Goal: Task Accomplishment & Management: Manage account settings

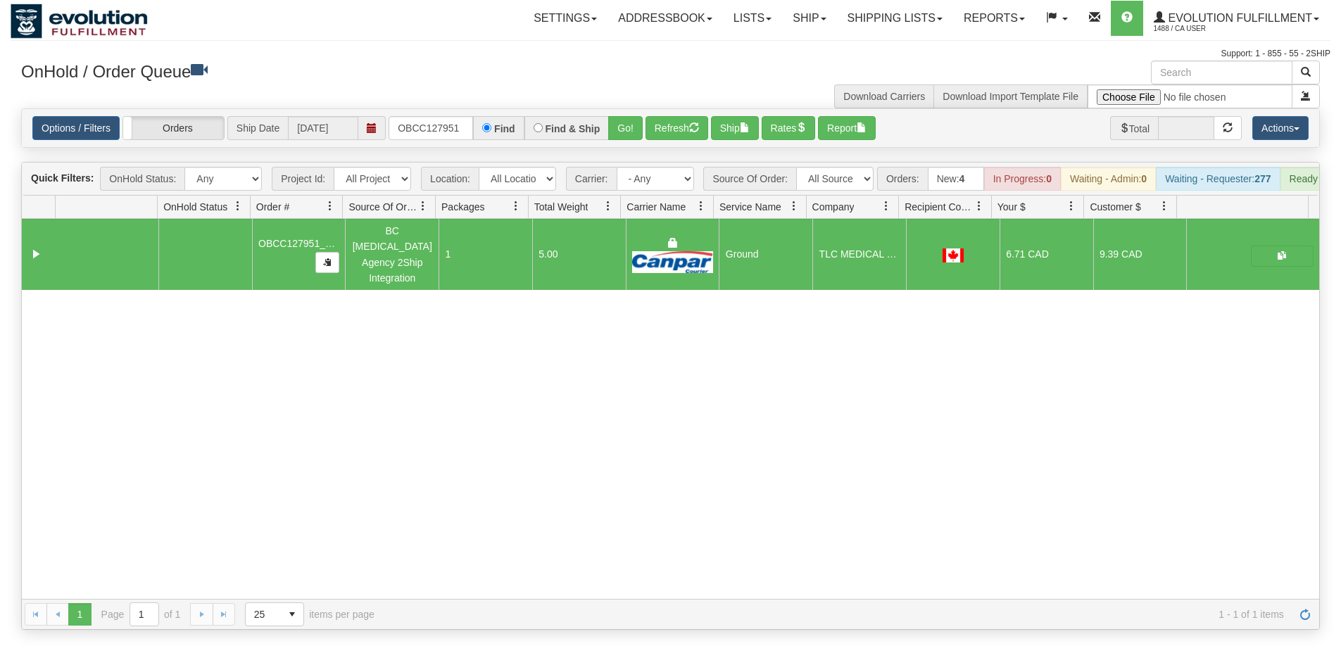
click at [421, 146] on div "Options / Filters Group Shipments Orders Ship Date [DATE] OBCC127951 Find Find …" at bounding box center [670, 128] width 1297 height 38
click at [423, 137] on input "OBCC127951" at bounding box center [430, 128] width 84 height 24
click at [626, 132] on button "Go!" at bounding box center [625, 128] width 34 height 24
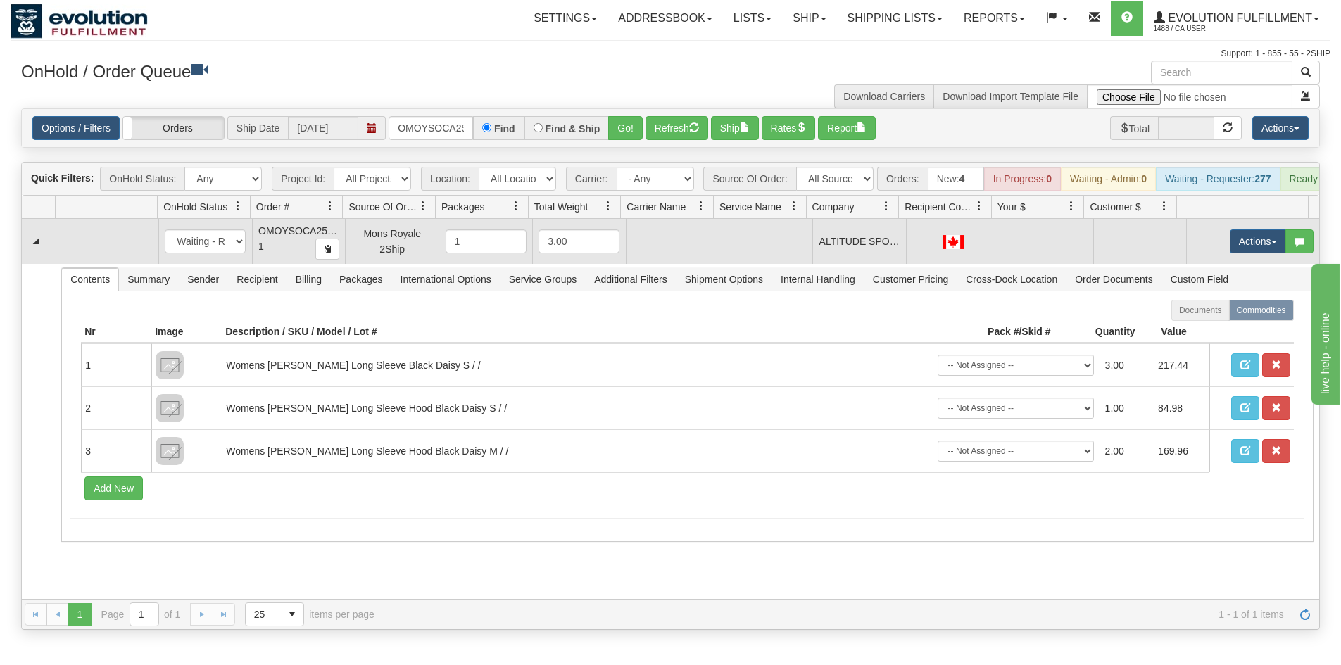
click at [1232, 264] on td "Actions Open Refresh Rates Rate All Services Ship Delete Edit Items" at bounding box center [1252, 241] width 133 height 45
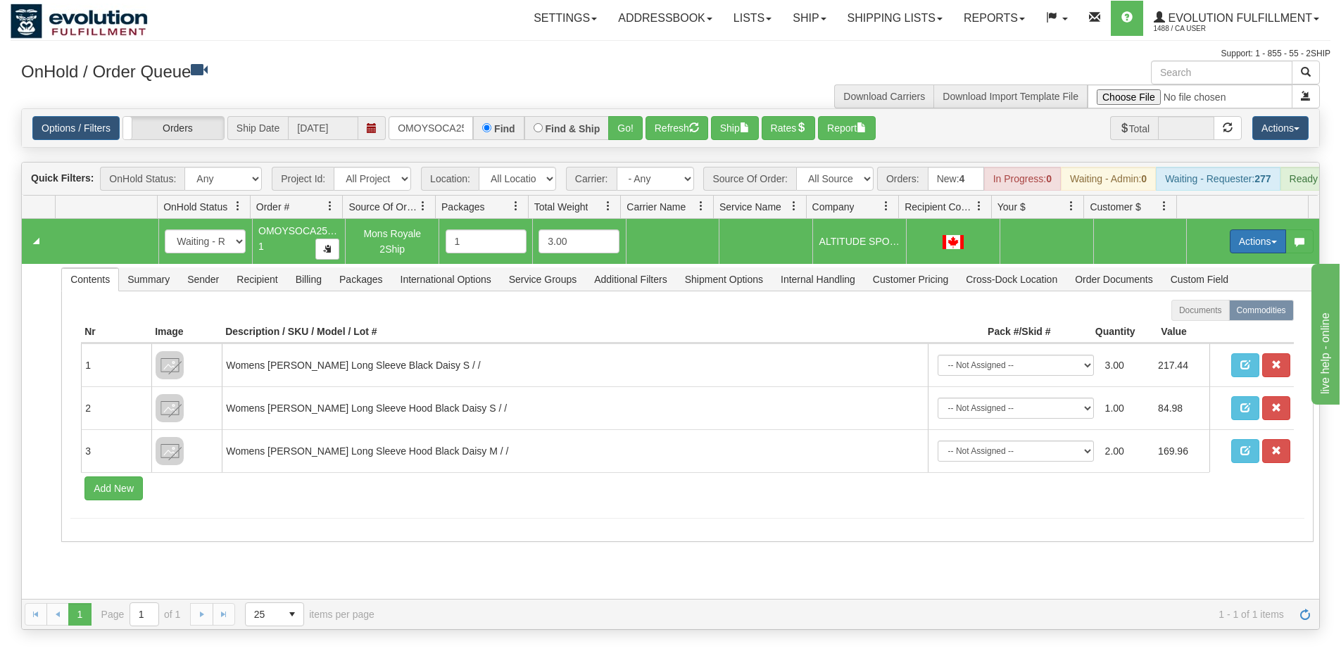
click at [1241, 253] on button "Actions" at bounding box center [1258, 241] width 56 height 24
click at [1209, 310] on span "Rate All Services" at bounding box center [1229, 304] width 84 height 11
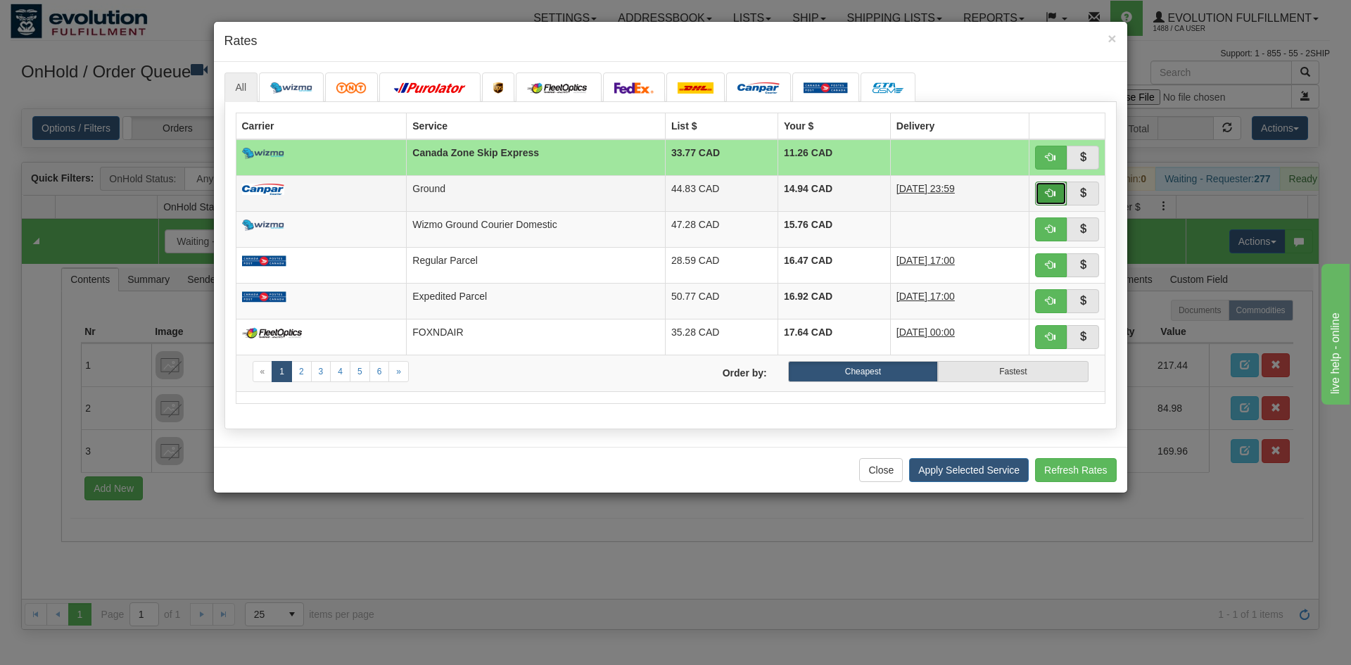
click at [1044, 190] on button "button" at bounding box center [1051, 194] width 32 height 24
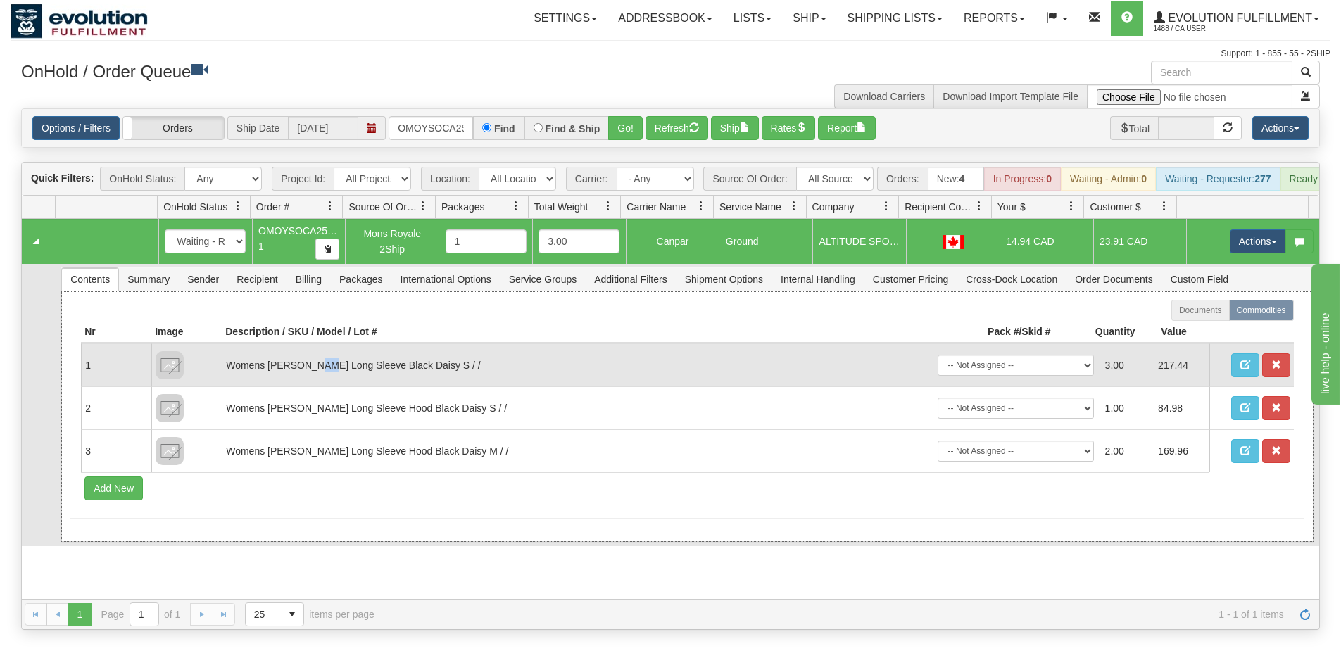
click at [310, 381] on td "Womens [PERSON_NAME] Long Sleeve Black Daisy S / /" at bounding box center [574, 364] width 705 height 43
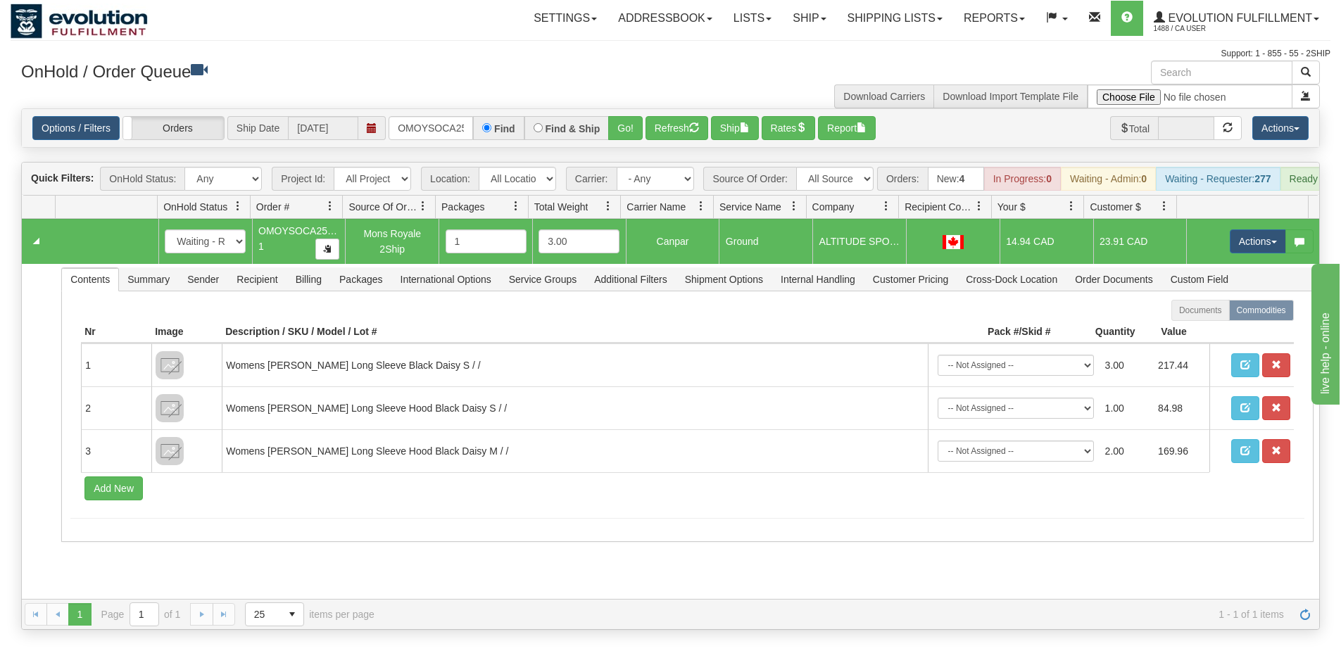
click at [440, 114] on div "Options / Filters Group Shipments Orders Ship Date [DATE] OMOYSOCA25747-1 Find …" at bounding box center [670, 128] width 1297 height 38
click at [436, 133] on input "OMOYSOCA25747-1" at bounding box center [430, 128] width 84 height 24
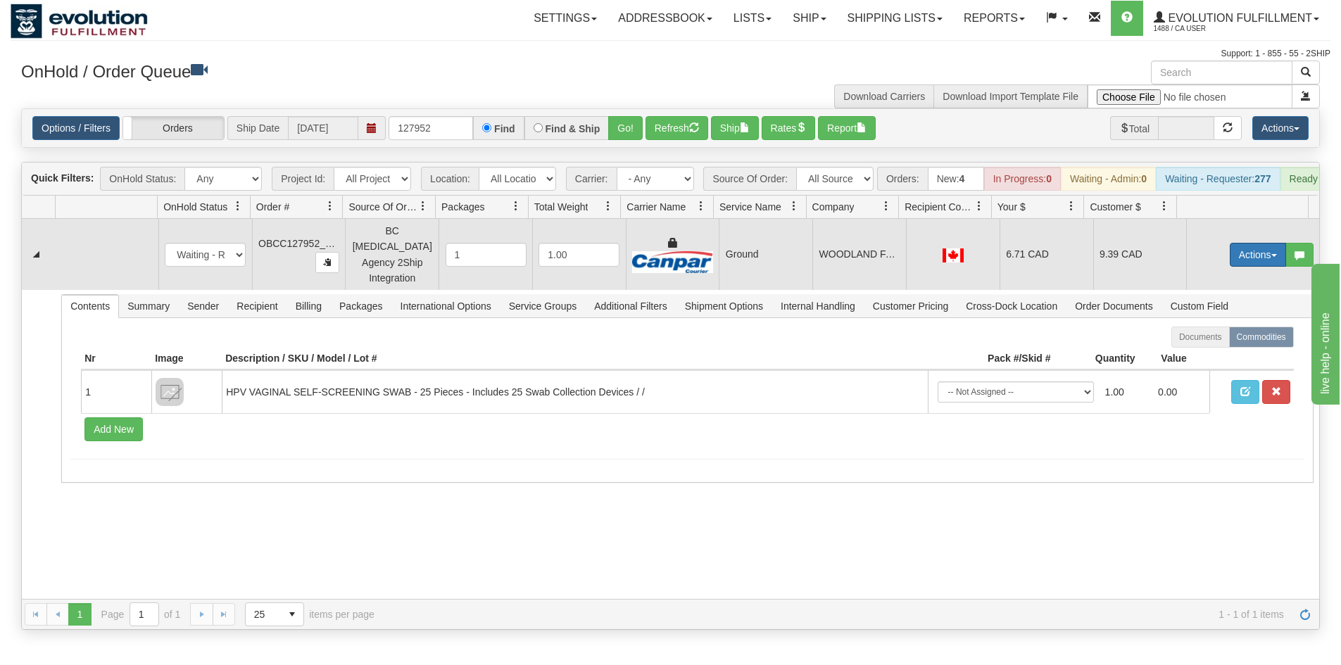
click at [1251, 267] on button "Actions" at bounding box center [1258, 255] width 56 height 24
click at [1230, 336] on link "Ship" at bounding box center [1229, 336] width 113 height 18
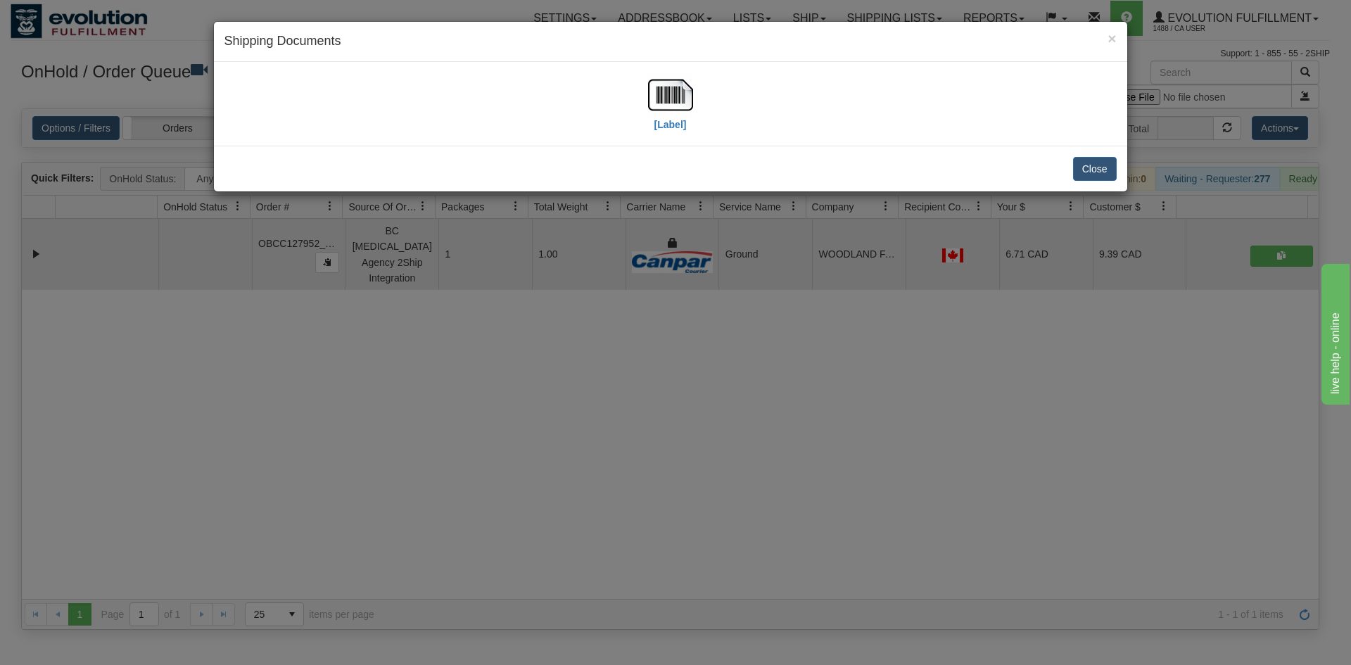
click at [653, 156] on div "Close" at bounding box center [671, 169] width 914 height 46
click at [668, 122] on label "[Label]" at bounding box center [671, 125] width 32 height 14
click at [744, 417] on div "× Shipping Documents [Label] Close" at bounding box center [675, 332] width 1351 height 665
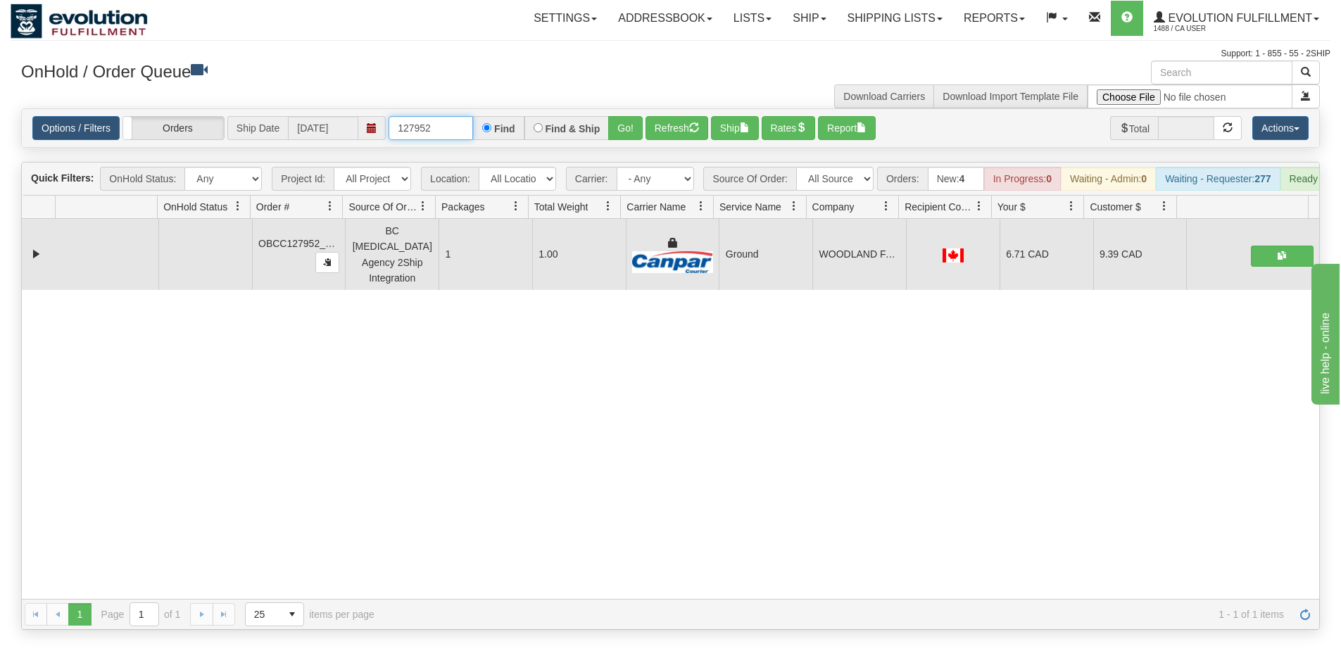
click at [436, 135] on input "127952" at bounding box center [430, 128] width 84 height 24
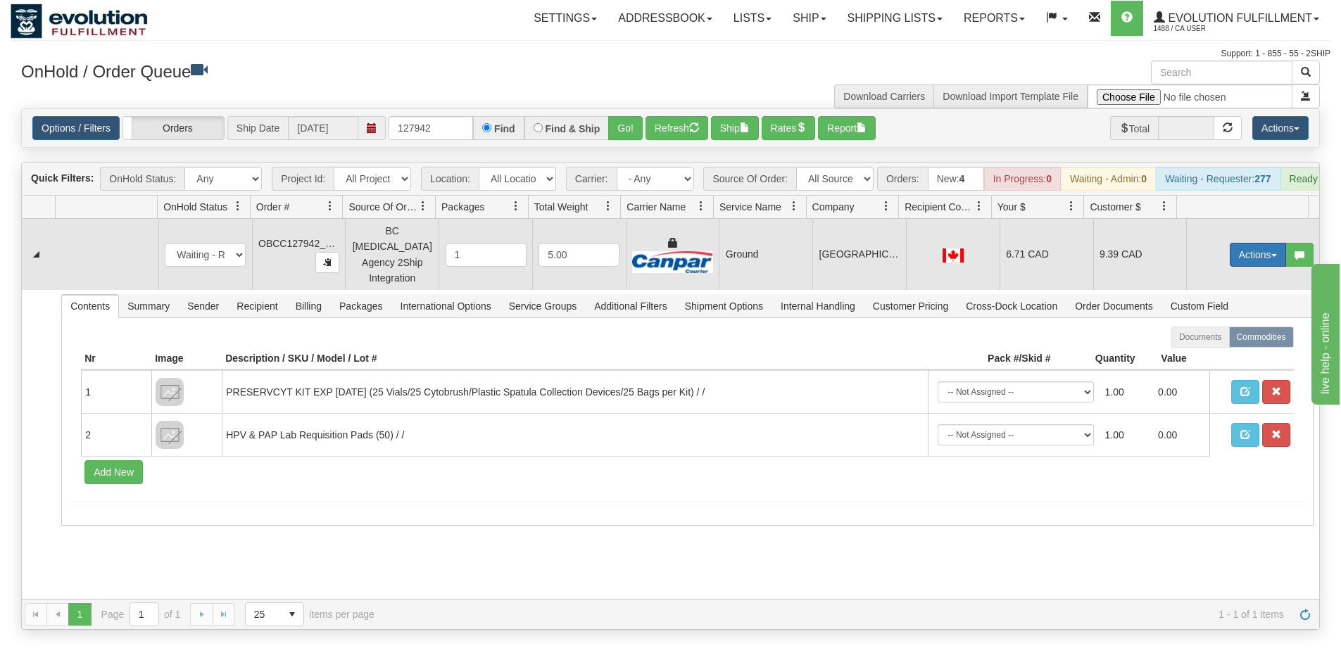
click at [1242, 255] on button "Actions" at bounding box center [1258, 255] width 56 height 24
click at [1217, 336] on link "Ship" at bounding box center [1229, 336] width 113 height 18
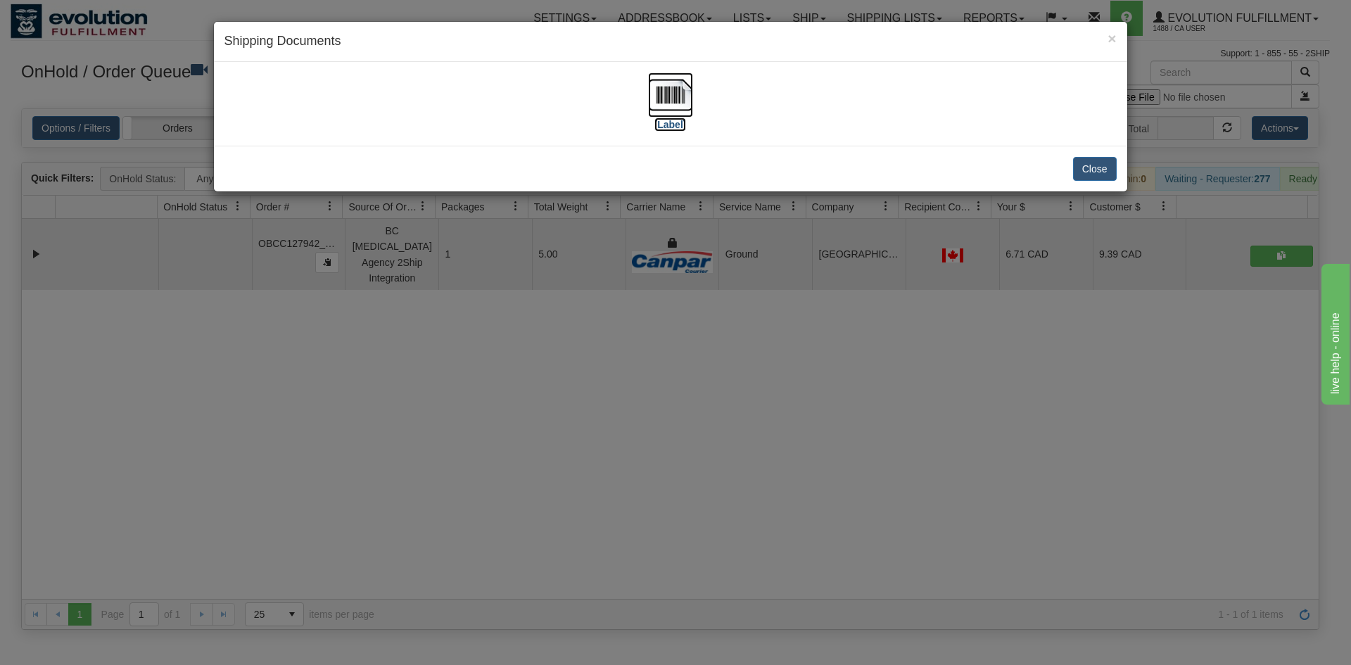
click at [683, 94] on img at bounding box center [670, 94] width 45 height 45
drag, startPoint x: 323, startPoint y: 323, endPoint x: 323, endPoint y: 315, distance: 7.7
click at [337, 324] on div "× Shipping Documents [Label] Close" at bounding box center [675, 332] width 1351 height 665
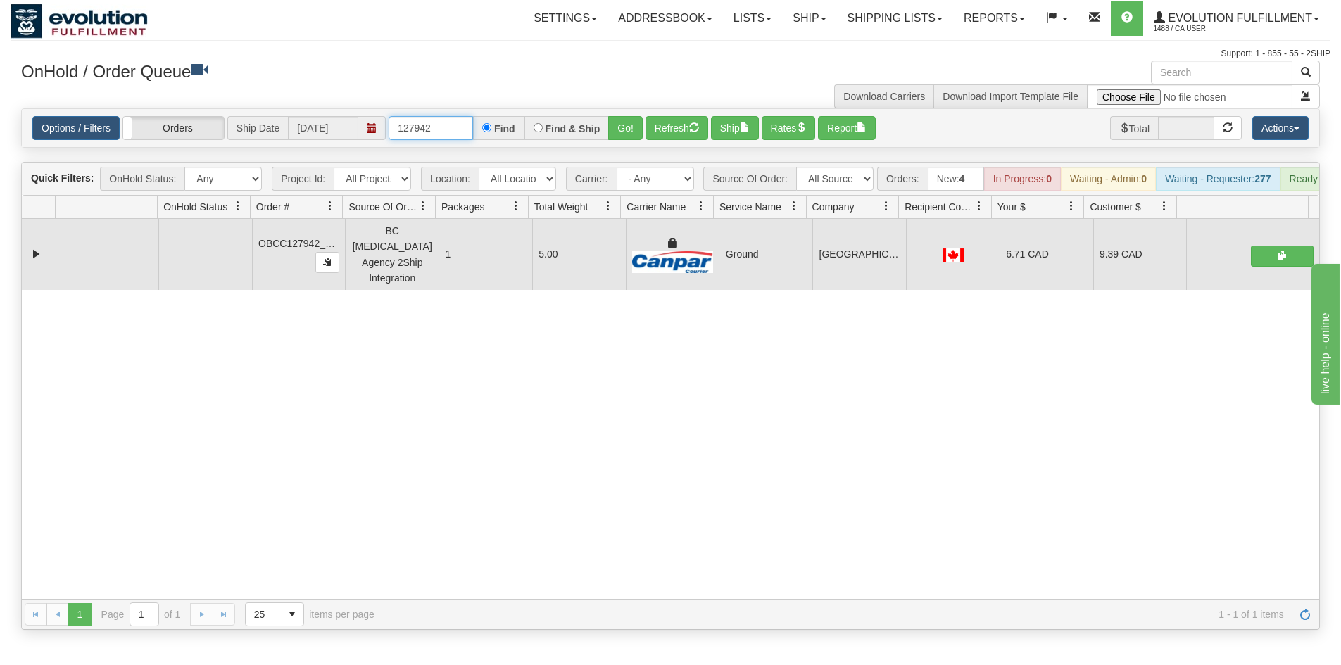
click at [411, 124] on input "127942" at bounding box center [430, 128] width 84 height 24
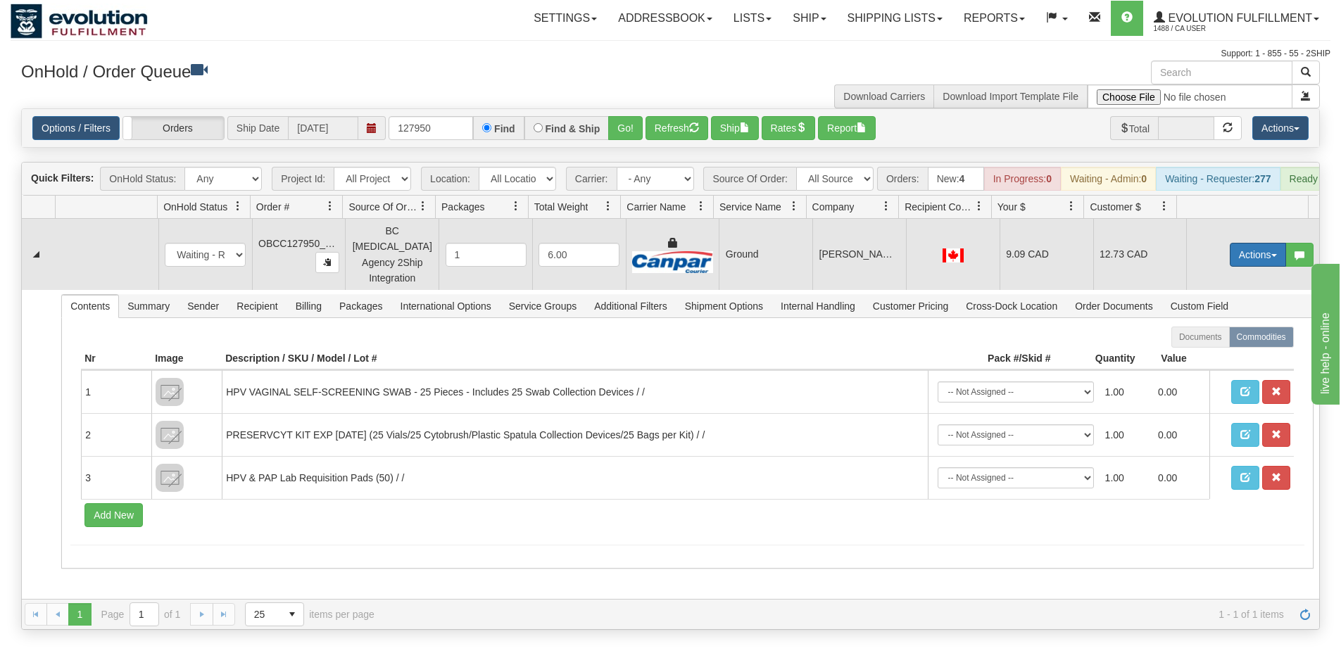
click at [1263, 255] on button "Actions" at bounding box center [1258, 255] width 56 height 24
click at [1237, 335] on link "Ship" at bounding box center [1229, 336] width 113 height 18
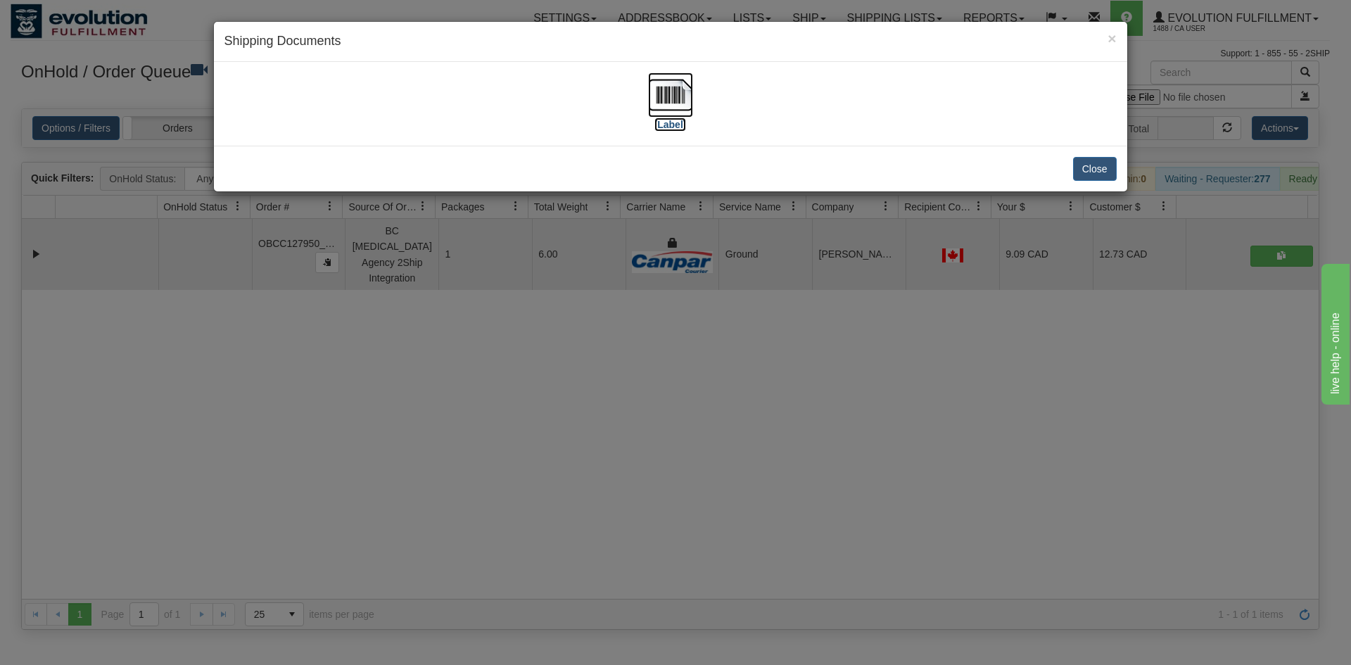
click at [650, 102] on img at bounding box center [670, 94] width 45 height 45
drag, startPoint x: 732, startPoint y: 371, endPoint x: 548, endPoint y: 288, distance: 201.6
click at [730, 371] on div "× Shipping Documents [Label] Close" at bounding box center [675, 332] width 1351 height 665
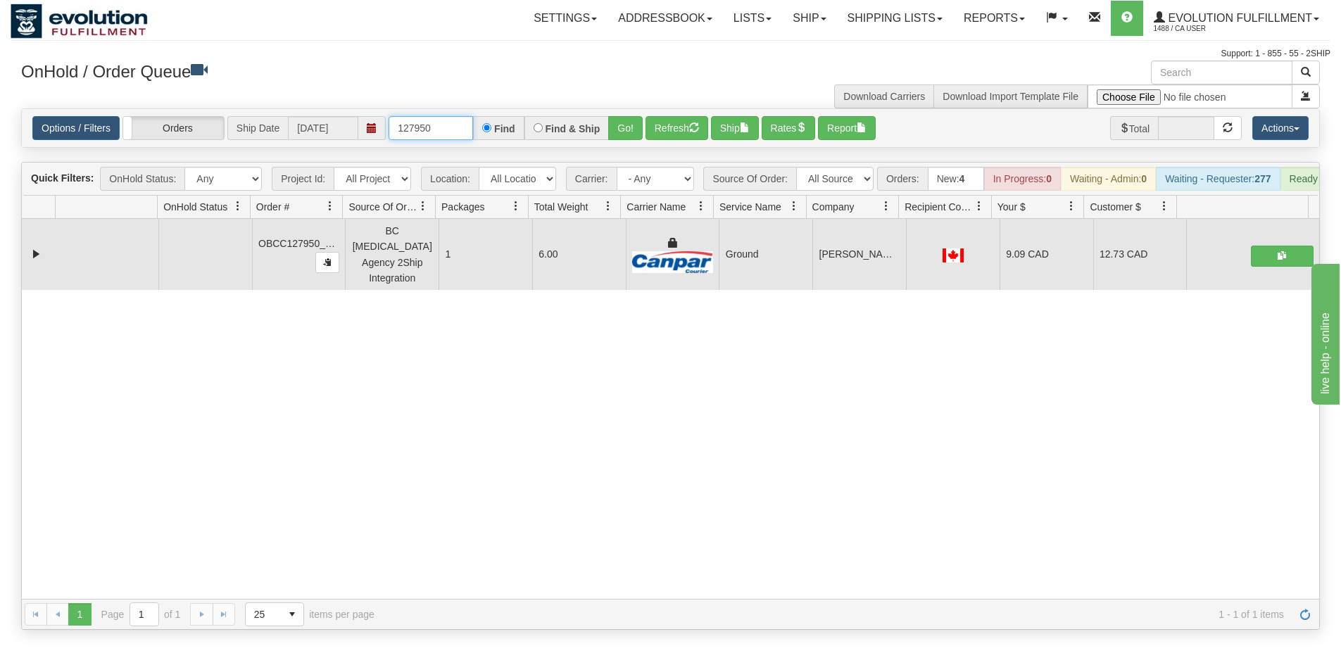
click at [447, 136] on input "127950" at bounding box center [430, 128] width 84 height 24
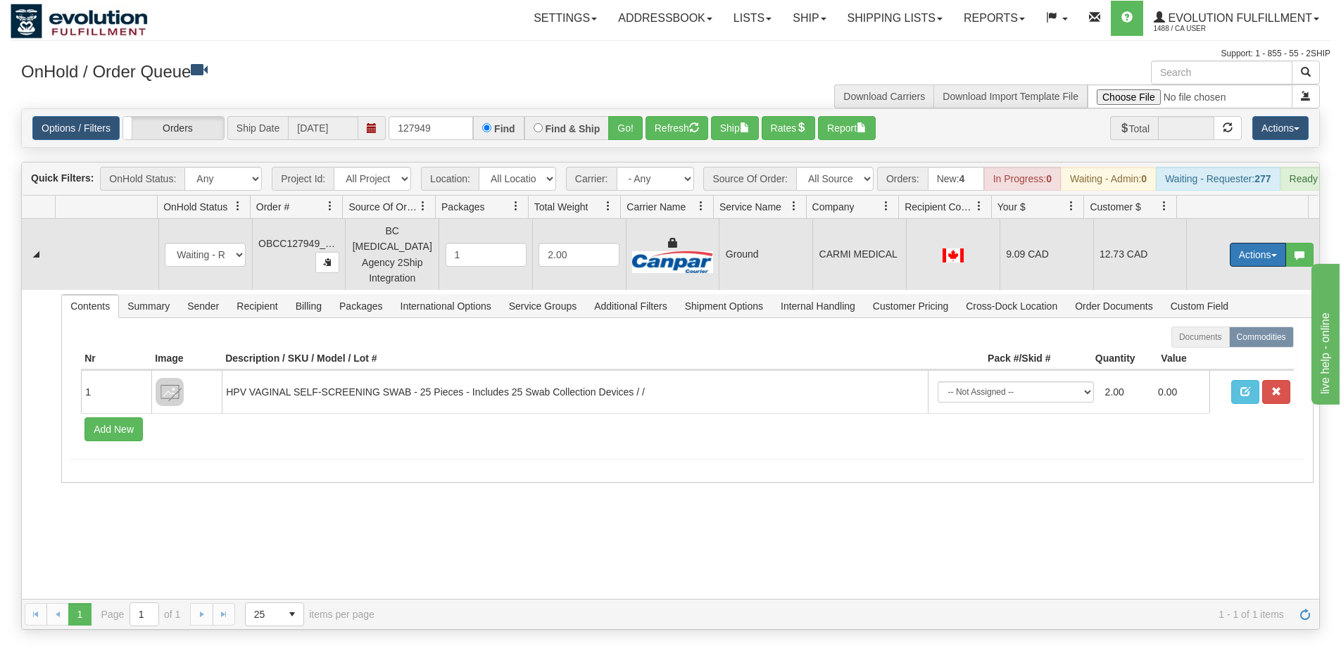
drag, startPoint x: 1237, startPoint y: 251, endPoint x: 1235, endPoint y: 298, distance: 46.5
click at [1237, 252] on button "Actions" at bounding box center [1258, 255] width 56 height 24
click at [1224, 334] on link "Ship" at bounding box center [1229, 336] width 113 height 18
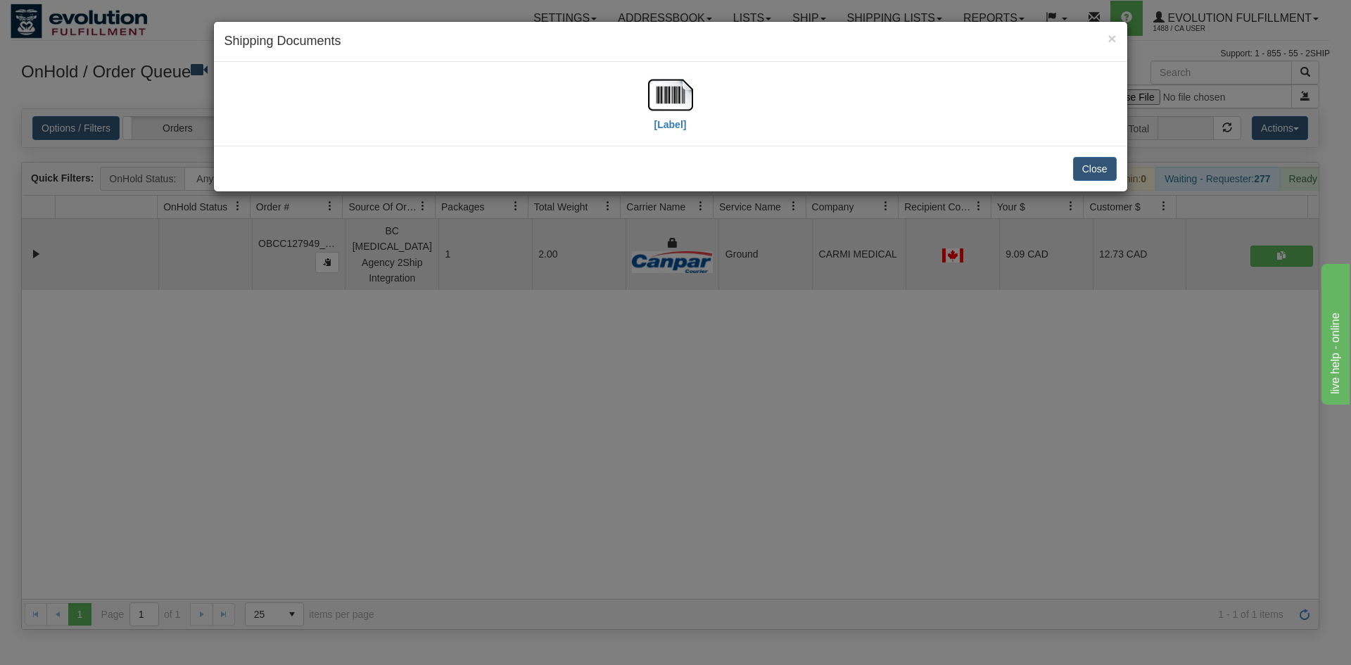
click at [695, 109] on div "[Label]" at bounding box center [671, 103] width 892 height 63
click at [687, 103] on img at bounding box center [670, 94] width 45 height 45
click at [384, 443] on div "× Shipping Documents [Label] Close" at bounding box center [675, 332] width 1351 height 665
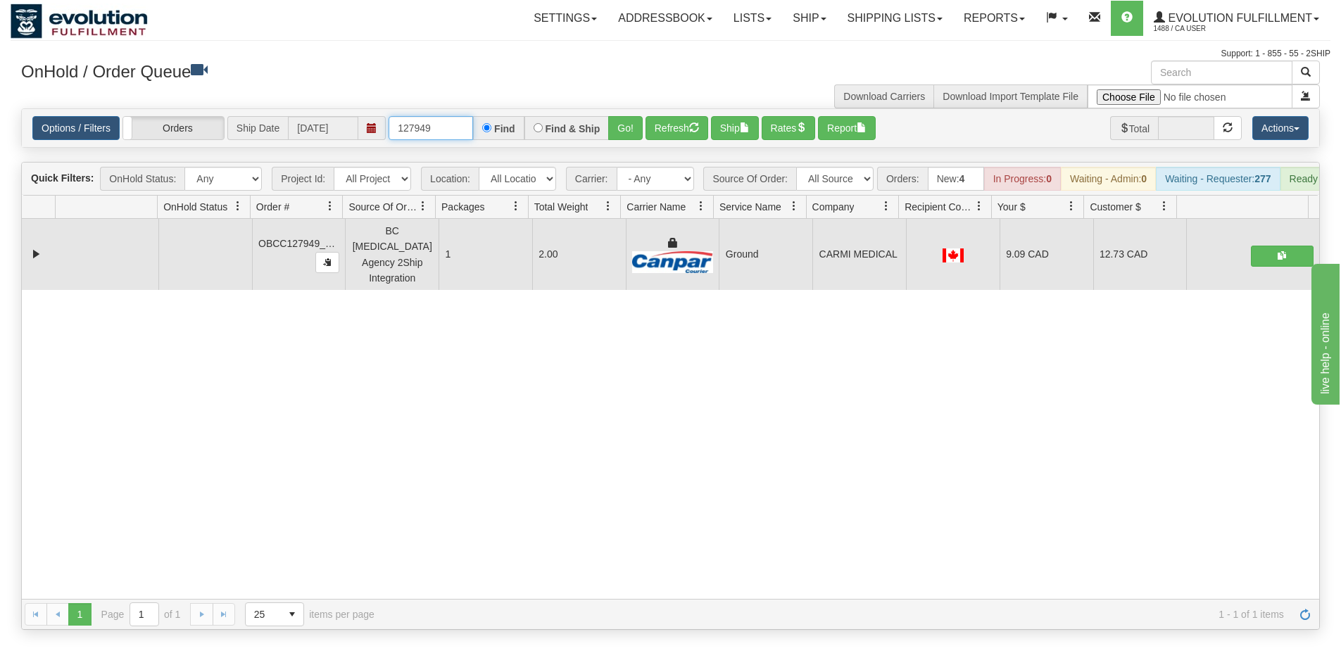
click at [420, 132] on input "127949" at bounding box center [430, 128] width 84 height 24
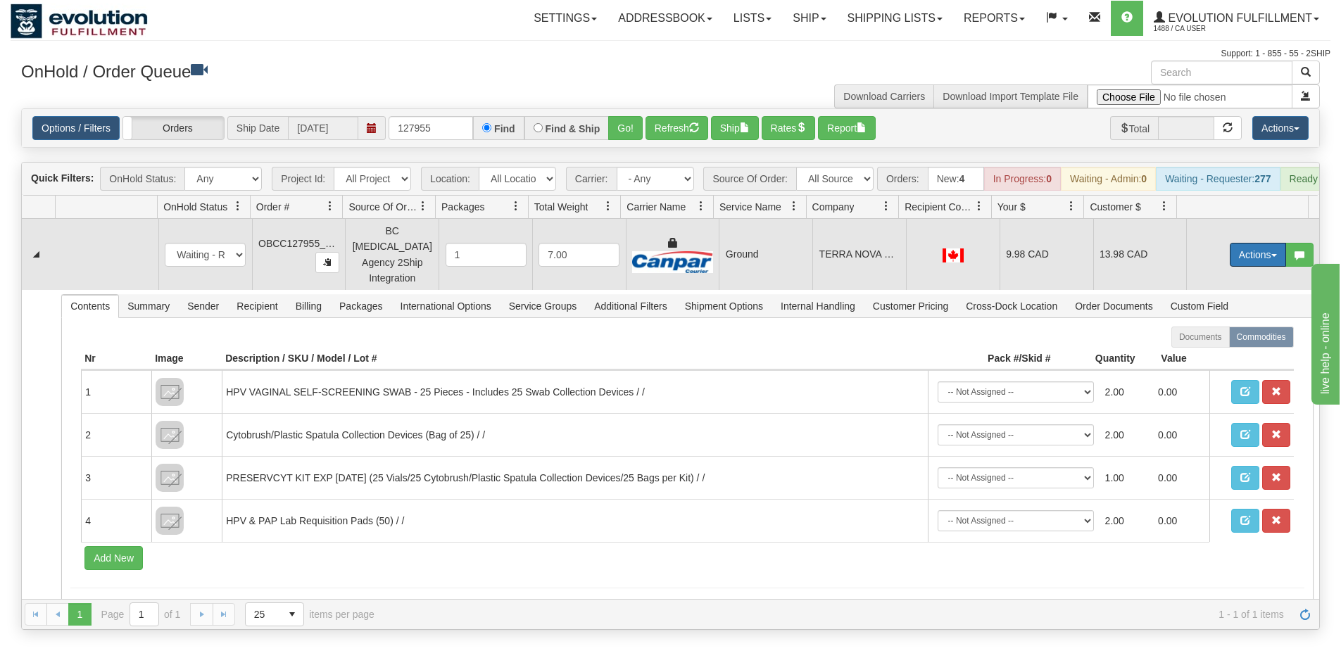
drag, startPoint x: 1237, startPoint y: 255, endPoint x: 1226, endPoint y: 284, distance: 31.4
click at [1237, 255] on button "Actions" at bounding box center [1258, 255] width 56 height 24
click at [1191, 344] on link "Ship" at bounding box center [1229, 336] width 113 height 18
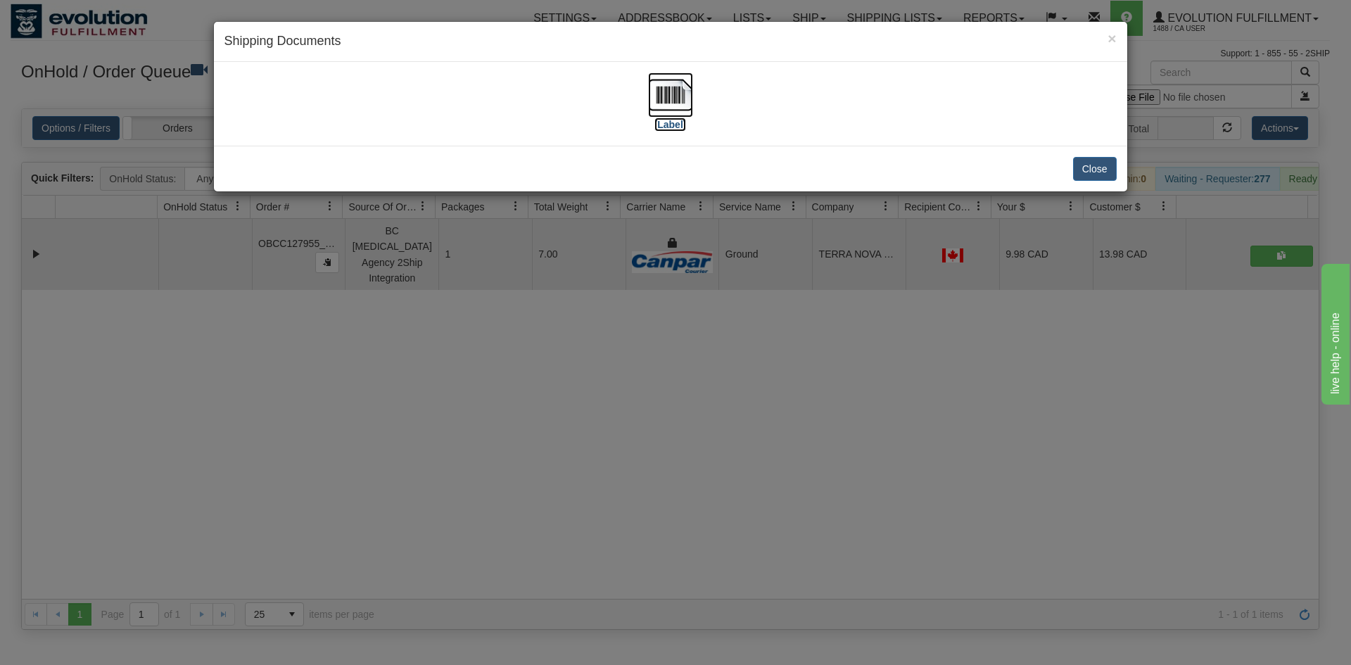
click at [688, 84] on img at bounding box center [670, 94] width 45 height 45
drag, startPoint x: 787, startPoint y: 337, endPoint x: 772, endPoint y: 324, distance: 19.9
click at [786, 341] on div "× Shipping Documents [Label] Close" at bounding box center [675, 332] width 1351 height 665
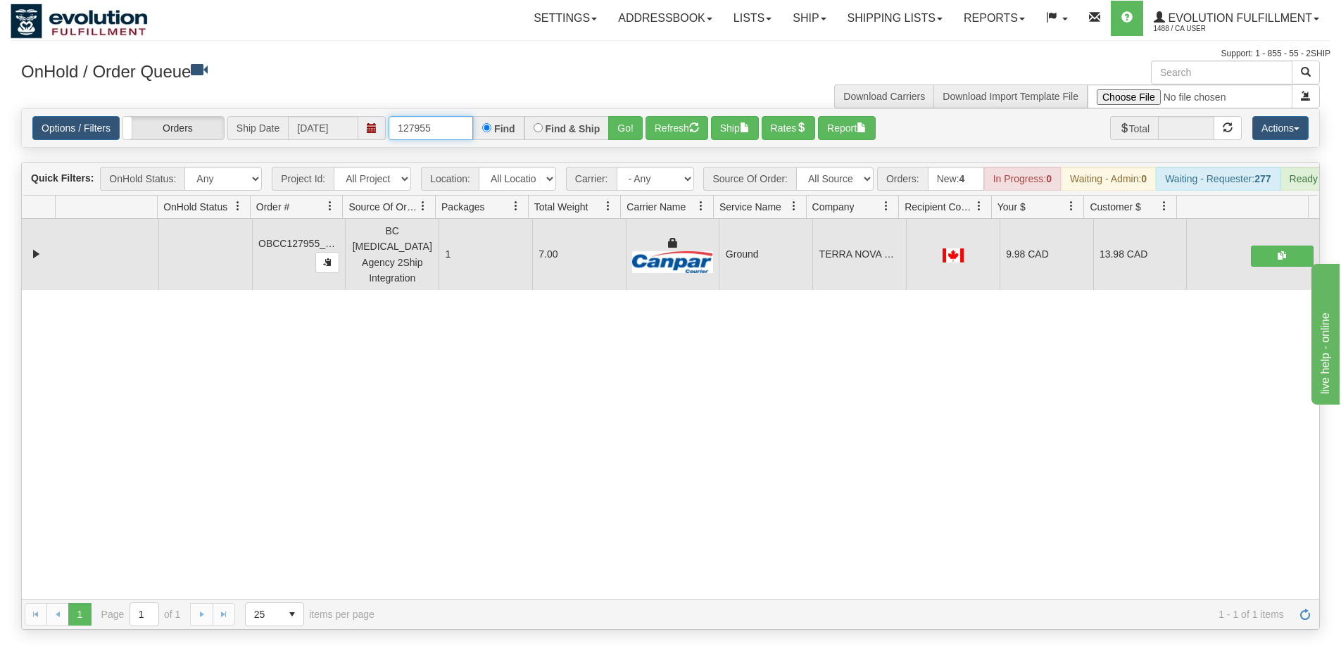
click at [415, 120] on input "127955" at bounding box center [430, 128] width 84 height 24
drag, startPoint x: 457, startPoint y: 126, endPoint x: 639, endPoint y: 158, distance: 185.0
click at [639, 158] on div "Is equal to Is not equal to Contains Does not contains CAD USD EUR ZAR [PERSON_…" at bounding box center [671, 369] width 1320 height 522
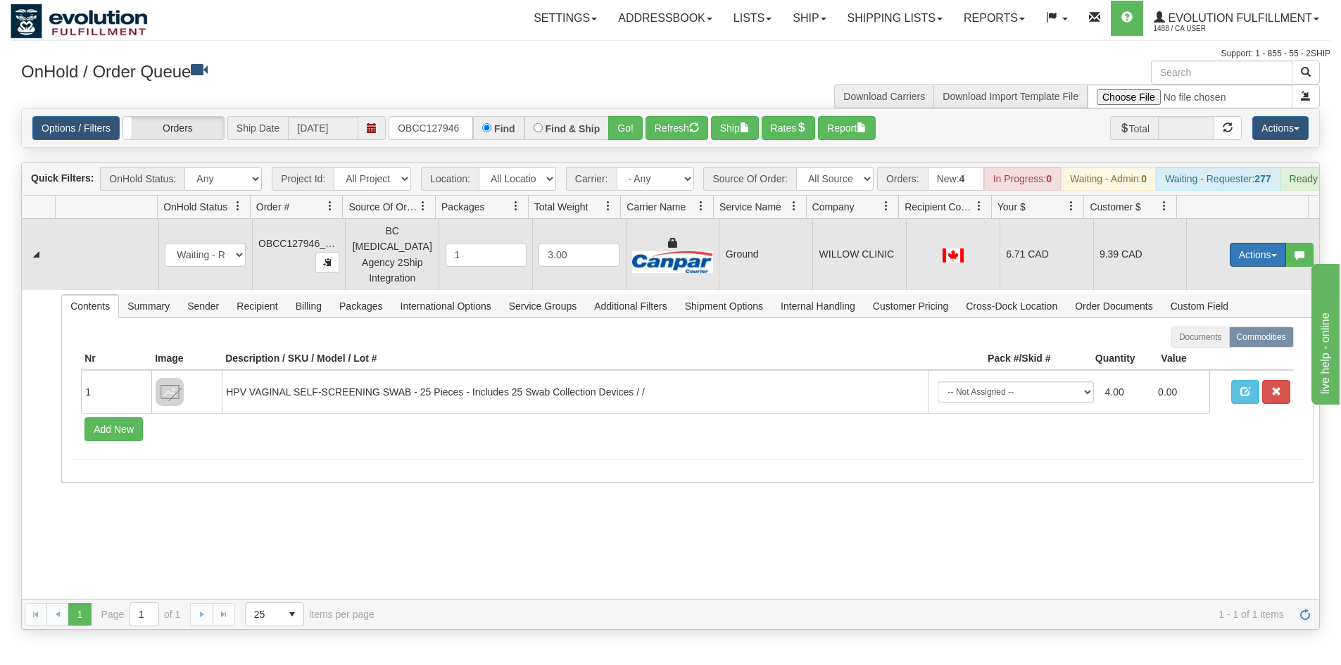
click at [1230, 249] on button "Actions" at bounding box center [1258, 255] width 56 height 24
click at [1227, 335] on link "Ship" at bounding box center [1229, 336] width 113 height 18
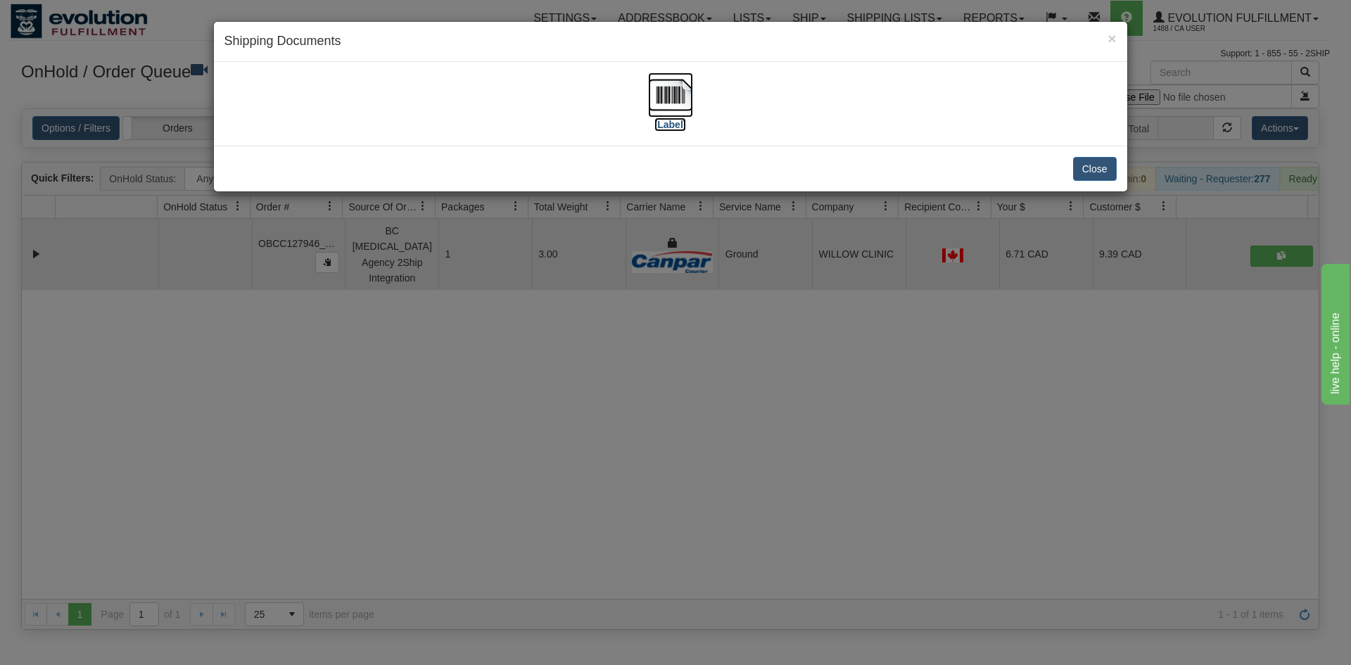
click at [678, 84] on img at bounding box center [670, 94] width 45 height 45
click at [1089, 228] on div "× Shipping Documents [Label] Close" at bounding box center [675, 332] width 1351 height 665
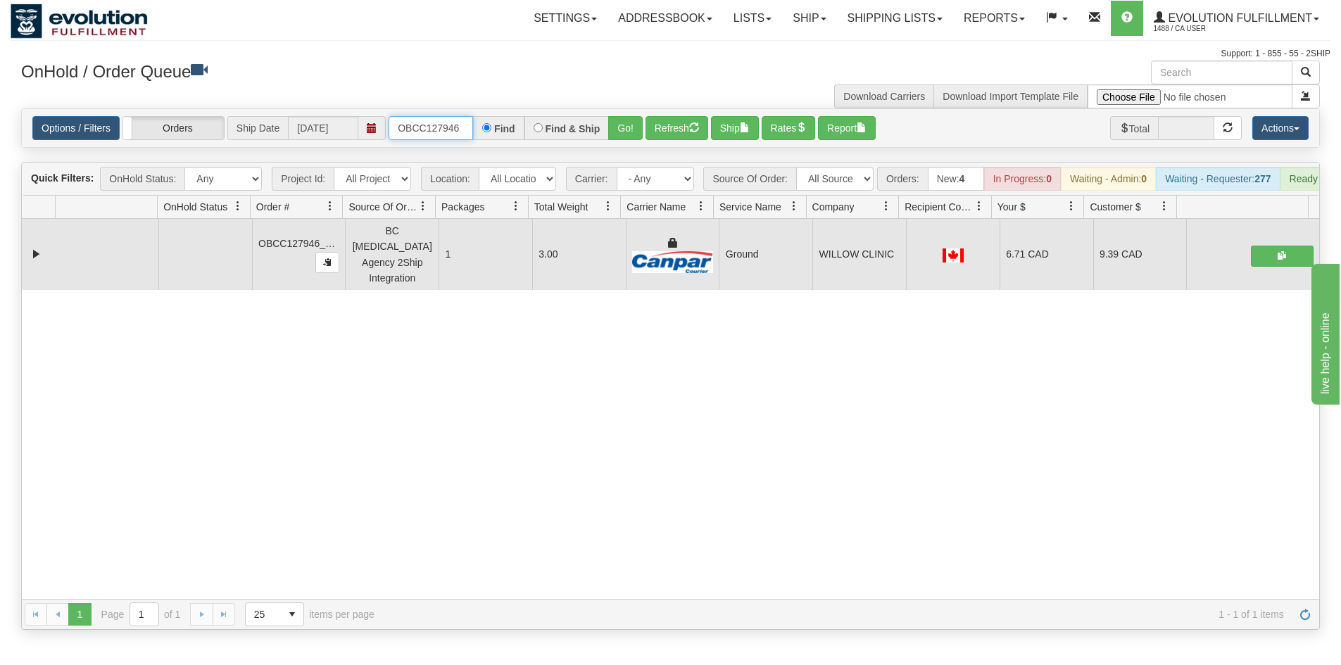
click at [434, 125] on input "OBCC127946" at bounding box center [430, 128] width 84 height 24
click at [645, 123] on button "Refresh" at bounding box center [676, 128] width 63 height 24
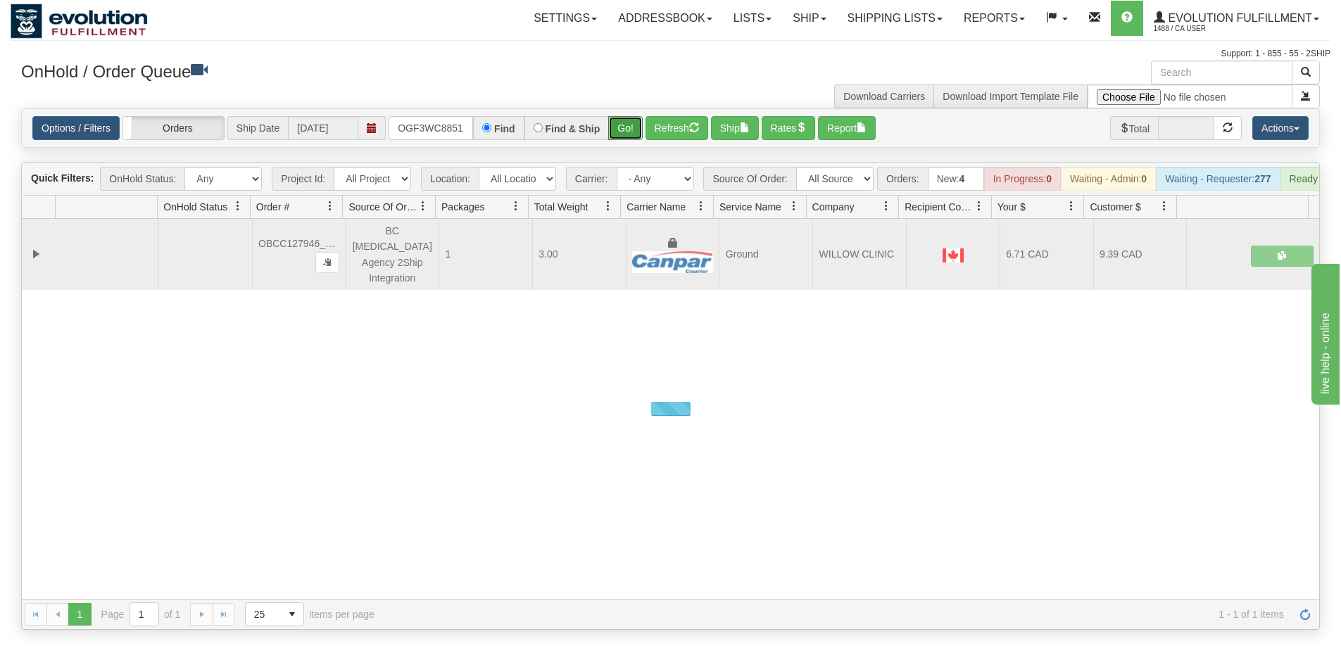
click at [628, 117] on button "Go!" at bounding box center [625, 128] width 34 height 24
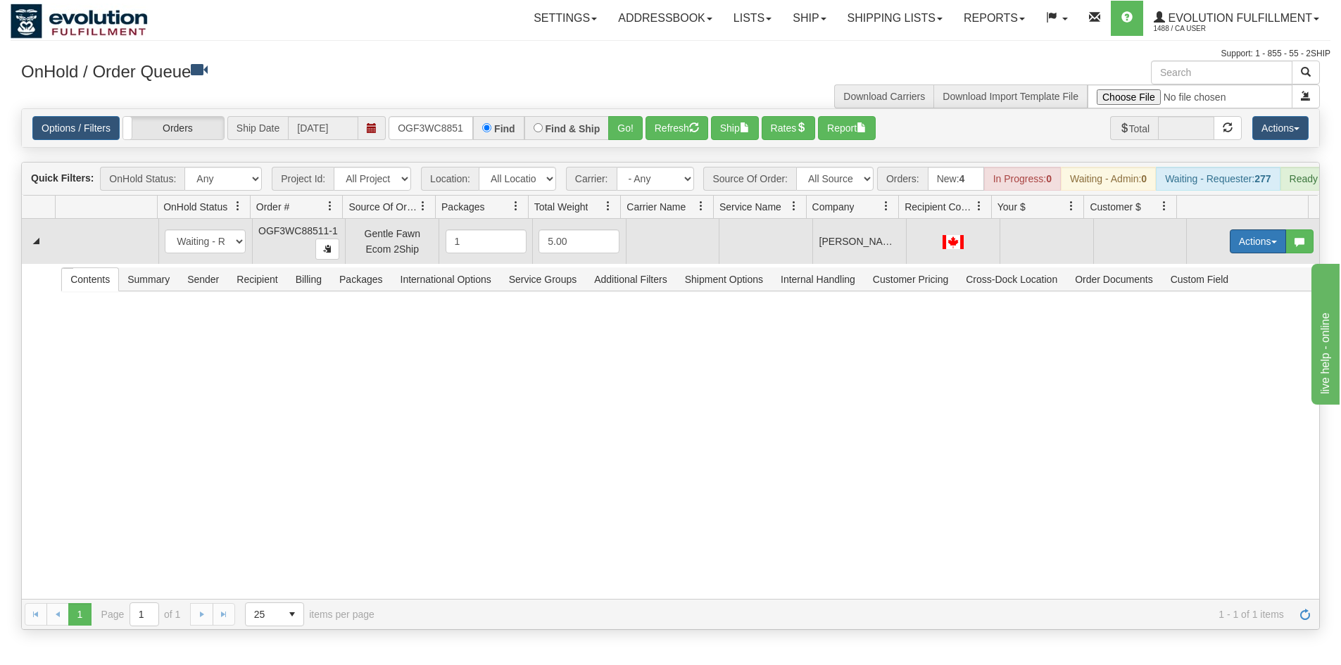
click at [1237, 246] on button "Actions" at bounding box center [1258, 241] width 56 height 24
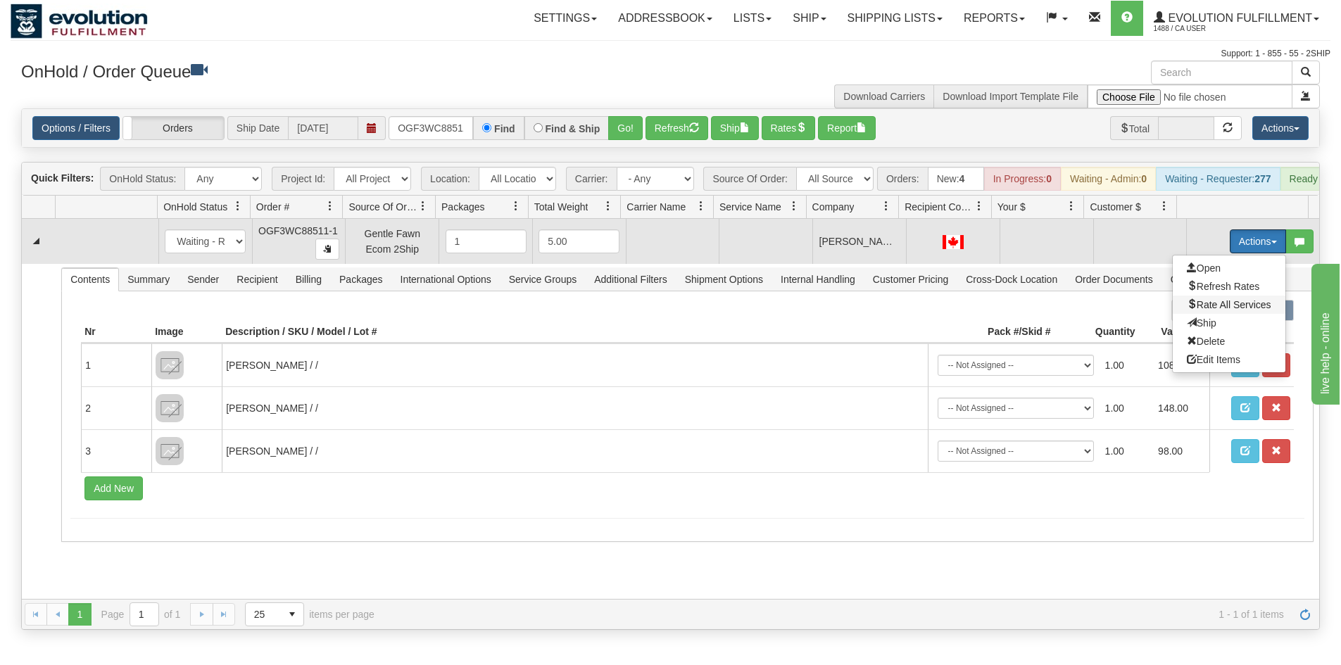
click at [1202, 310] on span "Rate All Services" at bounding box center [1229, 304] width 84 height 11
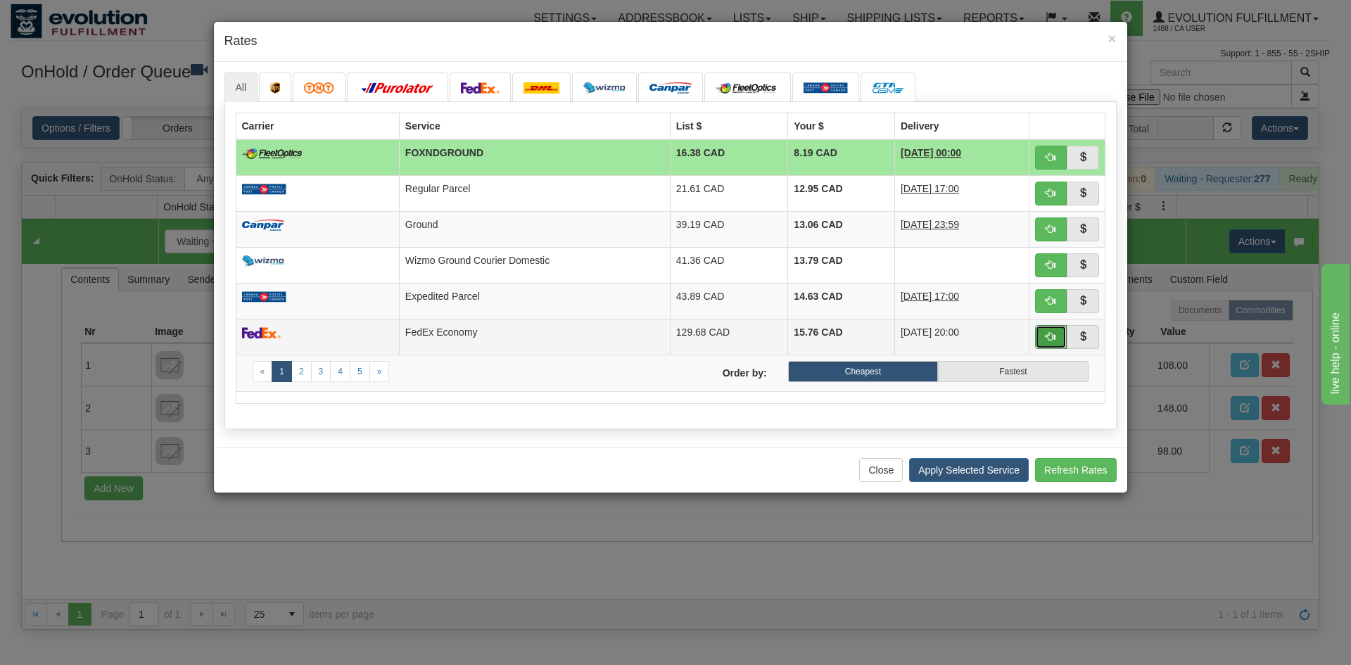
click at [1052, 338] on span "button" at bounding box center [1051, 336] width 10 height 10
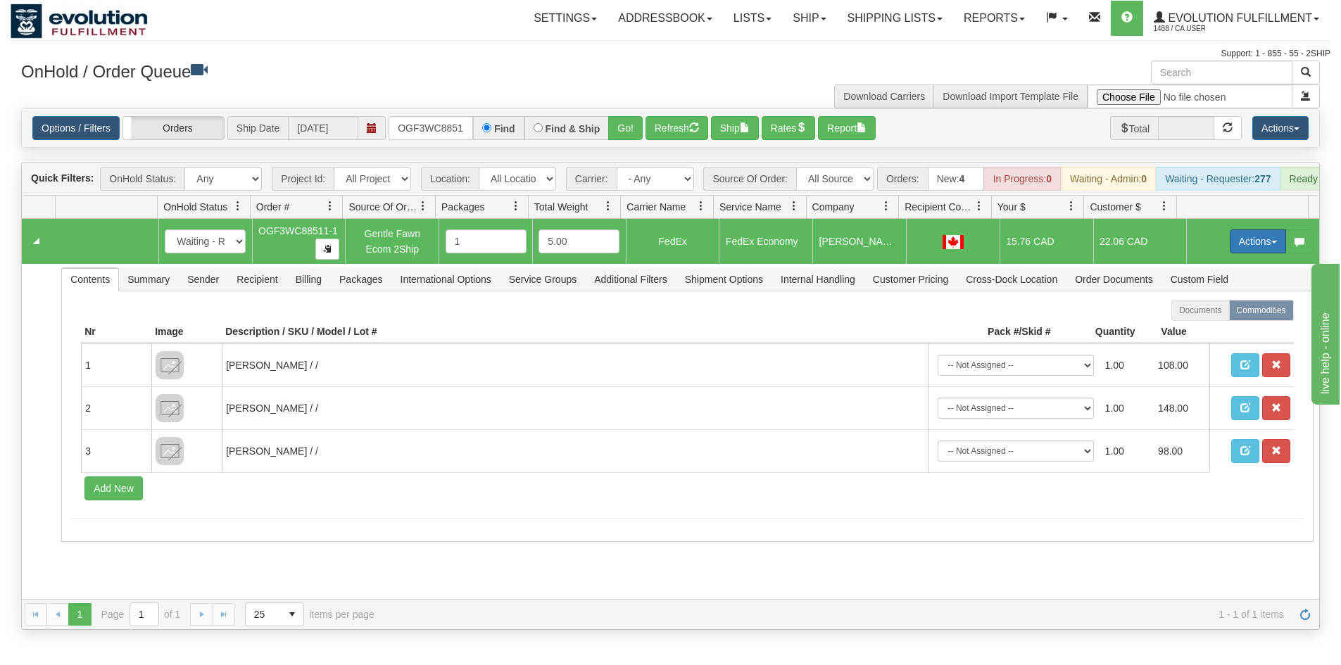
click at [1244, 253] on button "Actions" at bounding box center [1258, 241] width 56 height 24
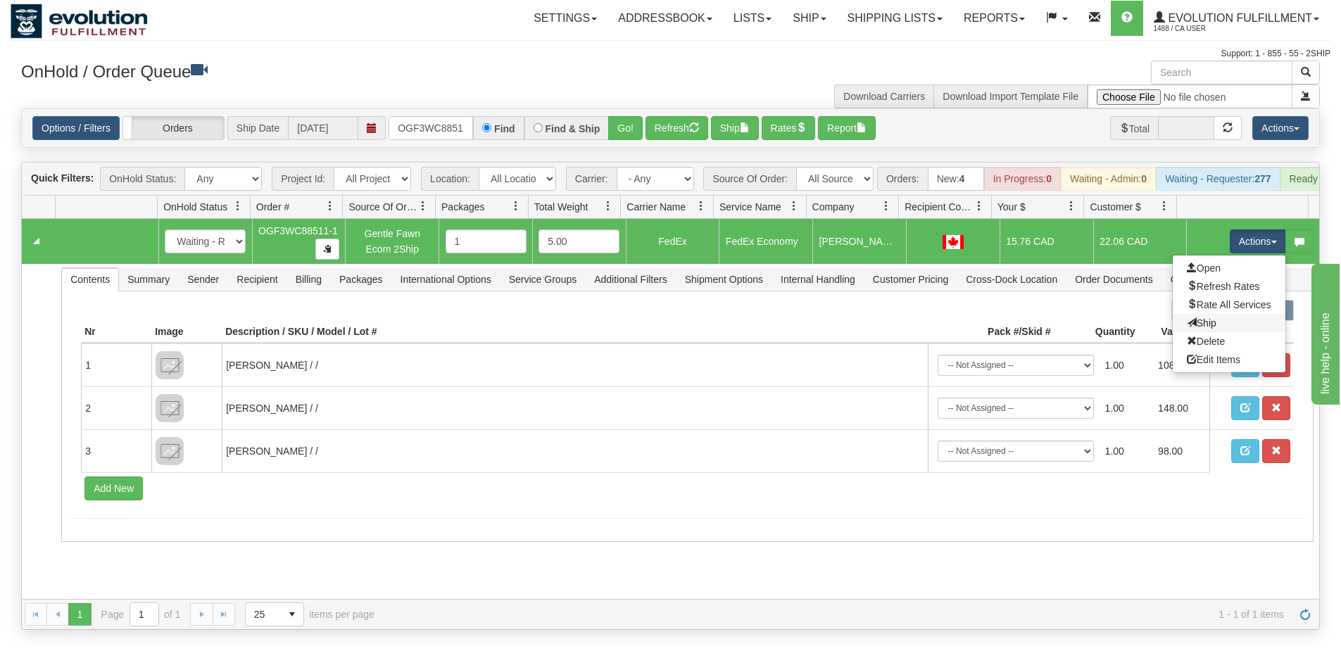
click at [1207, 332] on link "Ship" at bounding box center [1229, 323] width 113 height 18
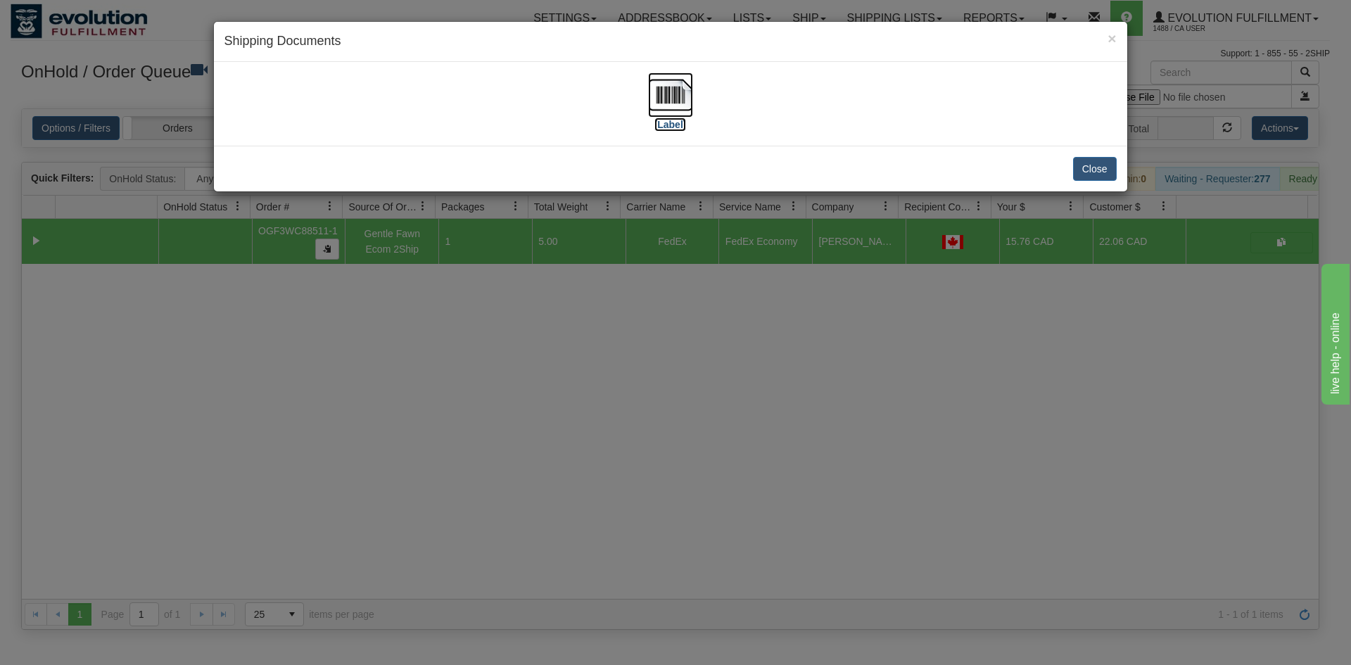
click at [683, 78] on img at bounding box center [670, 94] width 45 height 45
click at [676, 509] on div "× Shipping Documents [Label] Close" at bounding box center [675, 332] width 1351 height 665
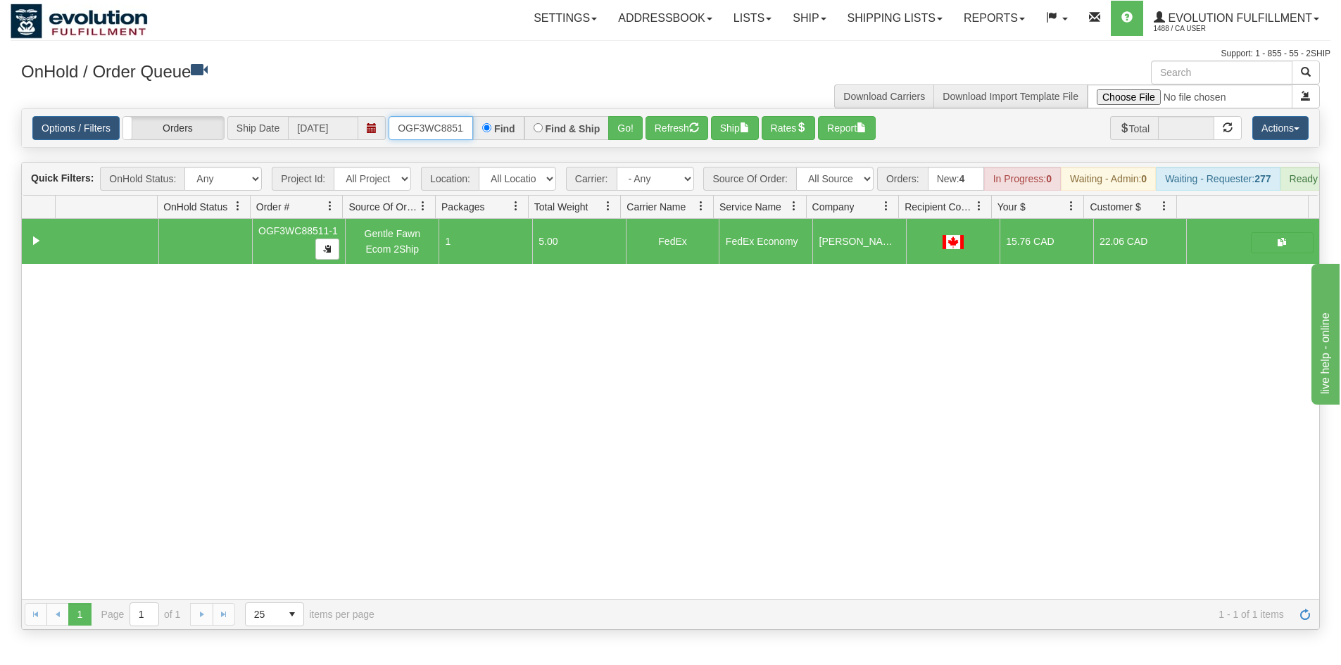
click at [422, 118] on input "OGF3WC88511-1" at bounding box center [430, 128] width 84 height 24
click at [438, 122] on input "OGF3WC88511-1" at bounding box center [430, 128] width 84 height 24
click at [628, 134] on button "Go!" at bounding box center [625, 128] width 34 height 24
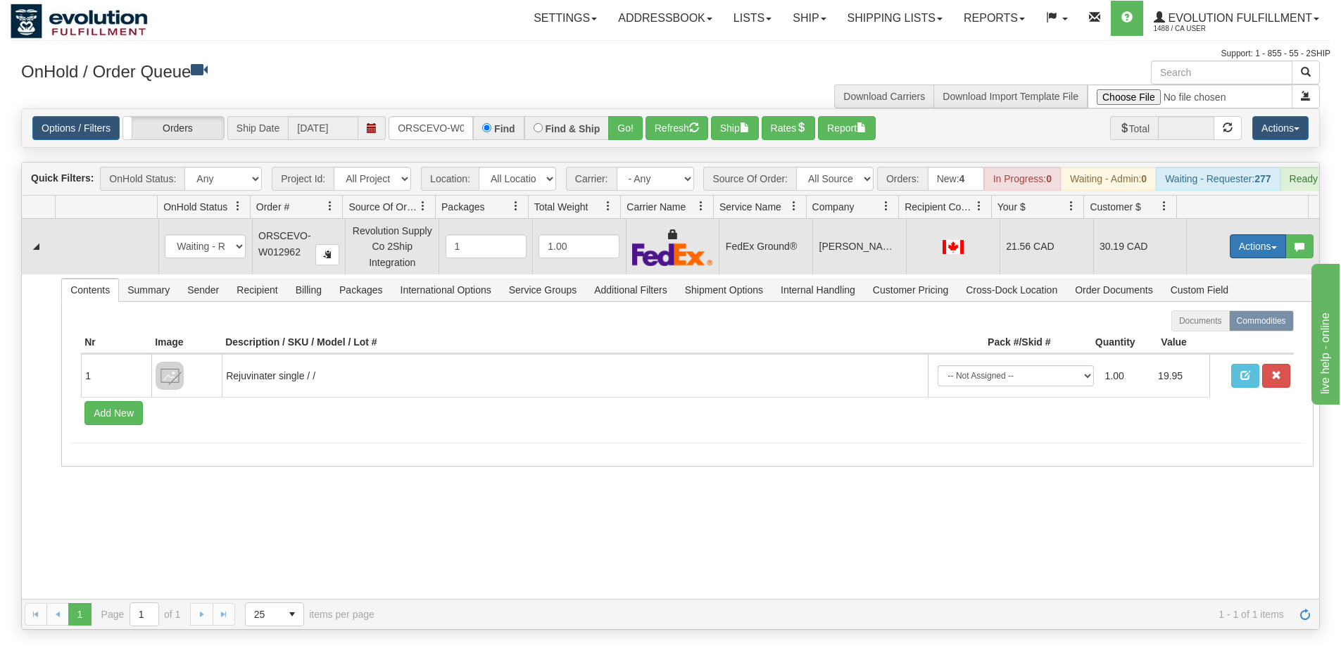
click at [1230, 251] on button "Actions" at bounding box center [1258, 246] width 56 height 24
click at [1214, 337] on link "Ship" at bounding box center [1229, 328] width 113 height 18
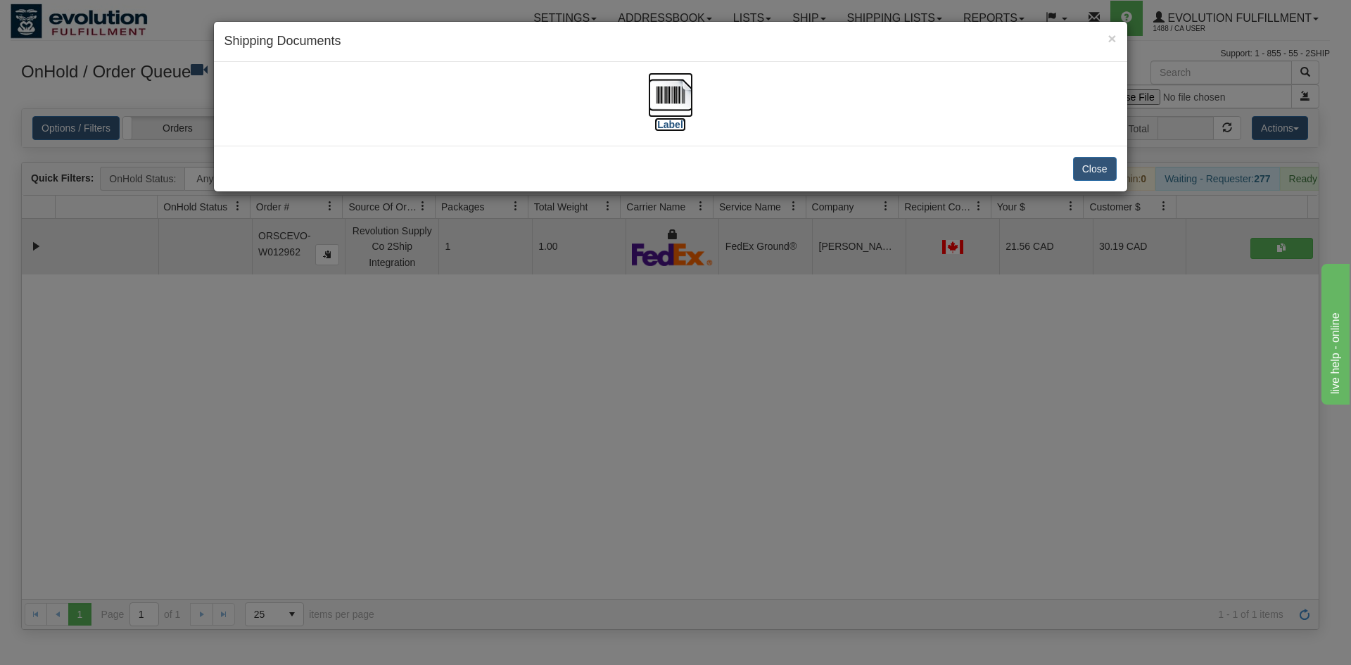
click at [677, 92] on img at bounding box center [670, 94] width 45 height 45
drag, startPoint x: 505, startPoint y: 394, endPoint x: 427, endPoint y: 137, distance: 269.0
click at [505, 393] on div "× Shipping Documents [Label] Close" at bounding box center [675, 332] width 1351 height 665
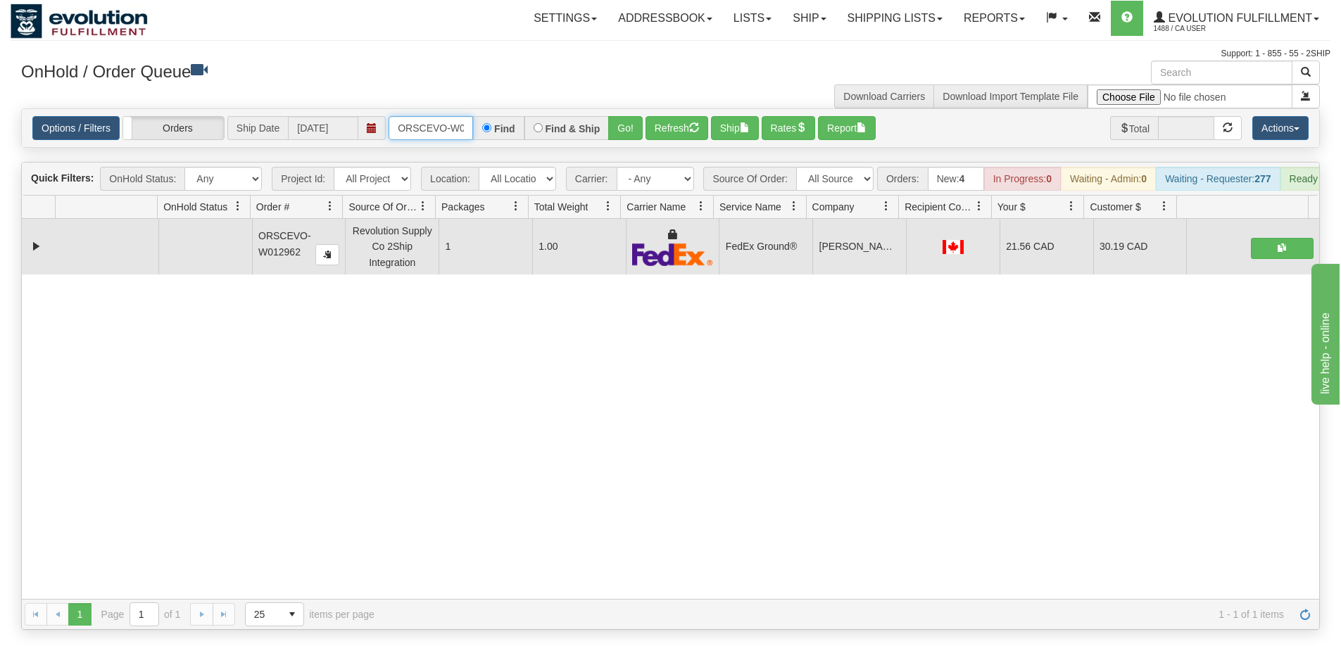
click at [435, 128] on input "ORSCEVO-W012962" at bounding box center [430, 128] width 84 height 24
click at [628, 127] on button "Go!" at bounding box center [625, 128] width 34 height 24
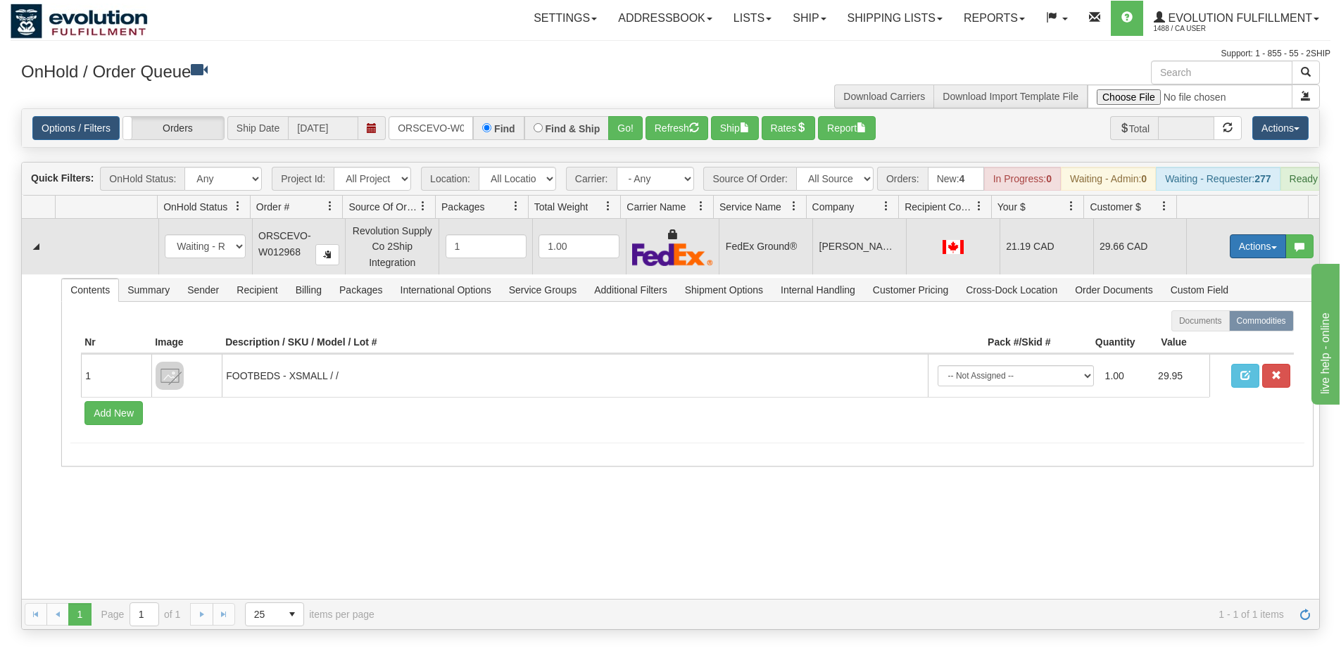
click at [1246, 257] on button "Actions" at bounding box center [1258, 246] width 56 height 24
click at [1200, 334] on span "Ship" at bounding box center [1202, 327] width 30 height 11
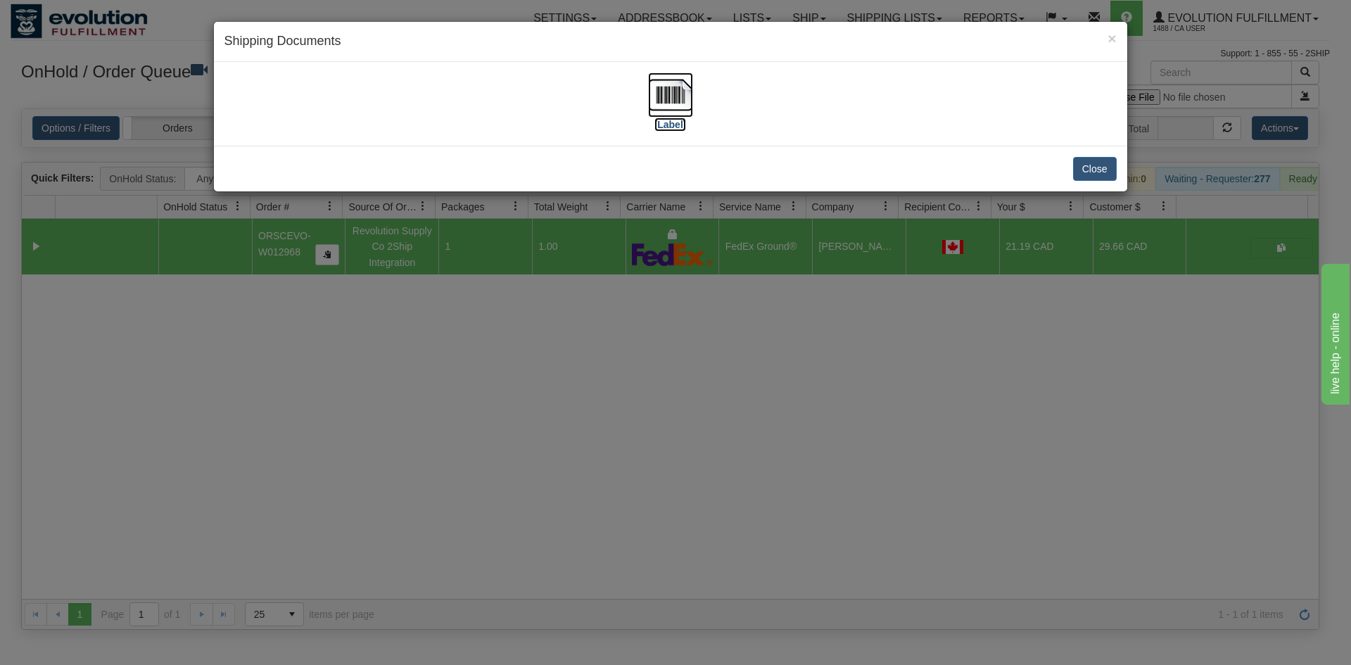
click at [653, 115] on img at bounding box center [670, 94] width 45 height 45
drag, startPoint x: 531, startPoint y: 515, endPoint x: 527, endPoint y: 479, distance: 36.8
click at [531, 494] on div "× Shipping Documents [Label] Close" at bounding box center [675, 332] width 1351 height 665
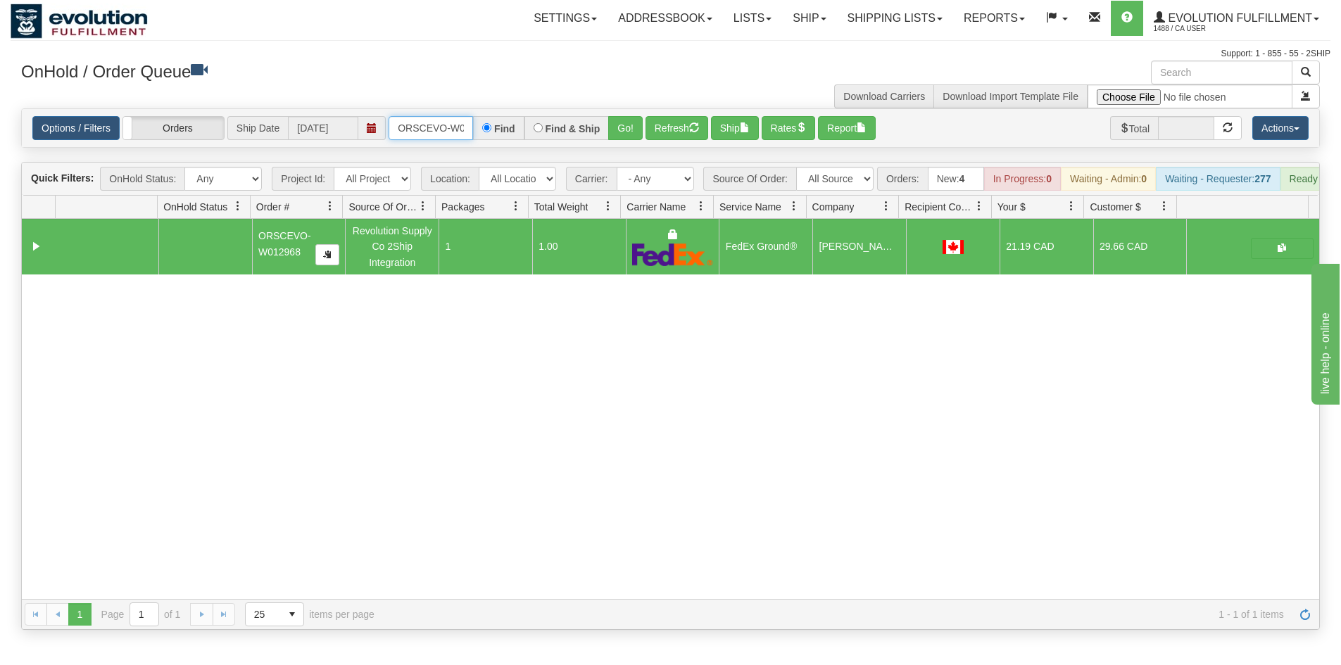
click at [419, 129] on input "ORSCEVO-W012968" at bounding box center [430, 128] width 84 height 24
click at [616, 127] on button "Go!" at bounding box center [625, 128] width 34 height 24
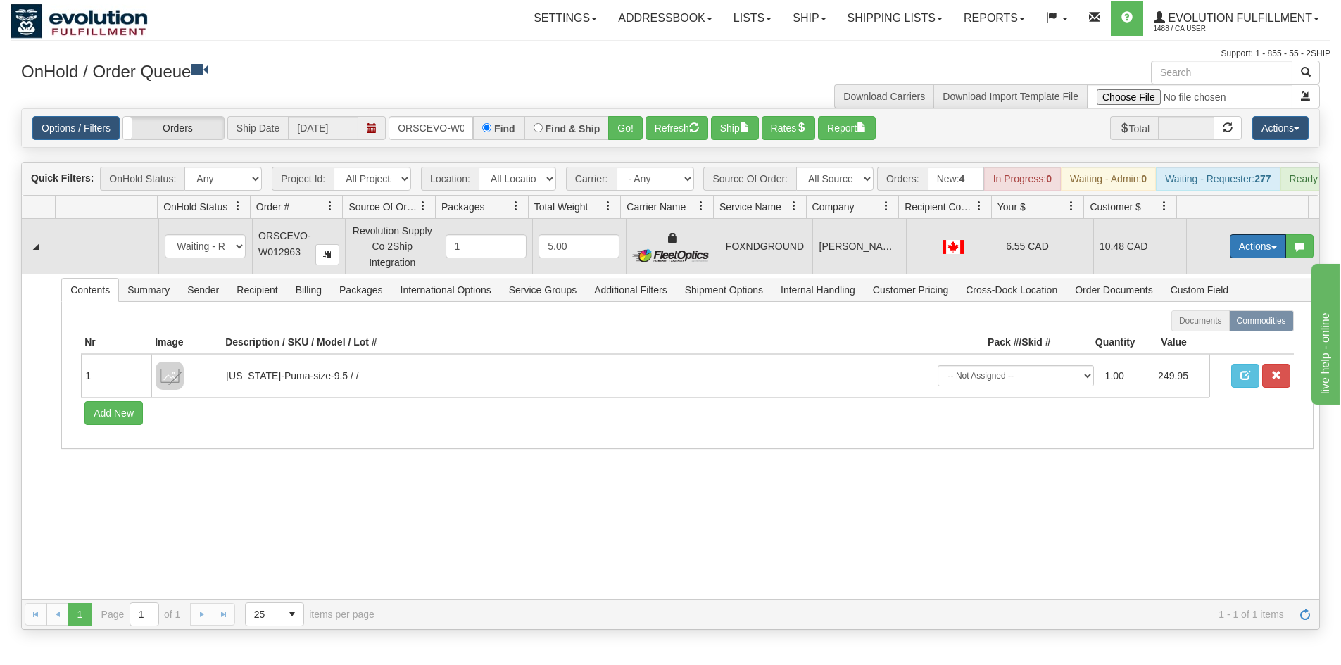
click at [1230, 251] on button "Actions" at bounding box center [1258, 246] width 56 height 24
click at [1189, 334] on span "Ship" at bounding box center [1202, 327] width 30 height 11
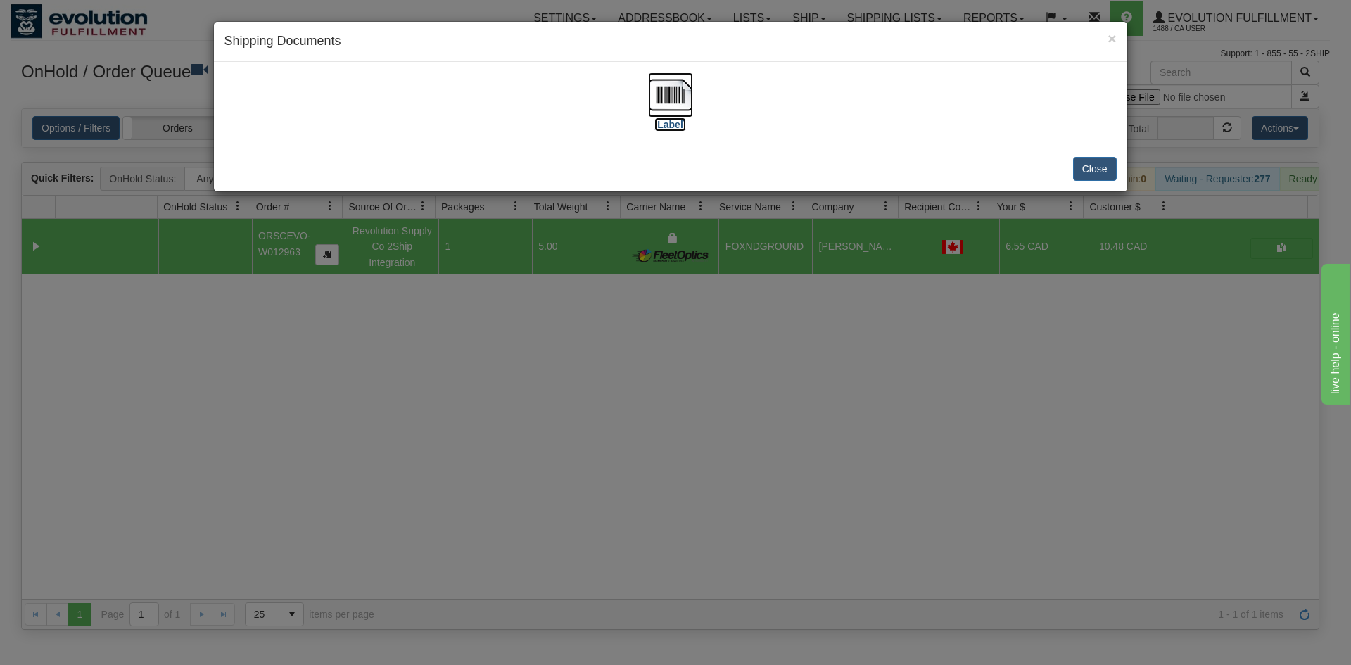
click at [669, 100] on img at bounding box center [670, 94] width 45 height 45
click at [479, 475] on div "× Shipping Documents [Label] Close" at bounding box center [675, 332] width 1351 height 665
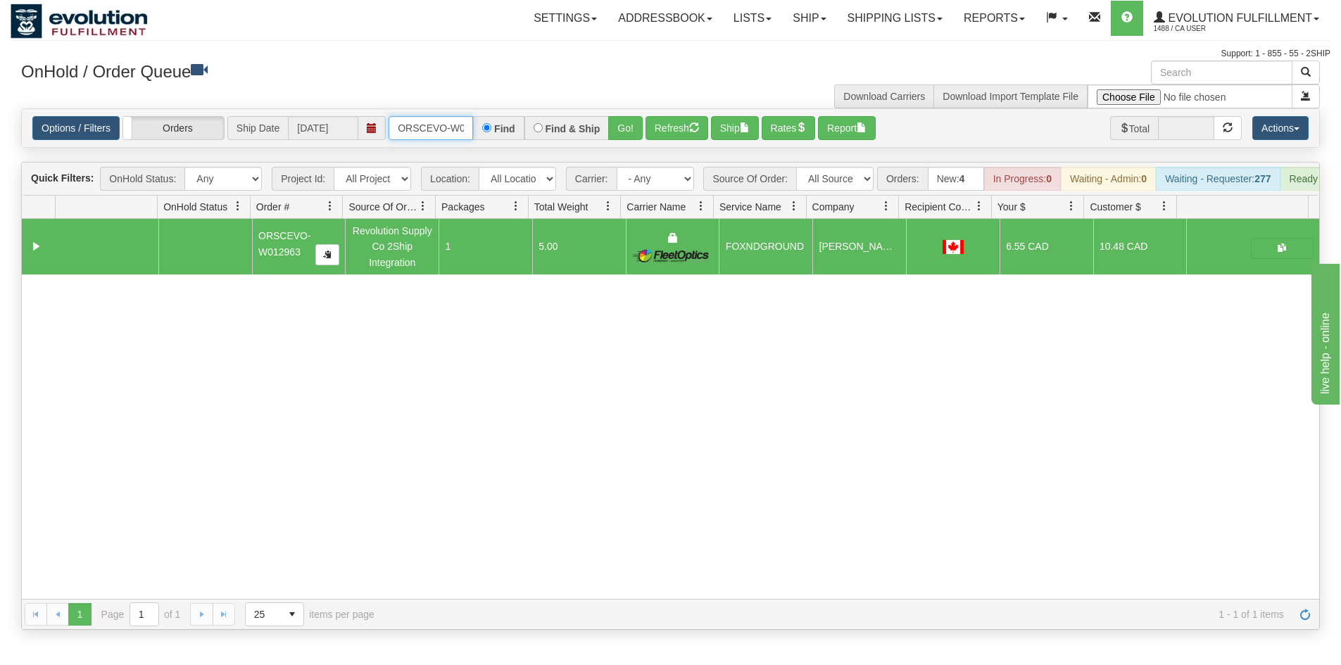
click at [443, 127] on input "ORSCEVO-W012963" at bounding box center [430, 128] width 84 height 24
click at [438, 645] on div "Toggle navigation Settings Shipping Preferences Fields Preferences New" at bounding box center [670, 332] width 1341 height 665
click at [396, 125] on input "ORSCEVO-W012963" at bounding box center [430, 128] width 84 height 24
drag, startPoint x: 177, startPoint y: 407, endPoint x: 385, endPoint y: 341, distance: 218.8
click at [186, 407] on div "31779783 EVOLUTION V3 91516800 91516801 ORSCEVO-W012963 Revolution Supply Co 2S…" at bounding box center [670, 409] width 1297 height 380
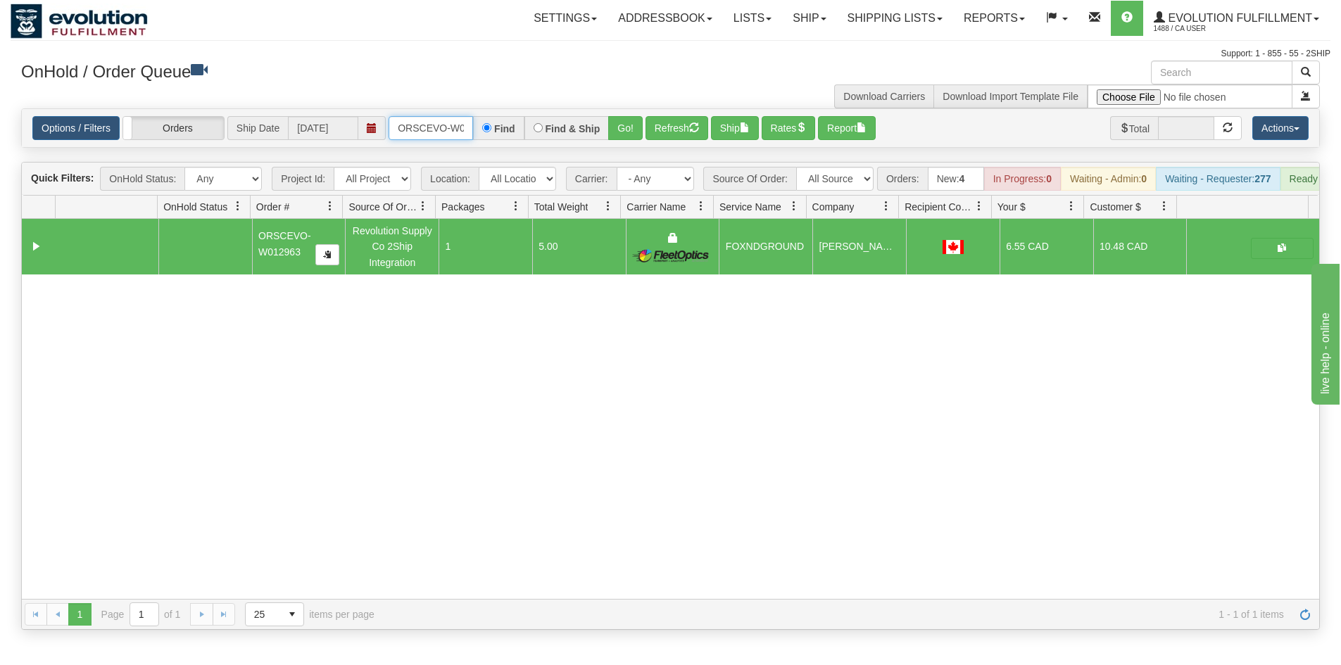
click at [441, 121] on input "ORSCEVO-W012963" at bounding box center [430, 128] width 84 height 24
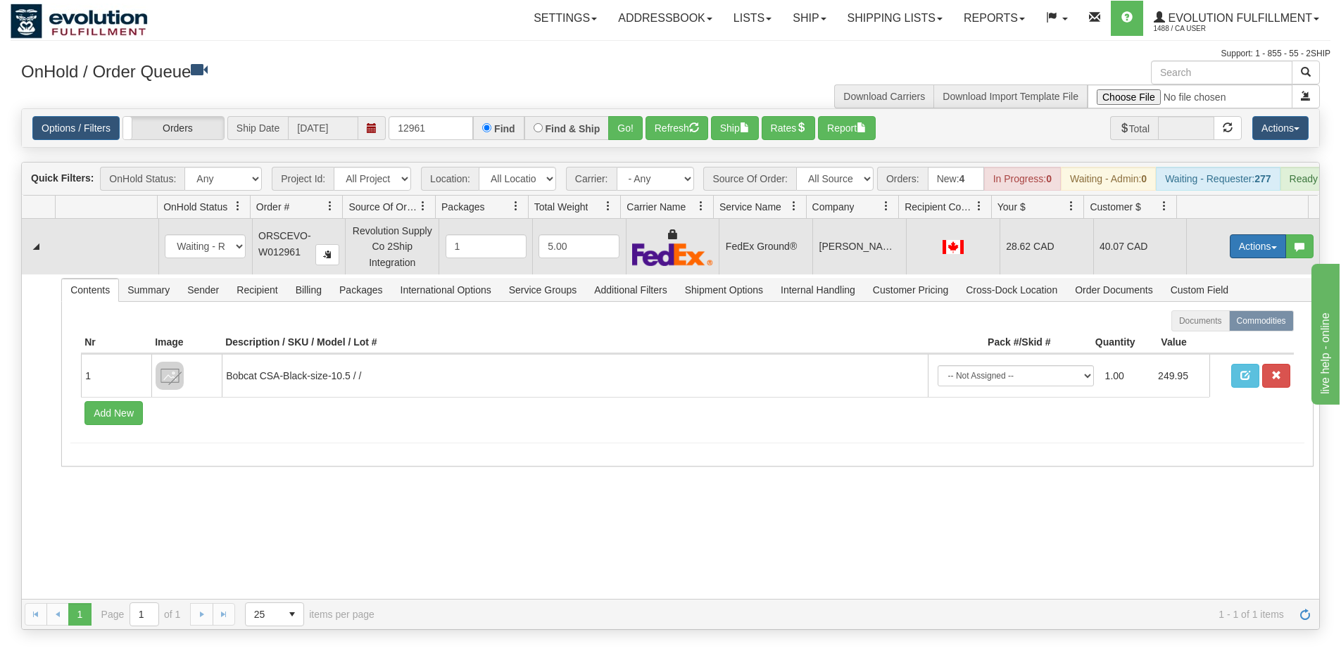
click at [1231, 258] on button "Actions" at bounding box center [1258, 246] width 56 height 24
click at [1192, 334] on span "Ship" at bounding box center [1202, 327] width 30 height 11
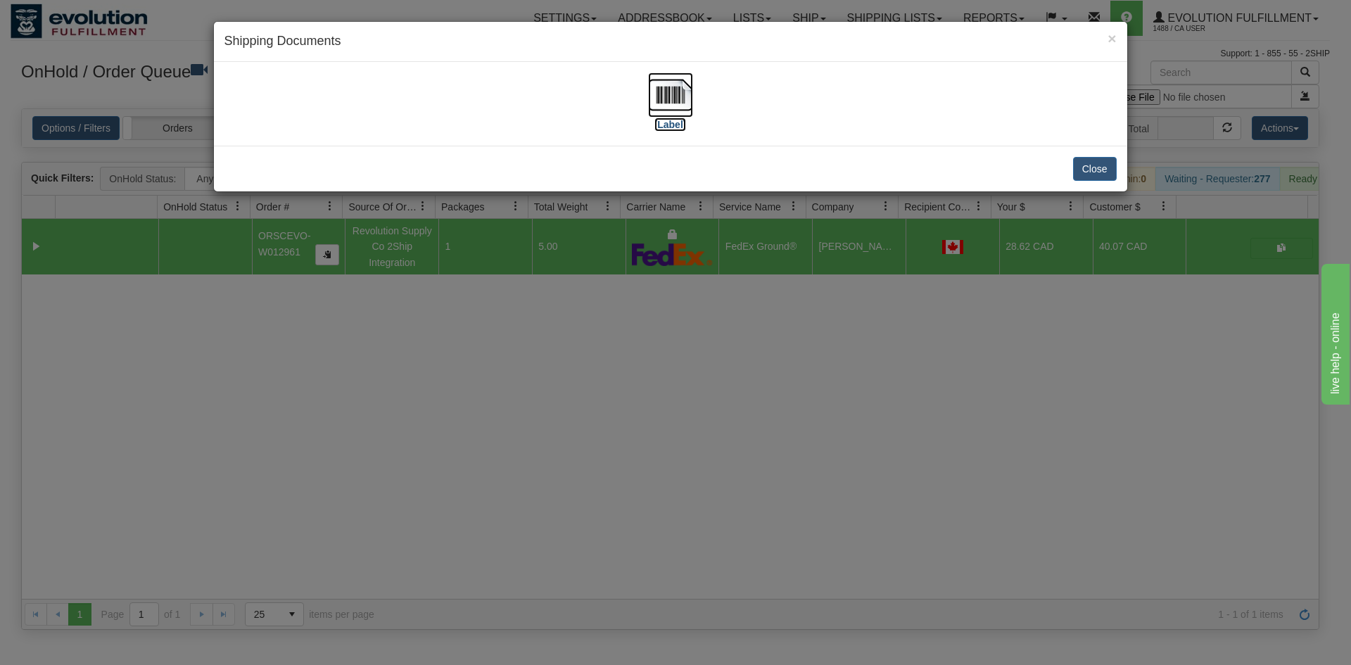
click at [668, 89] on img at bounding box center [670, 94] width 45 height 45
drag, startPoint x: 525, startPoint y: 484, endPoint x: 528, endPoint y: 476, distance: 8.2
click at [528, 476] on div "× Shipping Documents [Label] Close" at bounding box center [675, 332] width 1351 height 665
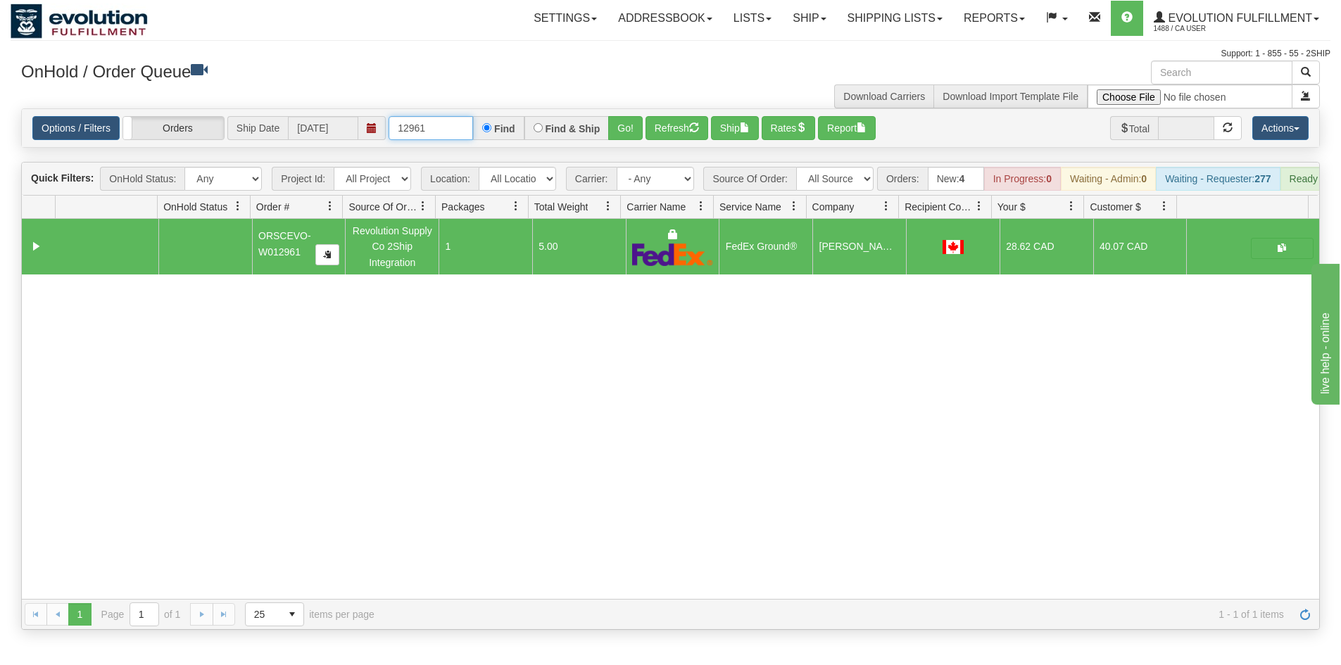
drag, startPoint x: 350, startPoint y: 129, endPoint x: 343, endPoint y: 129, distance: 7.8
click at [343, 129] on div "Options / Filters Group Shipments Orders Ship Date [DATE] 12961 Find Find & Shi…" at bounding box center [670, 128] width 1276 height 24
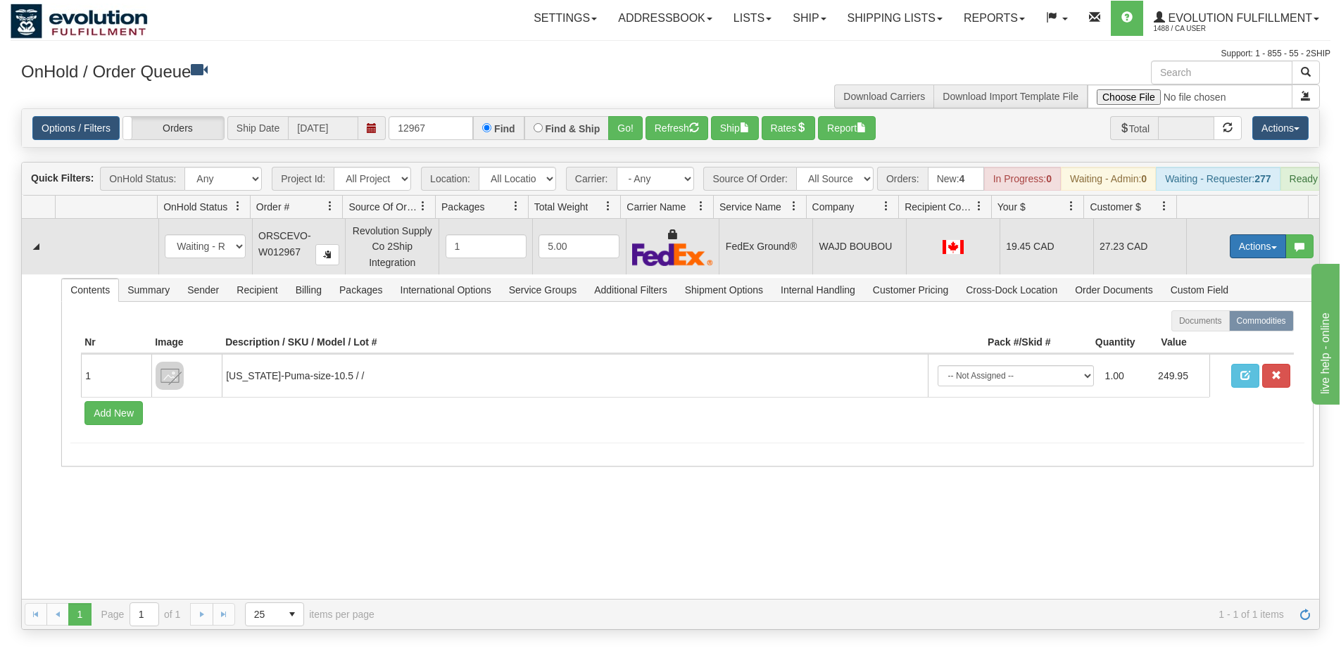
drag, startPoint x: 1205, startPoint y: 256, endPoint x: 1218, endPoint y: 255, distance: 13.4
click at [1205, 256] on td "Actions Open Refresh Rates Rate All Services Ship Delete Edit Items" at bounding box center [1252, 246] width 133 height 55
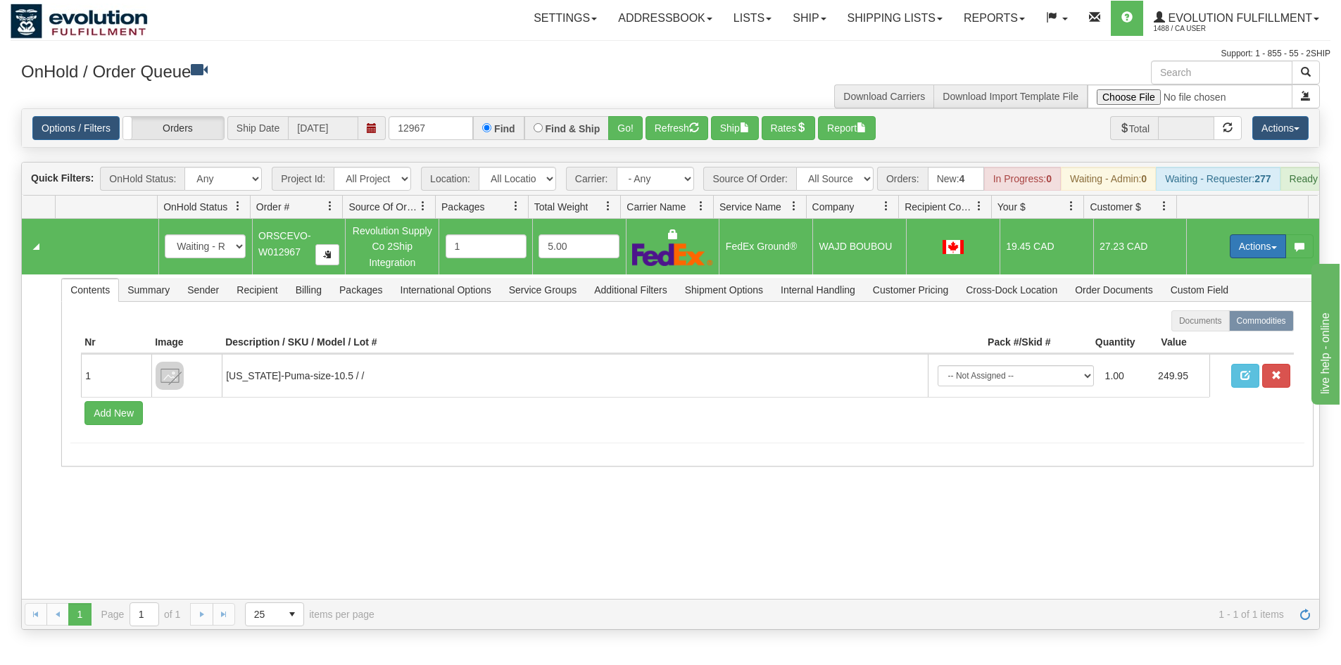
click at [1230, 255] on button "Actions" at bounding box center [1258, 246] width 56 height 24
click at [1189, 334] on span "Ship" at bounding box center [1202, 327] width 30 height 11
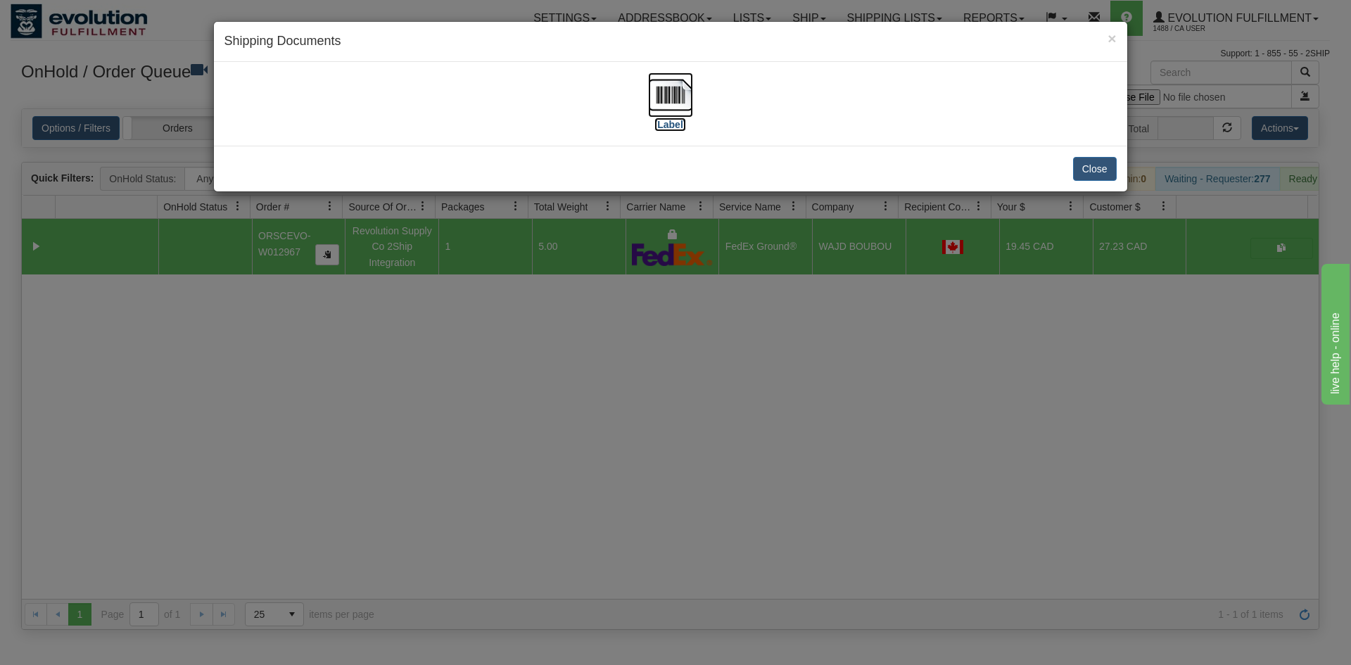
click at [678, 118] on label "[Label]" at bounding box center [671, 125] width 32 height 14
click at [703, 442] on div "× Shipping Documents [Label] Close" at bounding box center [675, 332] width 1351 height 665
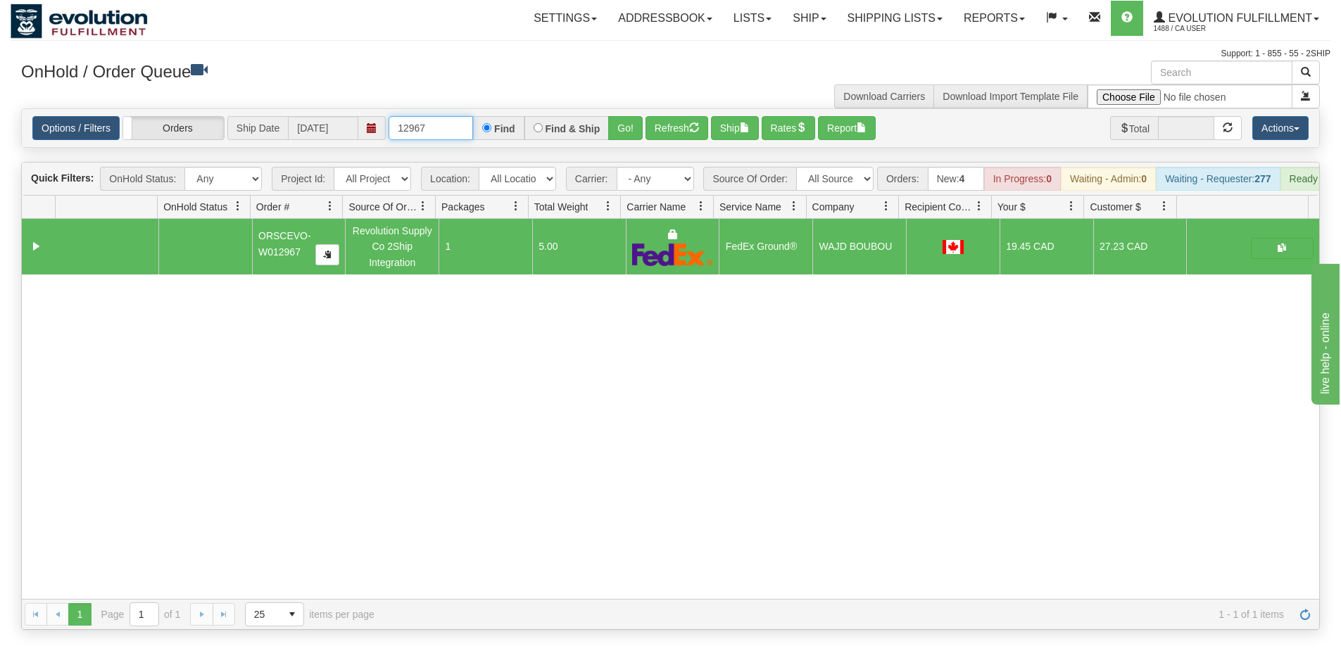
click at [438, 133] on input "12967" at bounding box center [430, 128] width 84 height 24
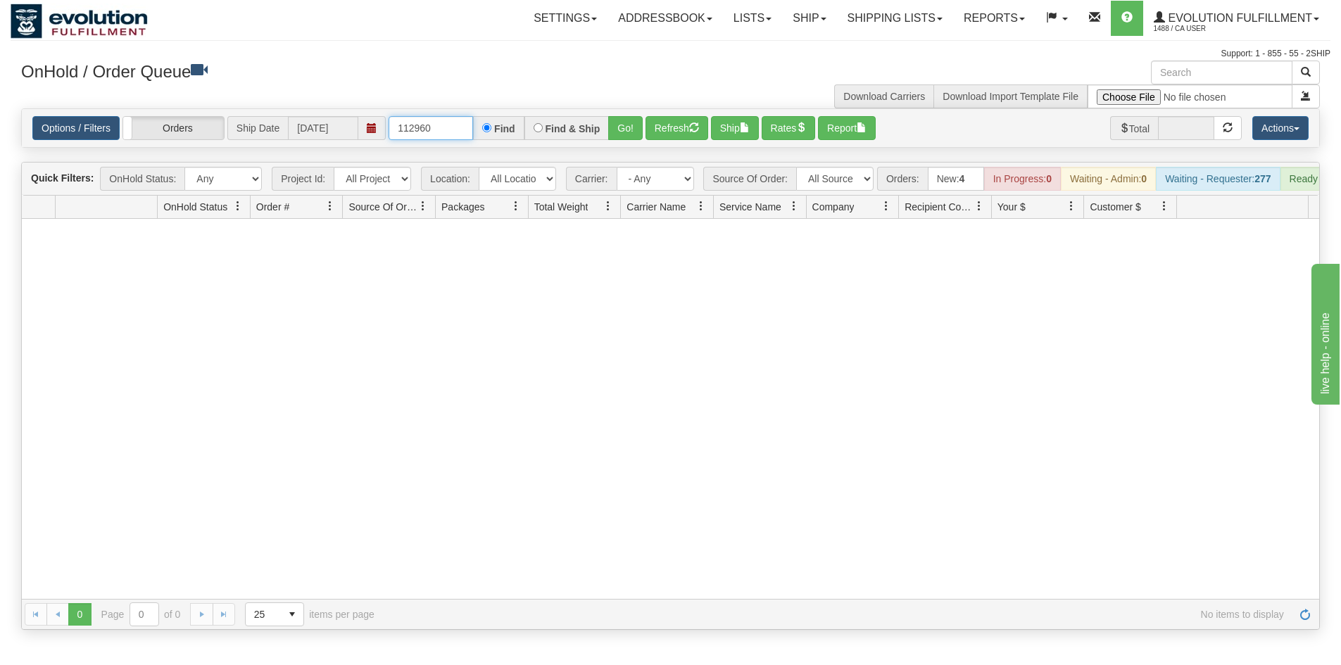
drag, startPoint x: 0, startPoint y: 184, endPoint x: 18, endPoint y: 185, distance: 18.4
click at [18, 185] on div "Is equal to Is not equal to Contains Does not contains CAD USD EUR ZAR [PERSON_…" at bounding box center [671, 369] width 1320 height 522
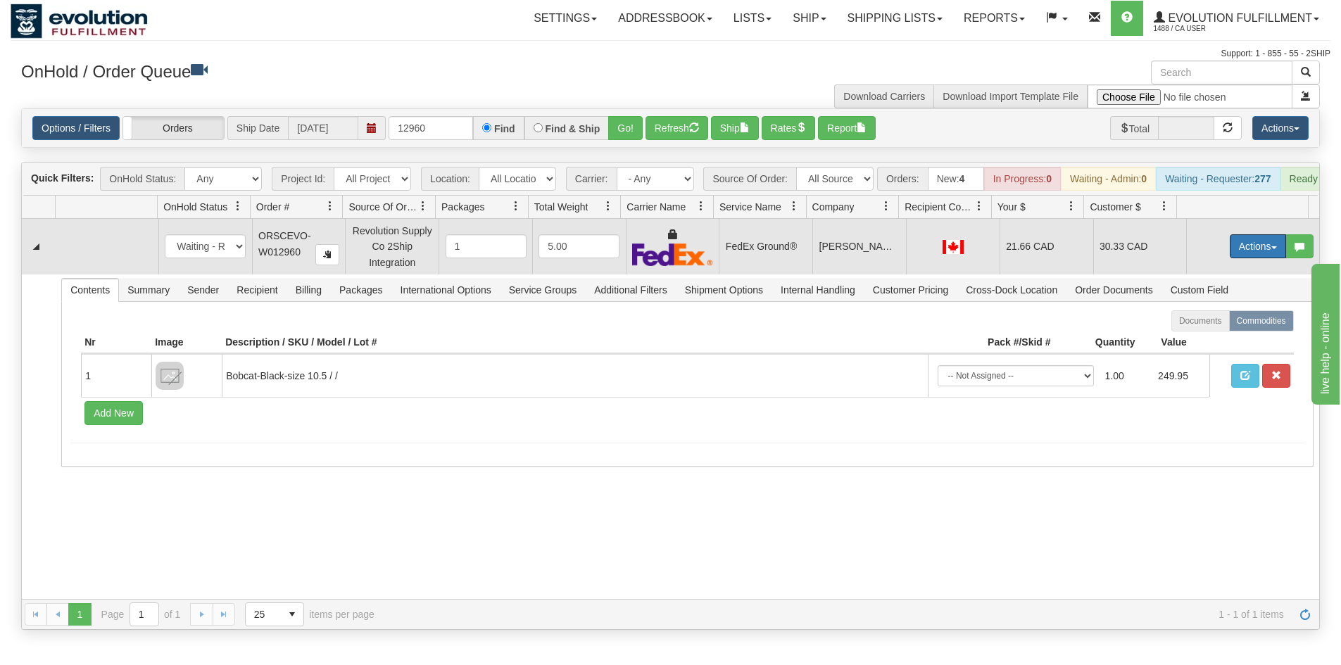
click at [1233, 251] on button "Actions" at bounding box center [1258, 246] width 56 height 24
click at [1187, 334] on span "Ship" at bounding box center [1202, 327] width 30 height 11
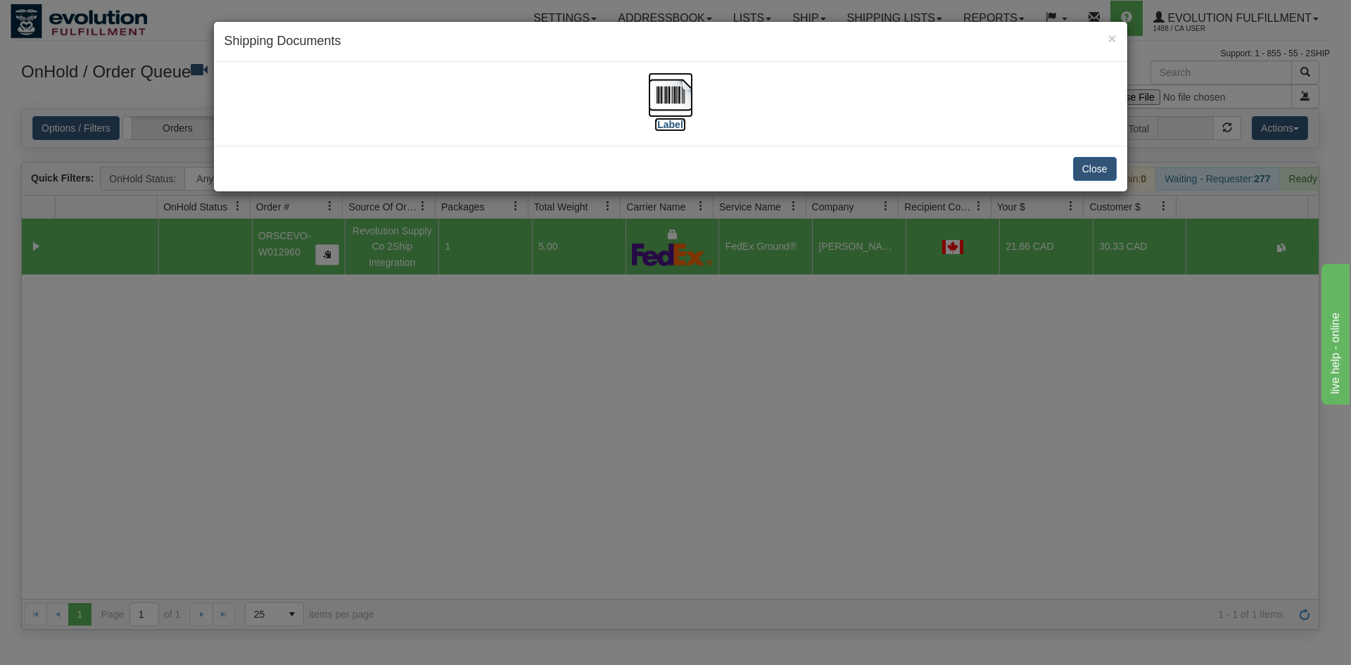
click at [682, 103] on img at bounding box center [670, 94] width 45 height 45
drag, startPoint x: 516, startPoint y: 400, endPoint x: 478, endPoint y: 187, distance: 215.9
click at [515, 396] on div "× Shipping Documents [Label] Close" at bounding box center [675, 332] width 1351 height 665
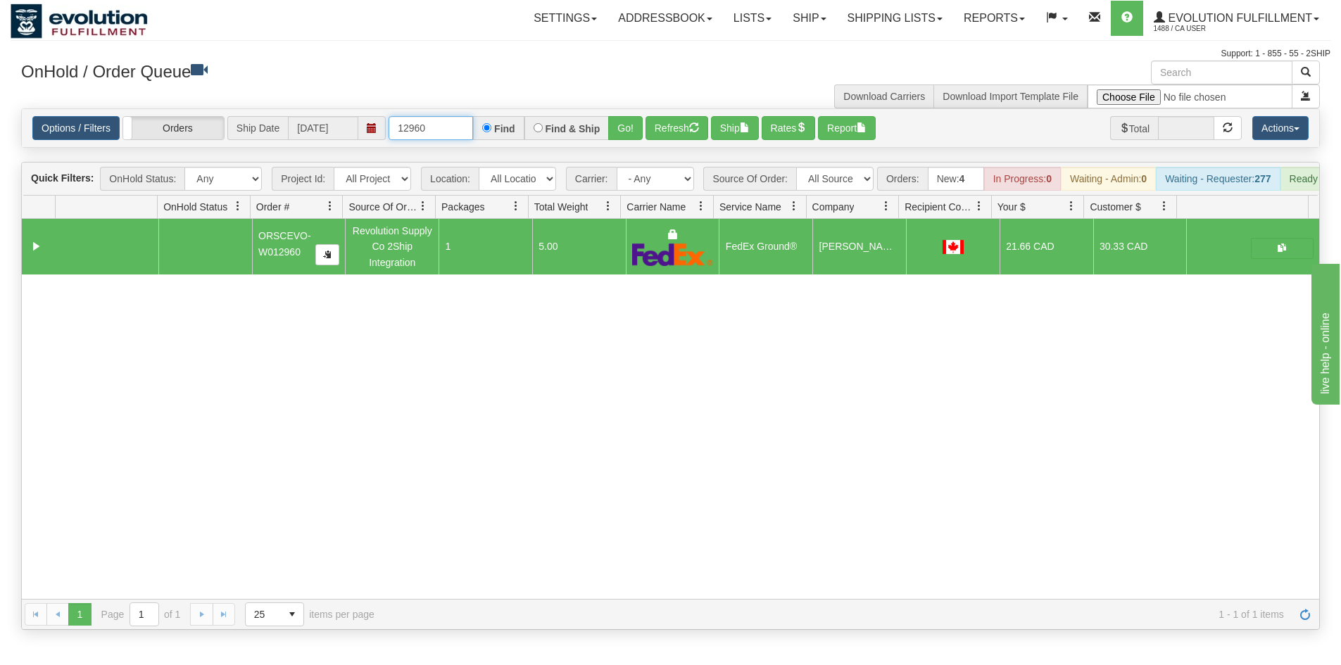
click at [424, 129] on input "12960" at bounding box center [430, 128] width 84 height 24
drag, startPoint x: 434, startPoint y: 129, endPoint x: 329, endPoint y: 145, distance: 106.8
click at [329, 145] on div "Options / Filters Group Shipments Orders Ship Date [DATE] 12960 Find Find & Shi…" at bounding box center [670, 128] width 1297 height 38
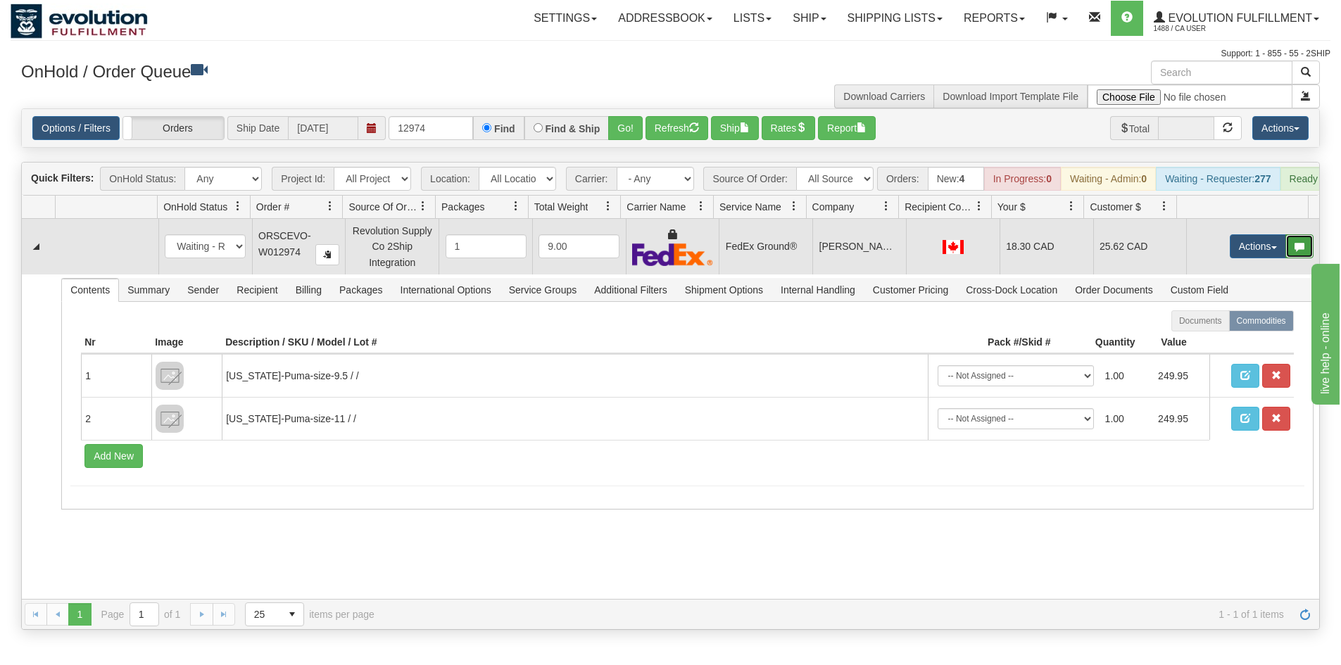
click at [1285, 251] on button "button" at bounding box center [1299, 246] width 28 height 24
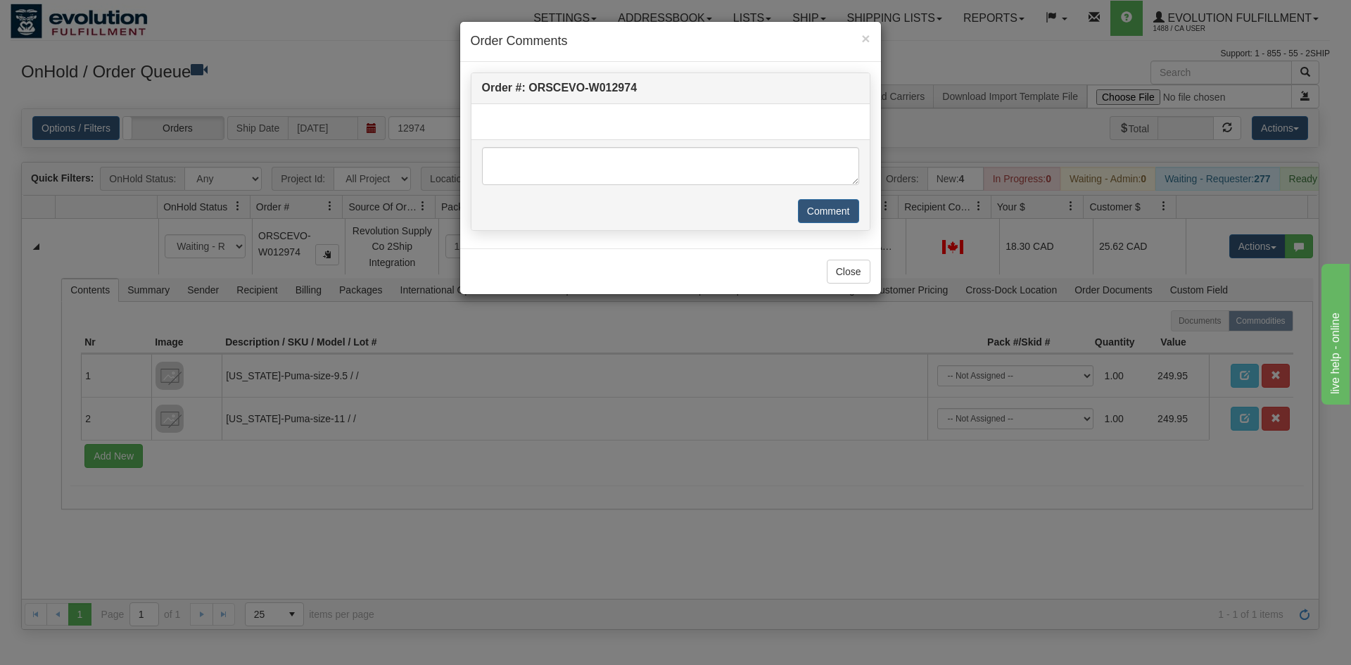
click at [1267, 251] on div "× Order Comments Order #: ORSCEVO-W012974 Comment Close" at bounding box center [675, 332] width 1351 height 665
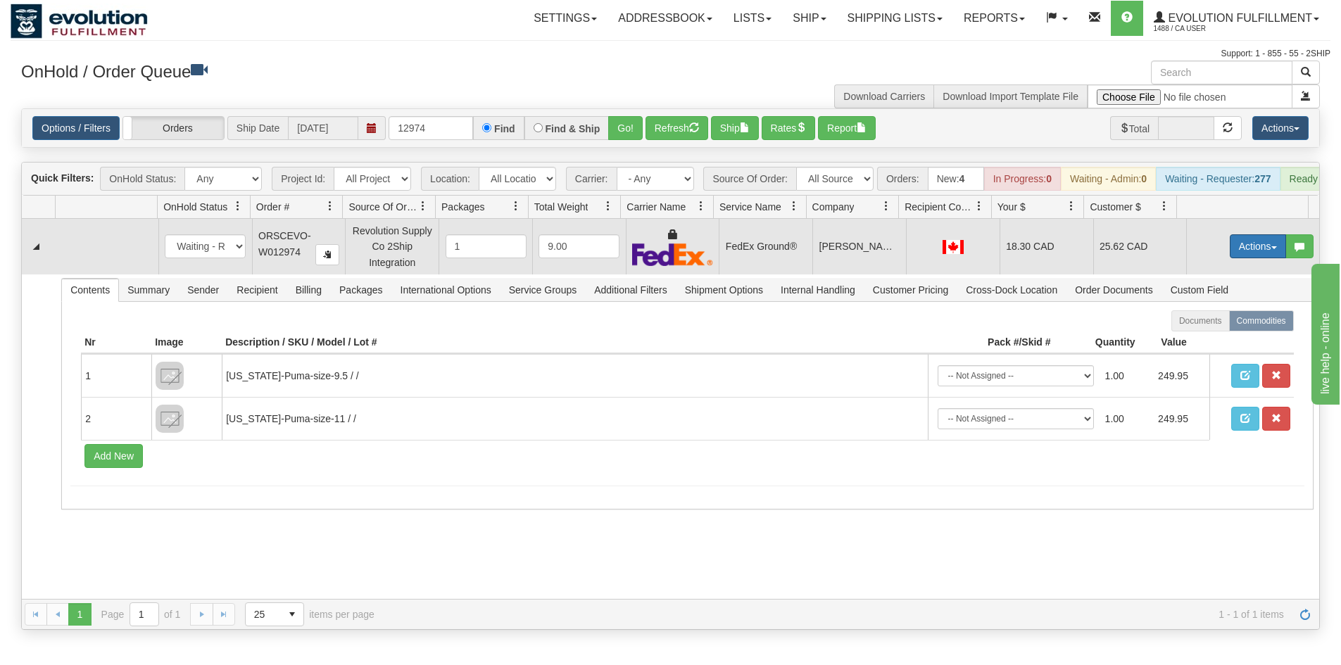
click at [1241, 258] on button "Actions" at bounding box center [1258, 246] width 56 height 24
click at [1210, 337] on link "Ship" at bounding box center [1229, 328] width 113 height 18
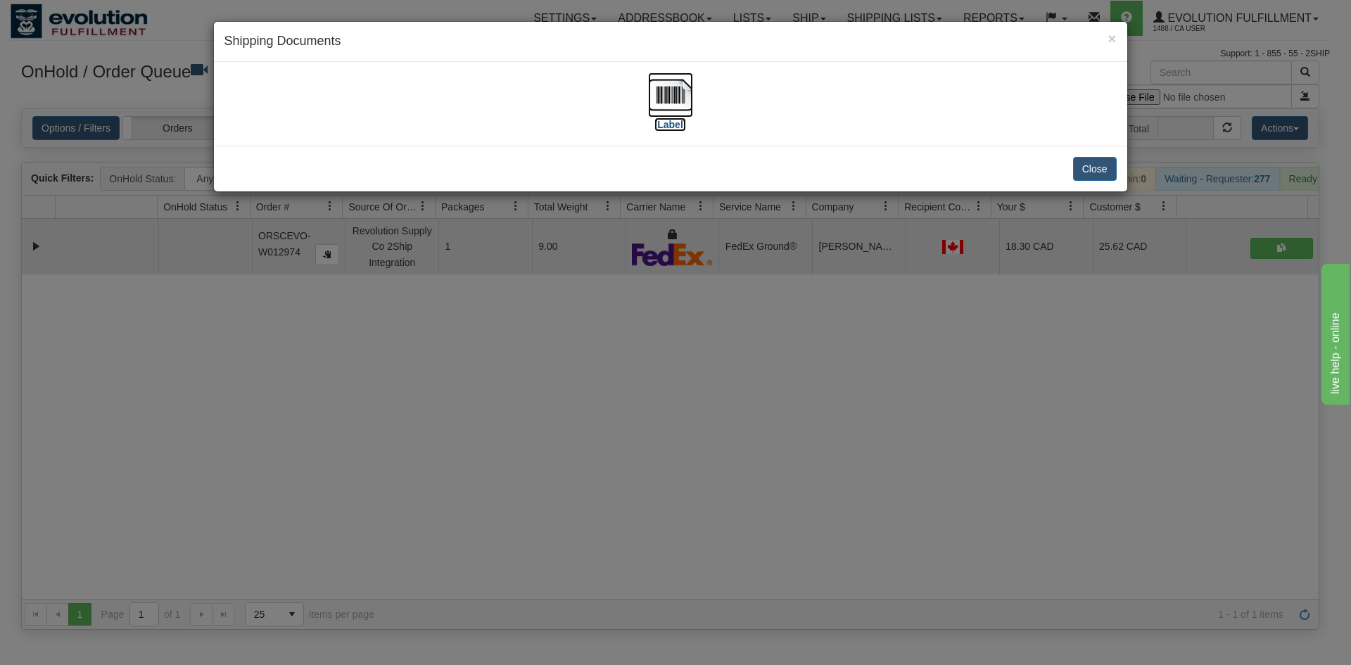
click at [679, 113] on img at bounding box center [670, 94] width 45 height 45
click at [724, 365] on div "× Shipping Documents [Label] Close" at bounding box center [675, 332] width 1351 height 665
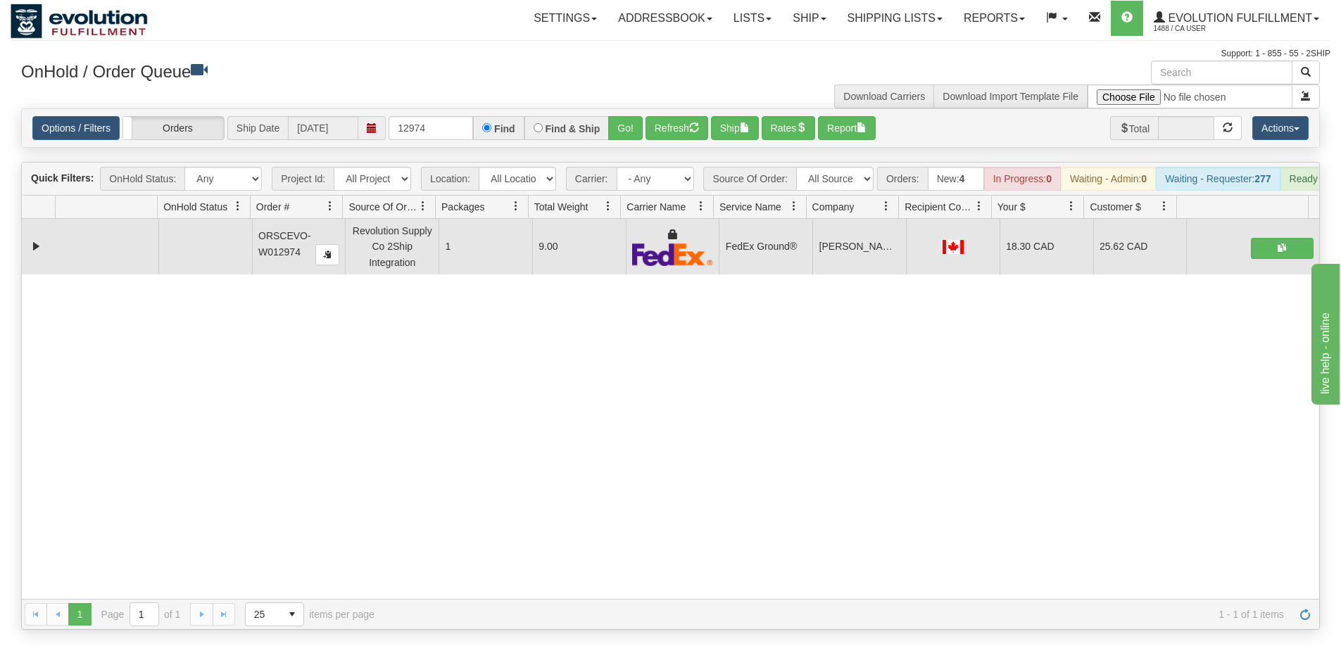
click at [299, 451] on div "31779419 EVOLUTION V3 91516138 91516139 ORSCEVO-W012974 Revolution Supply Co 2S…" at bounding box center [670, 409] width 1297 height 380
click at [274, 445] on div "31779419 EVOLUTION V3 91516138 91516139 ORSCEVO-W012974 Revolution Supply Co 2S…" at bounding box center [670, 409] width 1297 height 380
click at [422, 127] on input "12974" at bounding box center [430, 128] width 84 height 24
click at [631, 126] on button "Go!" at bounding box center [625, 128] width 34 height 24
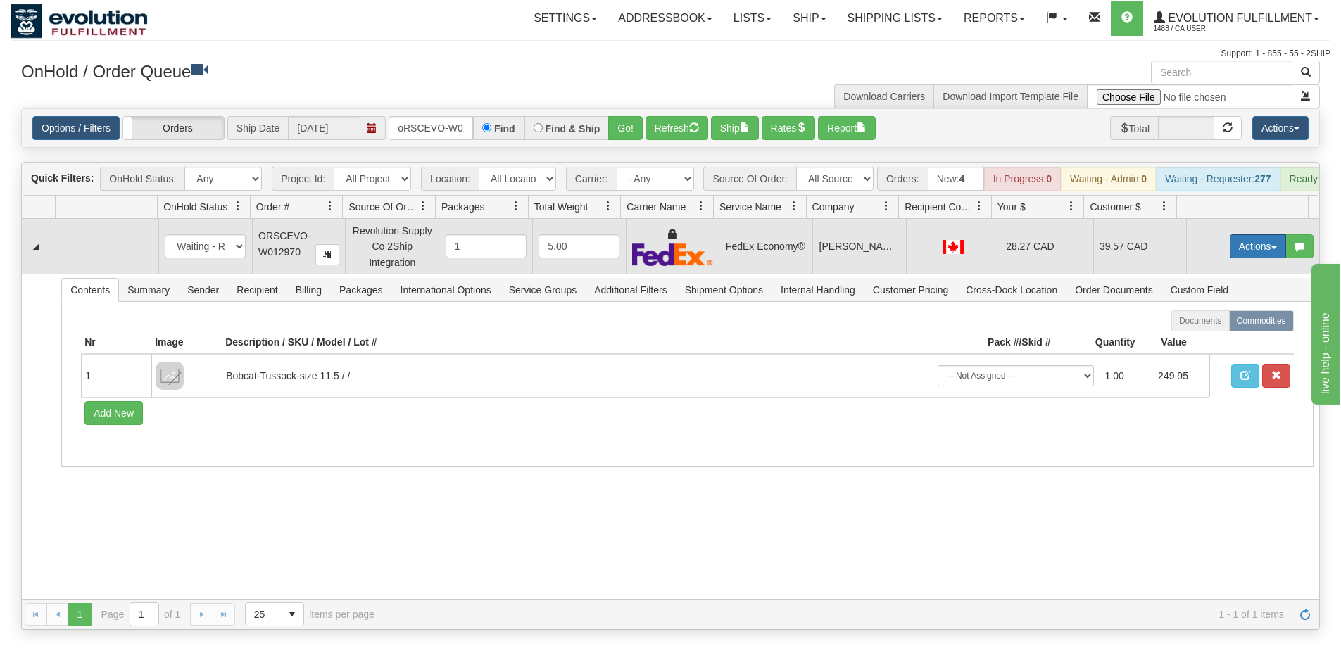
click at [1230, 258] on div "Actions Open Refresh Rates Rate All Services Ship Delete Edit Items" at bounding box center [1258, 246] width 56 height 24
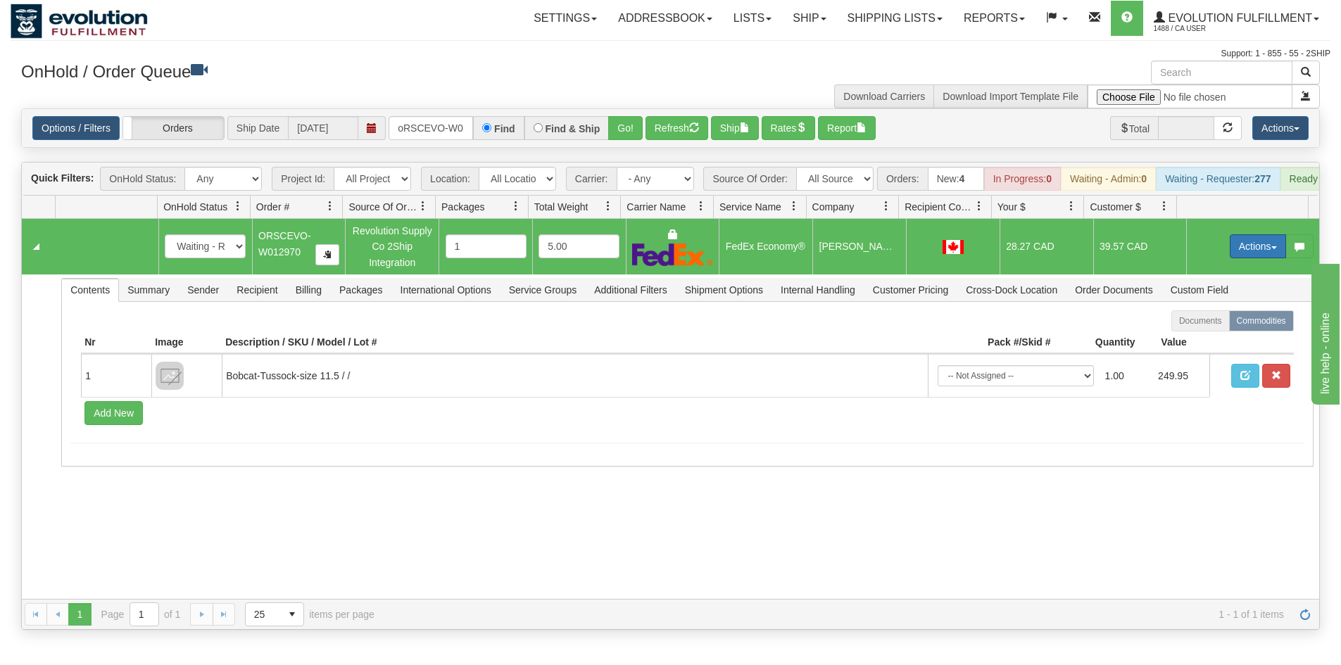
click at [1230, 258] on button "Actions" at bounding box center [1258, 246] width 56 height 24
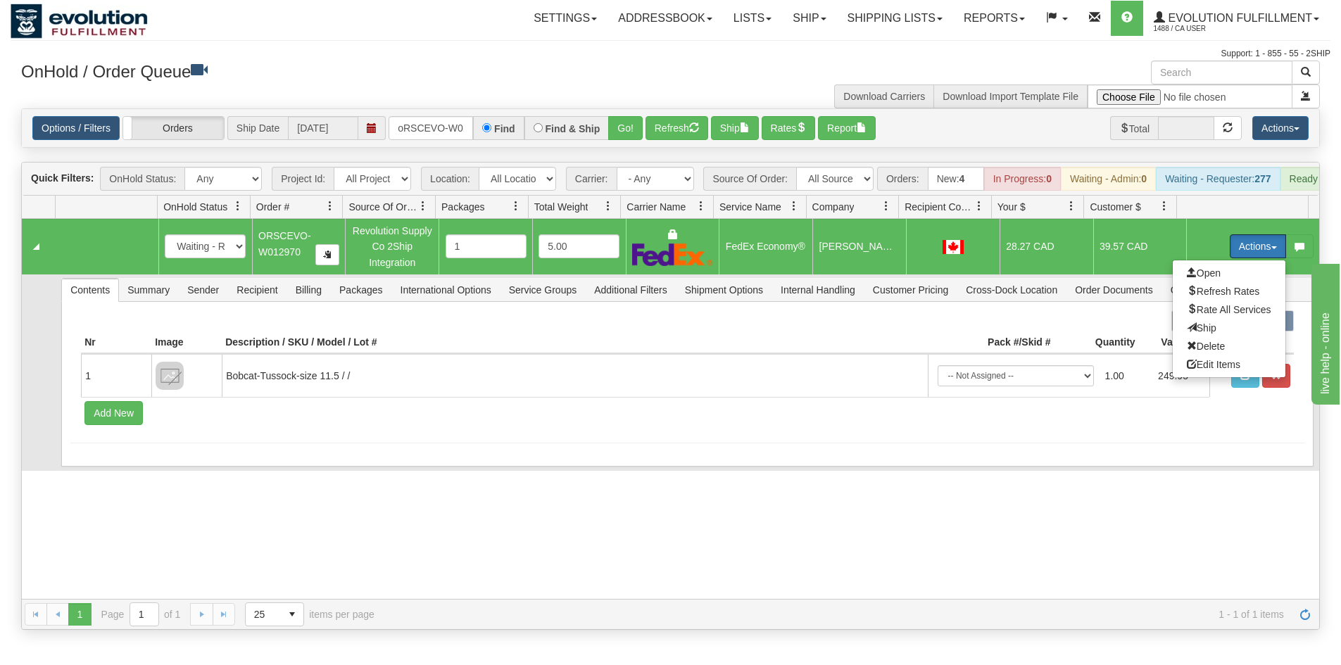
click at [1196, 334] on span "Ship" at bounding box center [1202, 327] width 30 height 11
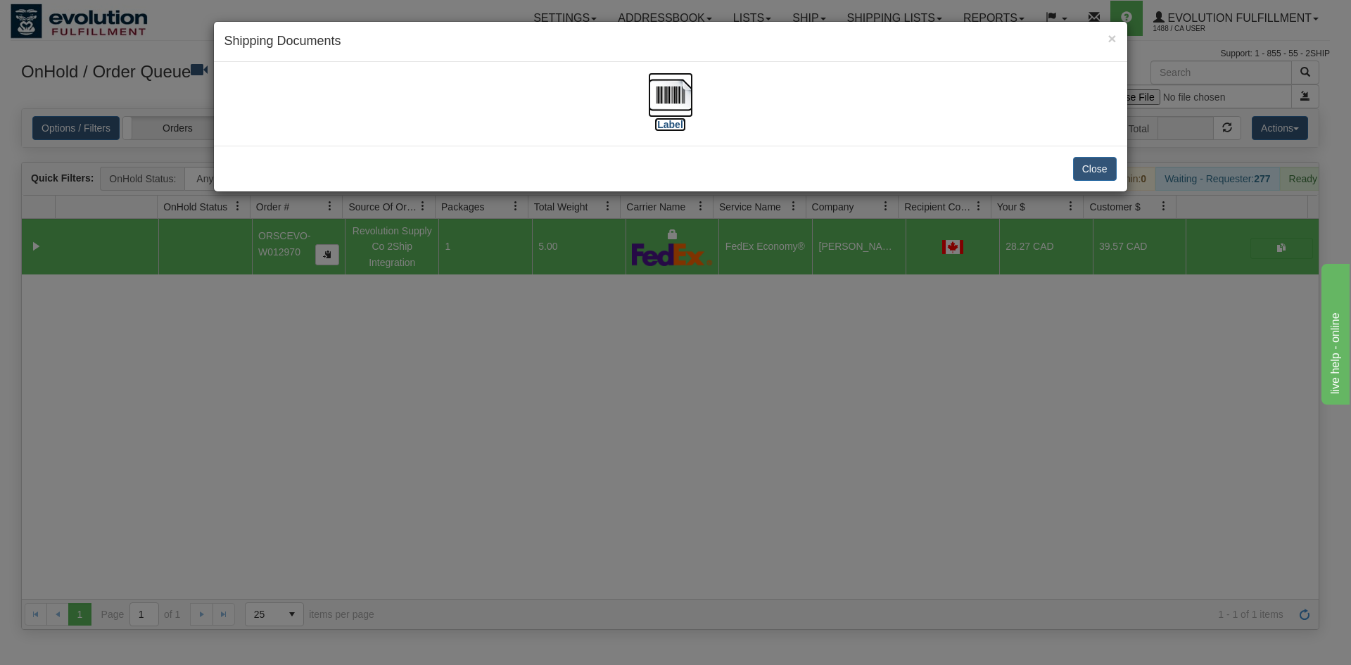
click at [675, 93] on img at bounding box center [670, 94] width 45 height 45
click at [627, 500] on div "× Shipping Documents [Label] Close" at bounding box center [675, 332] width 1351 height 665
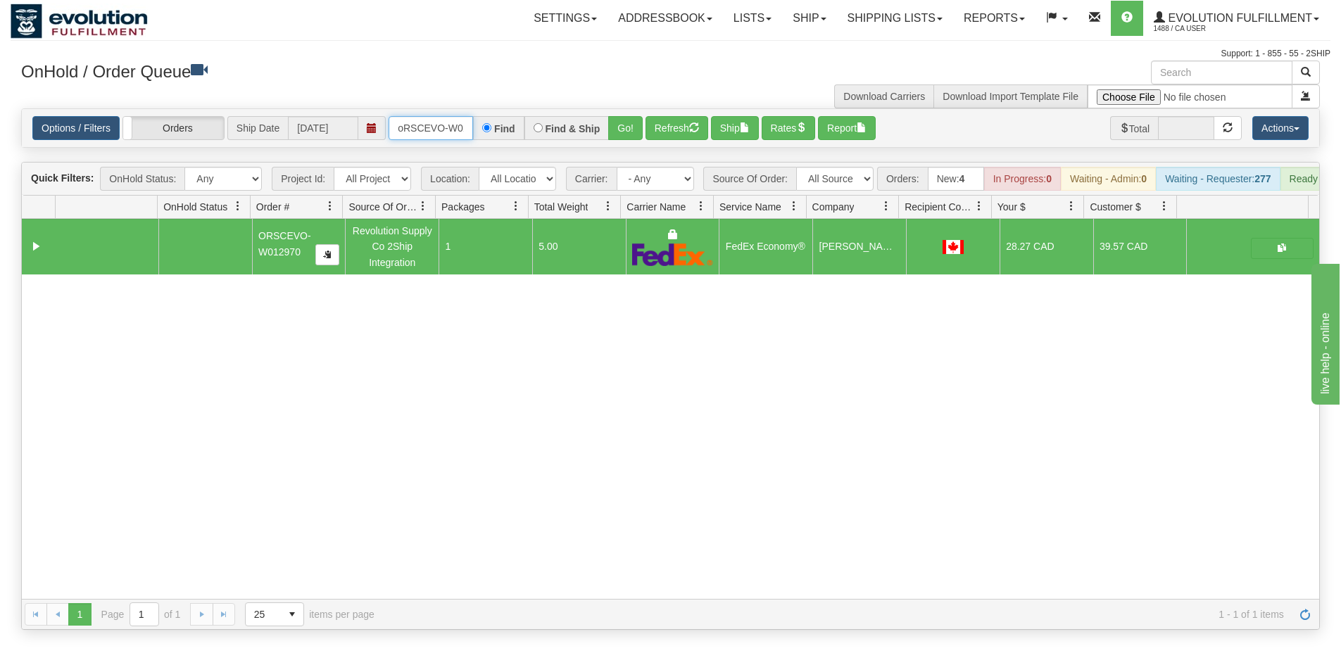
click at [437, 125] on input "oRSCEVO-W012970" at bounding box center [430, 128] width 84 height 24
click at [624, 131] on button "Go!" at bounding box center [625, 128] width 34 height 24
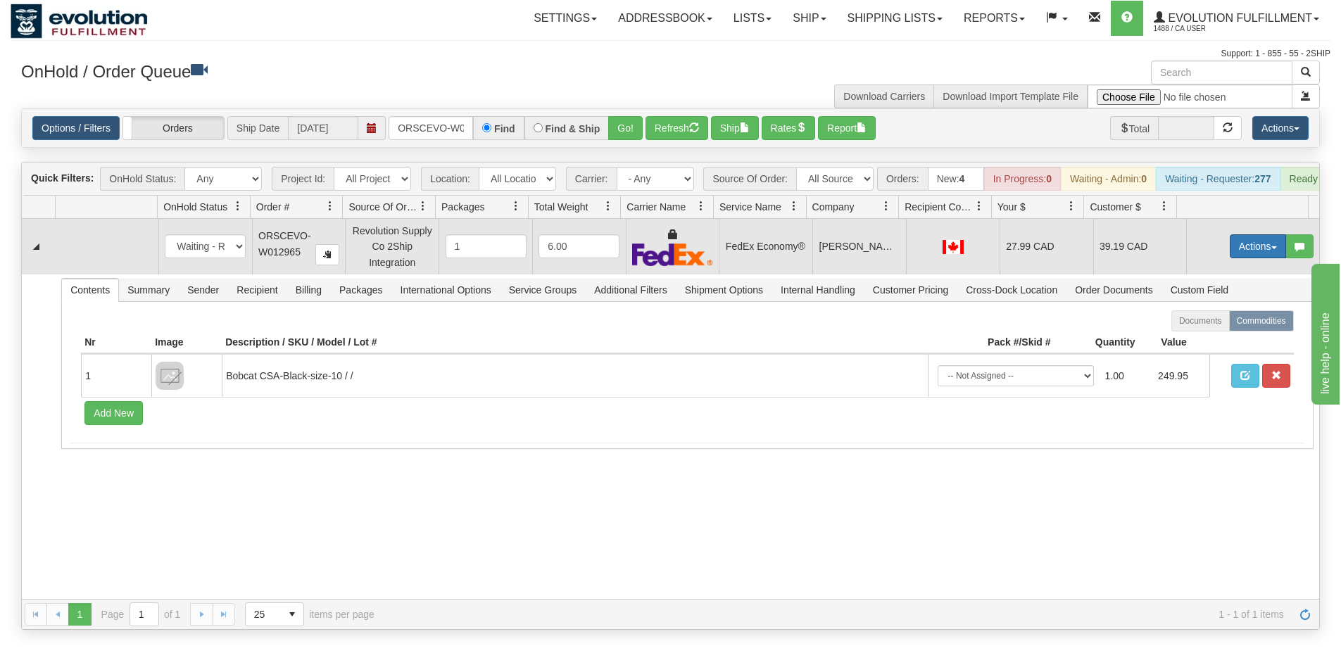
click at [1271, 249] on span "button" at bounding box center [1274, 247] width 6 height 3
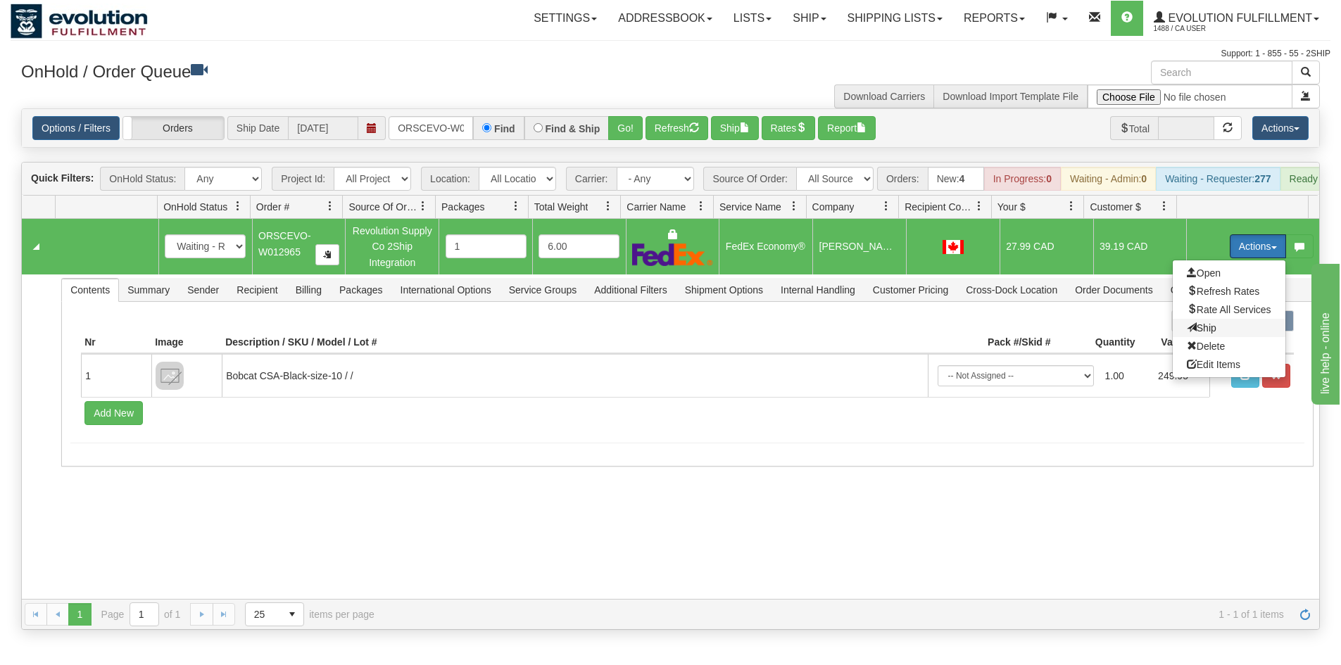
click at [1187, 334] on span "Ship" at bounding box center [1202, 327] width 30 height 11
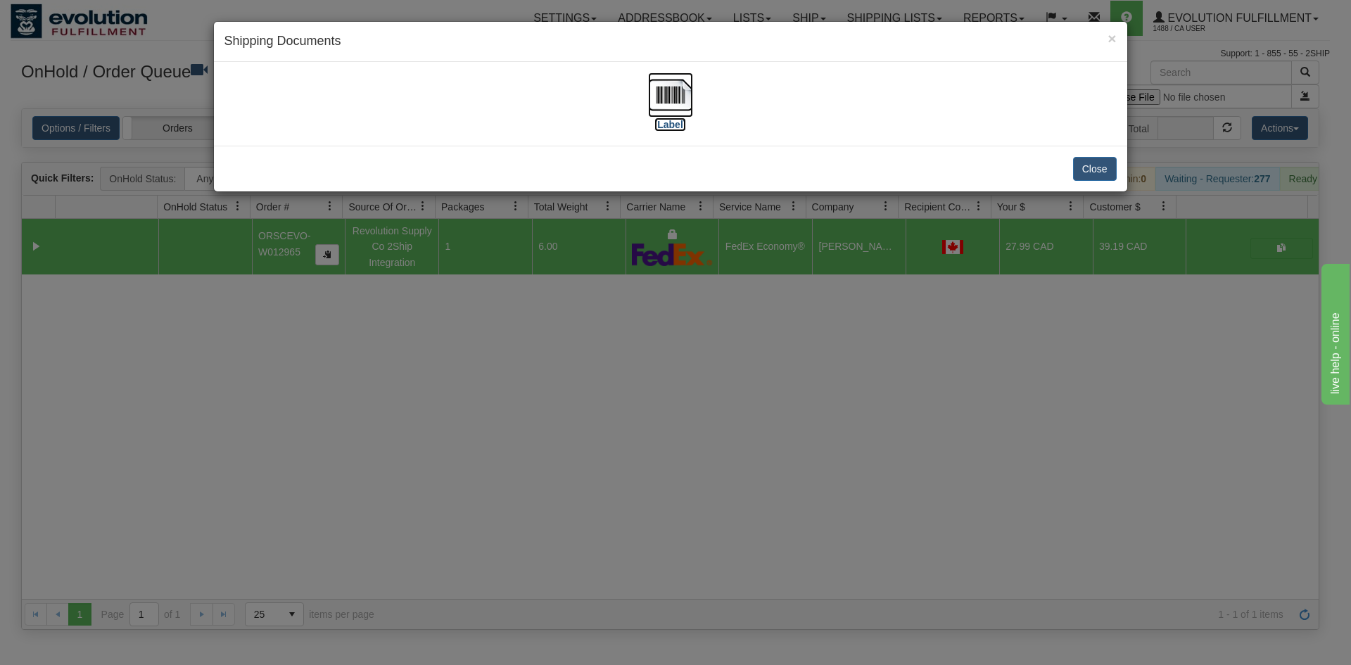
click at [659, 81] on img at bounding box center [670, 94] width 45 height 45
drag, startPoint x: 933, startPoint y: 425, endPoint x: 914, endPoint y: 341, distance: 86.6
click at [941, 420] on div "× Shipping Documents [Label] Close" at bounding box center [675, 332] width 1351 height 665
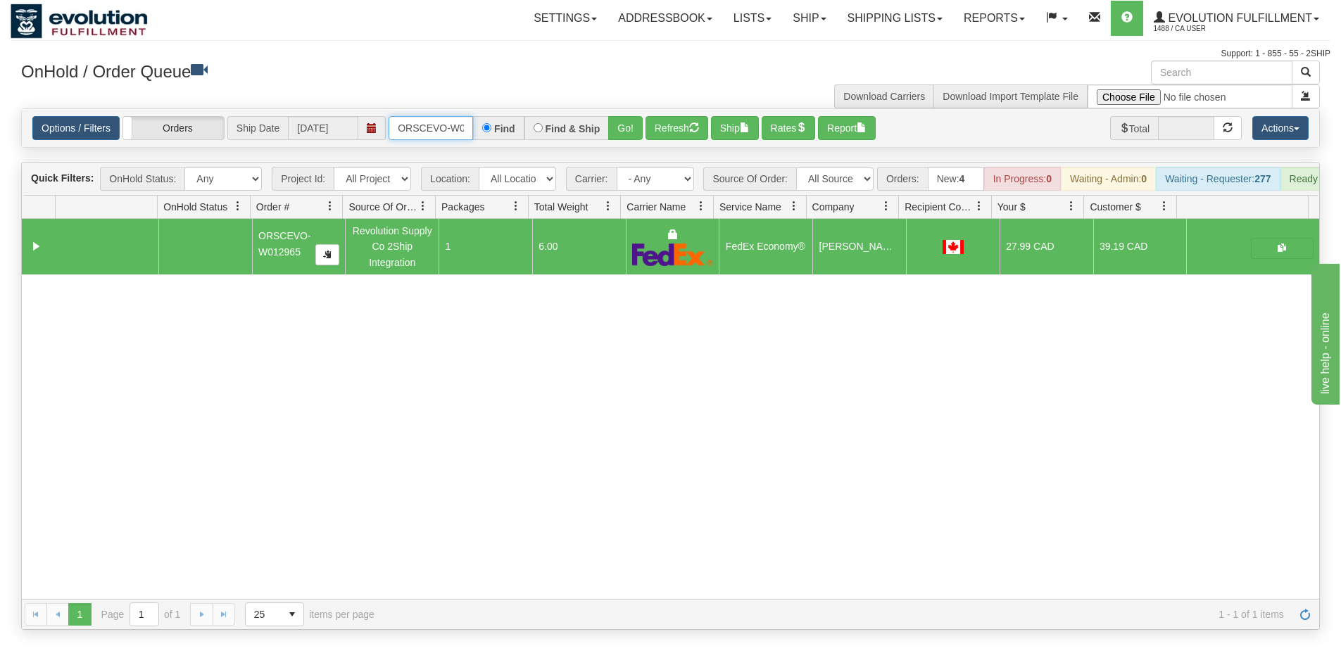
click at [447, 134] on input "ORSCEVO-W012965" at bounding box center [430, 128] width 84 height 24
click at [634, 126] on button "Go!" at bounding box center [625, 128] width 34 height 24
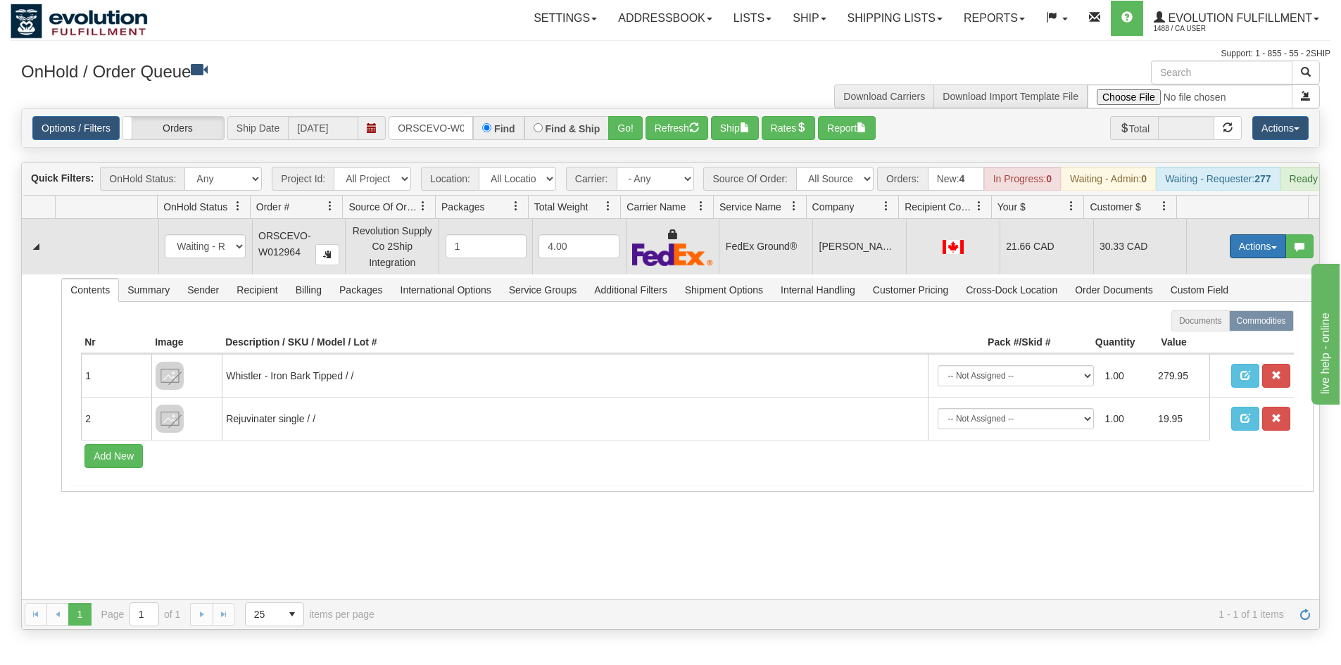
click at [1230, 258] on button "Actions" at bounding box center [1258, 246] width 56 height 24
click at [1199, 334] on span "Ship" at bounding box center [1202, 327] width 30 height 11
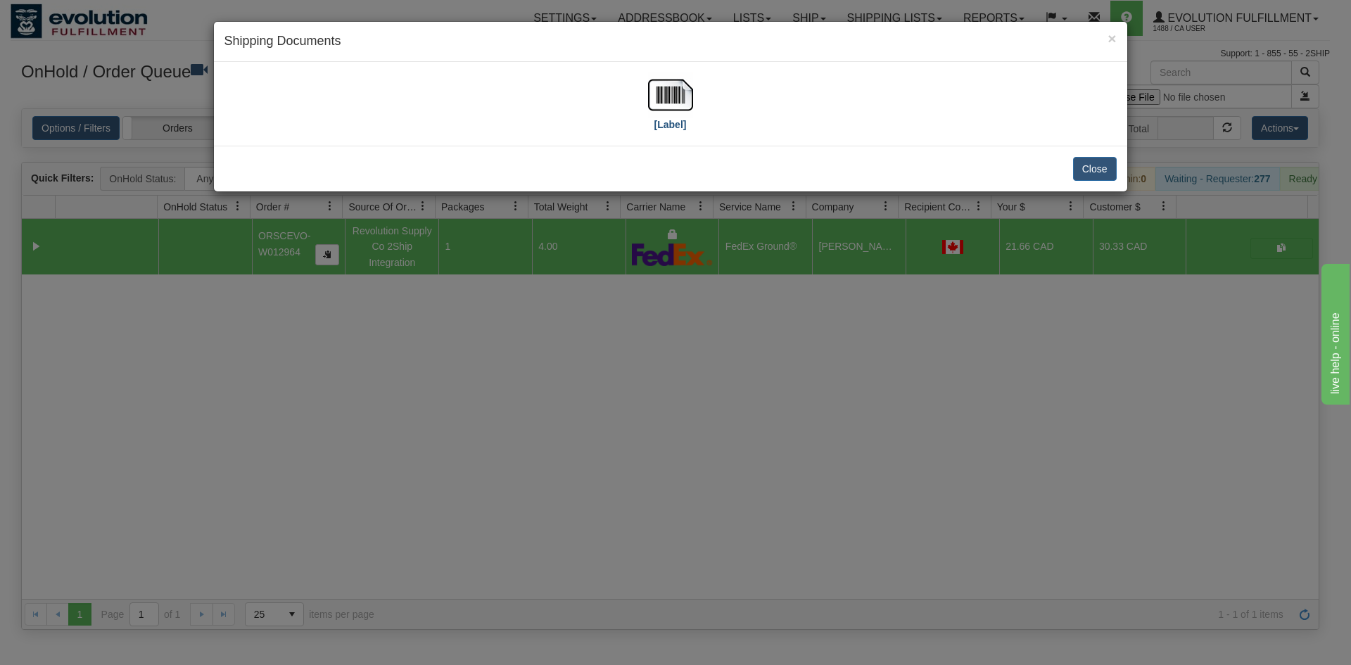
click at [693, 93] on div "[Label]" at bounding box center [671, 103] width 892 height 63
click at [648, 101] on div "[Label]" at bounding box center [671, 103] width 892 height 63
click at [661, 98] on img at bounding box center [670, 94] width 45 height 45
click at [749, 417] on div "× Shipping Documents [Label] Close" at bounding box center [675, 332] width 1351 height 665
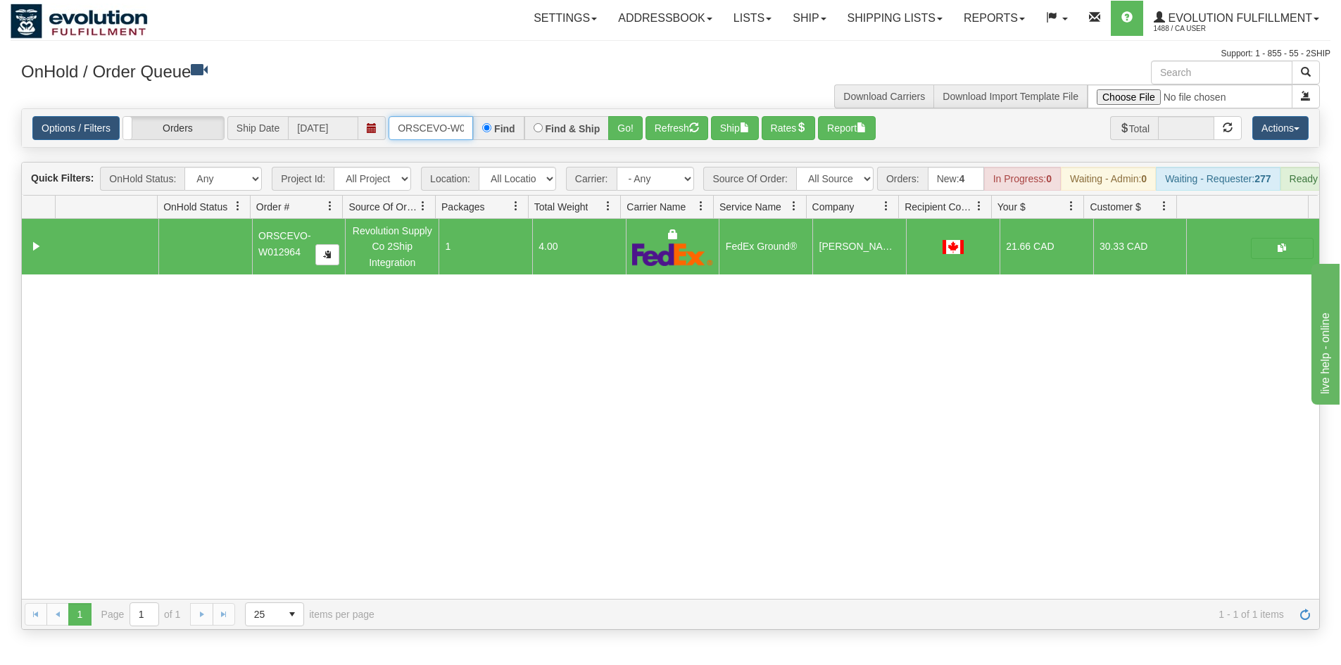
click at [433, 125] on input "ORSCEVO-W012964" at bounding box center [430, 128] width 84 height 24
click at [620, 125] on button "Go!" at bounding box center [625, 128] width 34 height 24
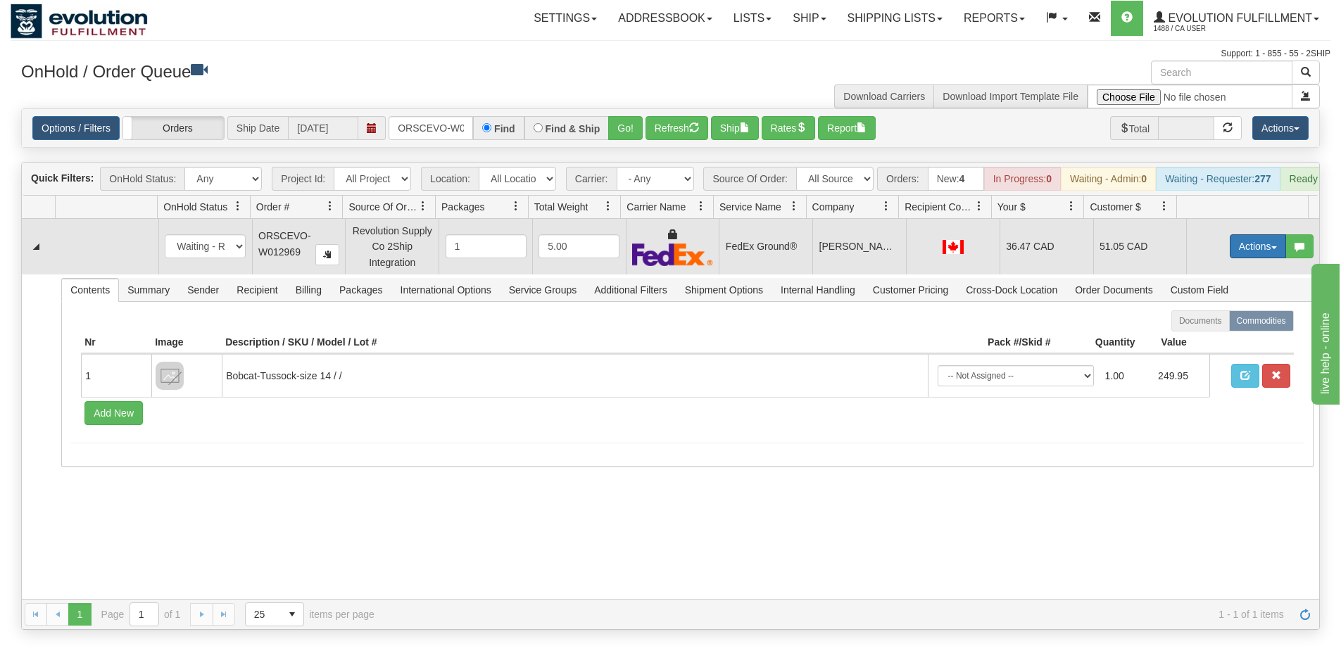
drag, startPoint x: 1247, startPoint y: 255, endPoint x: 1236, endPoint y: 266, distance: 15.9
click at [1247, 255] on button "Actions" at bounding box center [1258, 246] width 56 height 24
click at [1203, 336] on link "Ship" at bounding box center [1229, 328] width 113 height 18
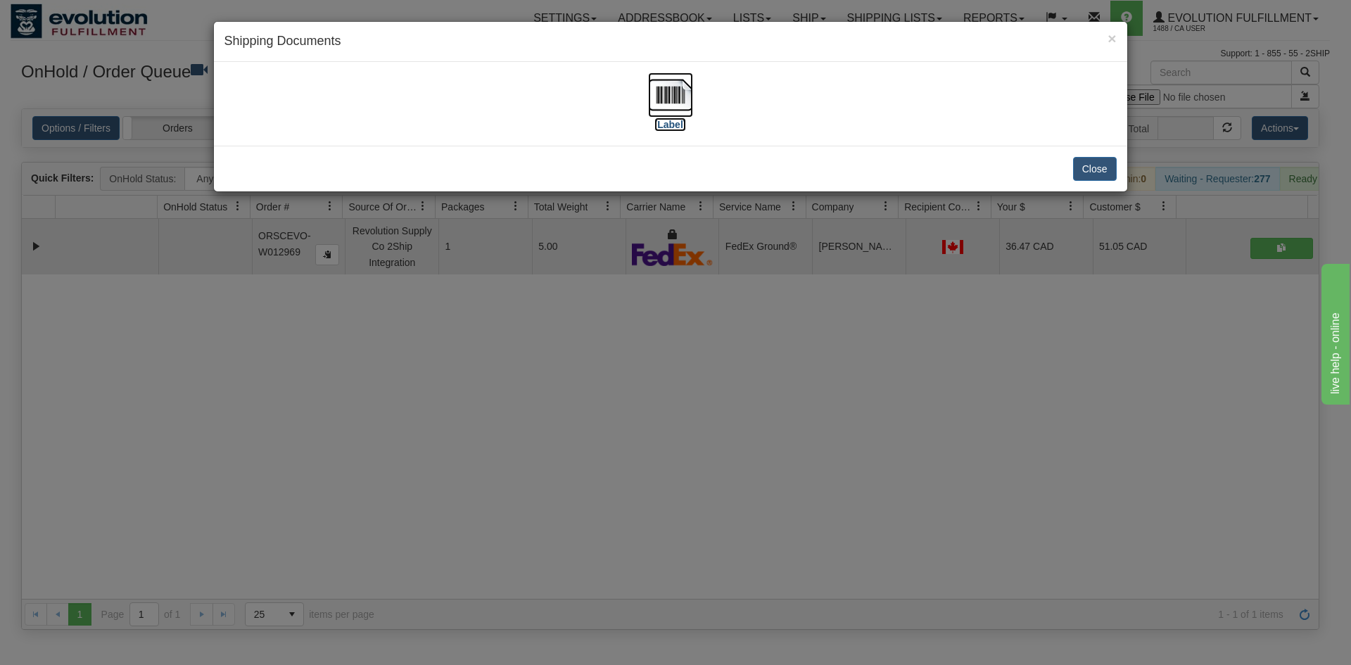
click at [671, 104] on img at bounding box center [670, 94] width 45 height 45
drag, startPoint x: 794, startPoint y: 405, endPoint x: 792, endPoint y: 398, distance: 7.9
click at [794, 403] on div "× Shipping Documents [Label] Close" at bounding box center [675, 332] width 1351 height 665
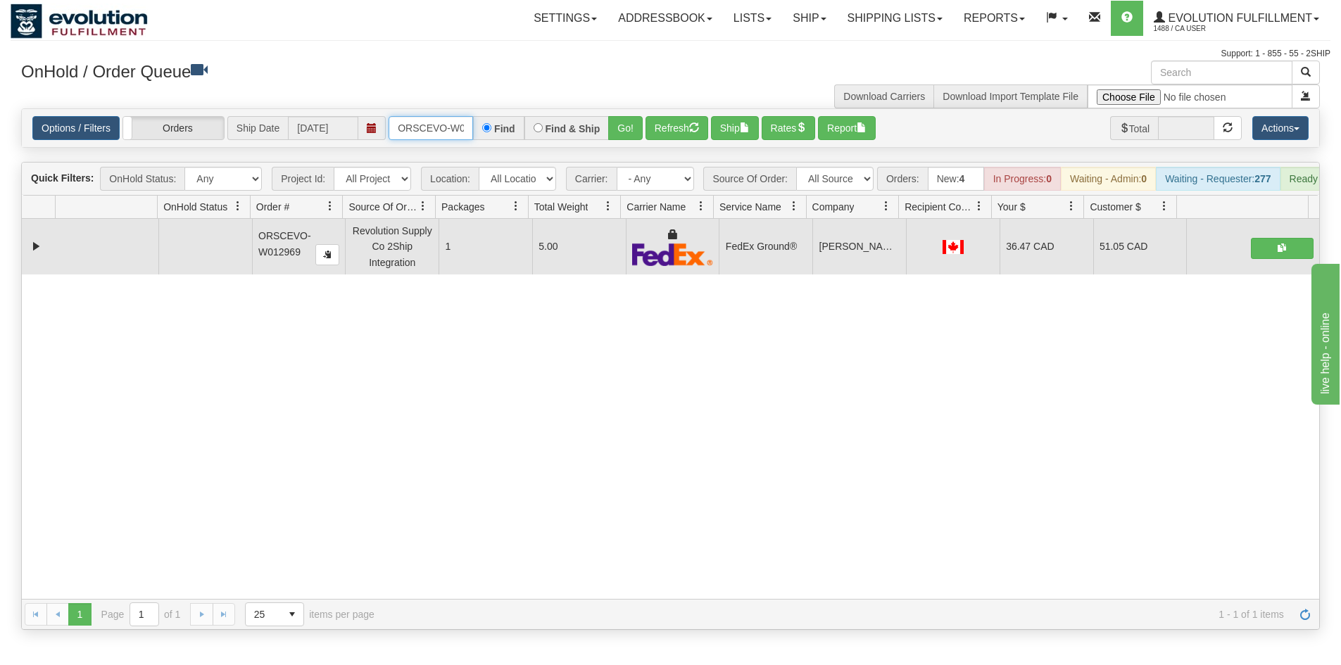
click at [421, 127] on input "ORSCEVO-W012969" at bounding box center [430, 128] width 84 height 24
click at [621, 125] on button "Go!" at bounding box center [625, 128] width 34 height 24
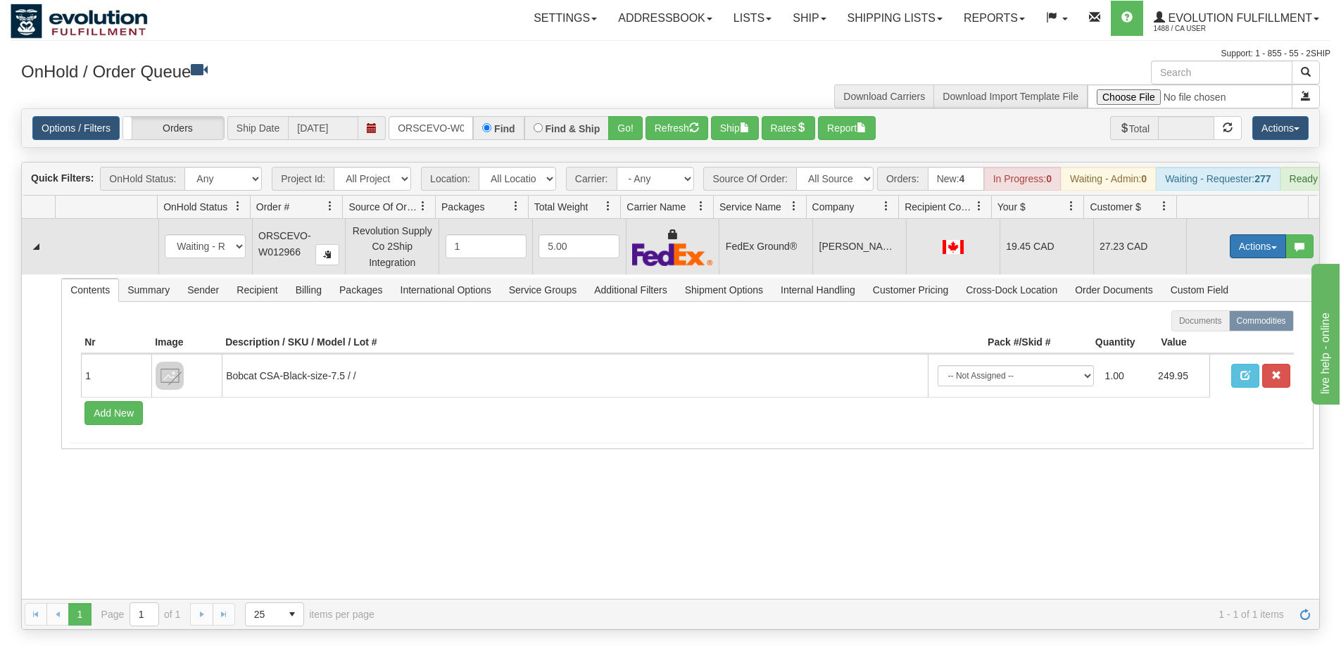
click at [1238, 258] on button "Actions" at bounding box center [1258, 246] width 56 height 24
click at [1217, 337] on link "Ship" at bounding box center [1229, 328] width 113 height 18
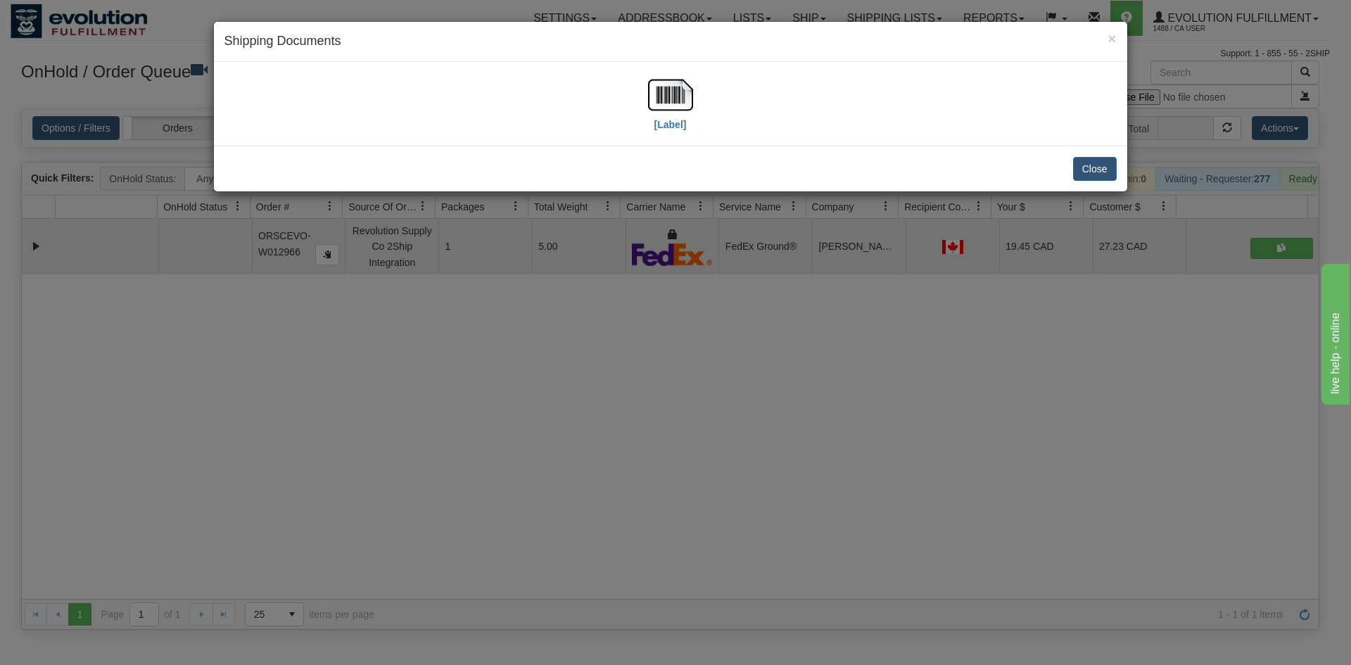
click at [687, 131] on div "[Label]" at bounding box center [670, 103] width 45 height 63
click at [684, 102] on img at bounding box center [670, 94] width 45 height 45
drag, startPoint x: 586, startPoint y: 393, endPoint x: 588, endPoint y: 384, distance: 10.1
click at [588, 384] on div "× Shipping Documents [Label] Close" at bounding box center [675, 332] width 1351 height 665
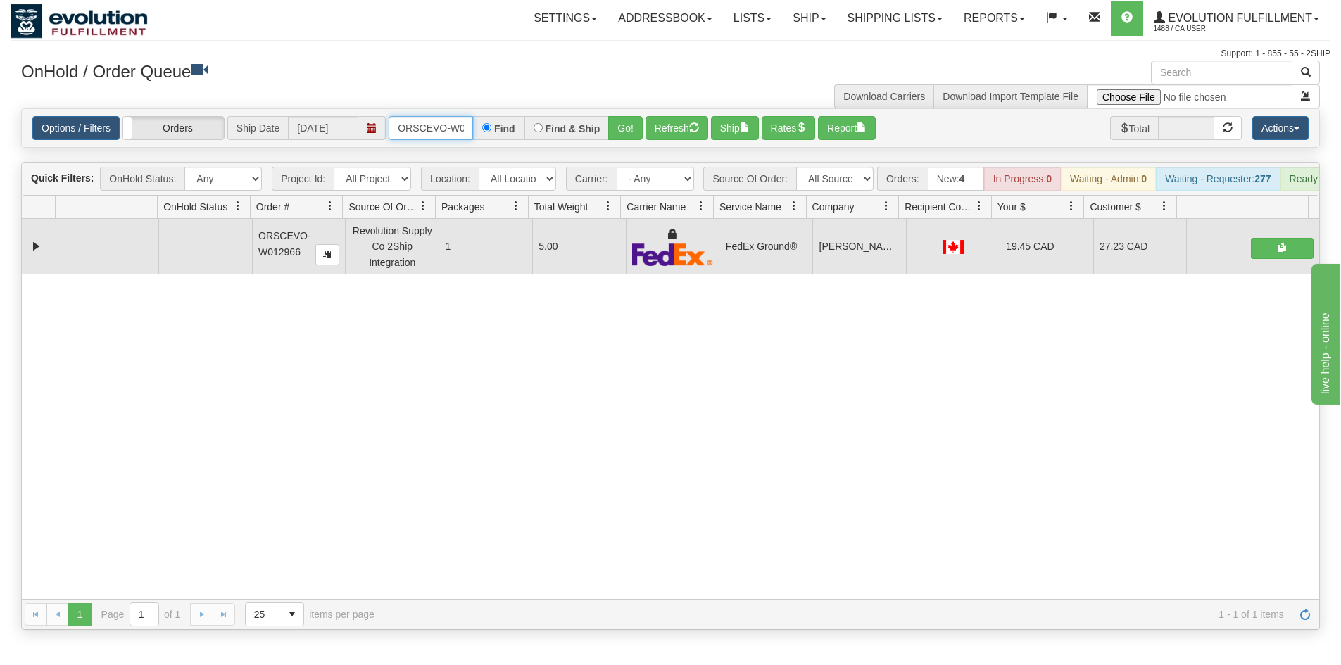
click at [427, 129] on input "ORSCEVO-W012966" at bounding box center [430, 128] width 84 height 24
click at [633, 119] on button "Go!" at bounding box center [625, 128] width 34 height 24
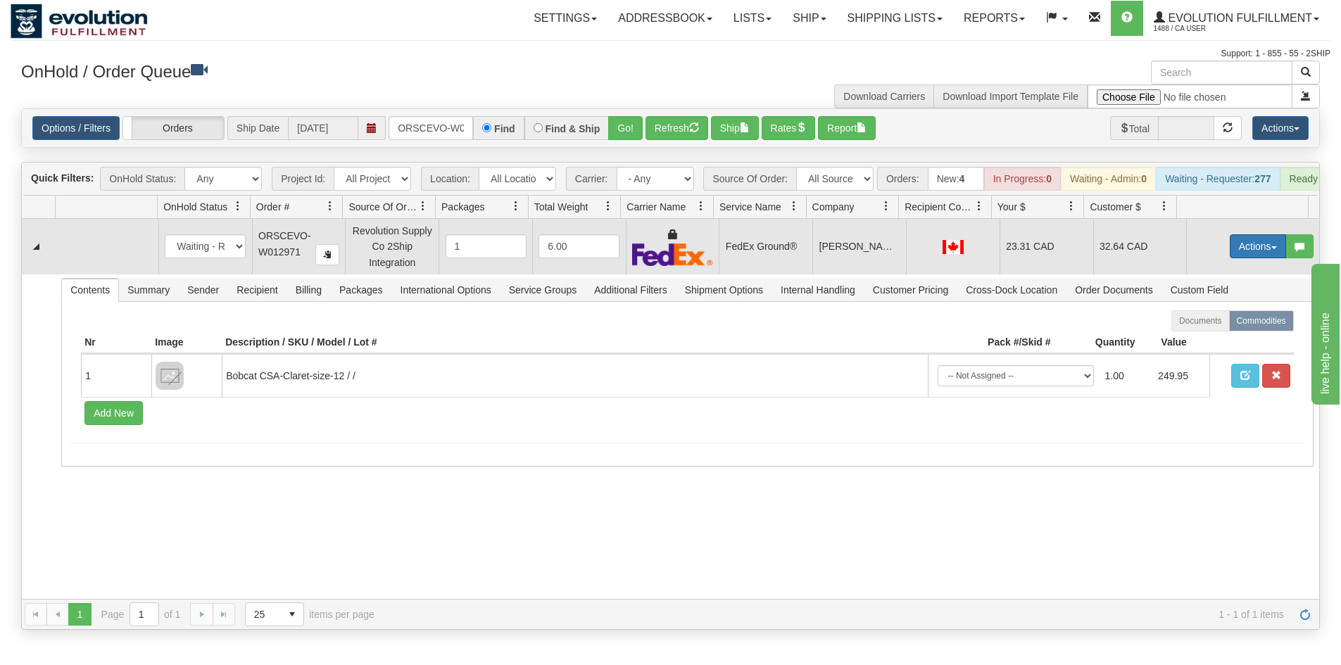
click at [1250, 248] on button "Actions" at bounding box center [1258, 246] width 56 height 24
click at [1225, 337] on link "Ship" at bounding box center [1229, 328] width 113 height 18
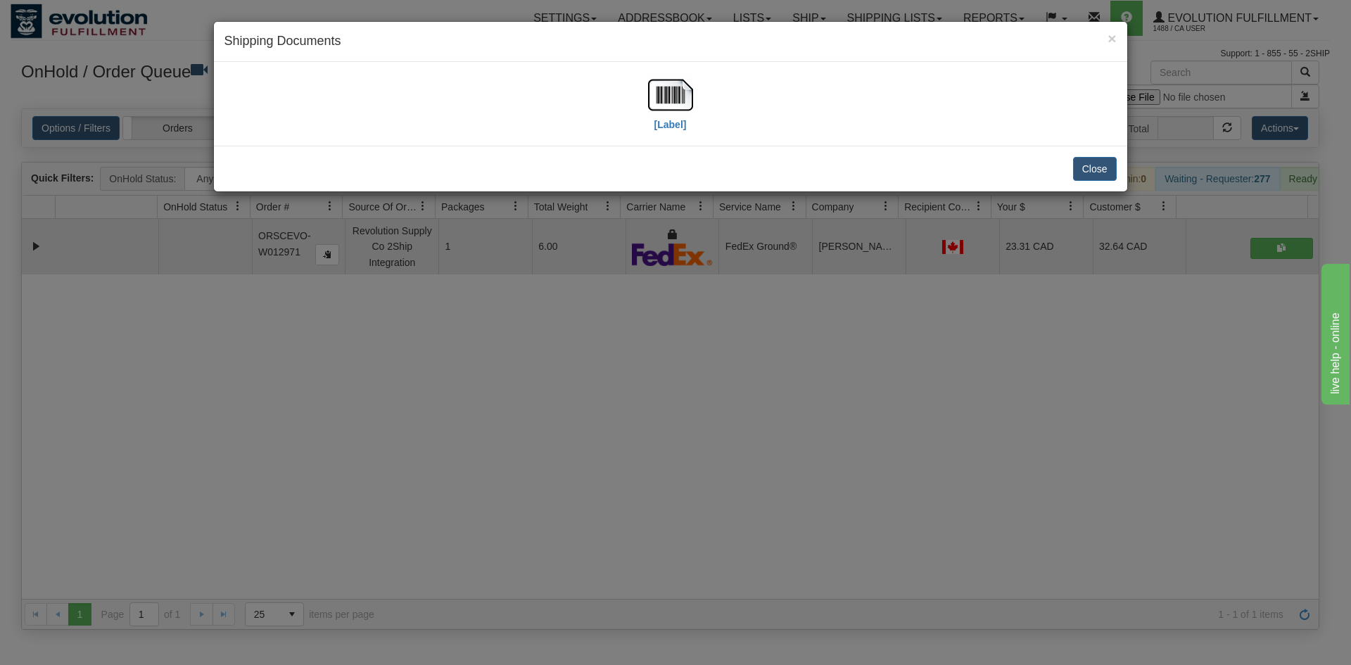
click at [695, 89] on div "[Label]" at bounding box center [671, 103] width 892 height 63
click at [647, 90] on div "[Label]" at bounding box center [671, 103] width 892 height 63
click at [680, 106] on img at bounding box center [670, 94] width 45 height 45
drag, startPoint x: 650, startPoint y: 536, endPoint x: 643, endPoint y: 504, distance: 32.3
click at [650, 529] on div "× Shipping Documents [Label] Close" at bounding box center [675, 332] width 1351 height 665
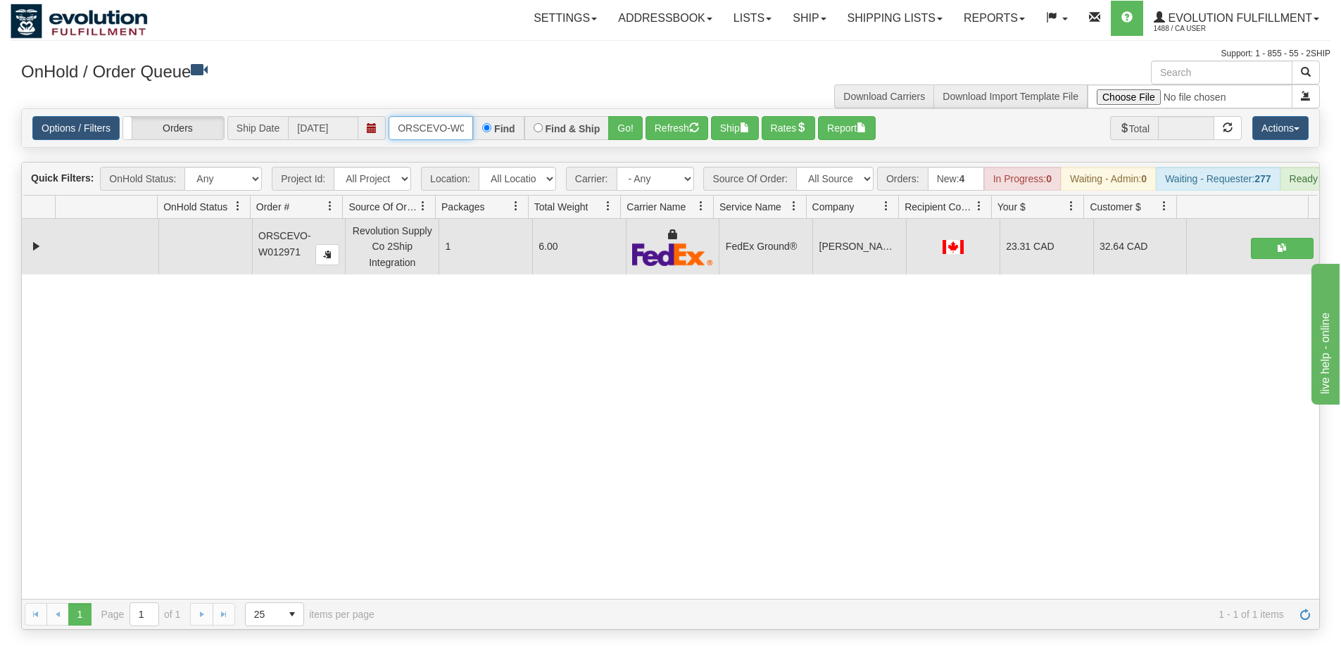
click at [455, 131] on input "ORSCEVO-W012971" at bounding box center [430, 128] width 84 height 24
click at [618, 131] on button "Go!" at bounding box center [625, 128] width 34 height 24
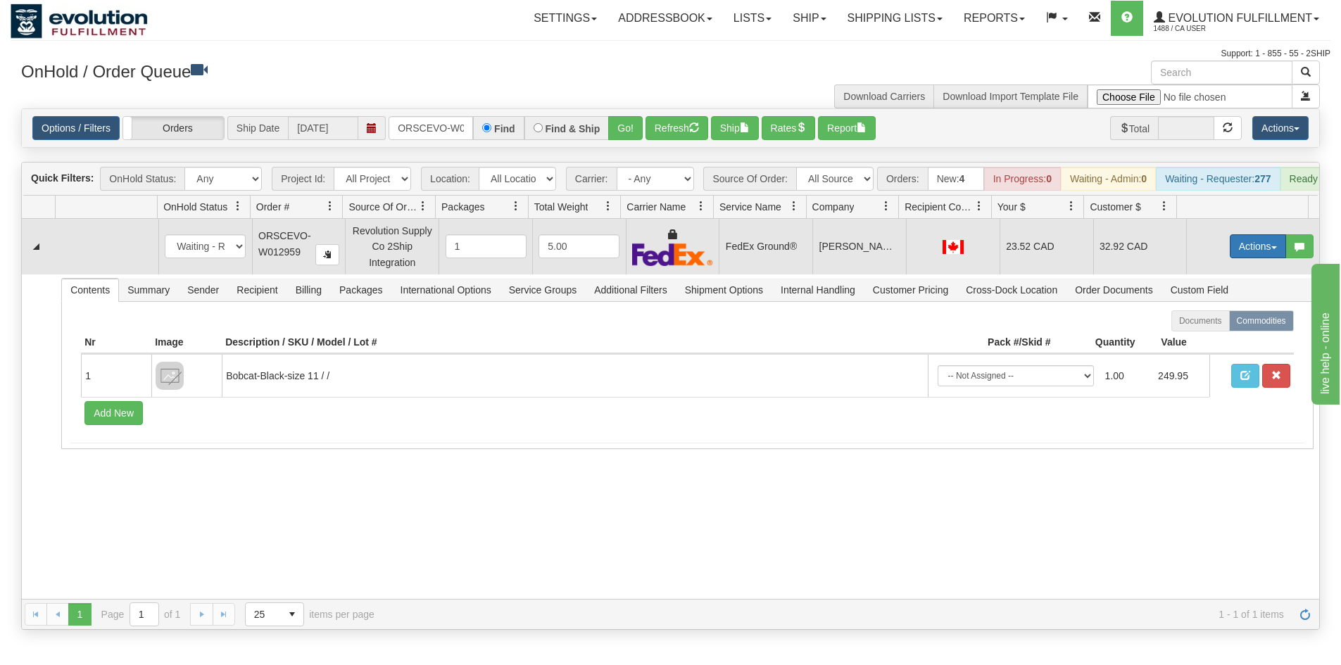
click at [1263, 258] on button "Actions" at bounding box center [1258, 246] width 56 height 24
click at [1220, 334] on link "Ship" at bounding box center [1229, 328] width 113 height 18
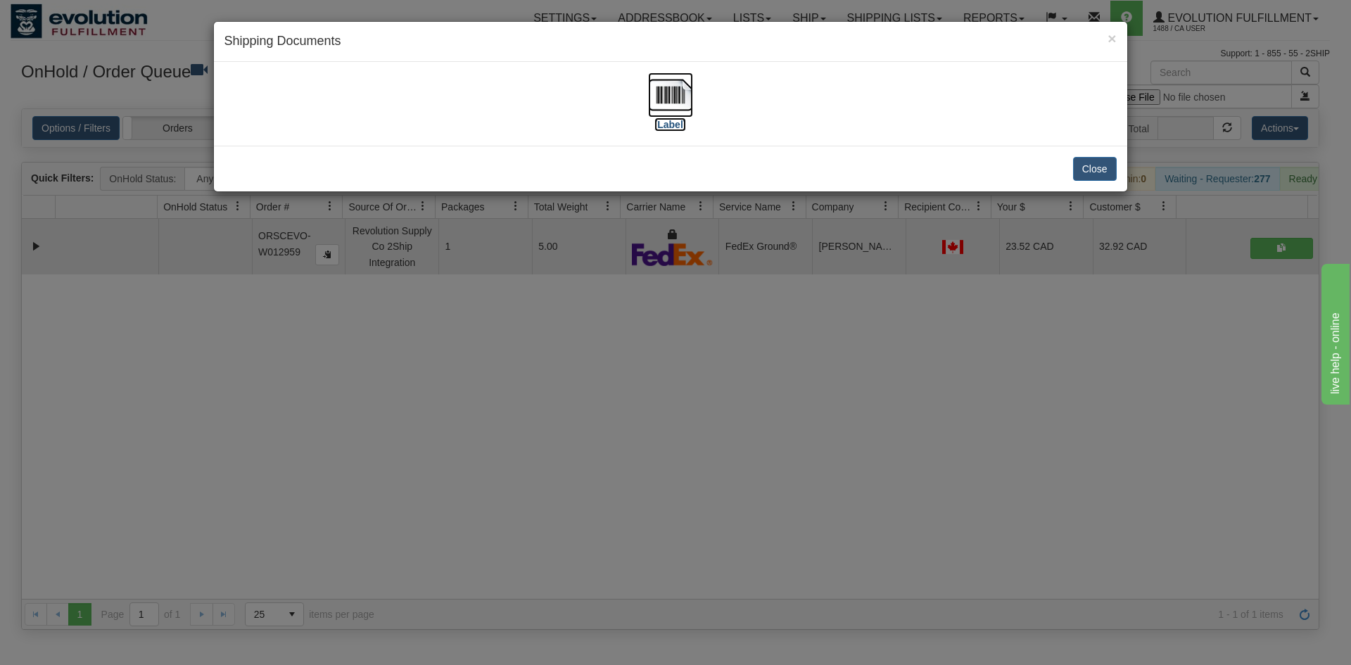
click at [663, 93] on img at bounding box center [670, 94] width 45 height 45
drag, startPoint x: 600, startPoint y: 372, endPoint x: 583, endPoint y: 311, distance: 62.7
click at [599, 367] on div "× Shipping Documents [Label] Close" at bounding box center [675, 332] width 1351 height 665
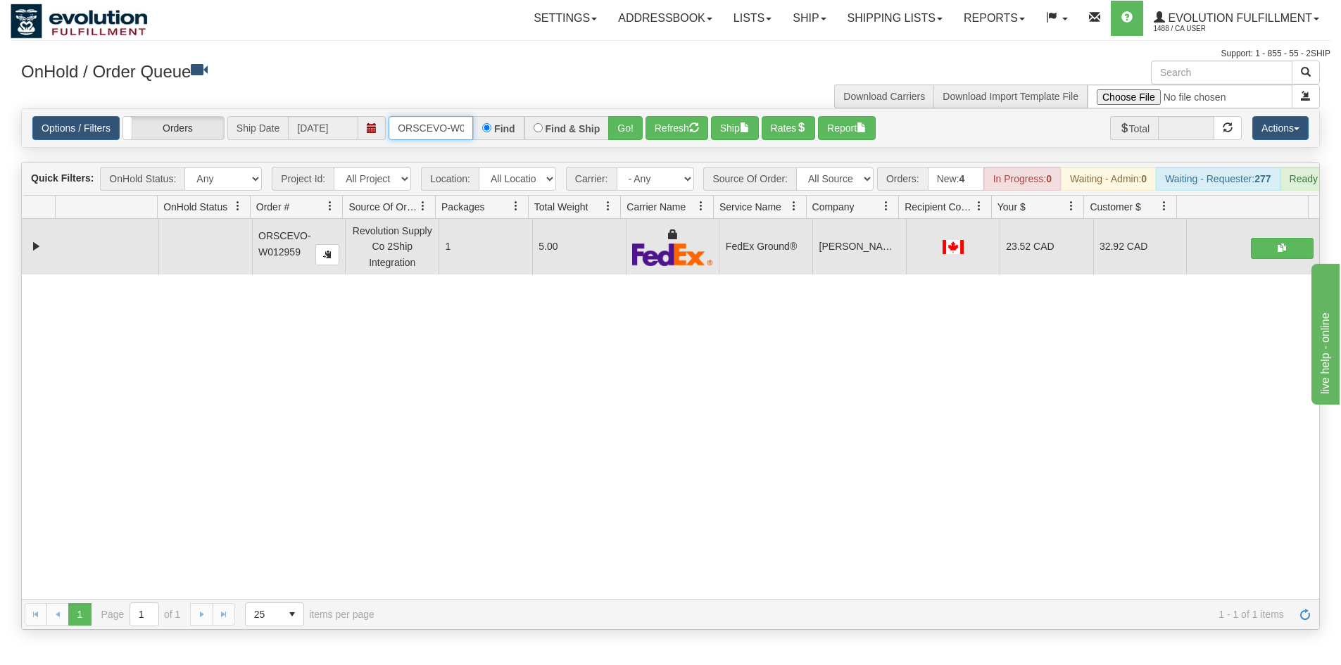
click at [431, 124] on input "ORSCEVO-W012959" at bounding box center [430, 128] width 84 height 24
click at [626, 130] on button "Go!" at bounding box center [625, 128] width 34 height 24
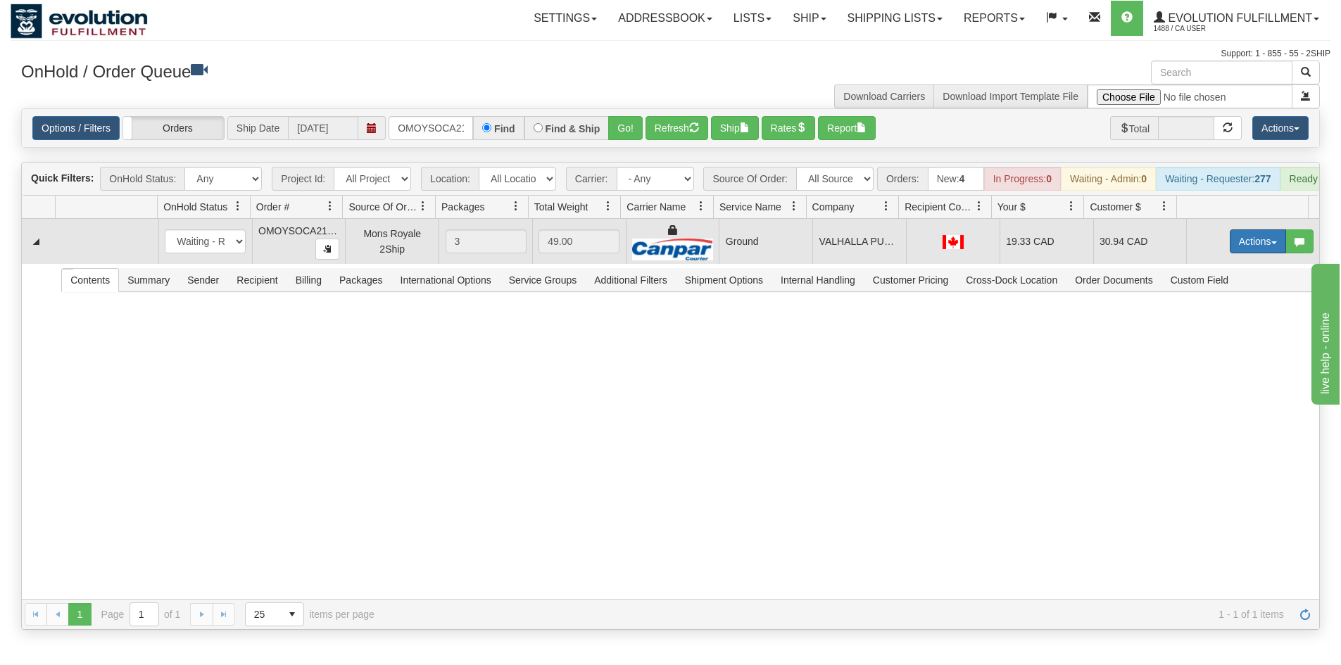
click at [1255, 253] on button "Actions" at bounding box center [1258, 241] width 56 height 24
click at [1204, 332] on link "Ship" at bounding box center [1229, 323] width 113 height 18
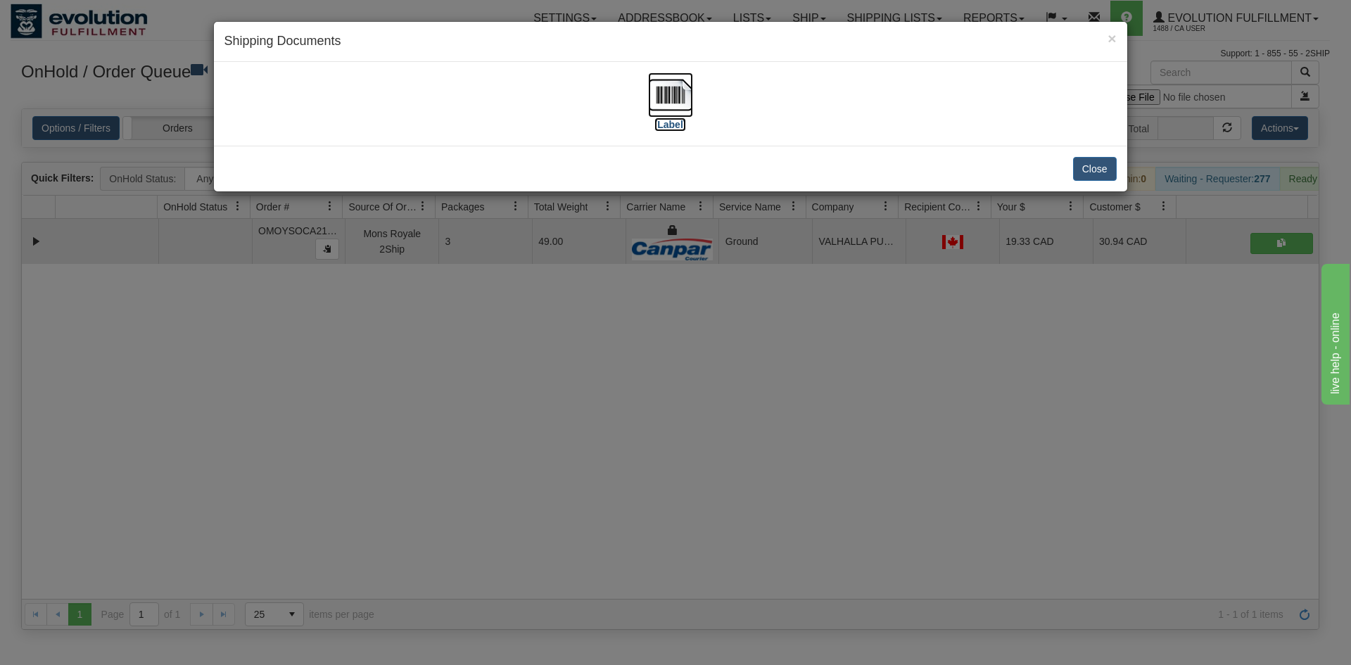
click at [685, 120] on label "[Label]" at bounding box center [671, 125] width 32 height 14
click at [376, 342] on div "× Shipping Documents [Label] Close" at bounding box center [675, 332] width 1351 height 665
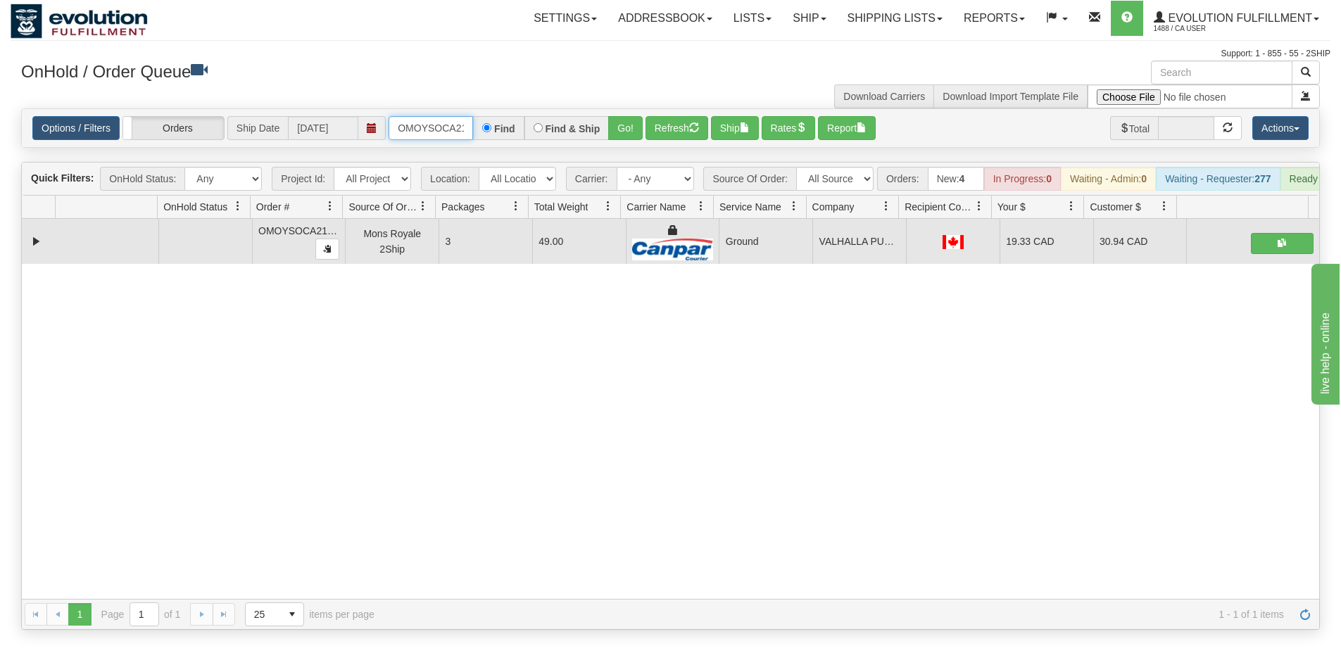
click at [424, 127] on input "OMOYSOCA21325" at bounding box center [430, 128] width 84 height 24
click at [623, 123] on button "Go!" at bounding box center [625, 128] width 34 height 24
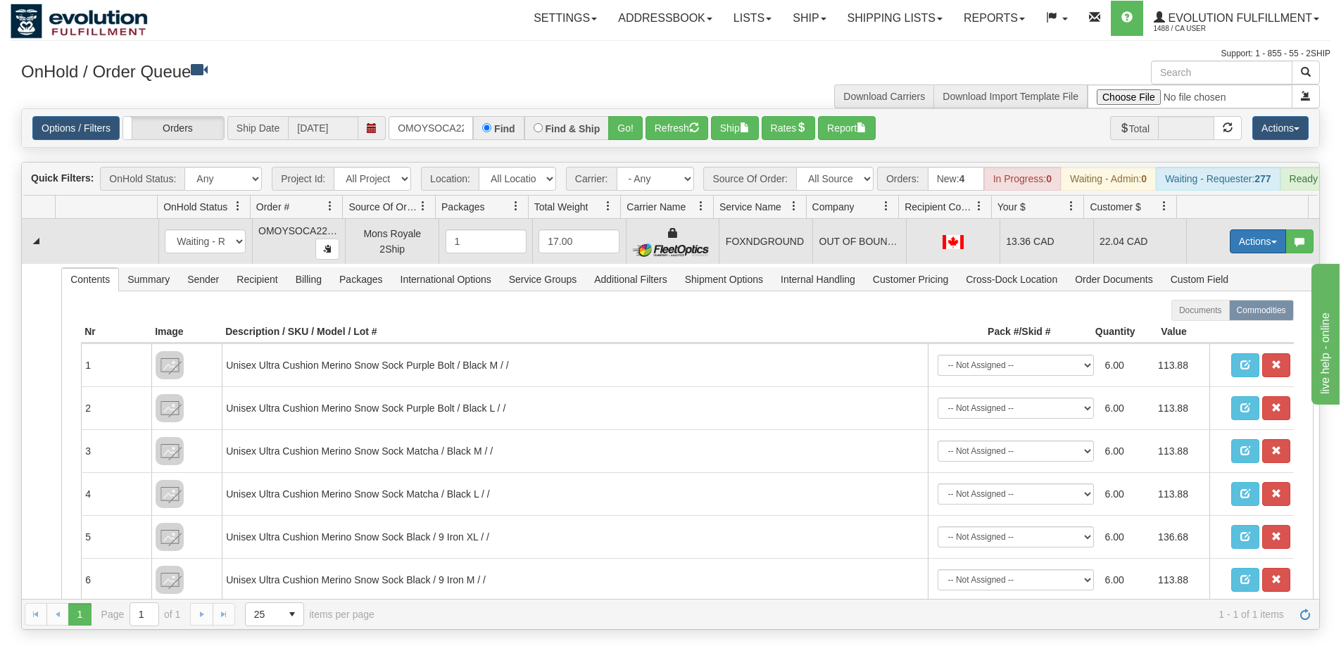
click at [1240, 249] on button "Actions" at bounding box center [1258, 241] width 56 height 24
click at [1196, 329] on span "Ship" at bounding box center [1202, 322] width 30 height 11
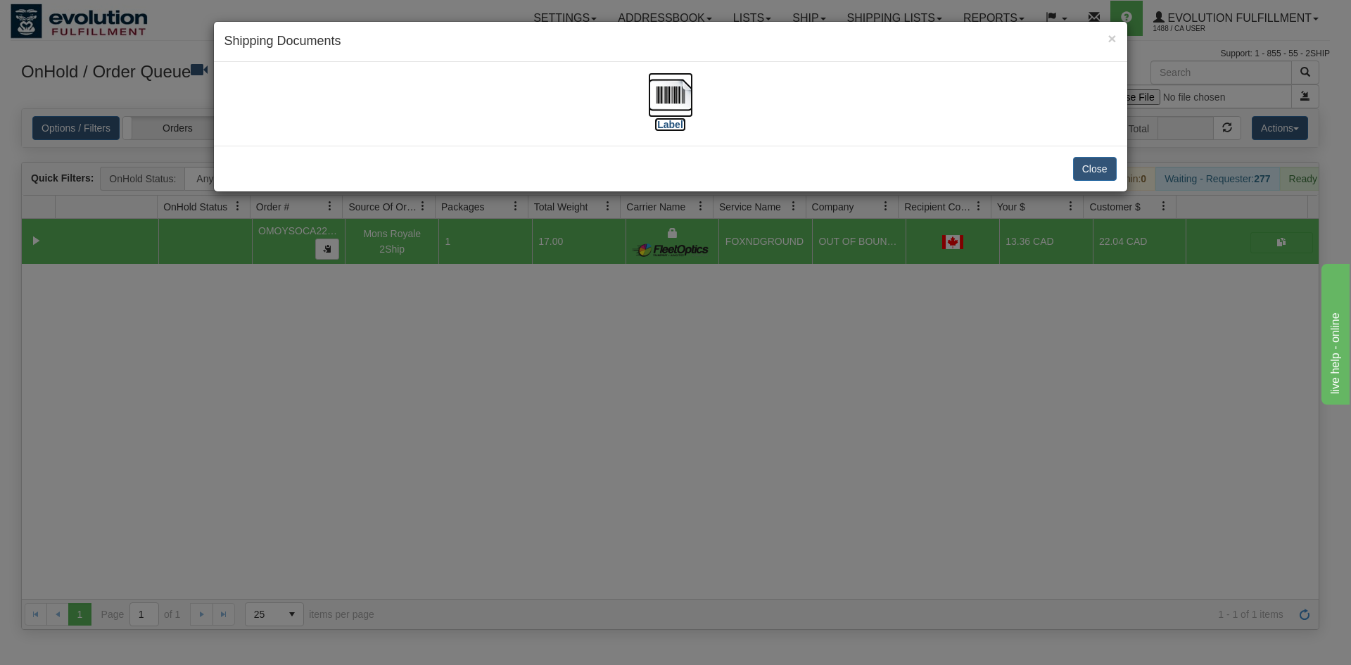
click at [671, 103] on img at bounding box center [670, 94] width 45 height 45
drag, startPoint x: 819, startPoint y: 495, endPoint x: 506, endPoint y: 40, distance: 551.7
click at [818, 494] on div "× Shipping Documents [Label] Close" at bounding box center [675, 332] width 1351 height 665
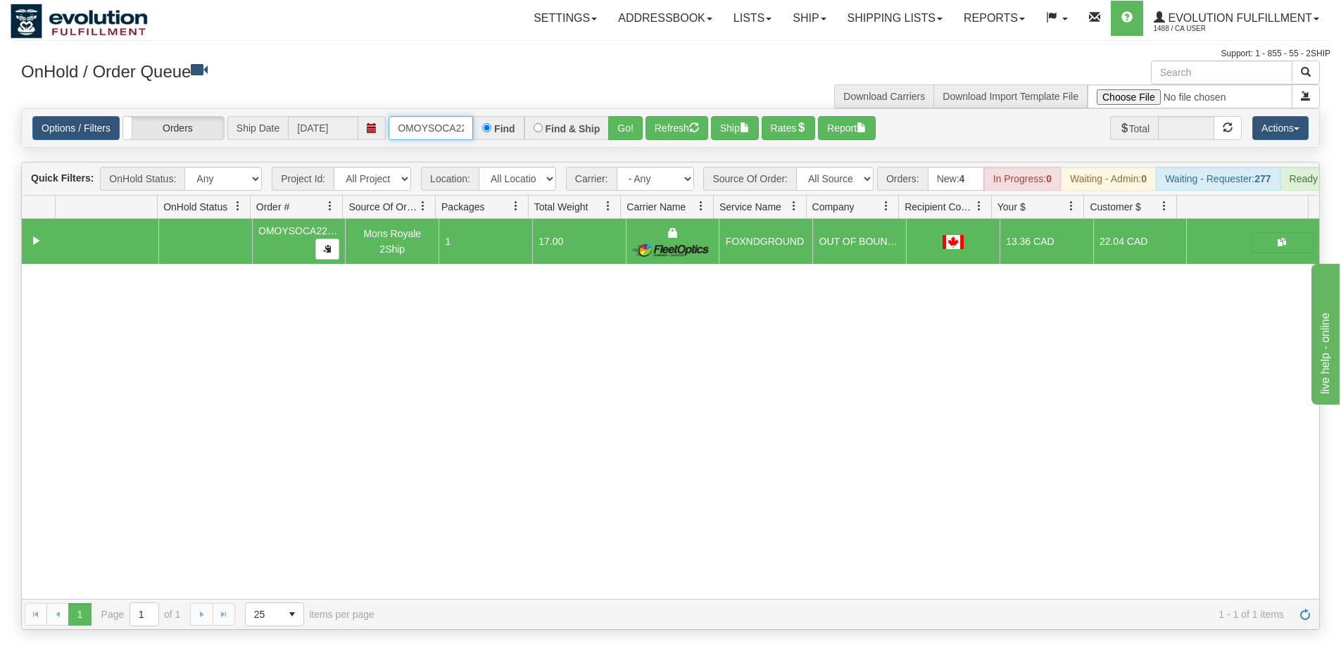
click at [426, 120] on input "OMOYSOCA22355" at bounding box center [430, 128] width 84 height 24
click at [626, 127] on button "Go!" at bounding box center [625, 128] width 34 height 24
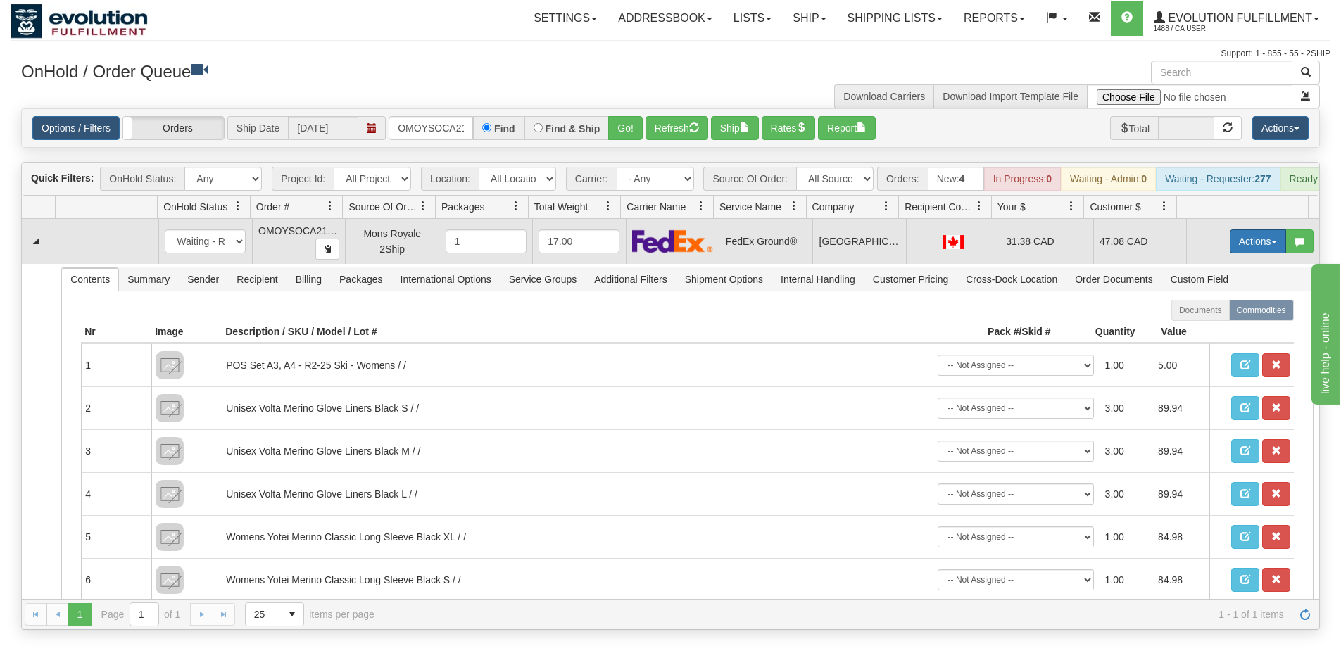
click at [1230, 253] on button "Actions" at bounding box center [1258, 241] width 56 height 24
click at [1203, 329] on link "Ship" at bounding box center [1229, 323] width 113 height 18
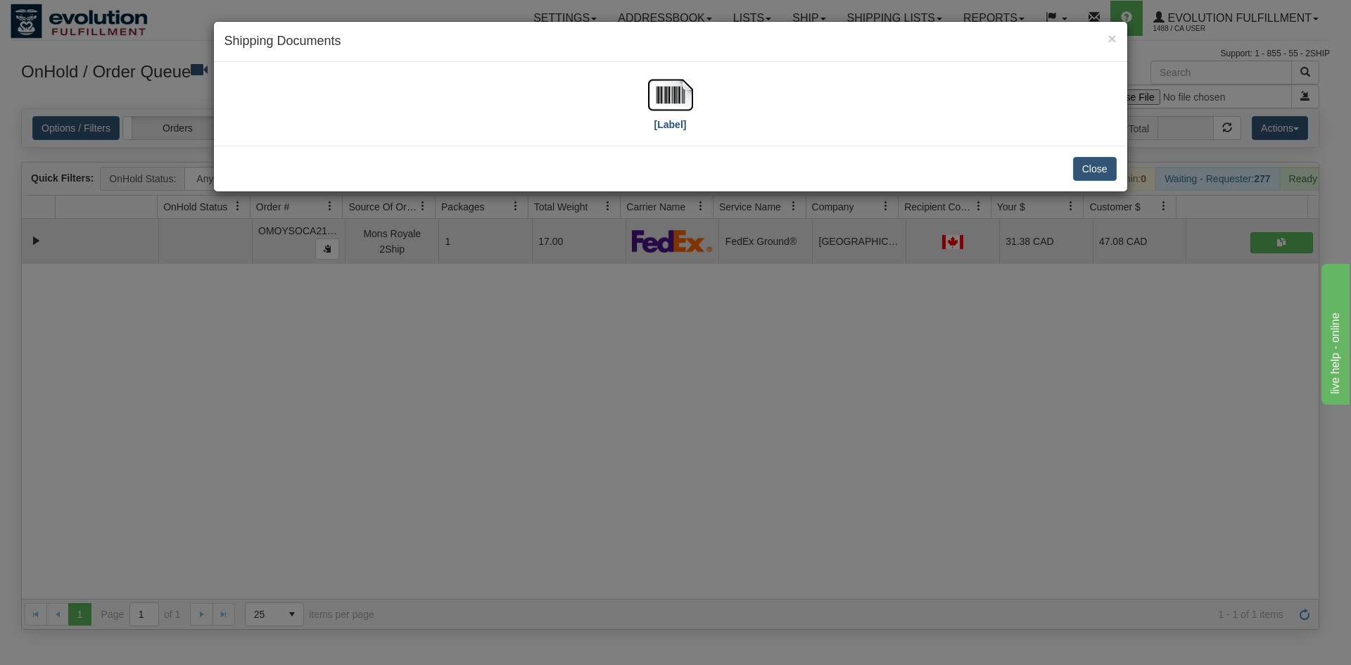
drag, startPoint x: 646, startPoint y: 52, endPoint x: 659, endPoint y: 78, distance: 29.3
click at [650, 52] on div "× Shipping Documents" at bounding box center [671, 42] width 914 height 40
click at [668, 109] on img at bounding box center [670, 94] width 45 height 45
drag, startPoint x: 991, startPoint y: 519, endPoint x: 987, endPoint y: 483, distance: 36.8
click at [991, 517] on div "× Shipping Documents [Label] Close" at bounding box center [675, 332] width 1351 height 665
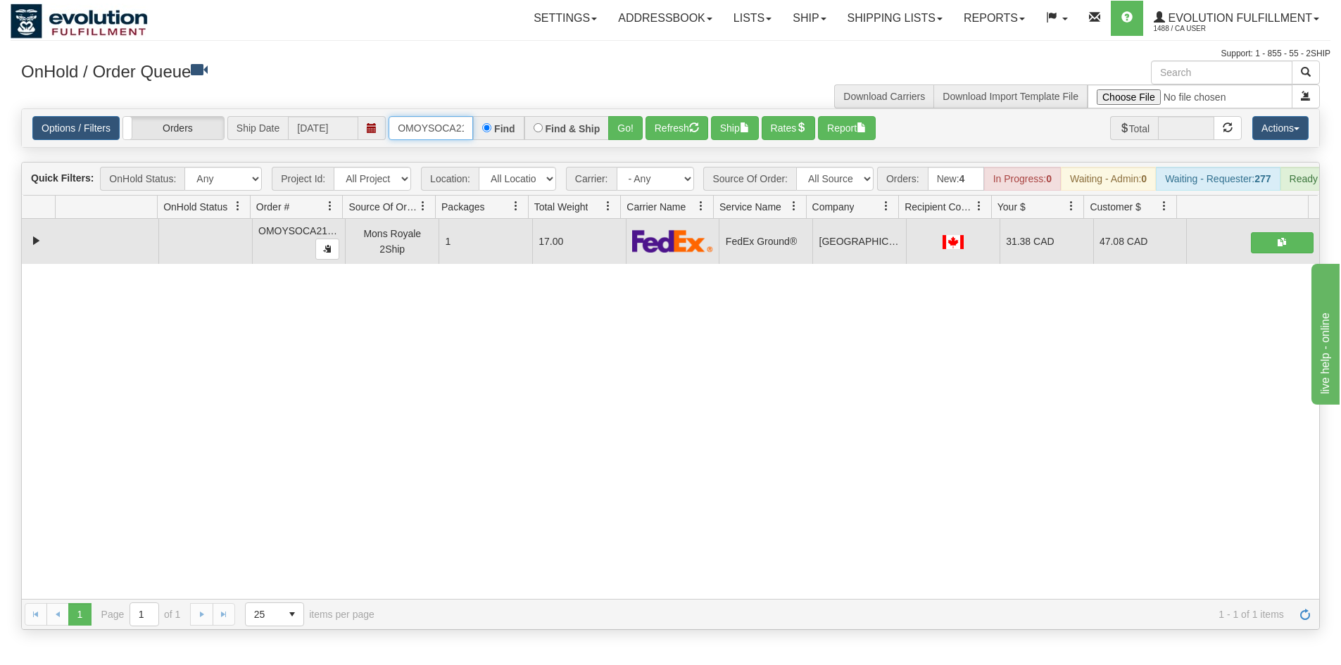
click at [447, 135] on input "OMOYSOCA21397" at bounding box center [430, 128] width 84 height 24
click at [624, 121] on button "Go!" at bounding box center [625, 128] width 34 height 24
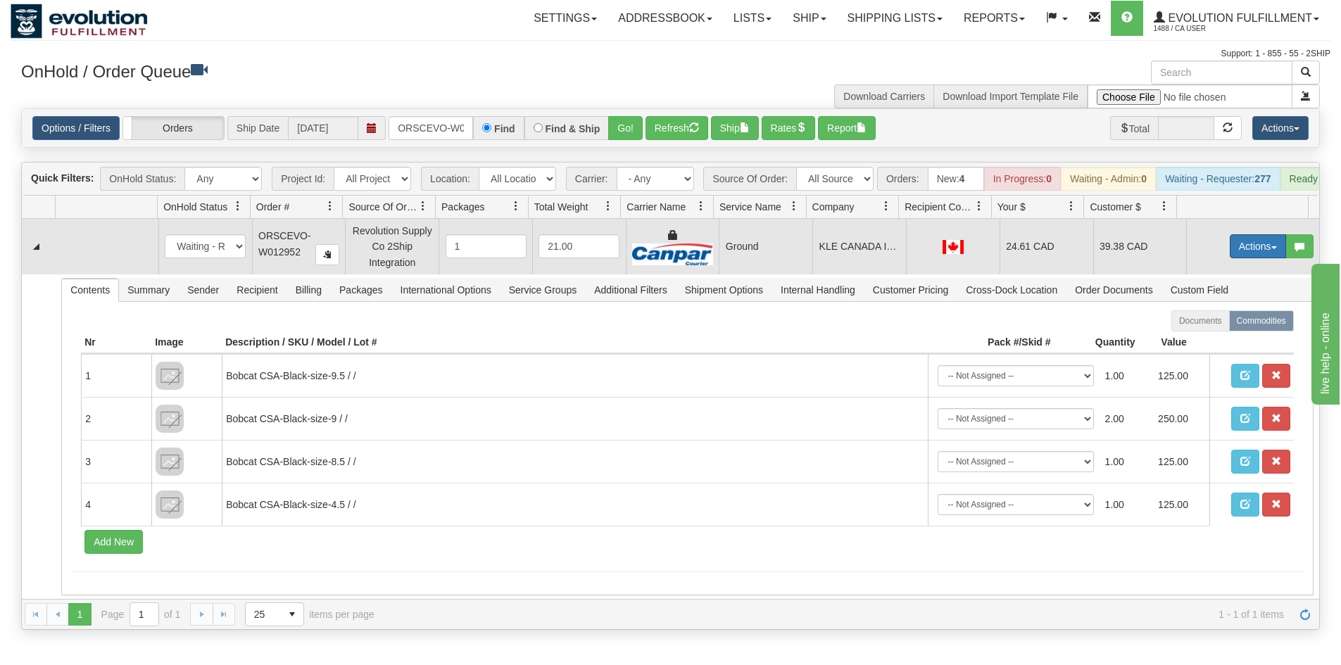
click at [1242, 251] on button "Actions" at bounding box center [1258, 246] width 56 height 24
click at [1209, 337] on link "Ship" at bounding box center [1229, 328] width 113 height 18
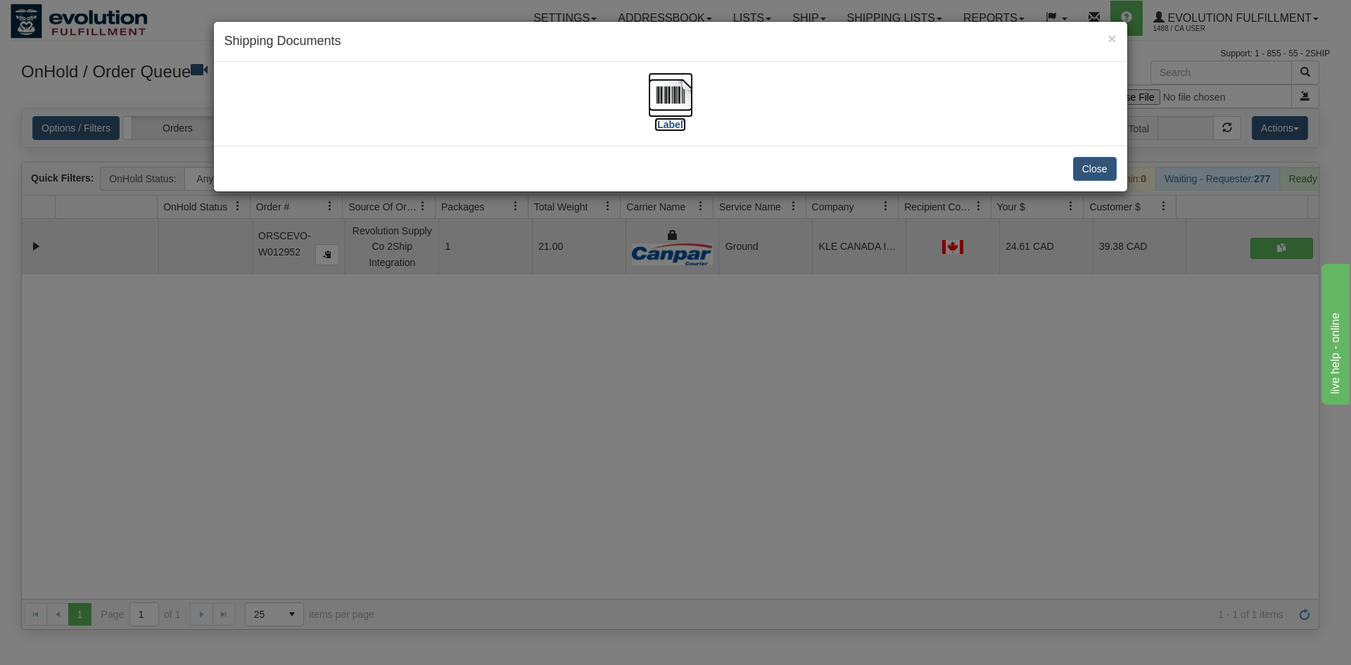
click at [659, 106] on img at bounding box center [670, 94] width 45 height 45
click at [1006, 312] on div "× Shipping Documents [Label] Close" at bounding box center [675, 332] width 1351 height 665
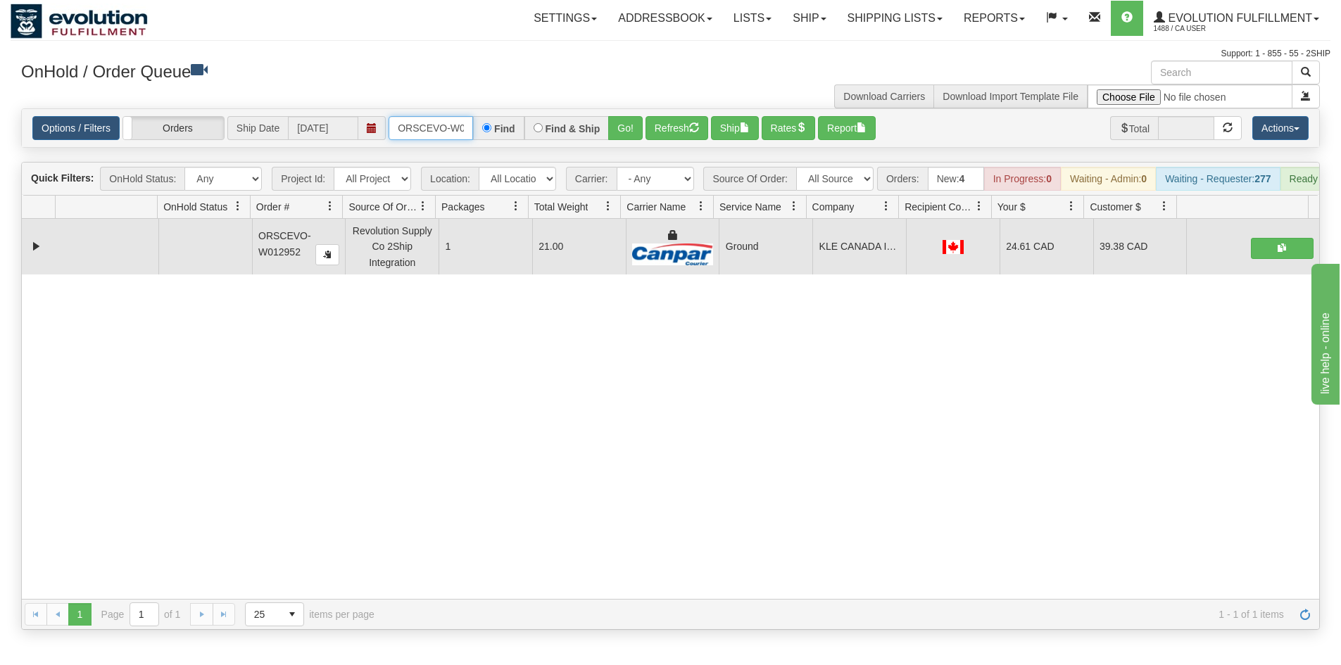
click at [437, 131] on input "ORSCEVO-W012952" at bounding box center [430, 128] width 84 height 24
click at [626, 123] on button "Go!" at bounding box center [625, 128] width 34 height 24
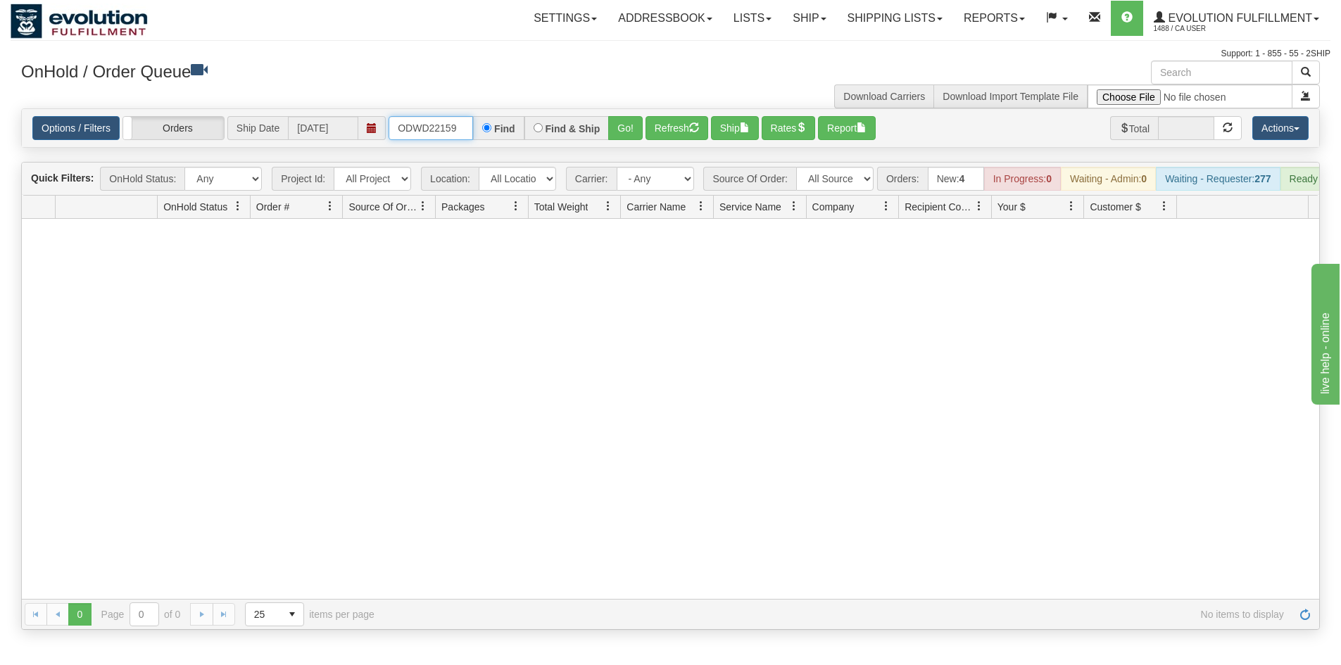
click at [434, 134] on input "ODWD22159" at bounding box center [430, 128] width 84 height 24
click at [619, 120] on button "Go!" at bounding box center [625, 128] width 34 height 24
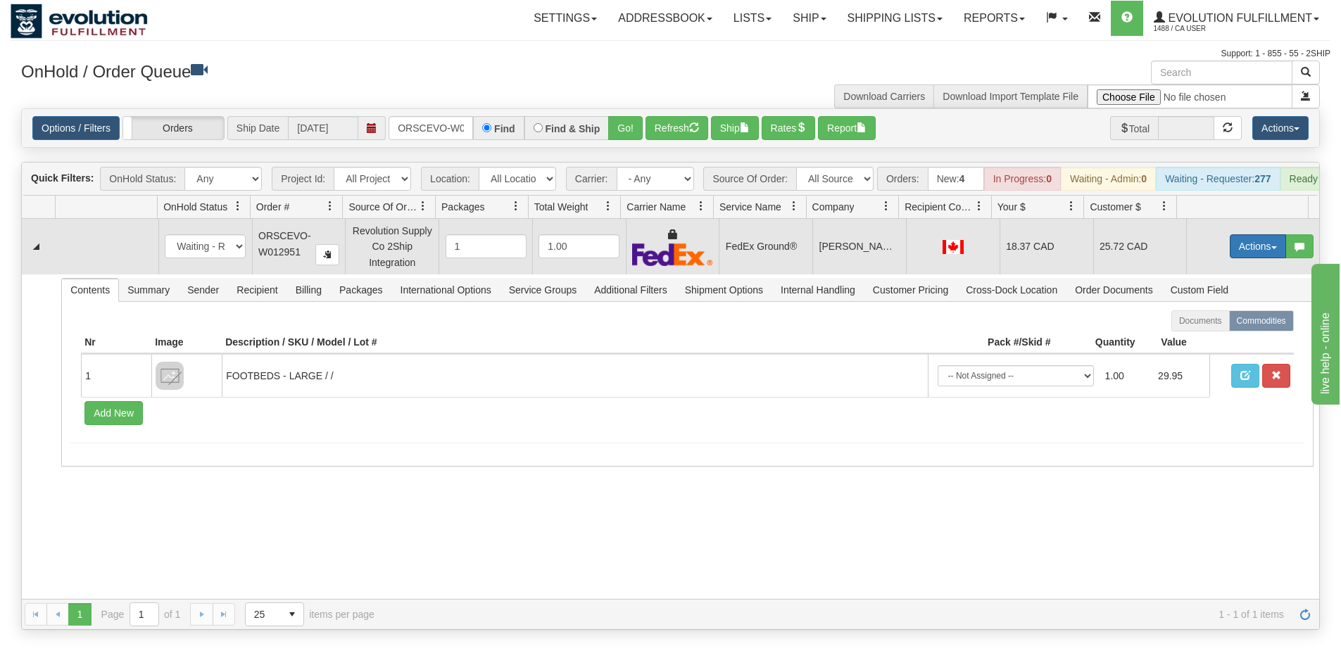
click at [1238, 256] on button "Actions" at bounding box center [1258, 246] width 56 height 24
click at [1227, 333] on link "Ship" at bounding box center [1229, 328] width 113 height 18
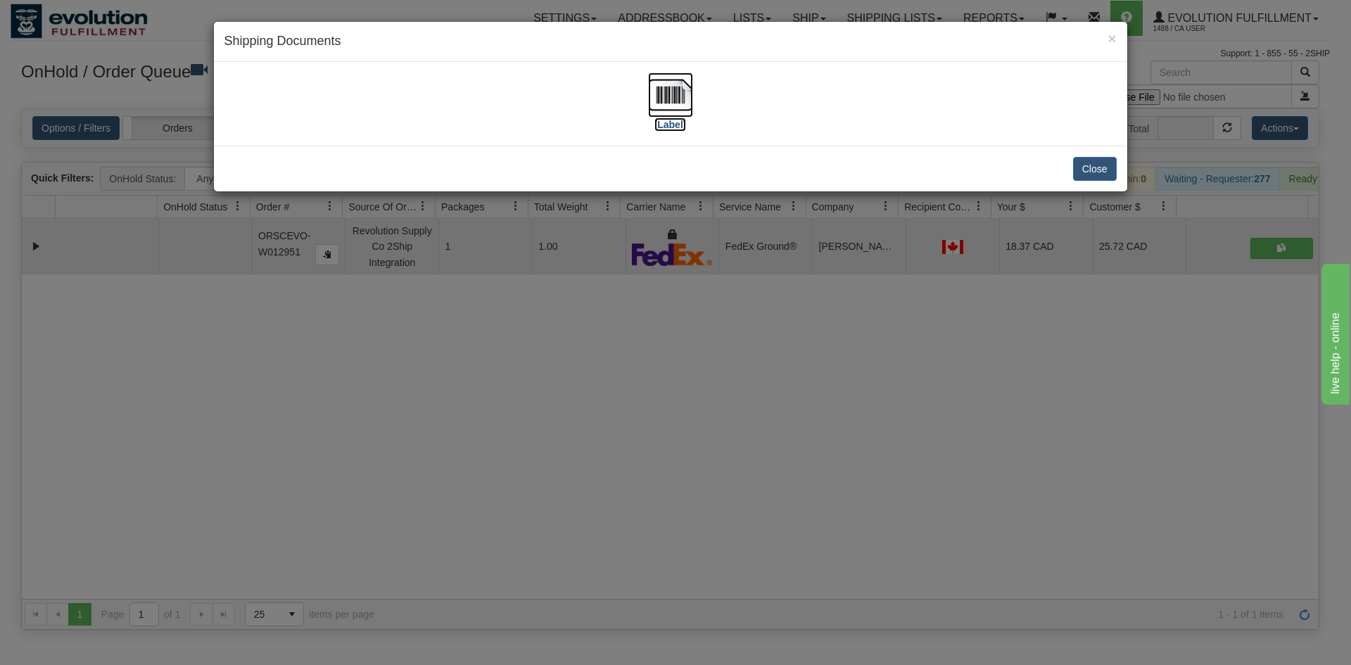
click at [652, 94] on img at bounding box center [670, 94] width 45 height 45
click at [438, 339] on div "× Shipping Documents [Label] Close" at bounding box center [675, 332] width 1351 height 665
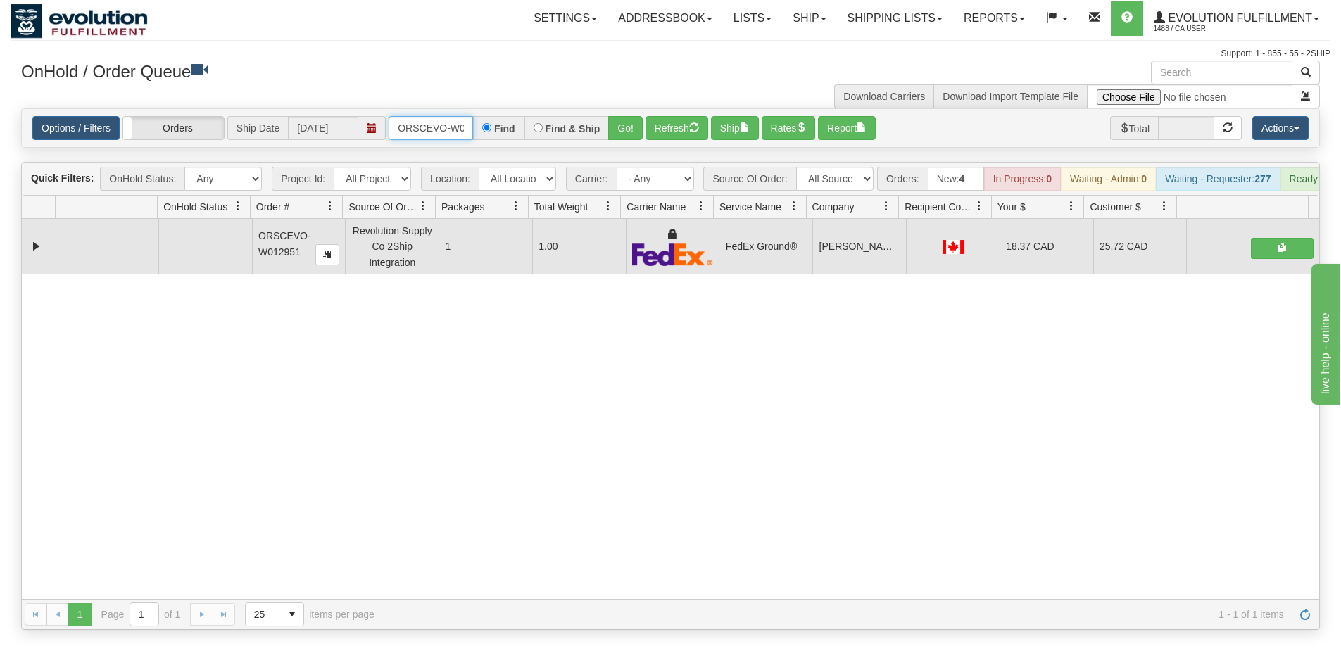
click at [432, 118] on input "ORSCEVO-W012951" at bounding box center [430, 128] width 84 height 24
click at [628, 131] on button "Go!" at bounding box center [625, 128] width 34 height 24
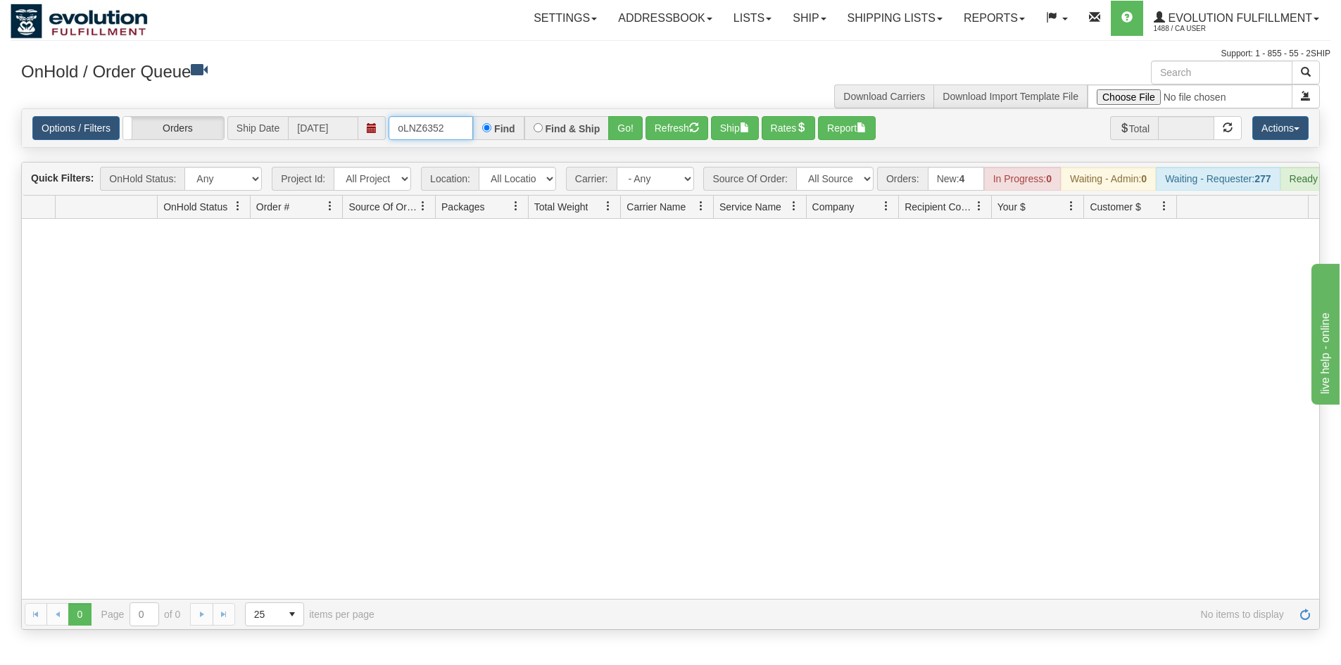
click at [425, 129] on input "oLNZ6352" at bounding box center [430, 128] width 84 height 24
click at [631, 129] on button "Go!" at bounding box center [625, 128] width 34 height 24
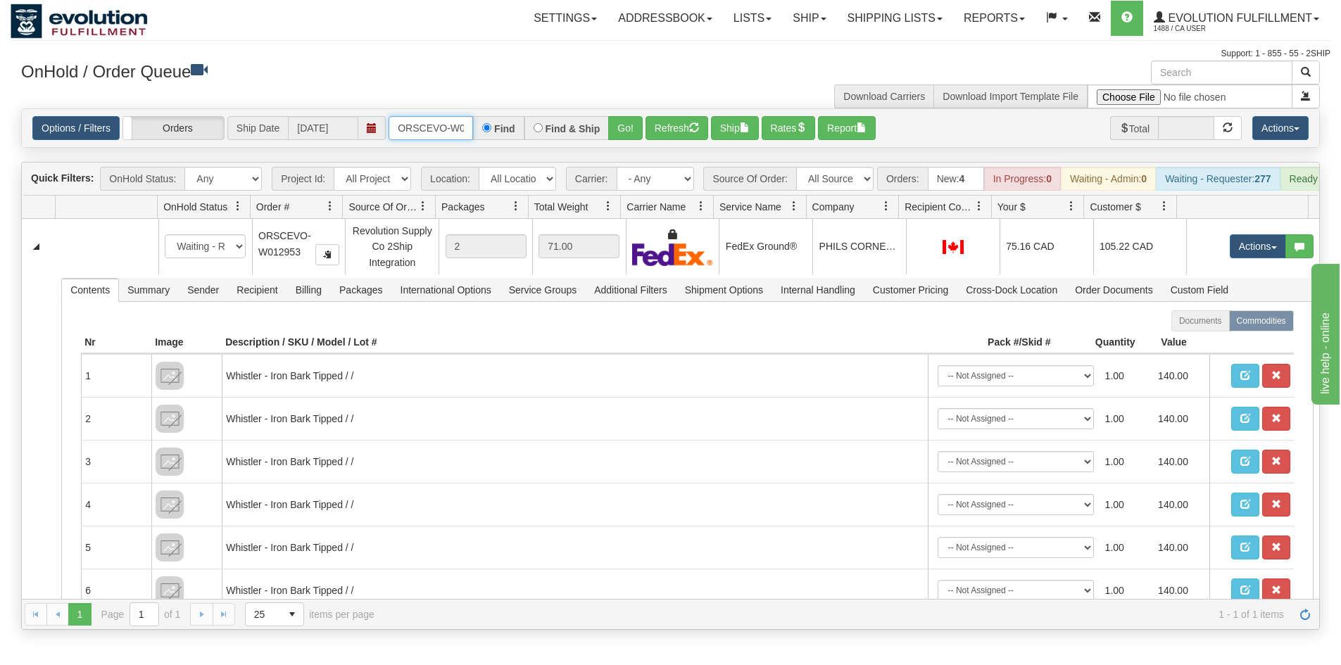
click at [421, 134] on input "ORSCEVO-W012953" at bounding box center [430, 128] width 84 height 24
click at [624, 127] on button "Go!" at bounding box center [625, 128] width 34 height 24
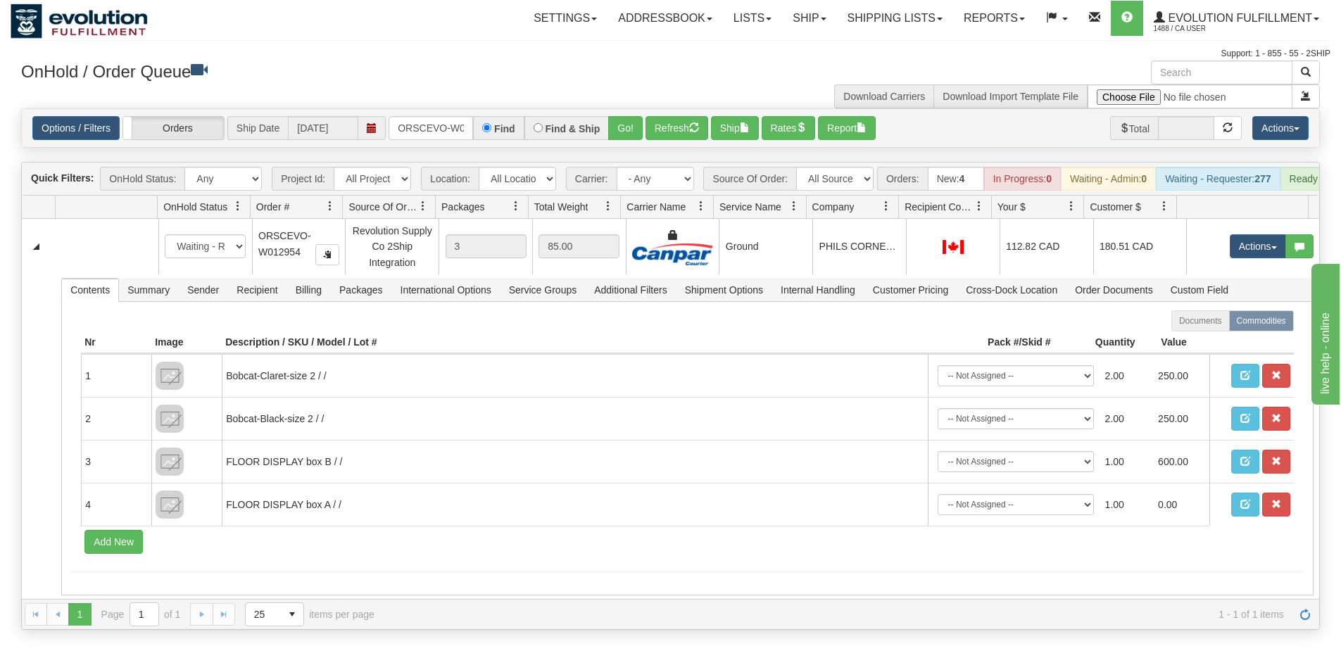
click at [443, 141] on div "Options / Filters Group Shipments Orders Ship Date [DATE] ORSCEVO-W012954 Find …" at bounding box center [670, 128] width 1297 height 38
click at [444, 130] on input "ORSCEVO-W012954" at bounding box center [430, 128] width 84 height 24
click at [612, 137] on button "Go!" at bounding box center [625, 128] width 34 height 24
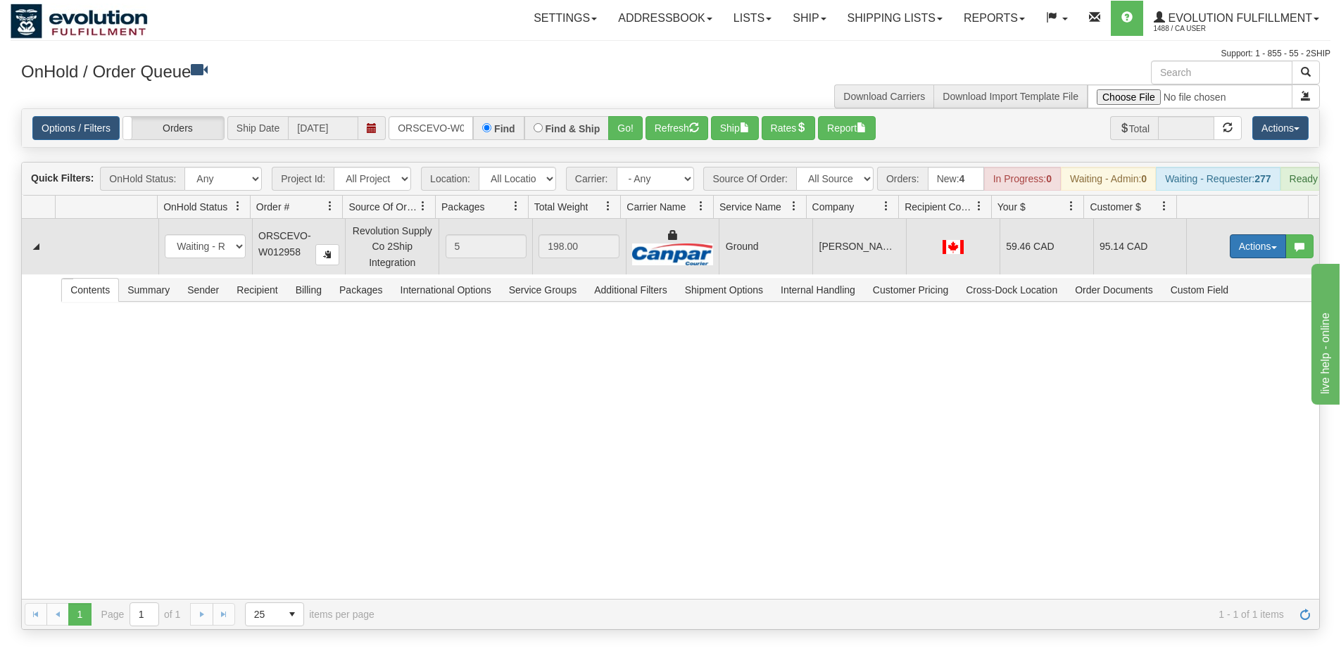
click at [1236, 253] on button "Actions" at bounding box center [1258, 246] width 56 height 24
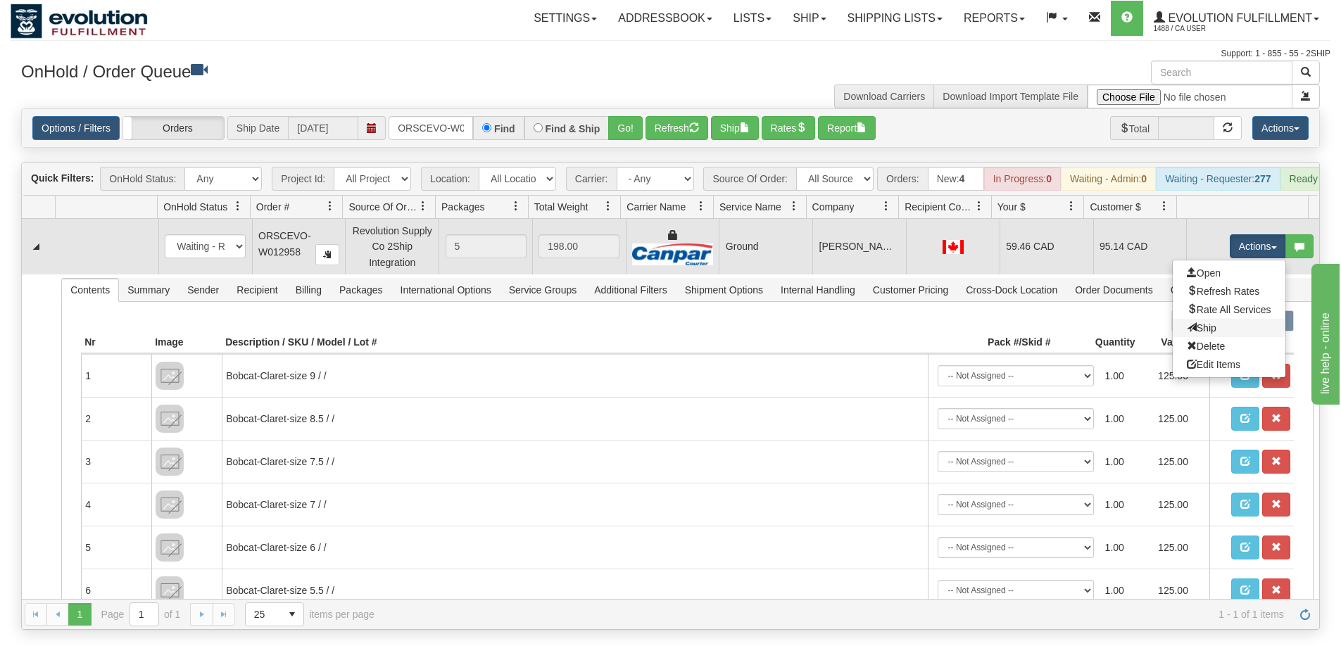
click at [1196, 337] on link "Ship" at bounding box center [1229, 328] width 113 height 18
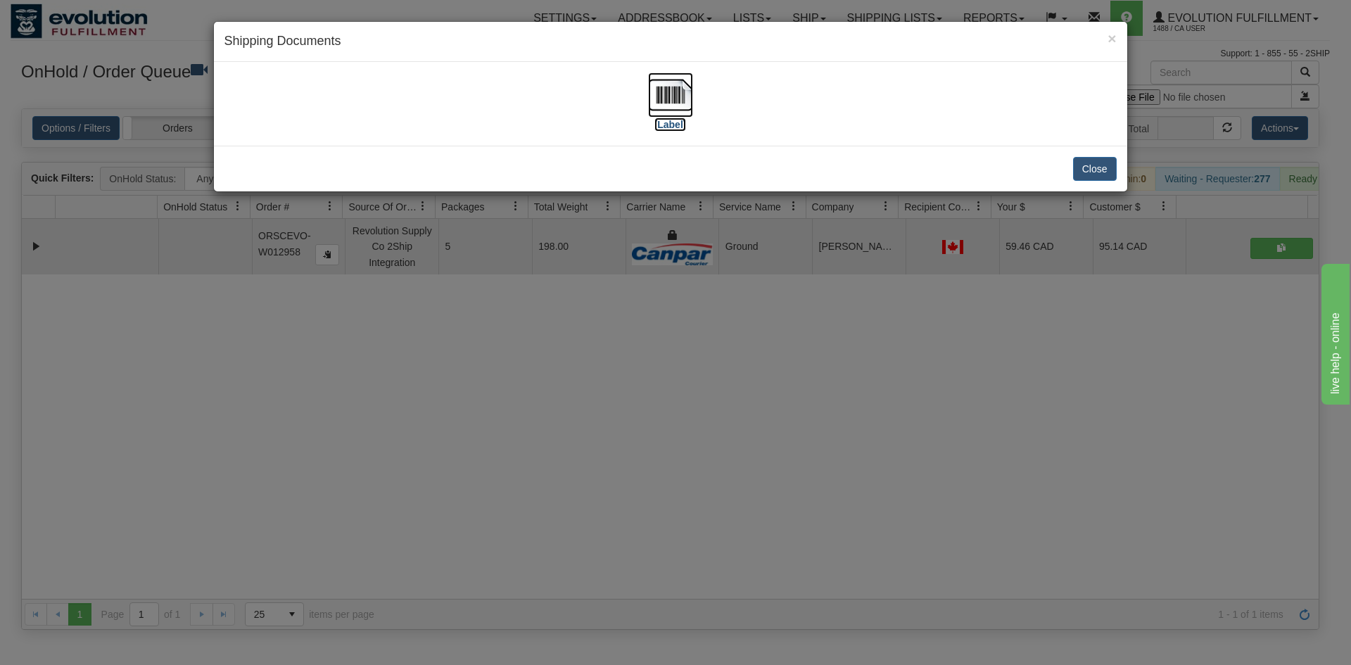
click at [678, 107] on img at bounding box center [670, 94] width 45 height 45
drag, startPoint x: 799, startPoint y: 336, endPoint x: 605, endPoint y: 3, distance: 385.1
click at [800, 331] on div "× Shipping Documents [Label] Close" at bounding box center [675, 332] width 1351 height 665
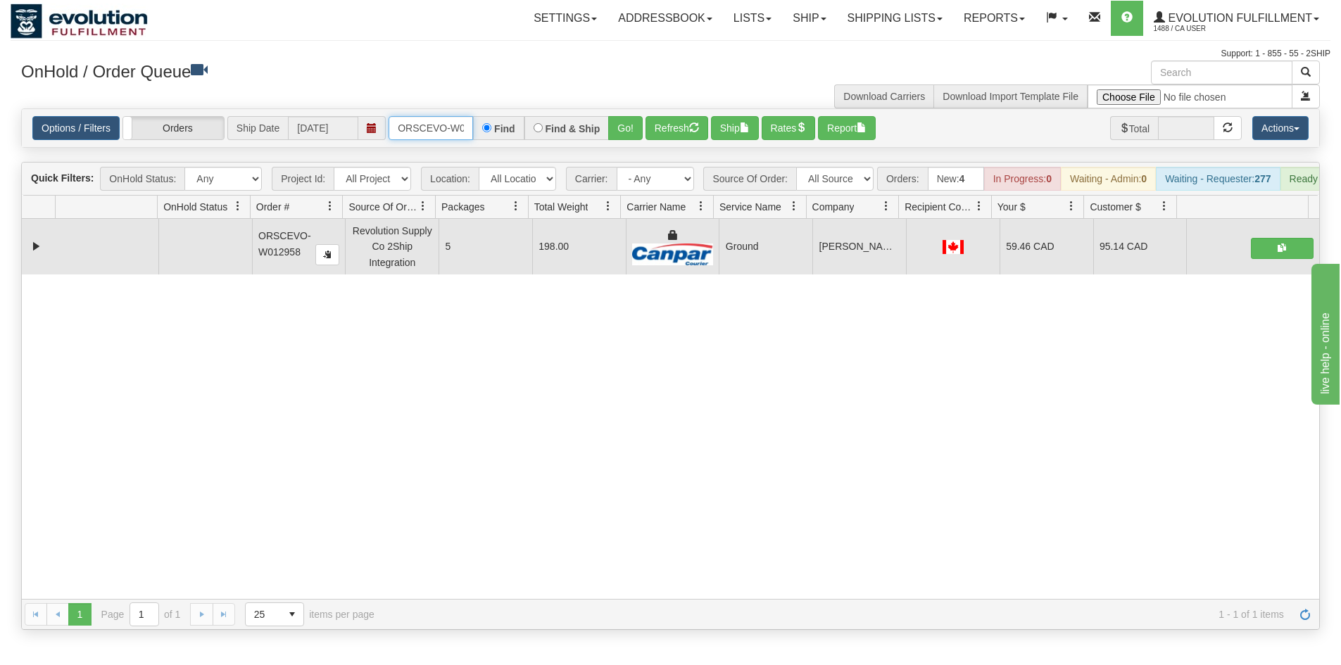
click at [431, 134] on input "ORSCEVO-W012958" at bounding box center [430, 128] width 84 height 24
click at [624, 131] on button "Go!" at bounding box center [625, 128] width 34 height 24
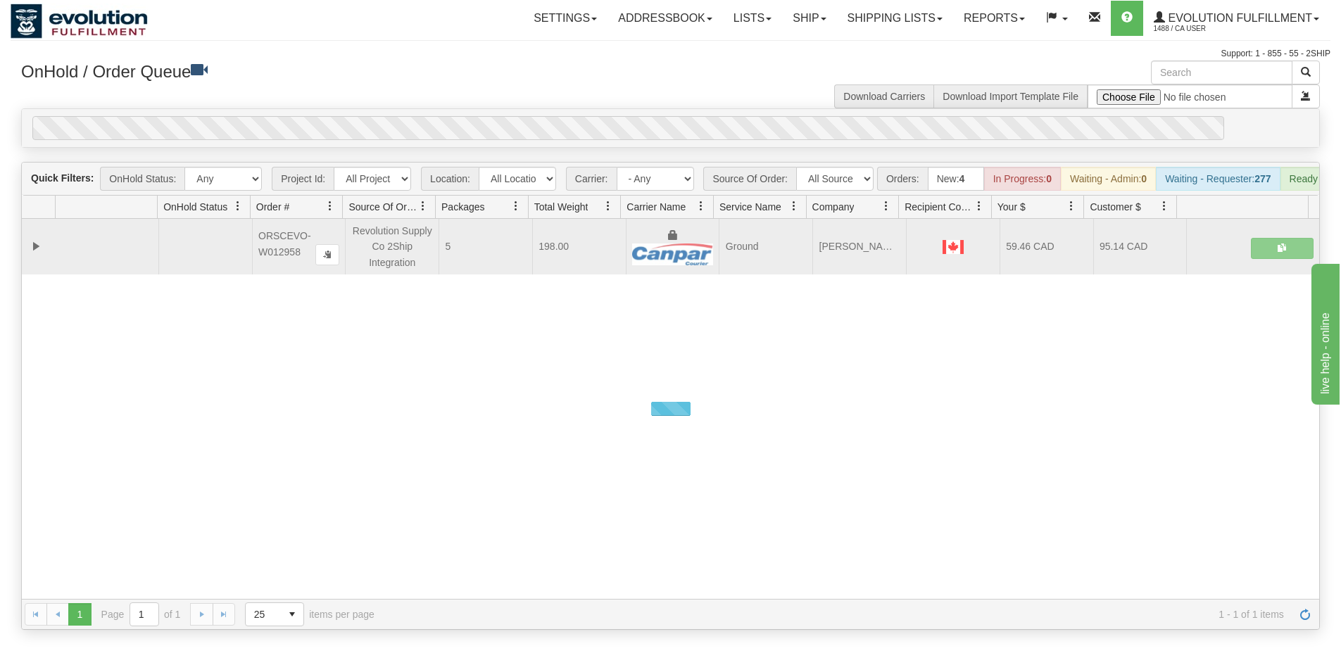
click at [626, 130] on div "0" at bounding box center [628, 128] width 1192 height 24
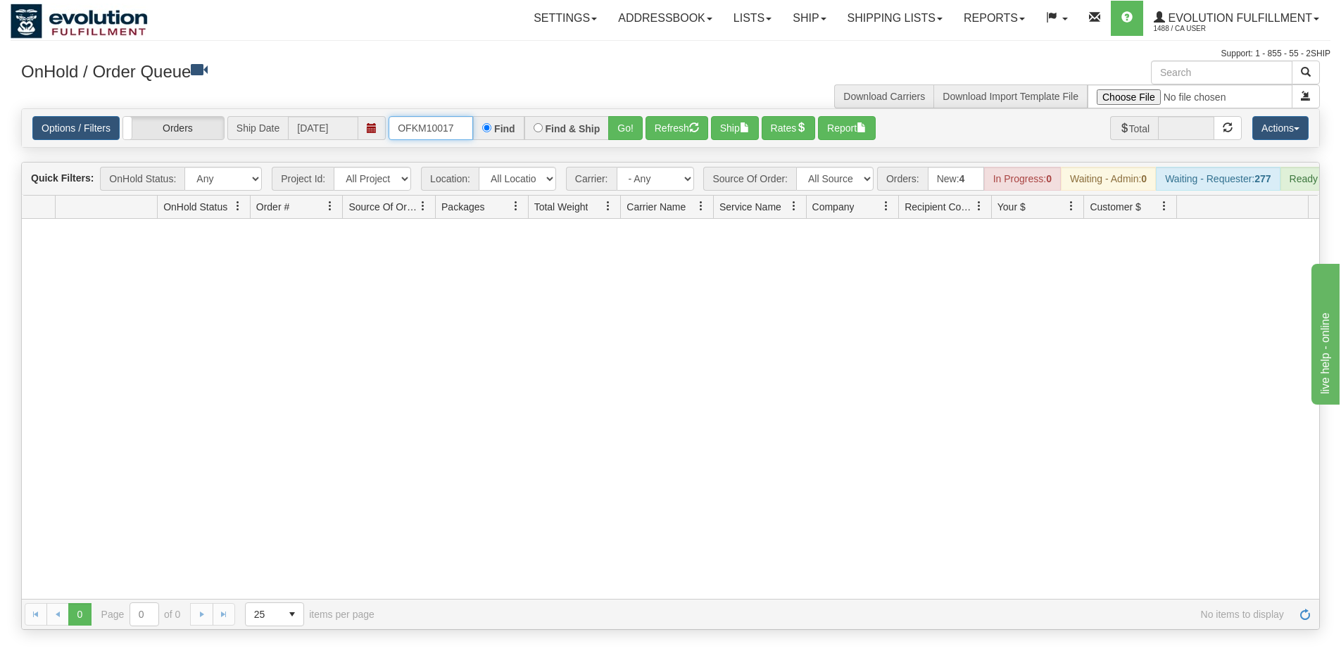
click at [438, 128] on input "OFKM10017" at bounding box center [430, 128] width 84 height 24
drag, startPoint x: 462, startPoint y: 127, endPoint x: 212, endPoint y: 144, distance: 251.1
click at [212, 144] on div "Options / Filters Group Shipments Orders Ship Date [DATE] OFKM10017 Find Find &…" at bounding box center [670, 128] width 1297 height 38
click at [629, 125] on button "Go!" at bounding box center [625, 128] width 34 height 24
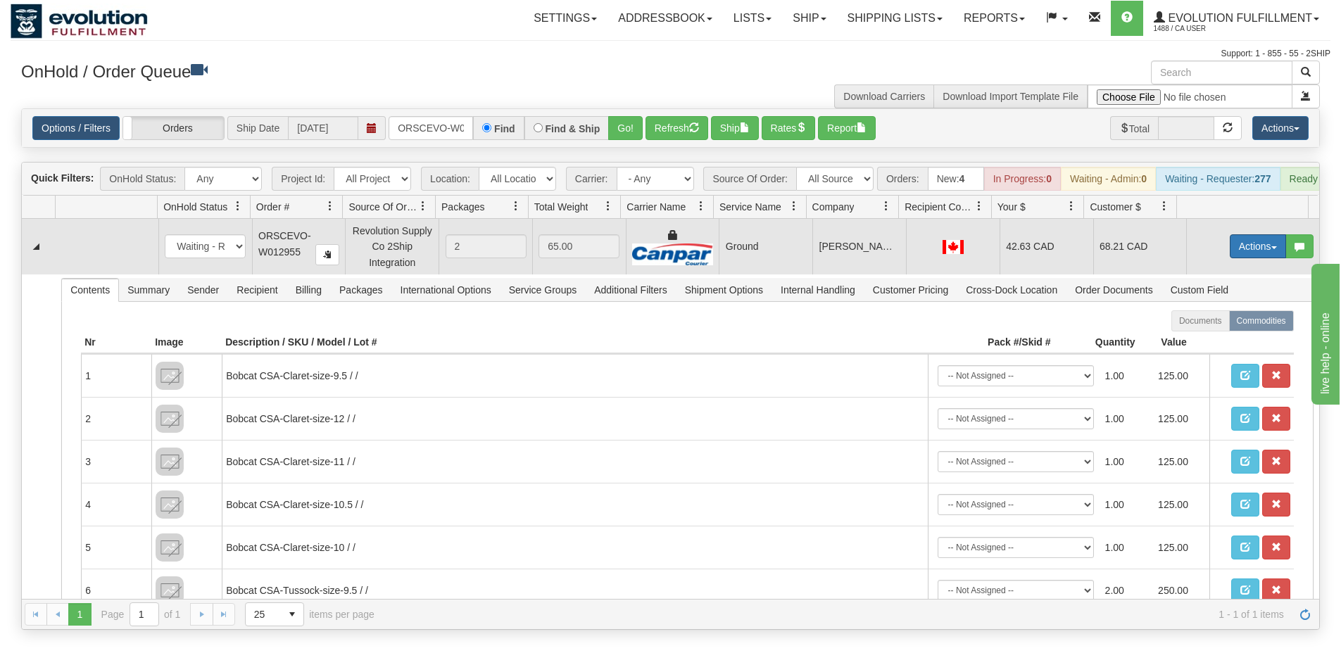
click at [1248, 253] on button "Actions" at bounding box center [1258, 246] width 56 height 24
click at [1247, 337] on link "Ship" at bounding box center [1229, 328] width 113 height 18
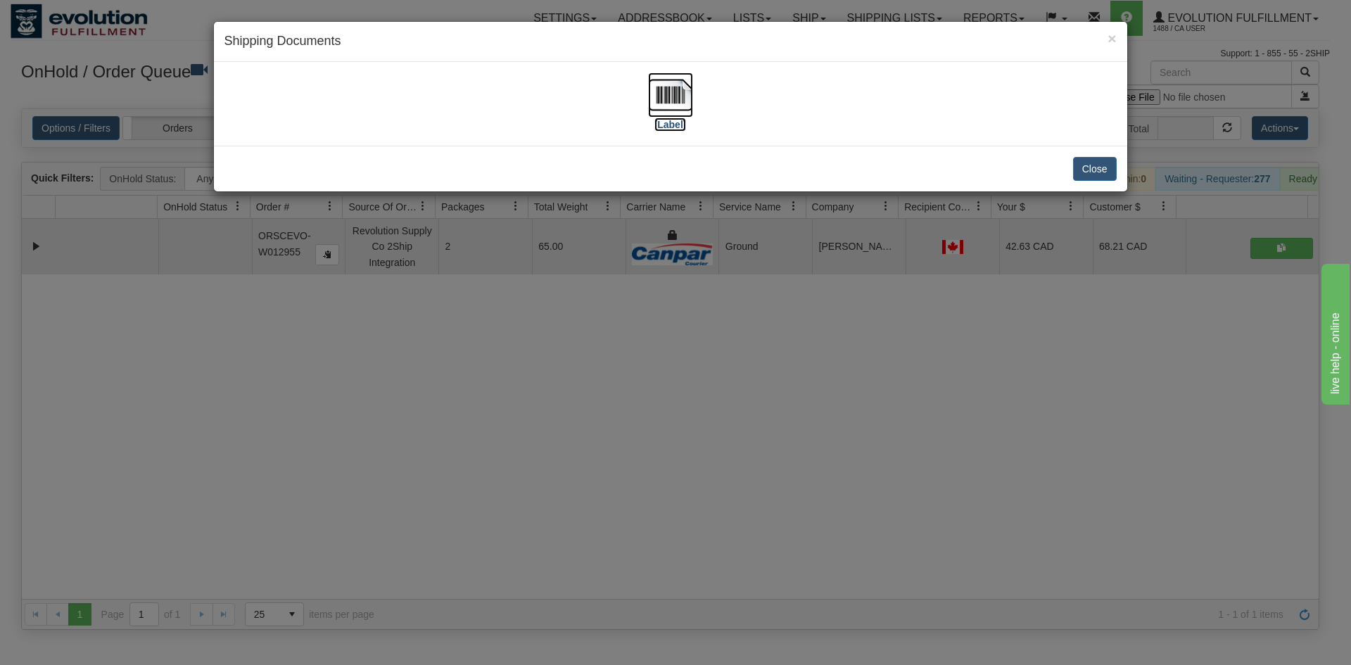
click at [668, 110] on img at bounding box center [670, 94] width 45 height 45
drag, startPoint x: 576, startPoint y: 369, endPoint x: 555, endPoint y: 263, distance: 107.8
click at [578, 362] on div "× Shipping Documents [Label] Close" at bounding box center [675, 332] width 1351 height 665
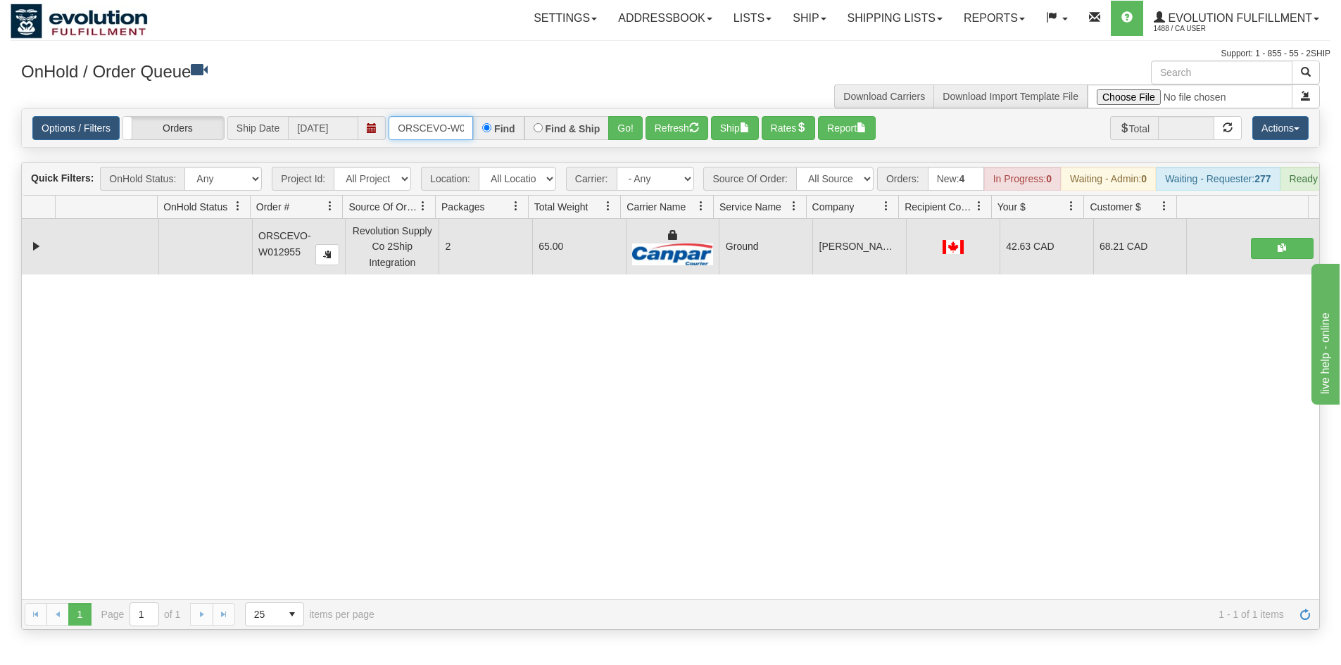
click at [447, 132] on input "ORSCEVO-W012955" at bounding box center [430, 128] width 84 height 24
click at [622, 125] on button "Go!" at bounding box center [625, 128] width 34 height 24
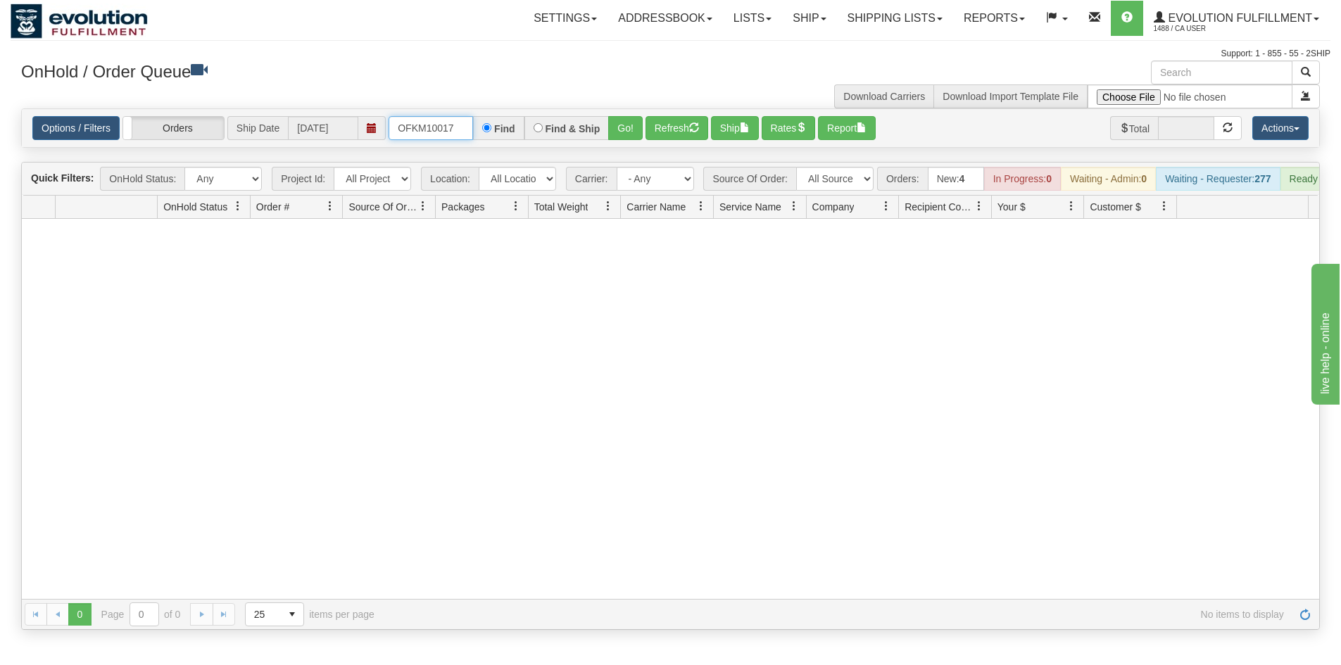
click at [422, 125] on input "OFKM10017" at bounding box center [430, 128] width 84 height 24
type input "oRSCEVO-W012957"
click at [617, 129] on button "Go!" at bounding box center [625, 128] width 34 height 24
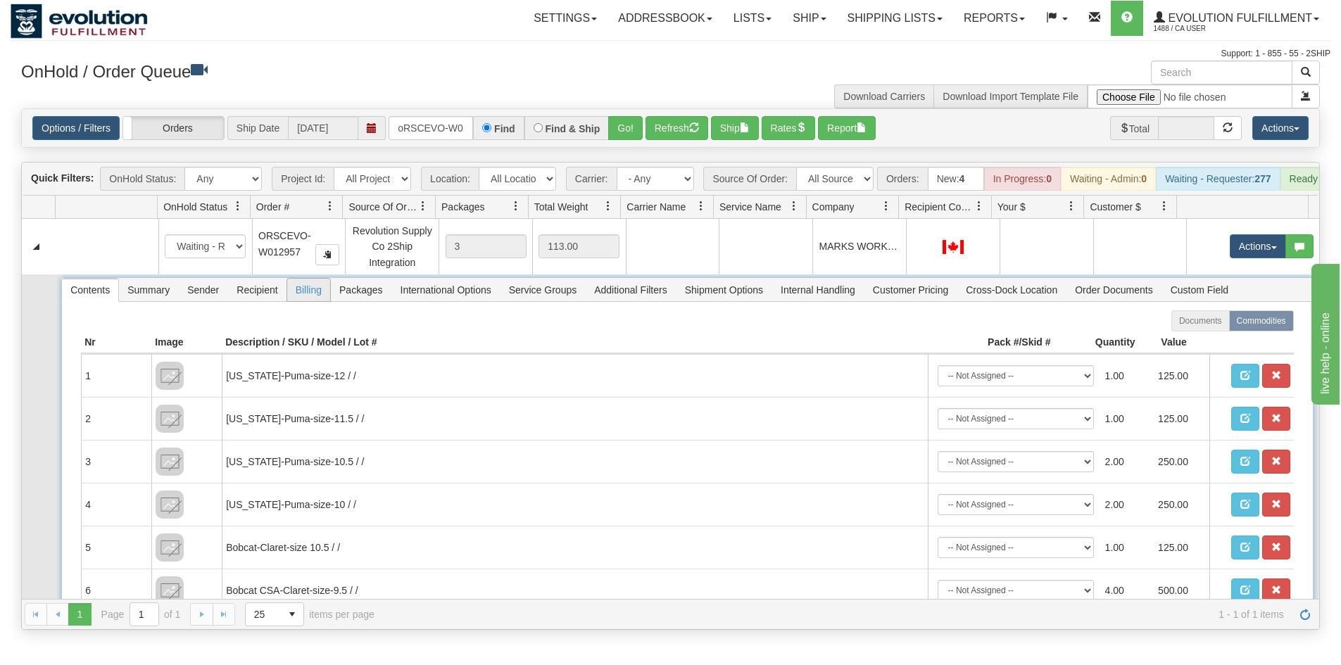
click at [292, 293] on span "Billing" at bounding box center [308, 290] width 43 height 23
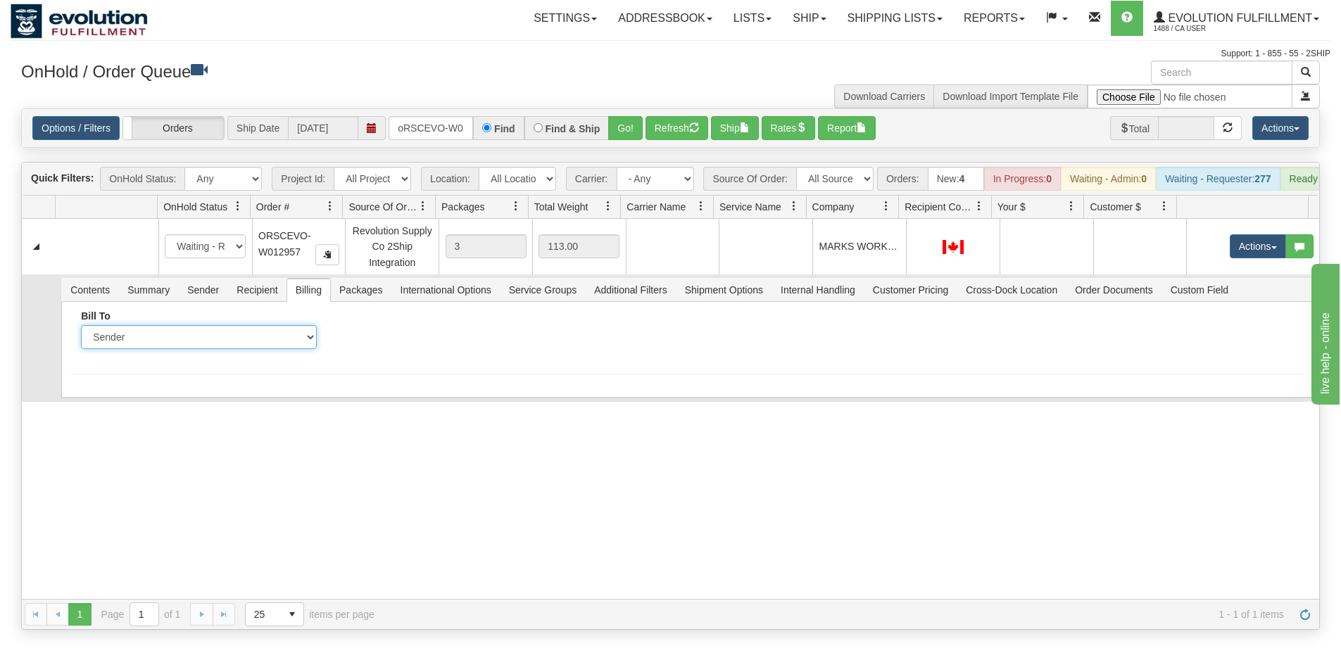
click at [209, 348] on select "Sender Recipient Third Party Collect" at bounding box center [199, 337] width 236 height 24
select select "2"
click at [81, 336] on select "Sender Recipient Third Party Collect" at bounding box center [199, 337] width 236 height 24
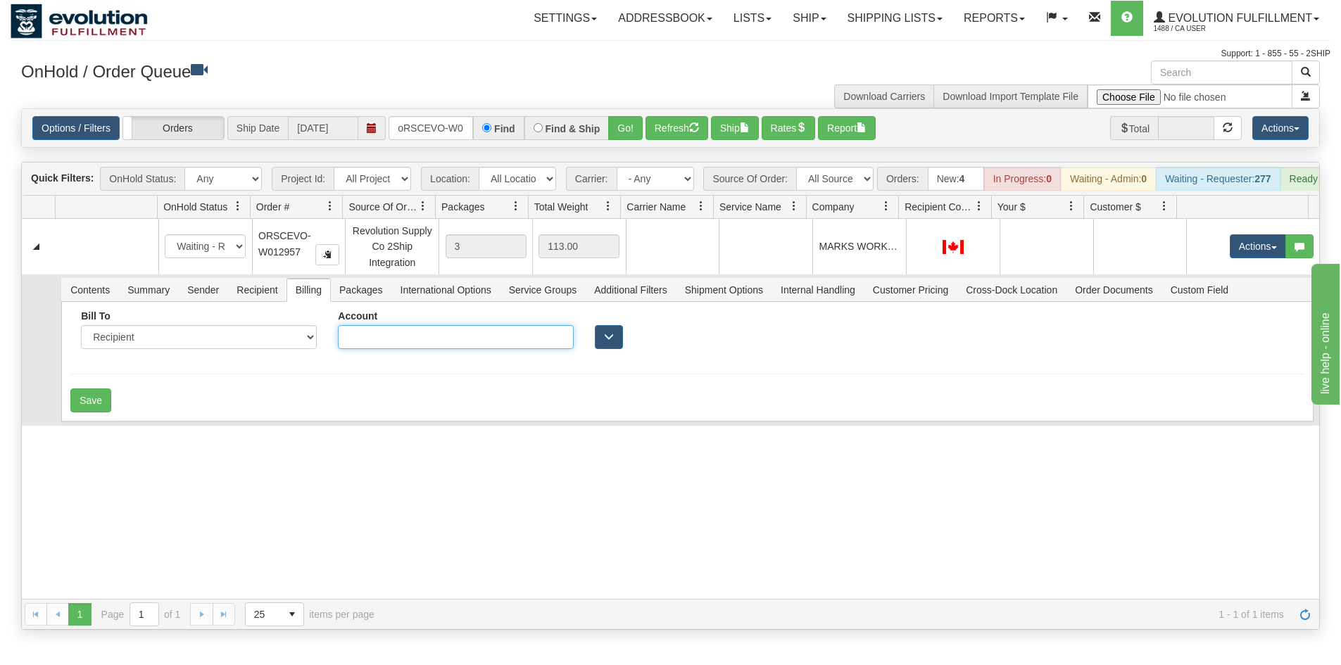
click at [469, 349] on input "Account" at bounding box center [456, 337] width 236 height 24
type input "610-8805"
click at [110, 406] on button "Save" at bounding box center [90, 400] width 41 height 24
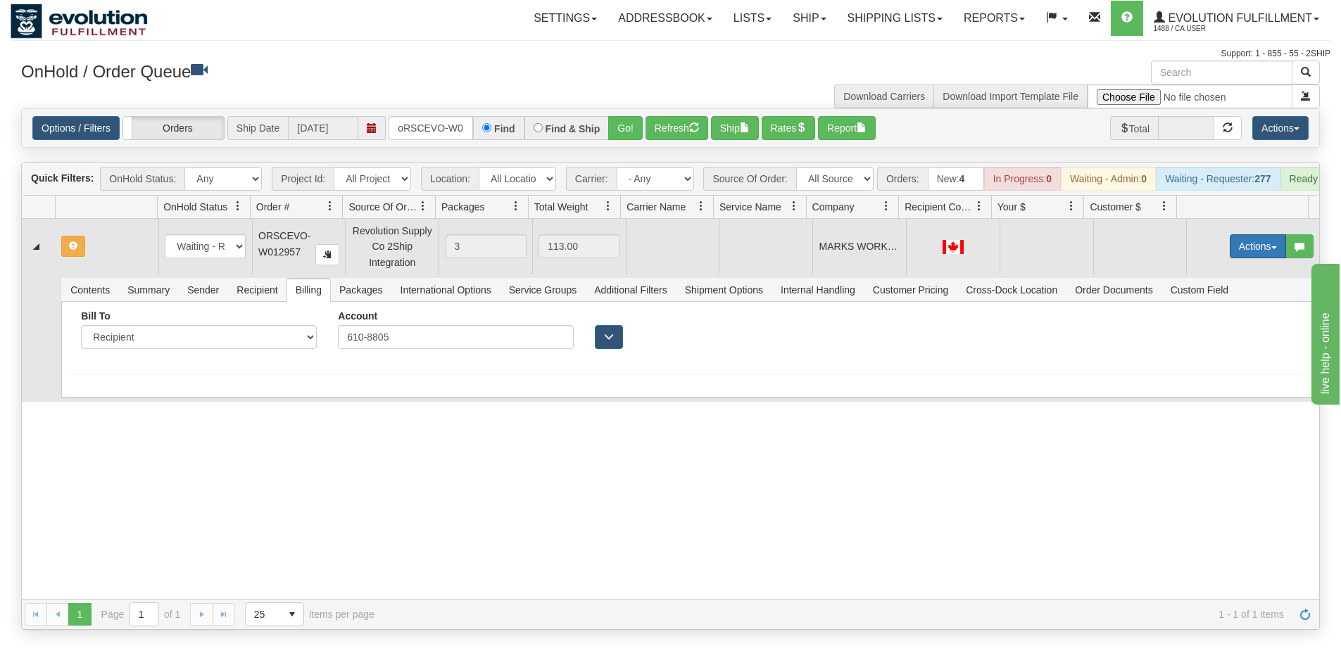
click at [1234, 254] on button "Actions" at bounding box center [1258, 246] width 56 height 24
click at [1225, 315] on span "Rate All Services" at bounding box center [1229, 309] width 84 height 11
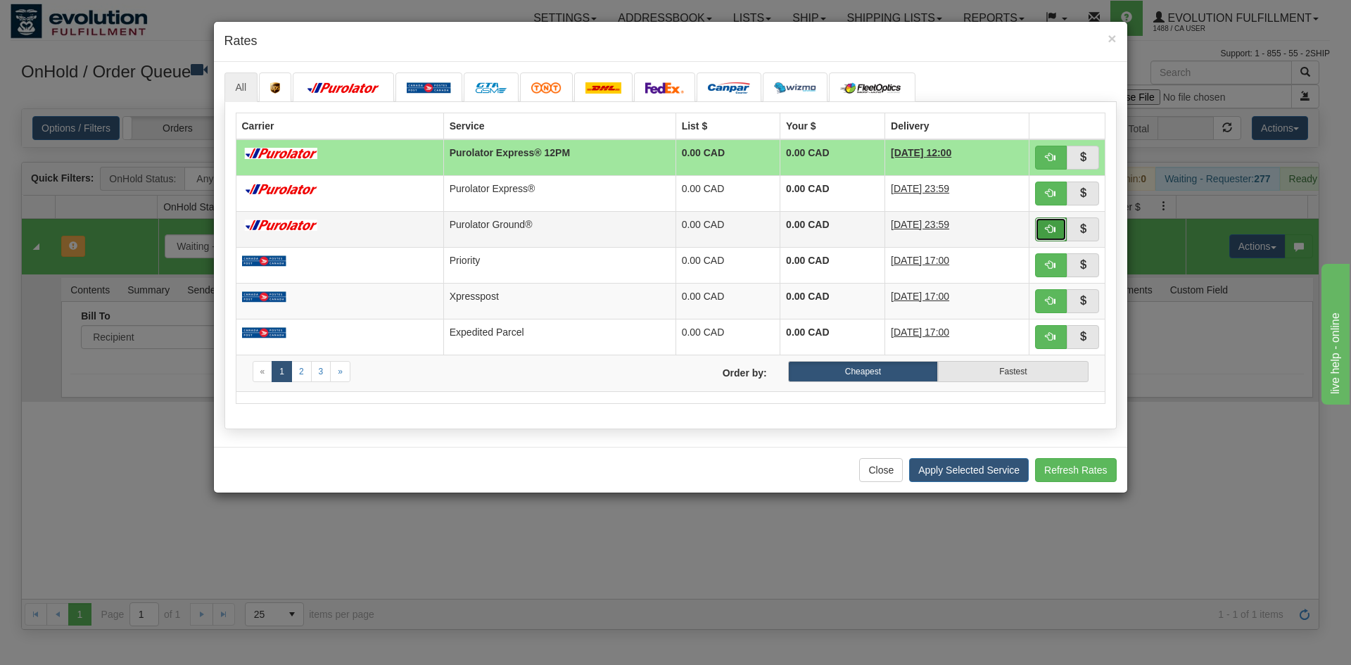
click at [1050, 228] on span "button" at bounding box center [1051, 229] width 10 height 10
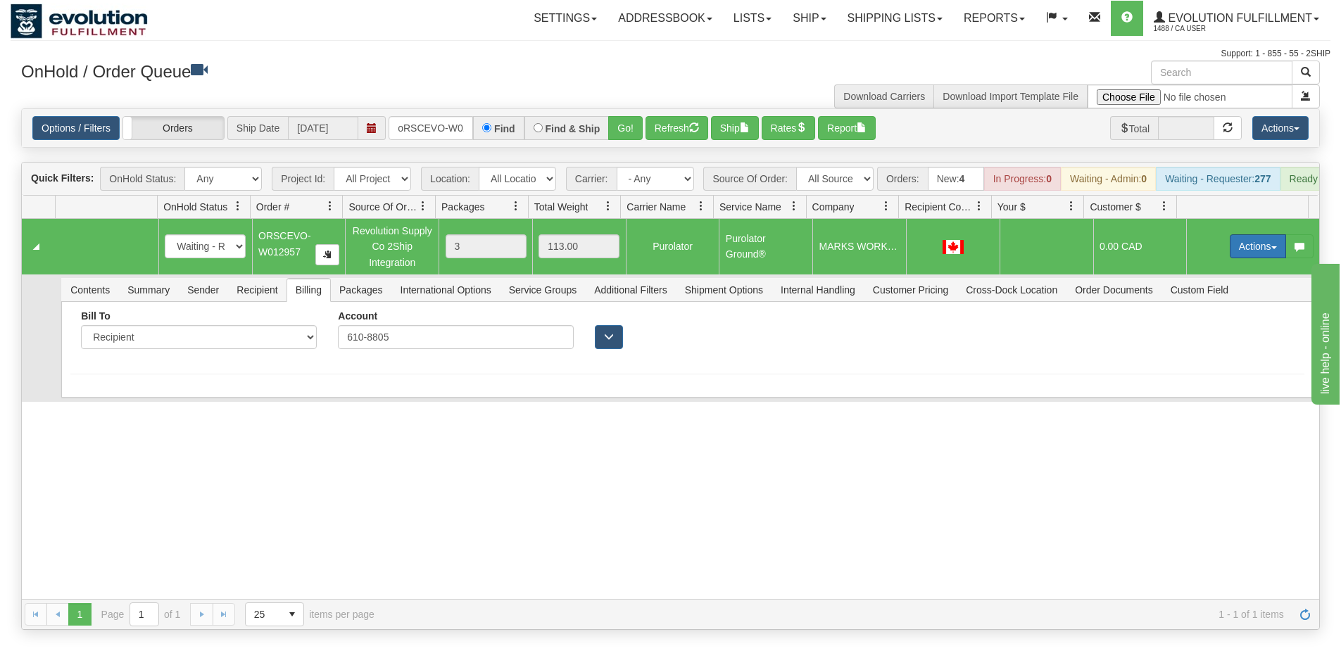
click at [1230, 258] on button "Actions" at bounding box center [1258, 246] width 56 height 24
click at [1202, 334] on span "Ship" at bounding box center [1202, 327] width 30 height 11
click at [438, 414] on div "31781018 EVOLUTION V3 91520031 0 New In Progress Waiting - Admin Waiting - Requ…" at bounding box center [670, 409] width 1297 height 380
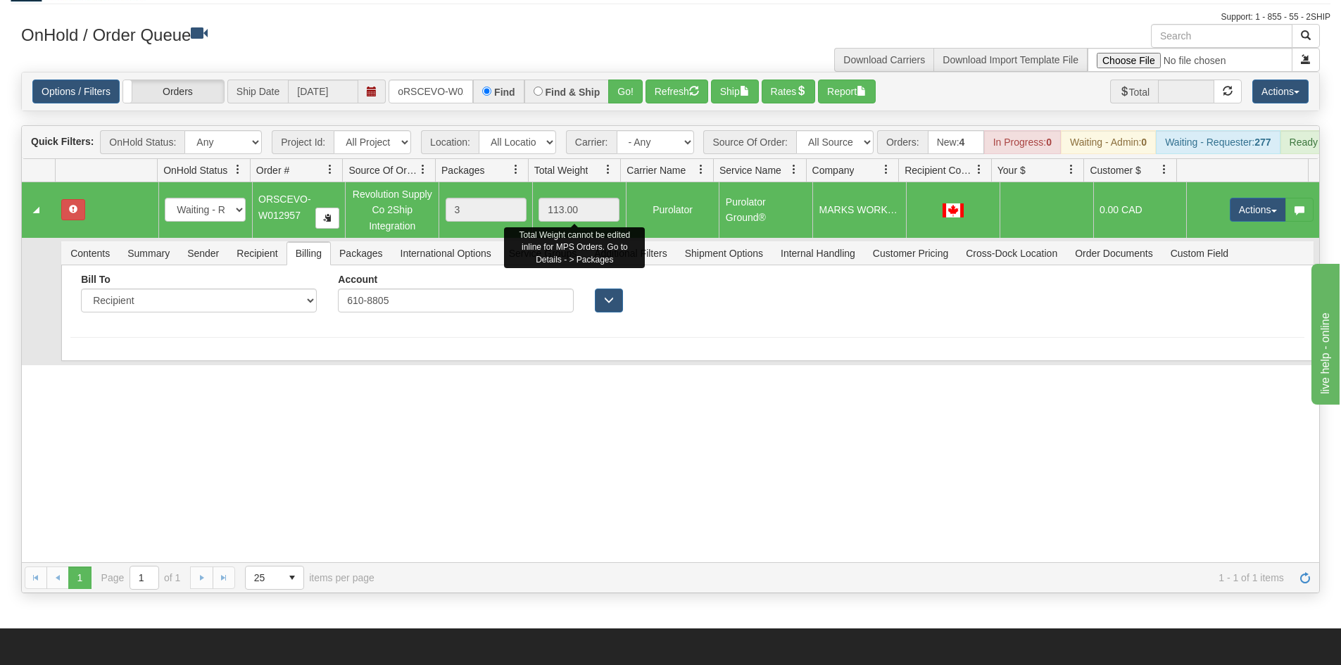
scroll to position [70, 0]
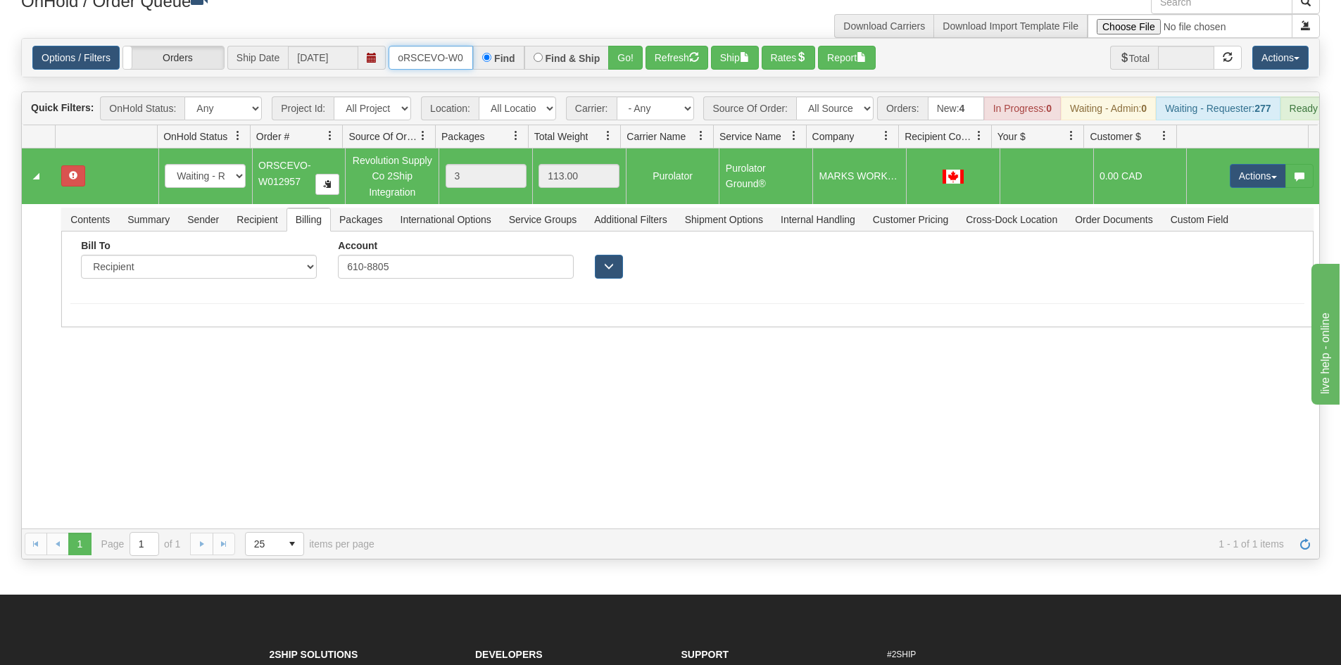
click at [415, 65] on input "oRSCEVO-W012957" at bounding box center [430, 58] width 84 height 24
click at [617, 63] on button "Go!" at bounding box center [625, 58] width 34 height 24
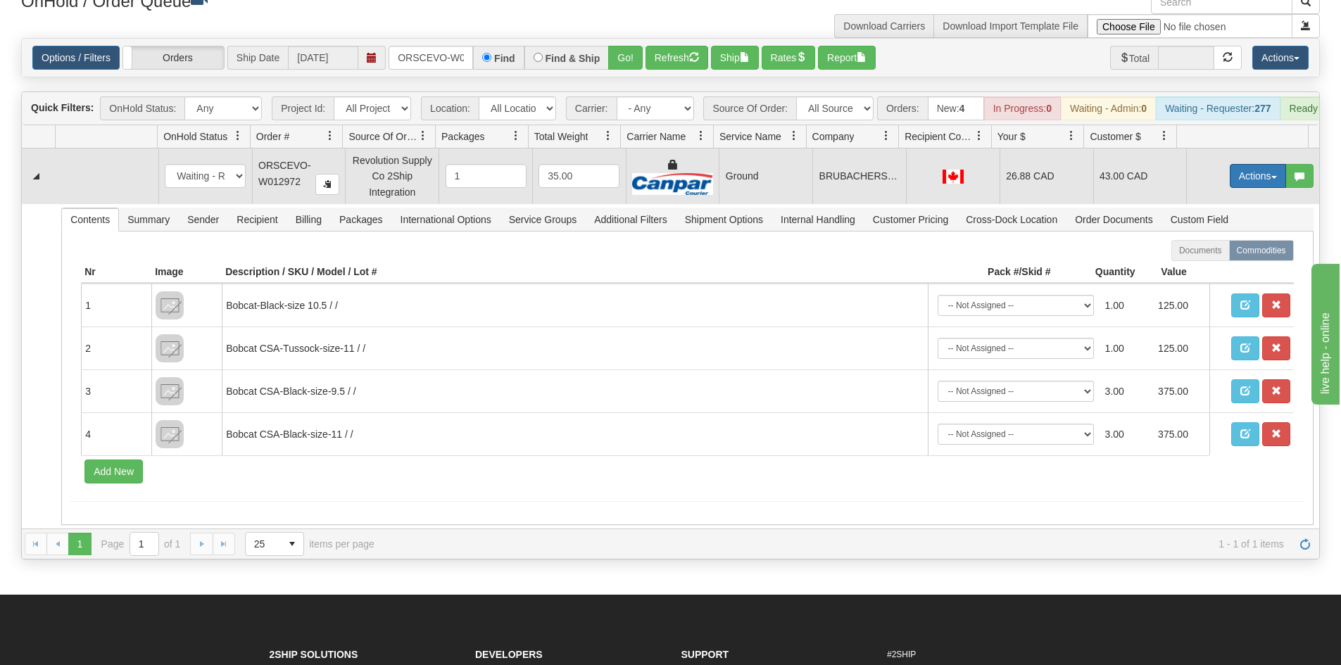
click at [1230, 188] on button "Actions" at bounding box center [1258, 176] width 56 height 24
click at [1206, 265] on link "Ship" at bounding box center [1229, 257] width 113 height 18
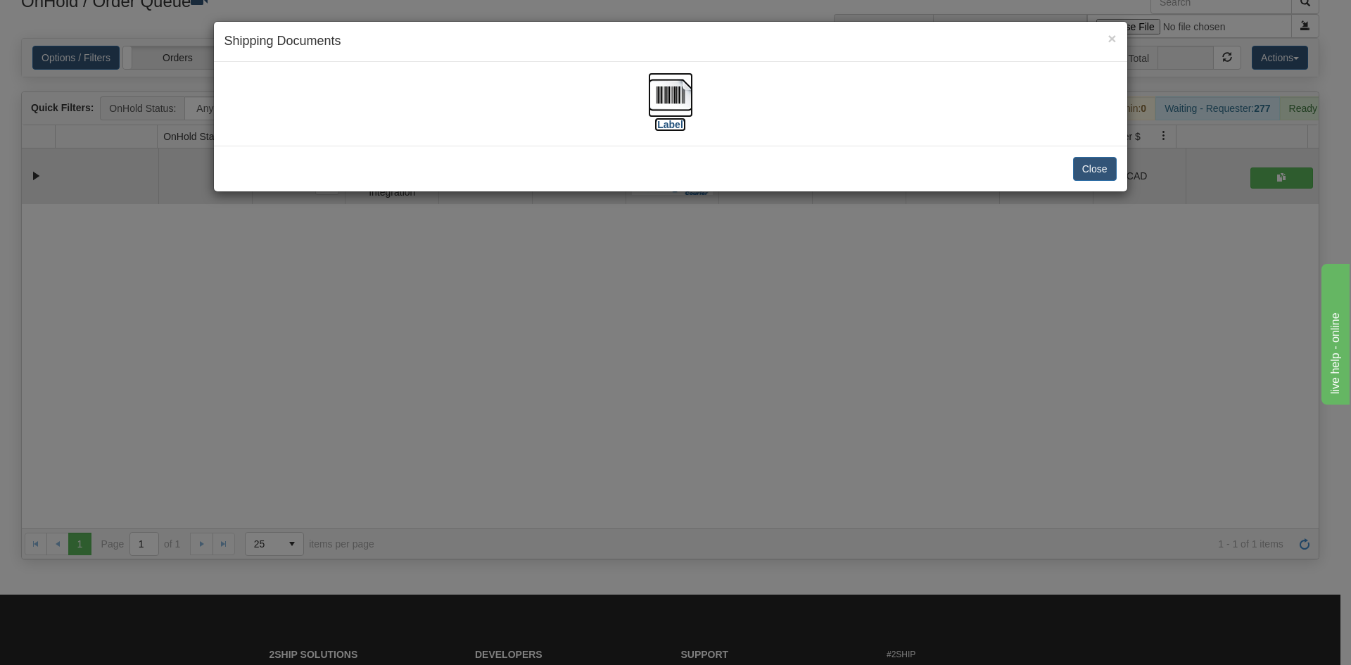
click at [664, 102] on img at bounding box center [670, 94] width 45 height 45
click at [631, 437] on div "× Shipping Documents [Label] Close" at bounding box center [675, 332] width 1351 height 665
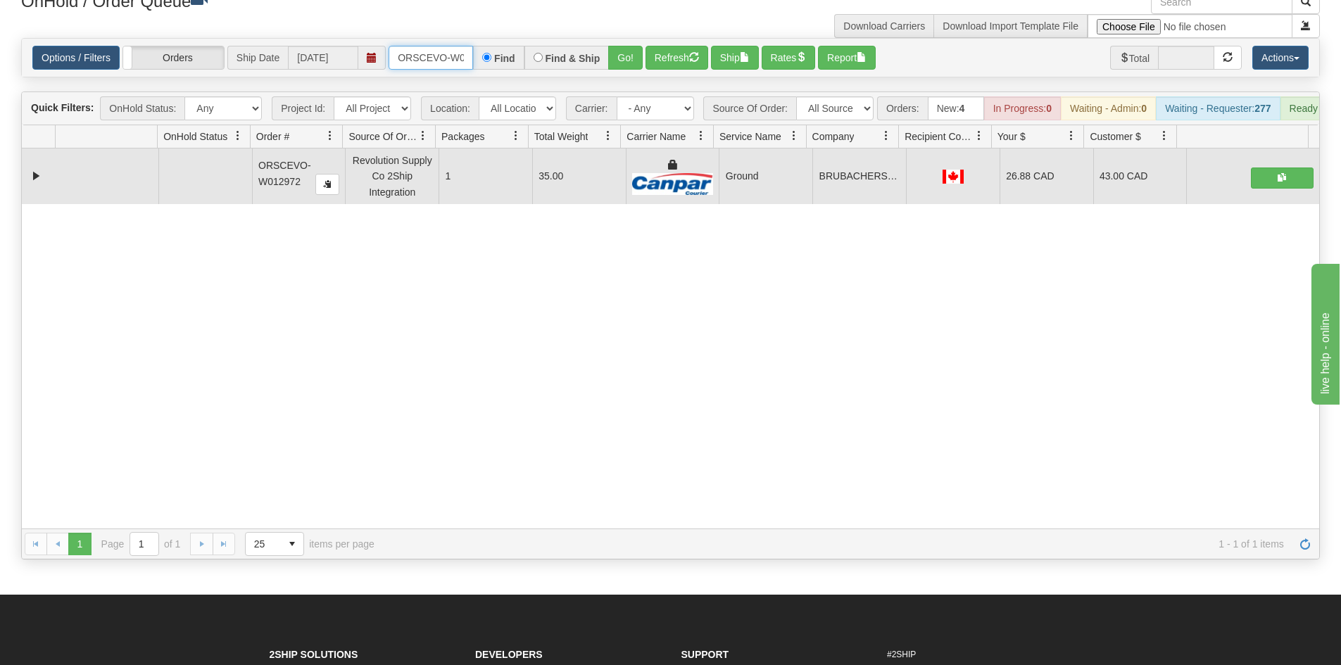
click at [440, 68] on input "ORSCEVO-W012972" at bounding box center [430, 58] width 84 height 24
click at [632, 54] on button "Go!" at bounding box center [625, 58] width 34 height 24
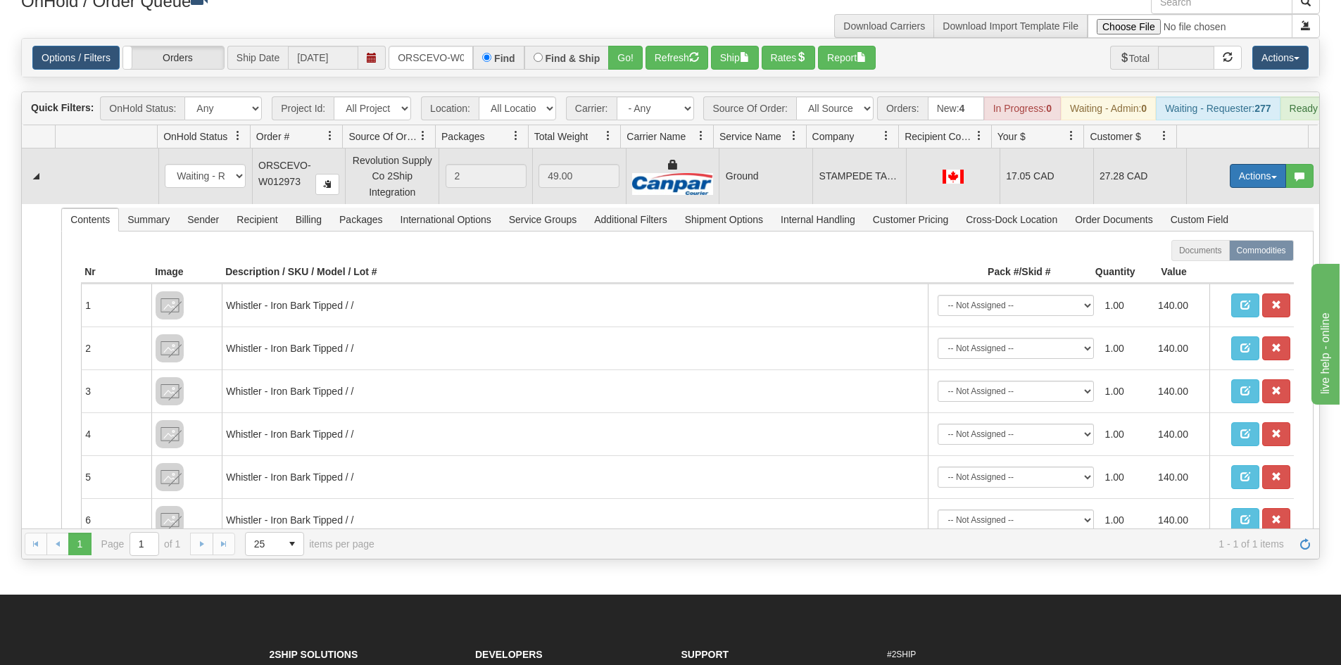
click at [1256, 188] on button "Actions" at bounding box center [1258, 176] width 56 height 24
click at [1237, 267] on link "Ship" at bounding box center [1229, 257] width 113 height 18
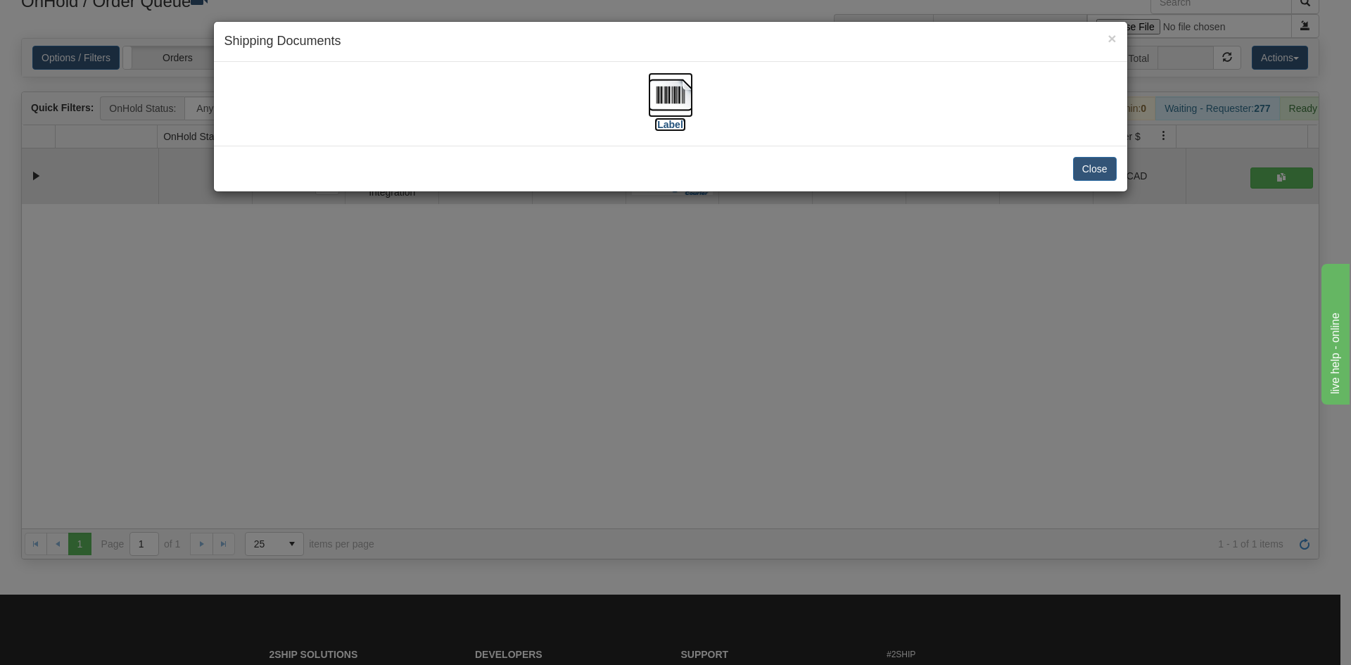
click at [665, 96] on img at bounding box center [670, 94] width 45 height 45
drag, startPoint x: 699, startPoint y: 373, endPoint x: 462, endPoint y: 58, distance: 394.1
click at [699, 372] on div "× Shipping Documents [Label] Close" at bounding box center [675, 332] width 1351 height 665
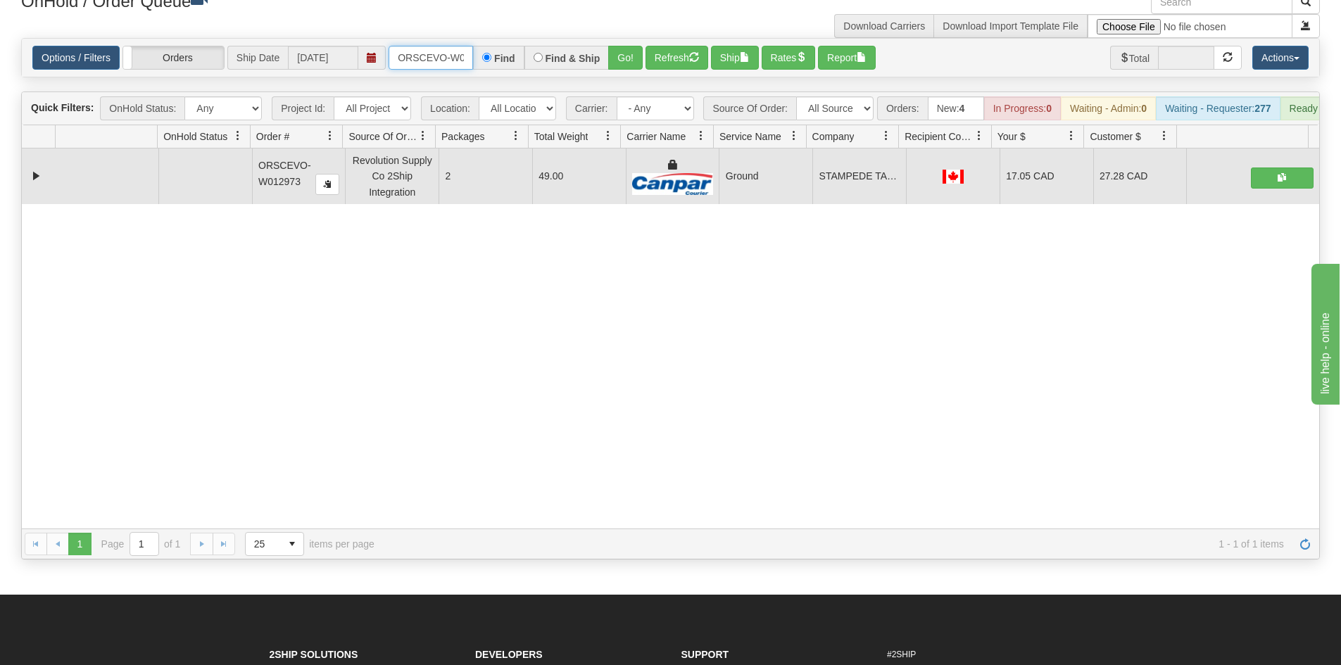
click at [460, 63] on input "ORSCEVO-W012973" at bounding box center [430, 58] width 84 height 24
click at [626, 61] on button "Go!" at bounding box center [625, 58] width 34 height 24
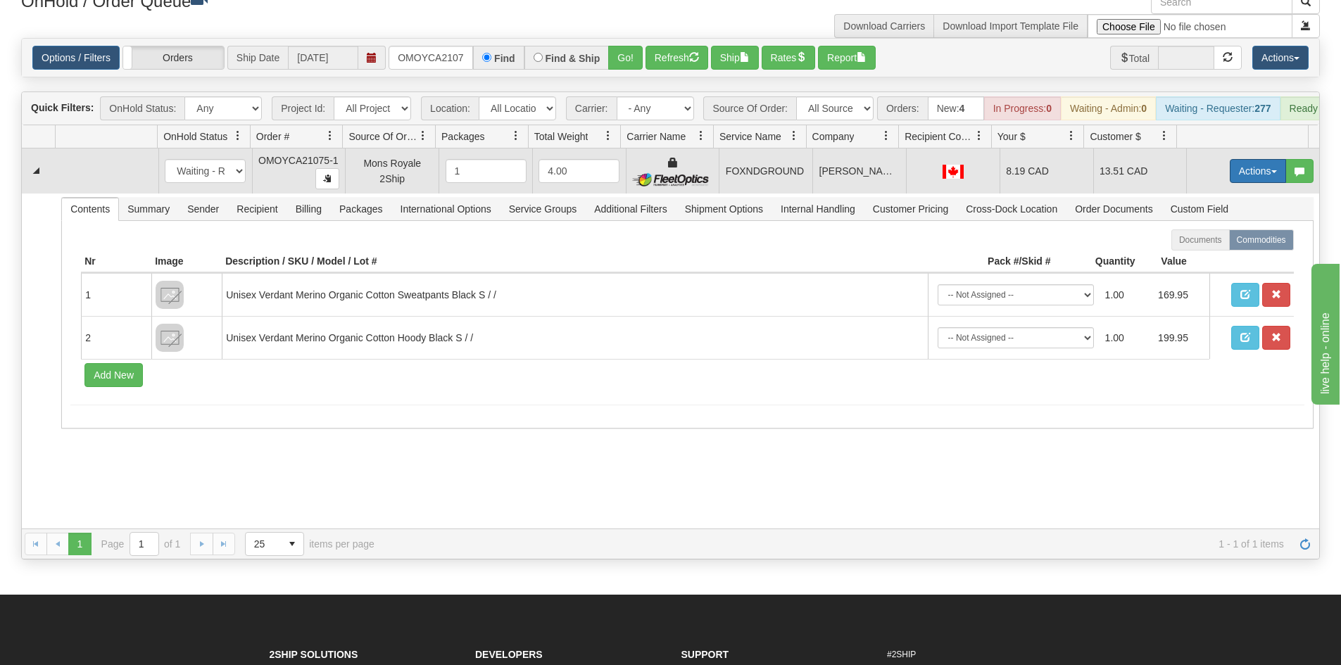
click at [1234, 180] on button "Actions" at bounding box center [1258, 171] width 56 height 24
click at [1196, 258] on span "Ship" at bounding box center [1202, 252] width 30 height 11
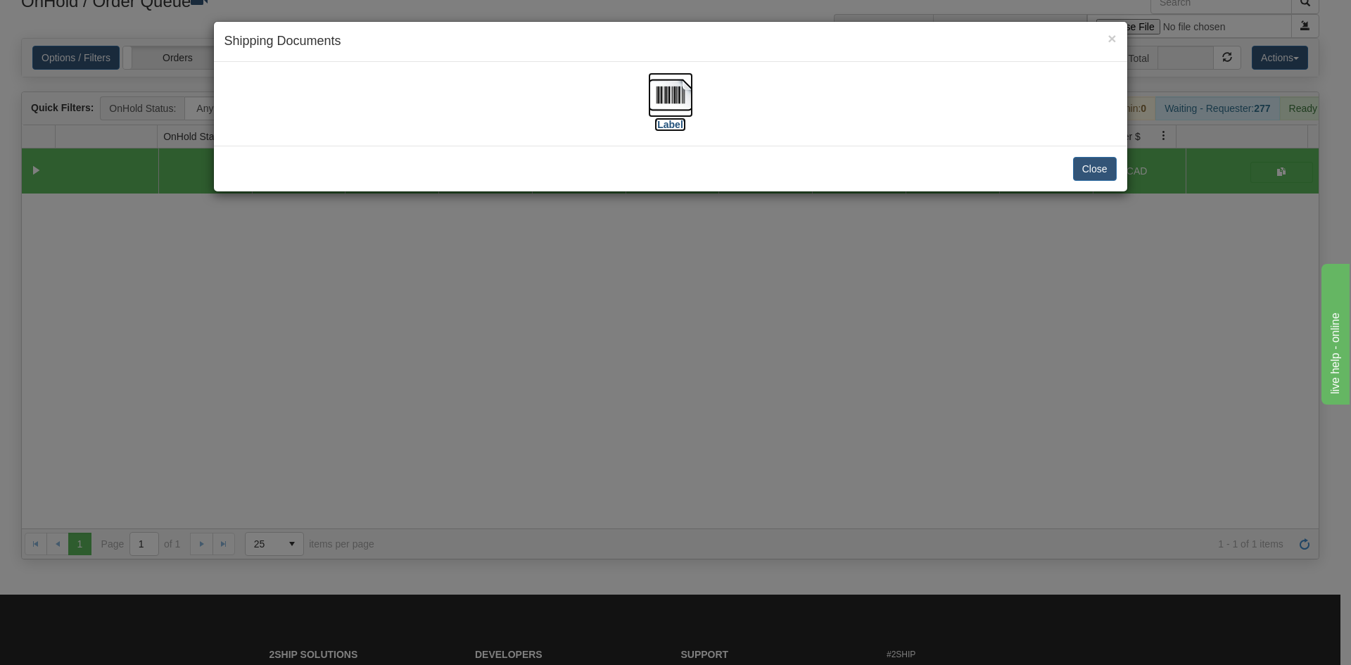
click at [669, 118] on label "[Label]" at bounding box center [671, 125] width 32 height 14
drag, startPoint x: 464, startPoint y: 427, endPoint x: 328, endPoint y: 82, distance: 370.9
click at [464, 419] on div "× Shipping Documents [Label] Close" at bounding box center [675, 332] width 1351 height 665
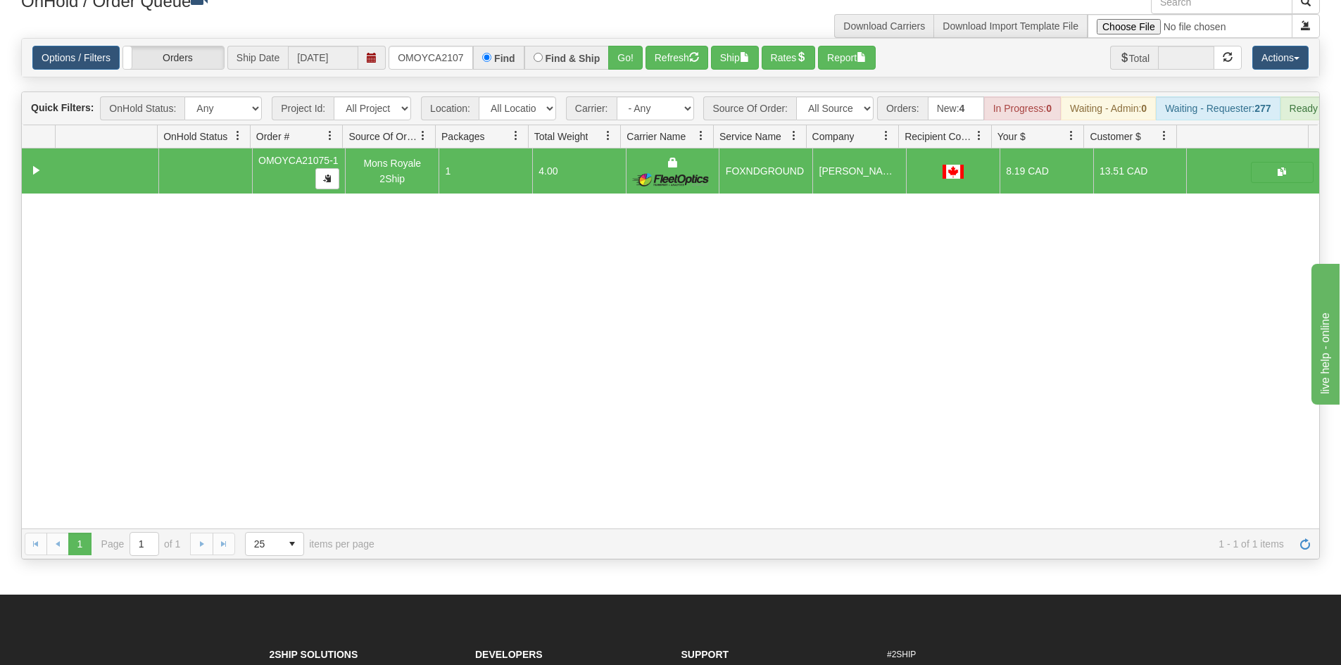
click at [424, 44] on div "Options / Filters Group Shipments Orders Ship Date [DATE] OMOYCA21075-1 Find Fi…" at bounding box center [670, 58] width 1297 height 38
click at [426, 56] on input "OMOYCA21075-1" at bounding box center [430, 58] width 84 height 24
click at [609, 62] on button "Go!" at bounding box center [625, 58] width 34 height 24
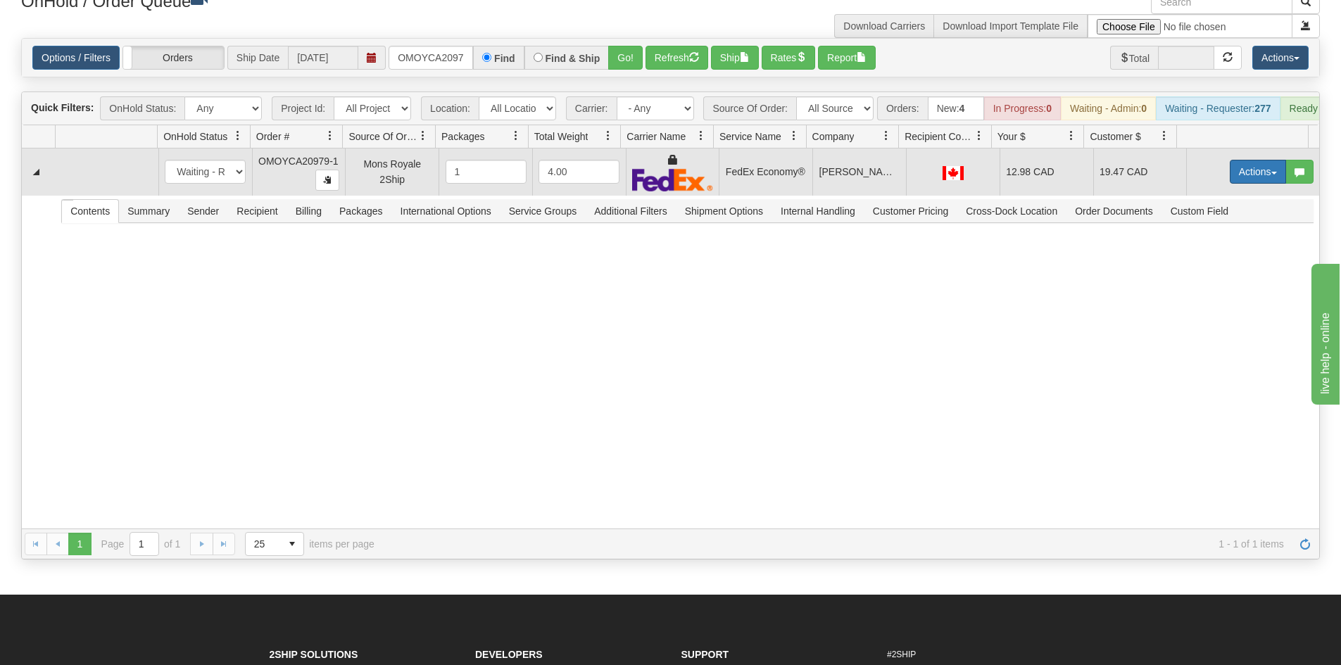
click at [1232, 184] on button "Actions" at bounding box center [1258, 172] width 56 height 24
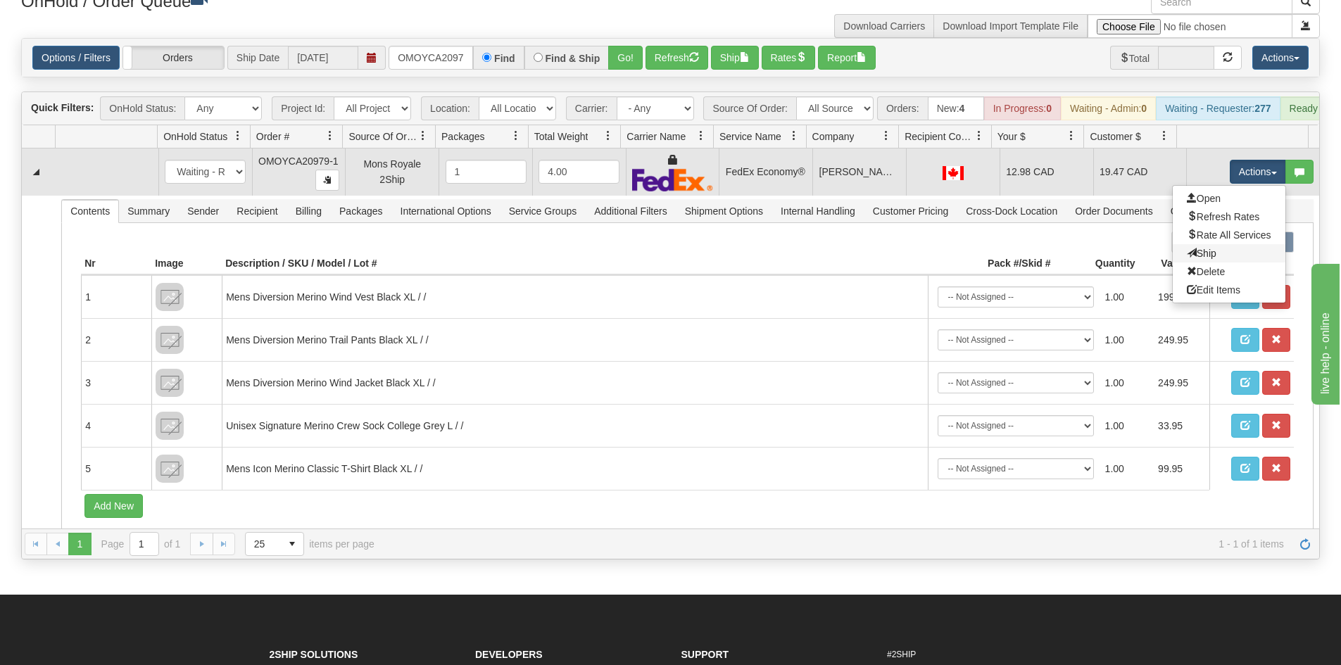
click at [1203, 260] on link "Ship" at bounding box center [1229, 253] width 113 height 18
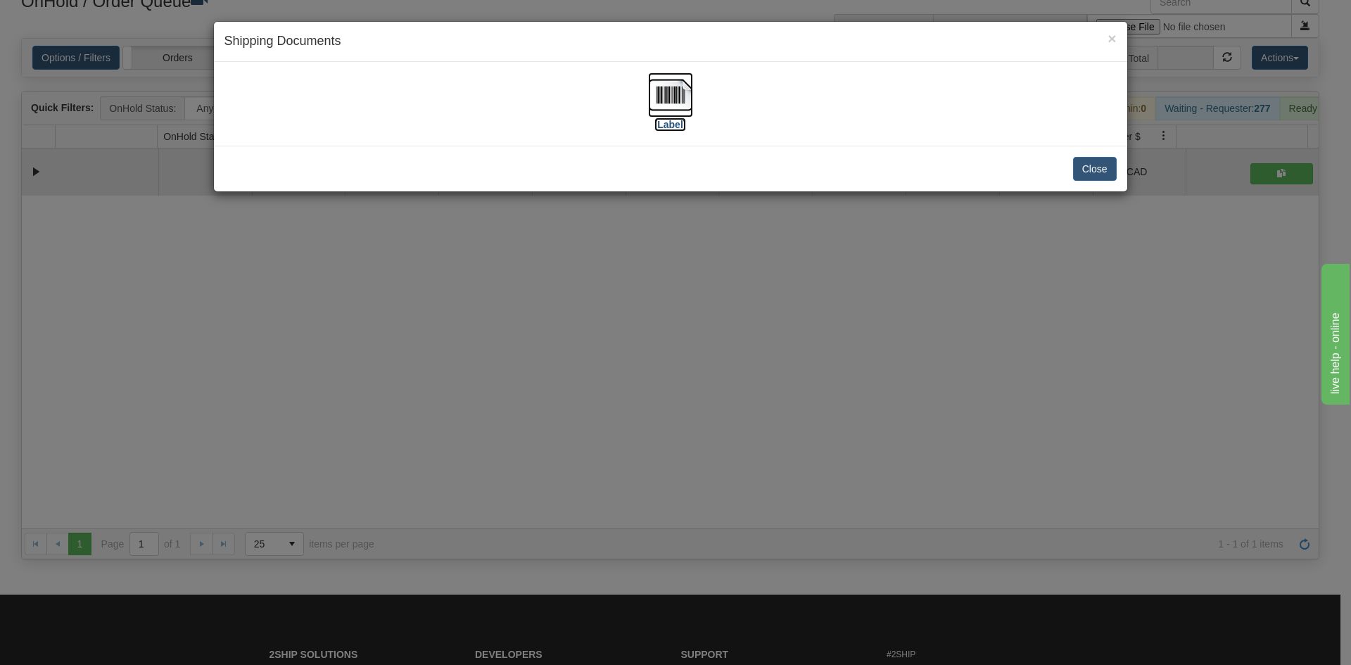
click at [658, 119] on label "[Label]" at bounding box center [671, 125] width 32 height 14
drag, startPoint x: 460, startPoint y: 367, endPoint x: 457, endPoint y: 268, distance: 98.6
click at [462, 329] on div "× Shipping Documents [Label] Close" at bounding box center [675, 332] width 1351 height 665
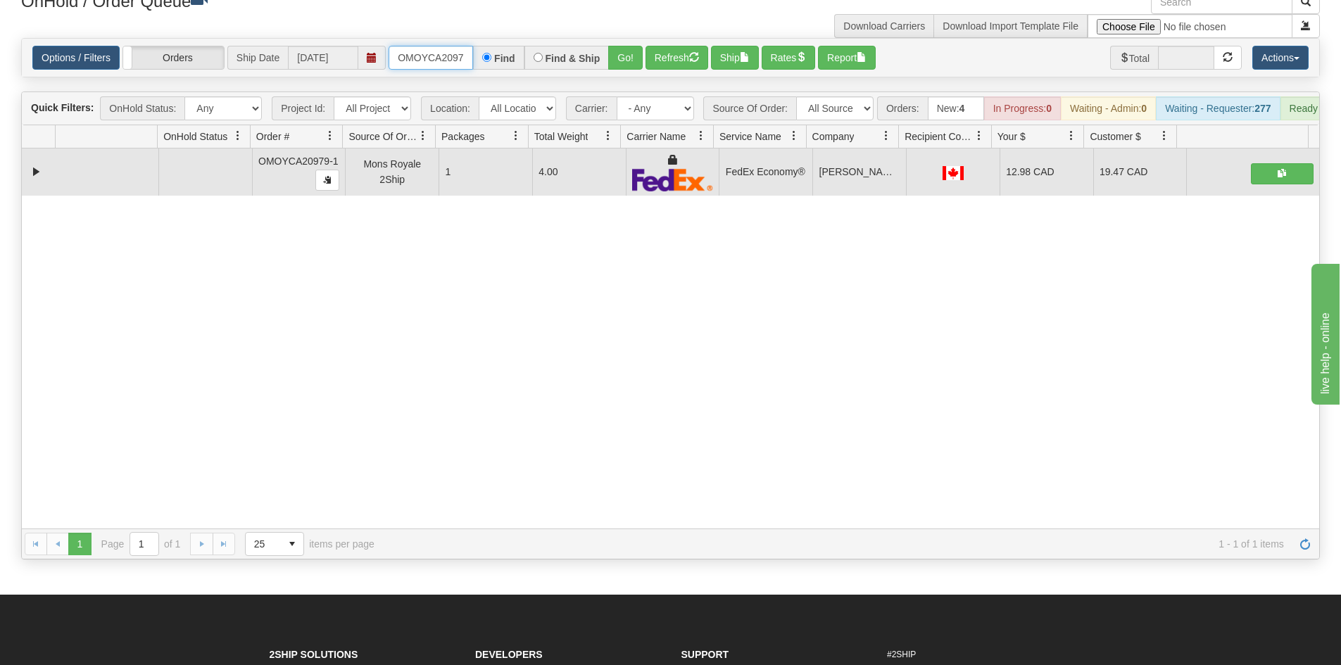
click at [415, 61] on input "OMOYCA20979-1" at bounding box center [430, 58] width 84 height 24
click at [631, 58] on button "Go!" at bounding box center [625, 58] width 34 height 24
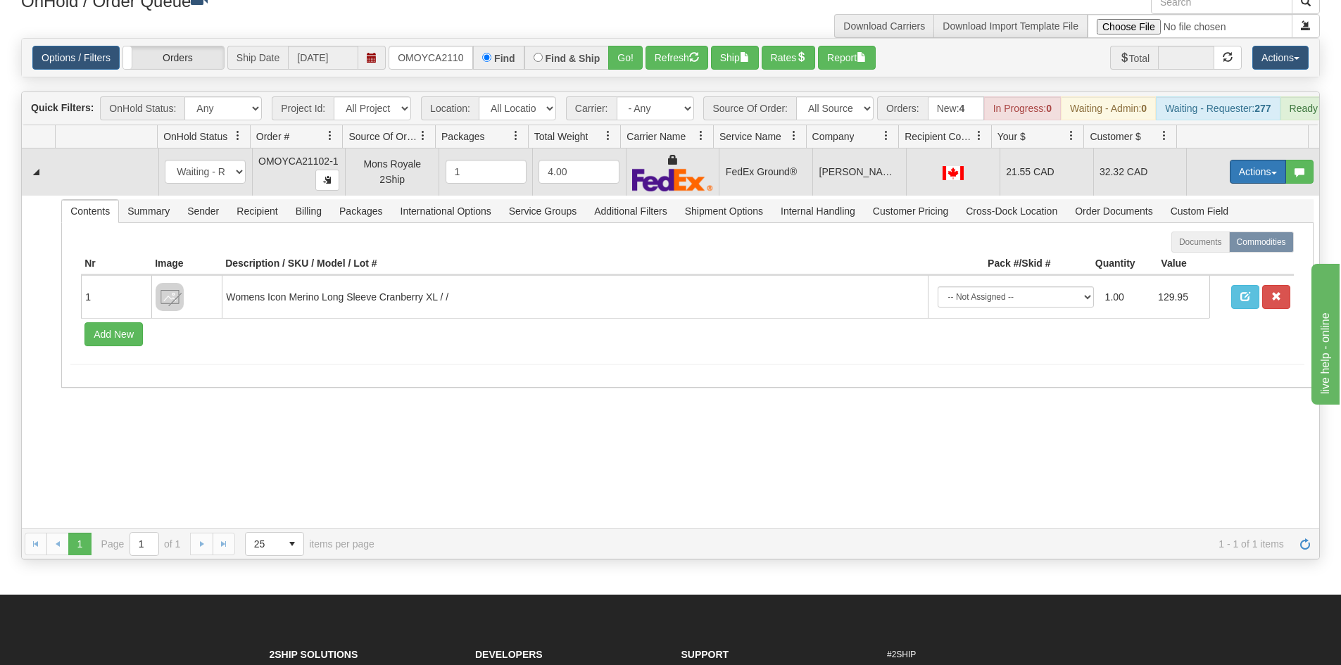
click at [1249, 183] on button "Actions" at bounding box center [1258, 172] width 56 height 24
click at [1202, 259] on span "Ship" at bounding box center [1202, 253] width 30 height 11
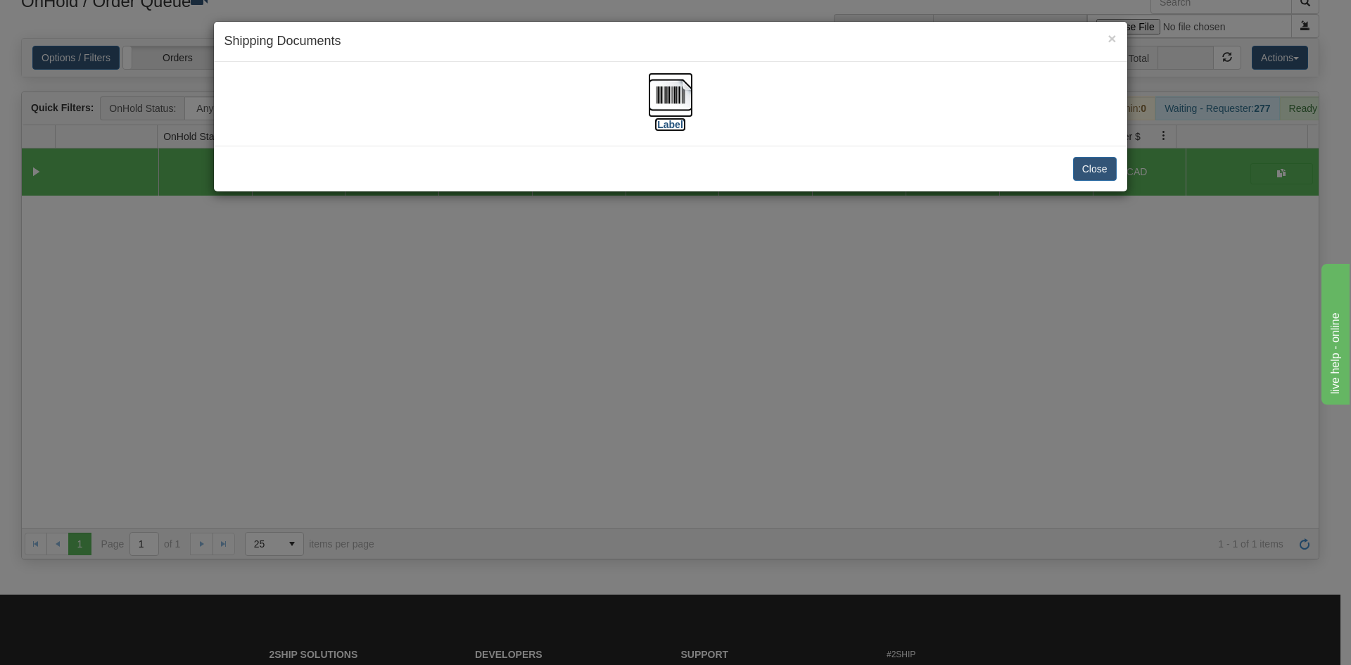
click at [666, 97] on img at bounding box center [670, 94] width 45 height 45
drag, startPoint x: 814, startPoint y: 497, endPoint x: 540, endPoint y: 210, distance: 396.2
click at [805, 488] on div "× Shipping Documents [Label] Close" at bounding box center [675, 332] width 1351 height 665
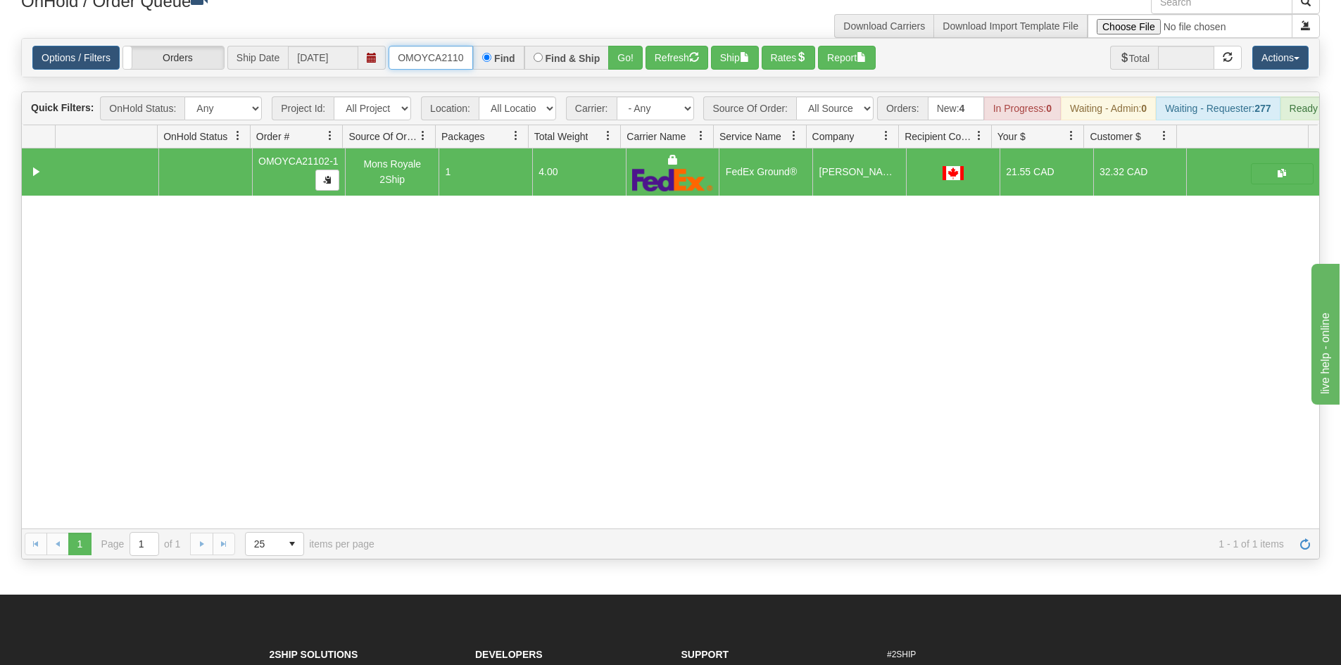
click at [459, 54] on input "OMOYCA21102-1" at bounding box center [430, 58] width 84 height 24
click at [617, 56] on button "Go!" at bounding box center [625, 58] width 34 height 24
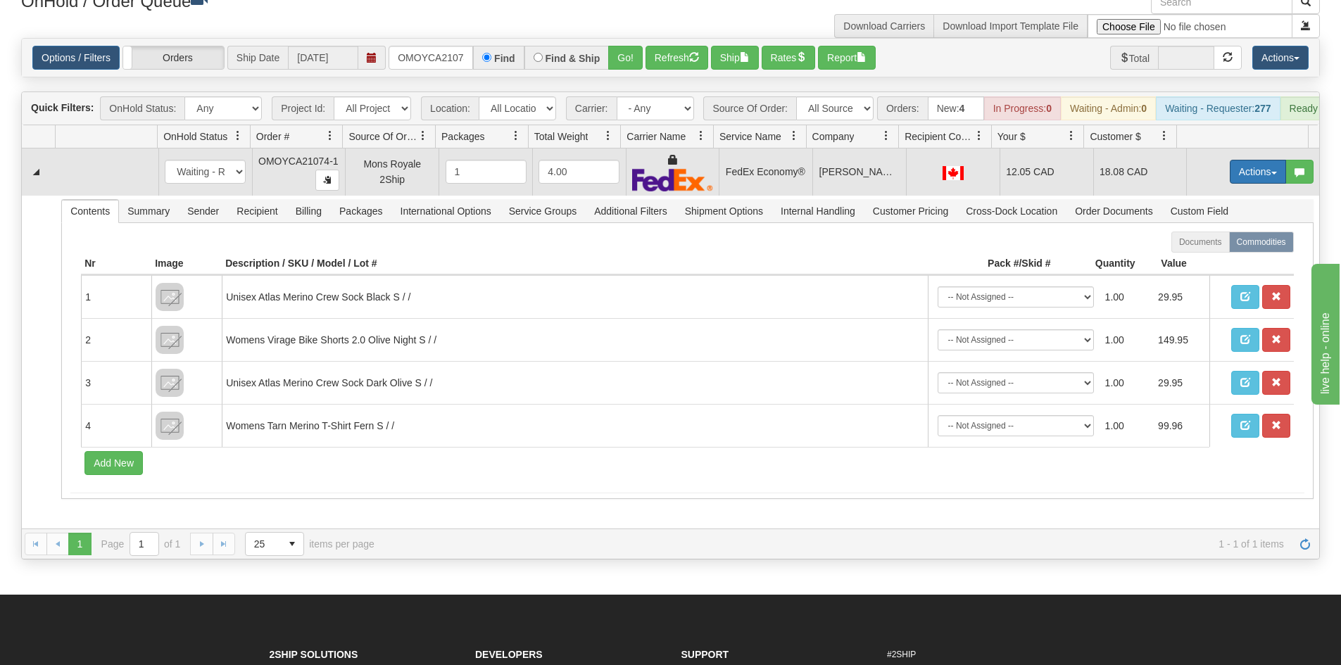
click at [1236, 184] on button "Actions" at bounding box center [1258, 172] width 56 height 24
click at [1198, 259] on span "Ship" at bounding box center [1202, 253] width 30 height 11
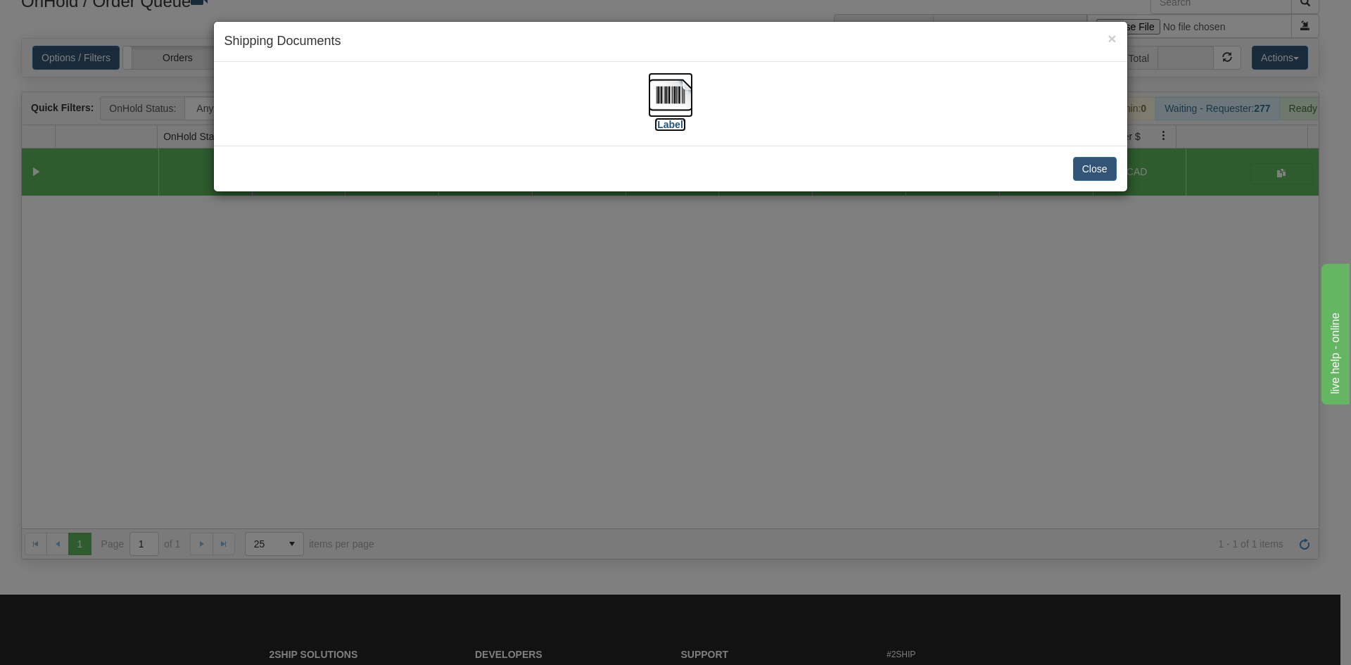
click at [676, 104] on img at bounding box center [670, 94] width 45 height 45
drag, startPoint x: 877, startPoint y: 451, endPoint x: 871, endPoint y: 439, distance: 13.2
click at [871, 439] on div "× Shipping Documents [Label] Close" at bounding box center [675, 332] width 1351 height 665
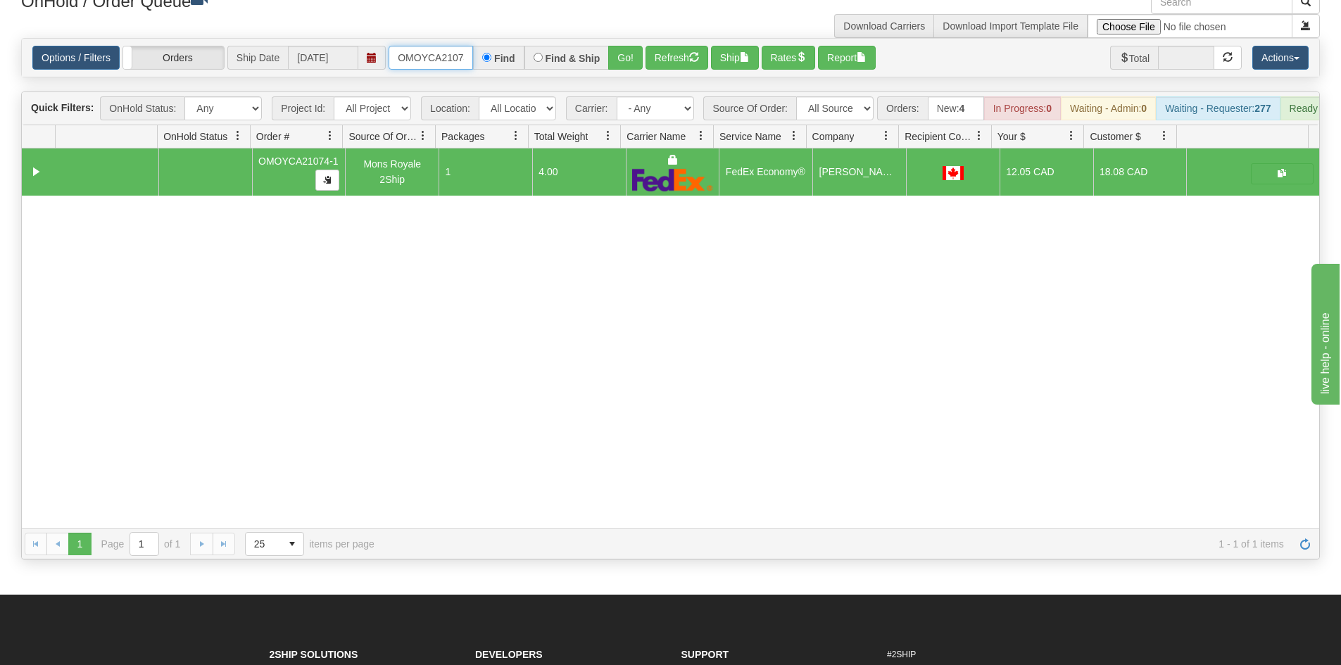
click at [448, 61] on input "OMOYCA21074-1" at bounding box center [430, 58] width 84 height 24
drag, startPoint x: 614, startPoint y: 70, endPoint x: 617, endPoint y: 60, distance: 10.9
click at [613, 70] on div "Options / Filters Group Shipments Orders Ship Date [DATE] OMOYCA21107-1 Find Fi…" at bounding box center [670, 58] width 1297 height 38
click at [617, 60] on button "Go!" at bounding box center [625, 58] width 34 height 24
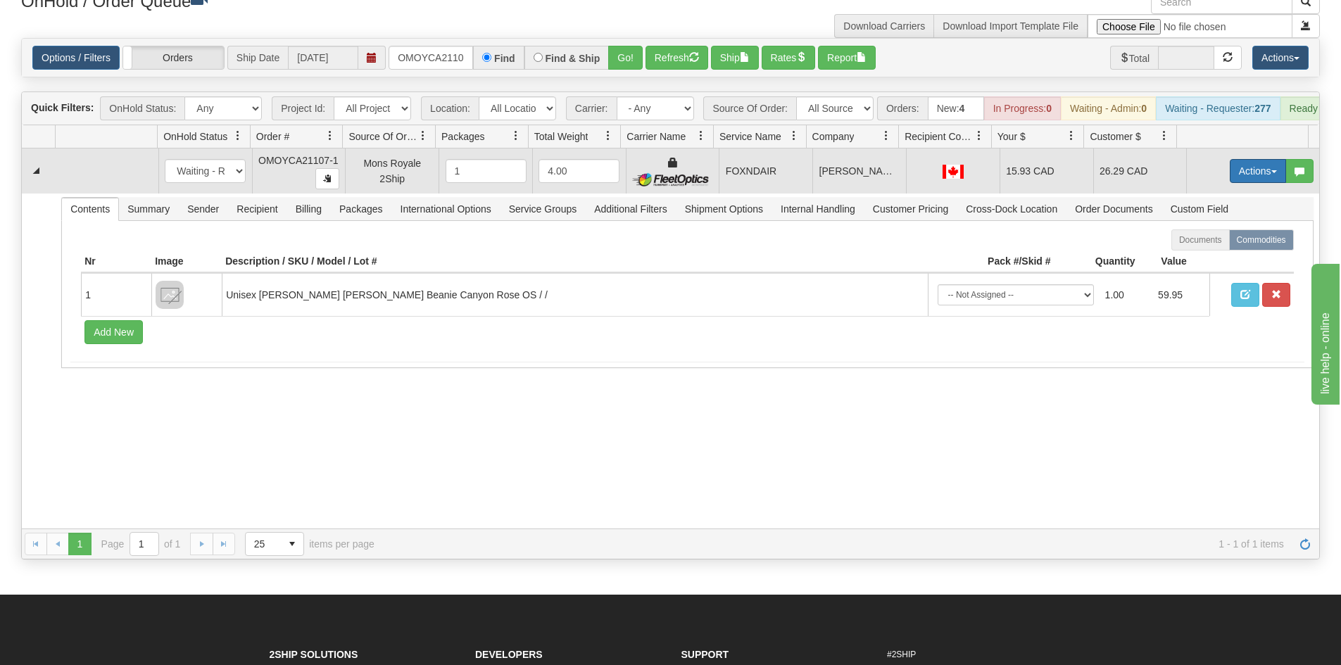
click at [1246, 183] on button "Actions" at bounding box center [1258, 171] width 56 height 24
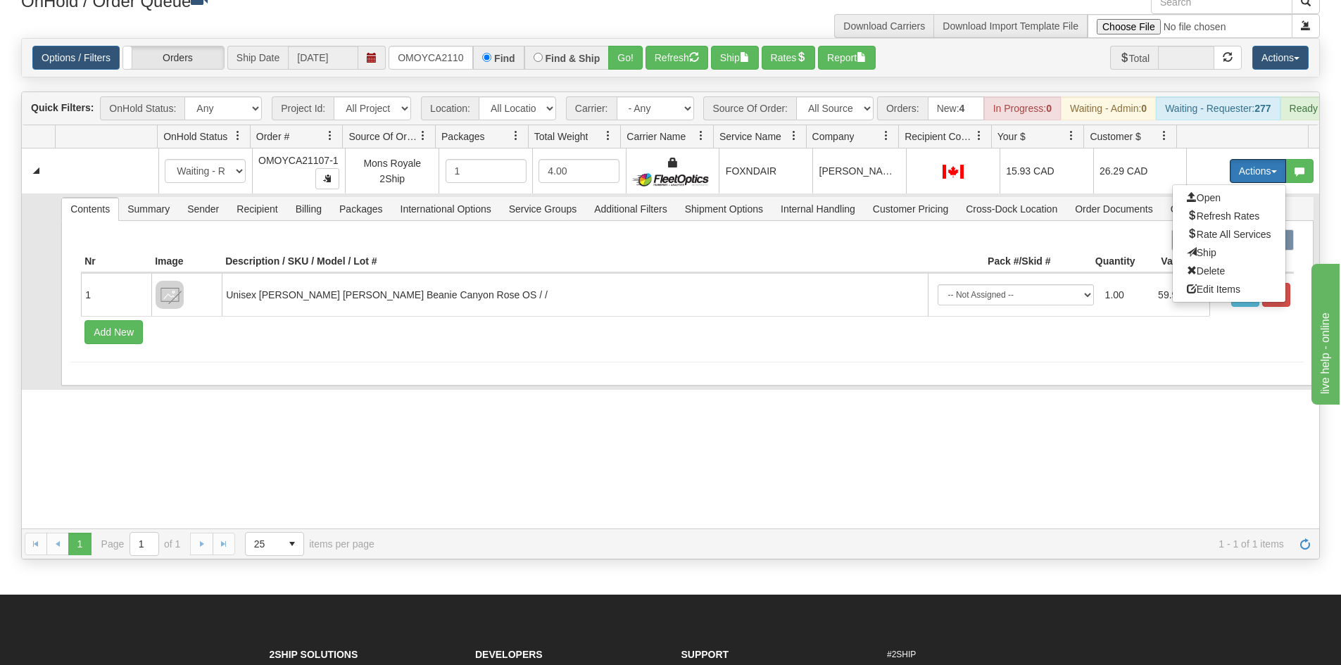
click at [1187, 257] on span at bounding box center [1192, 252] width 10 height 10
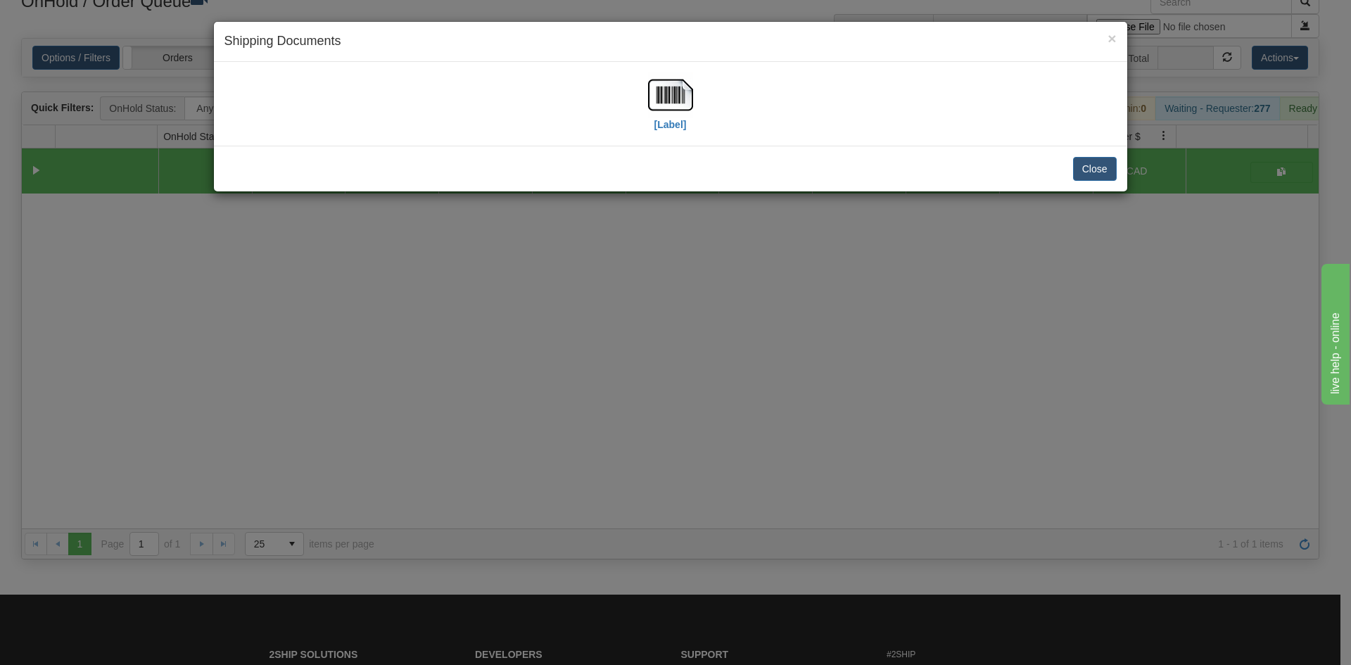
click at [702, 100] on div "[Label]" at bounding box center [671, 103] width 892 height 63
click at [688, 100] on img at bounding box center [670, 94] width 45 height 45
drag, startPoint x: 668, startPoint y: 374, endPoint x: 587, endPoint y: 308, distance: 104.5
click at [669, 367] on div "× Shipping Documents [Label] Close" at bounding box center [675, 332] width 1351 height 665
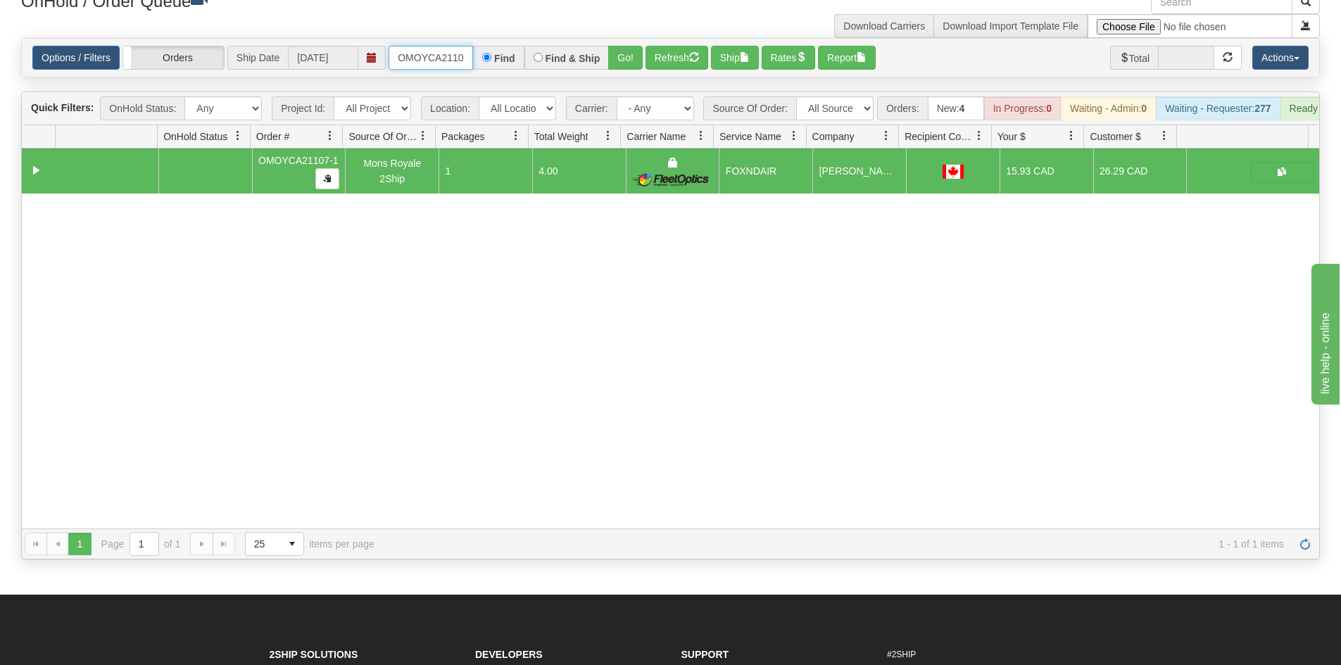
click at [458, 56] on input "OMOYCA21107-1" at bounding box center [430, 58] width 84 height 24
click at [625, 60] on button "Go!" at bounding box center [625, 58] width 34 height 24
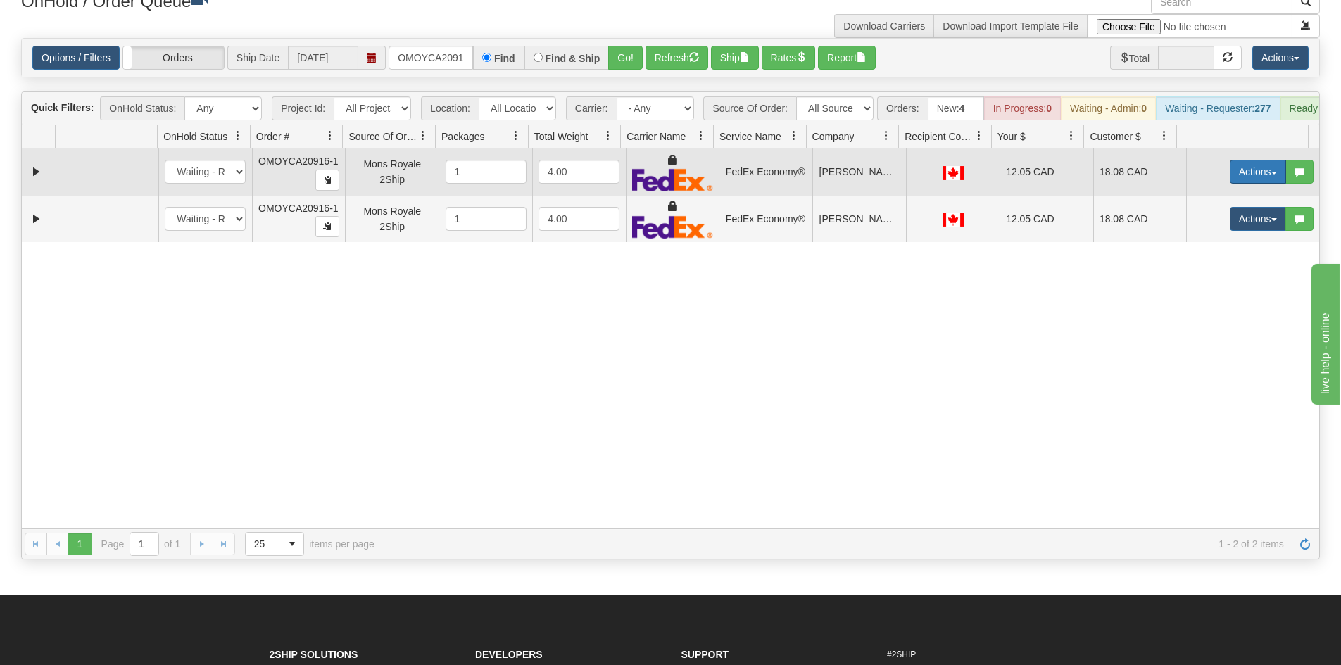
click at [1251, 184] on button "Actions" at bounding box center [1258, 172] width 56 height 24
click at [1196, 259] on span "Ship" at bounding box center [1202, 253] width 30 height 11
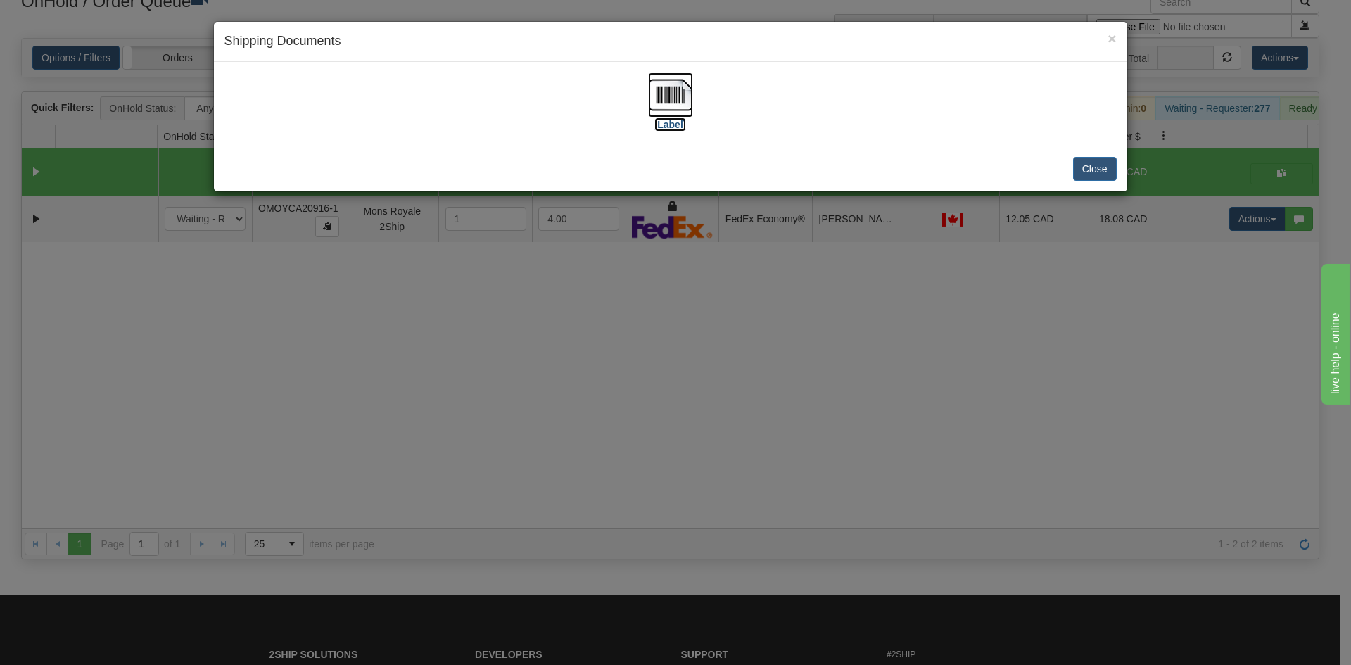
click at [672, 106] on img at bounding box center [670, 94] width 45 height 45
click at [1028, 422] on div "× Shipping Documents [Label] Close" at bounding box center [675, 332] width 1351 height 665
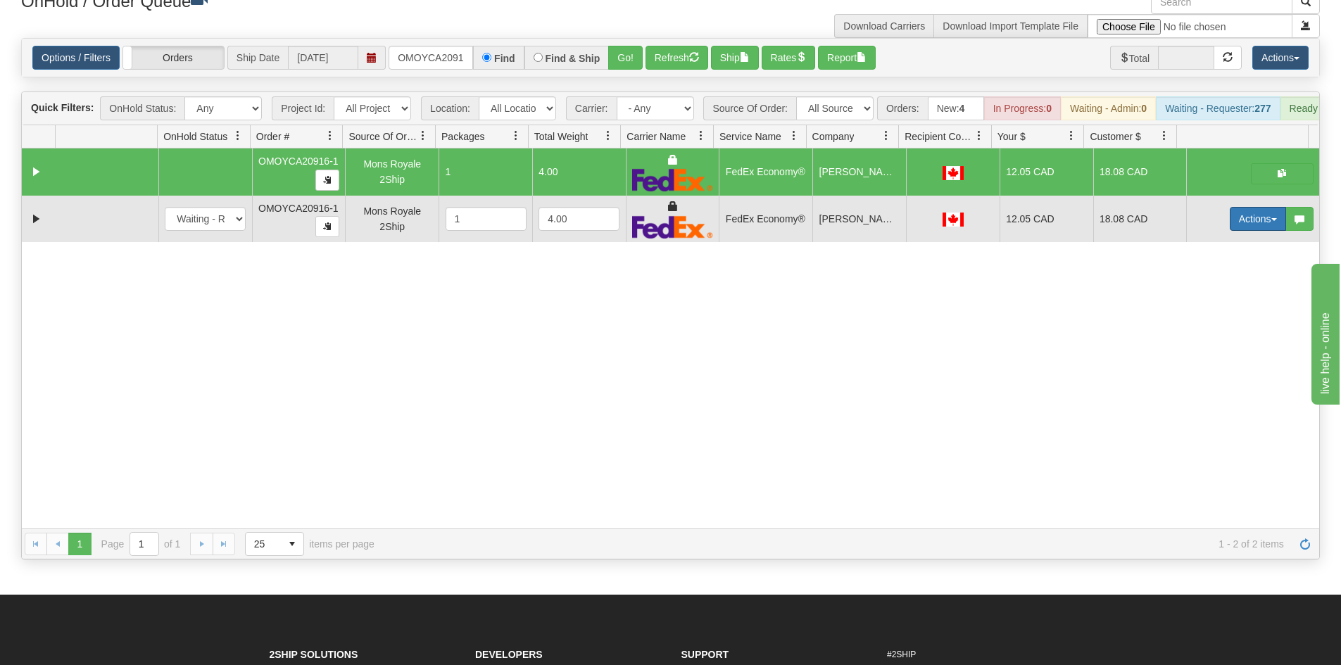
click at [1230, 231] on button "Actions" at bounding box center [1258, 219] width 56 height 24
click at [1187, 323] on span at bounding box center [1192, 318] width 10 height 10
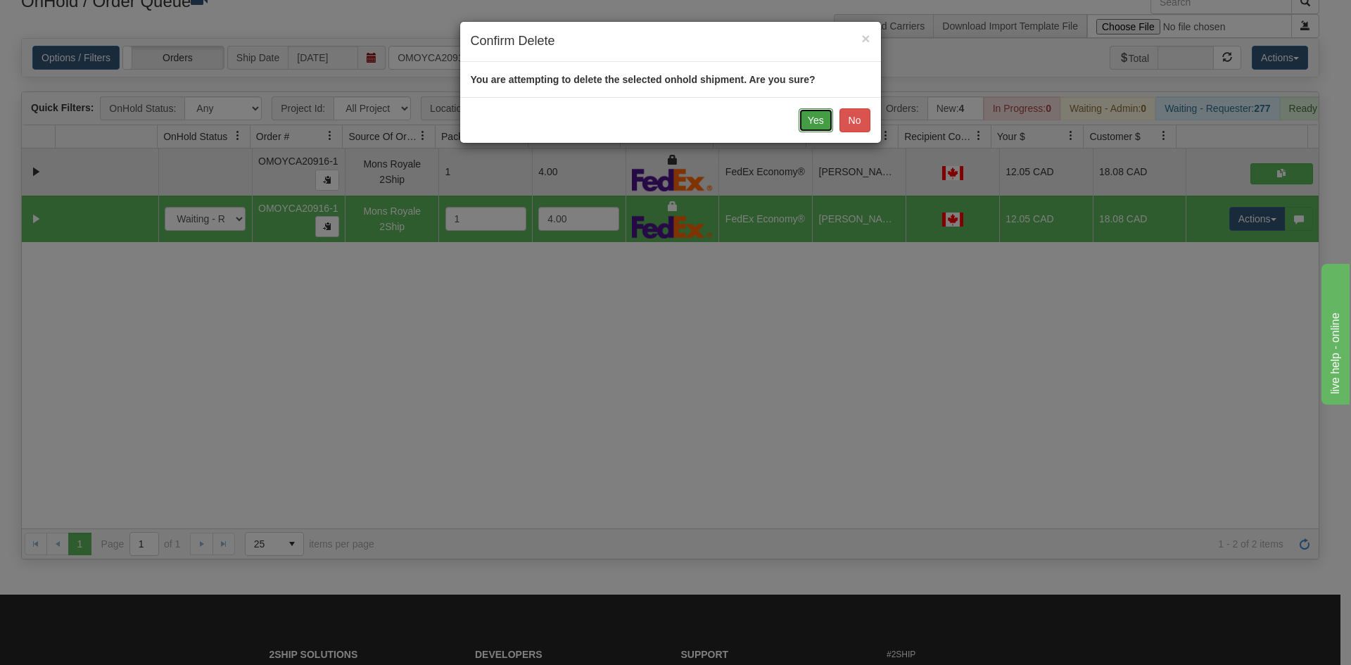
click at [800, 119] on button "Yes" at bounding box center [816, 120] width 34 height 24
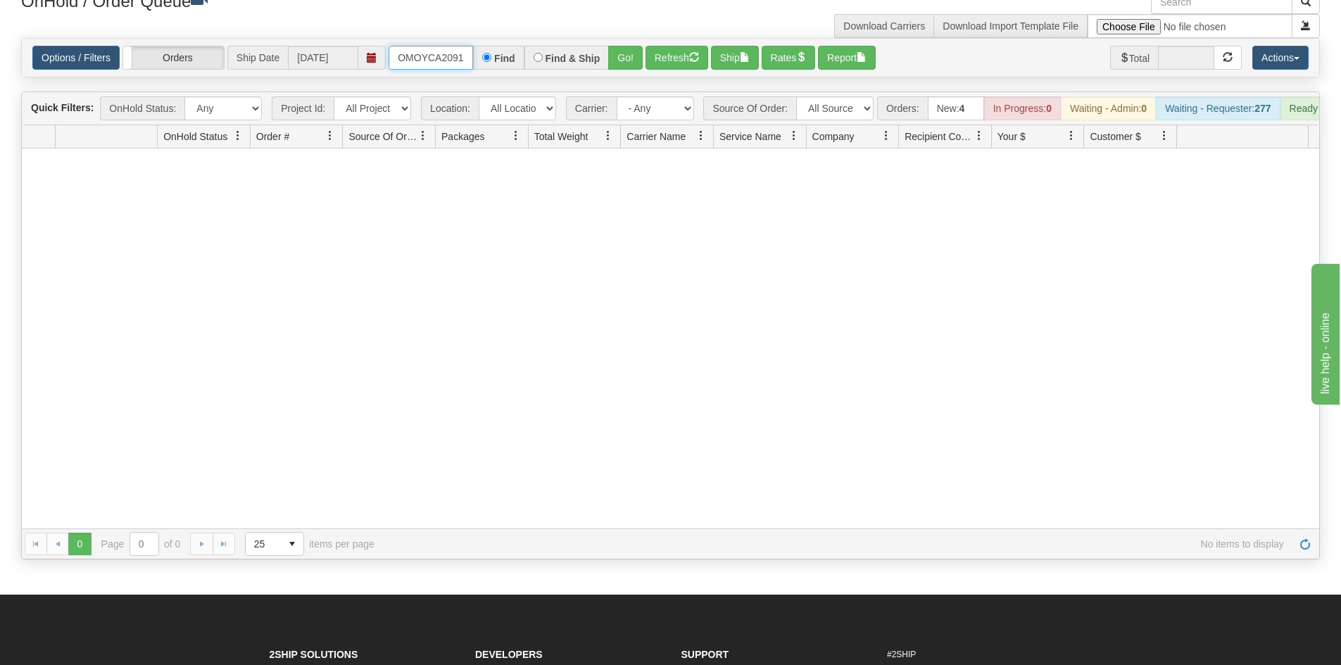
click at [448, 65] on input "OMOYCA20916-1" at bounding box center [430, 58] width 84 height 24
click at [617, 55] on button "Go!" at bounding box center [625, 58] width 34 height 24
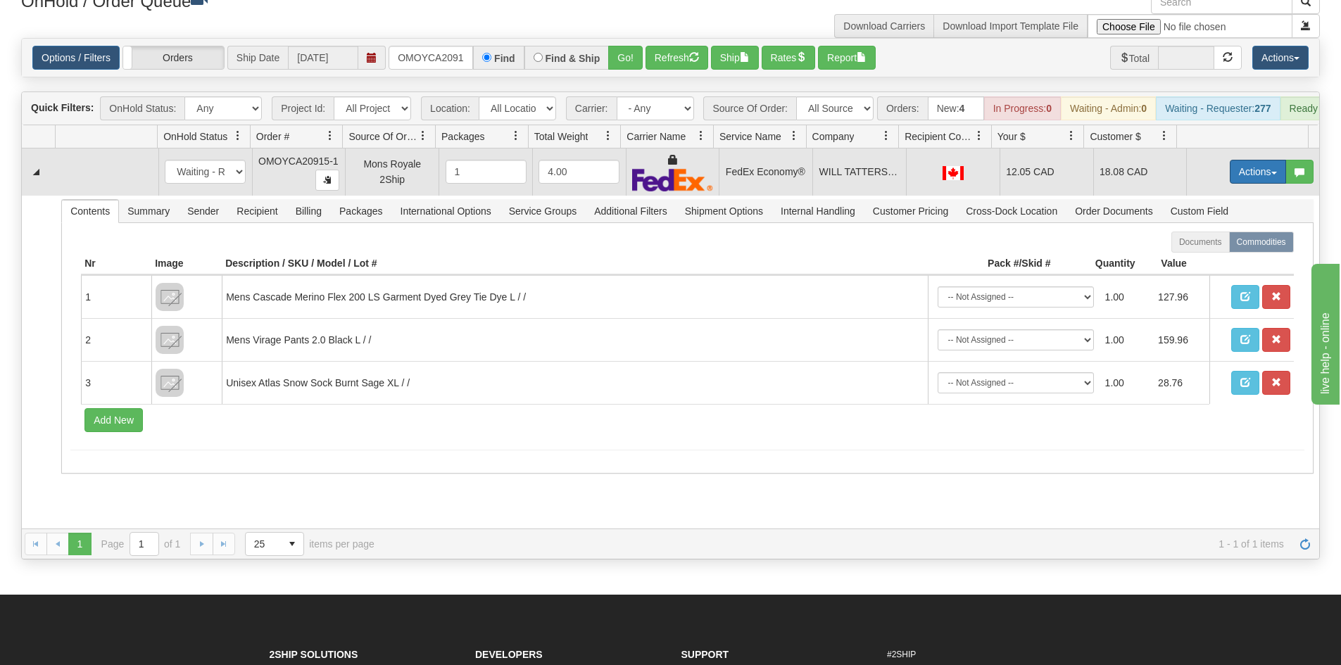
click at [1246, 184] on button "Actions" at bounding box center [1258, 172] width 56 height 24
click at [1234, 263] on link "Ship" at bounding box center [1229, 253] width 113 height 18
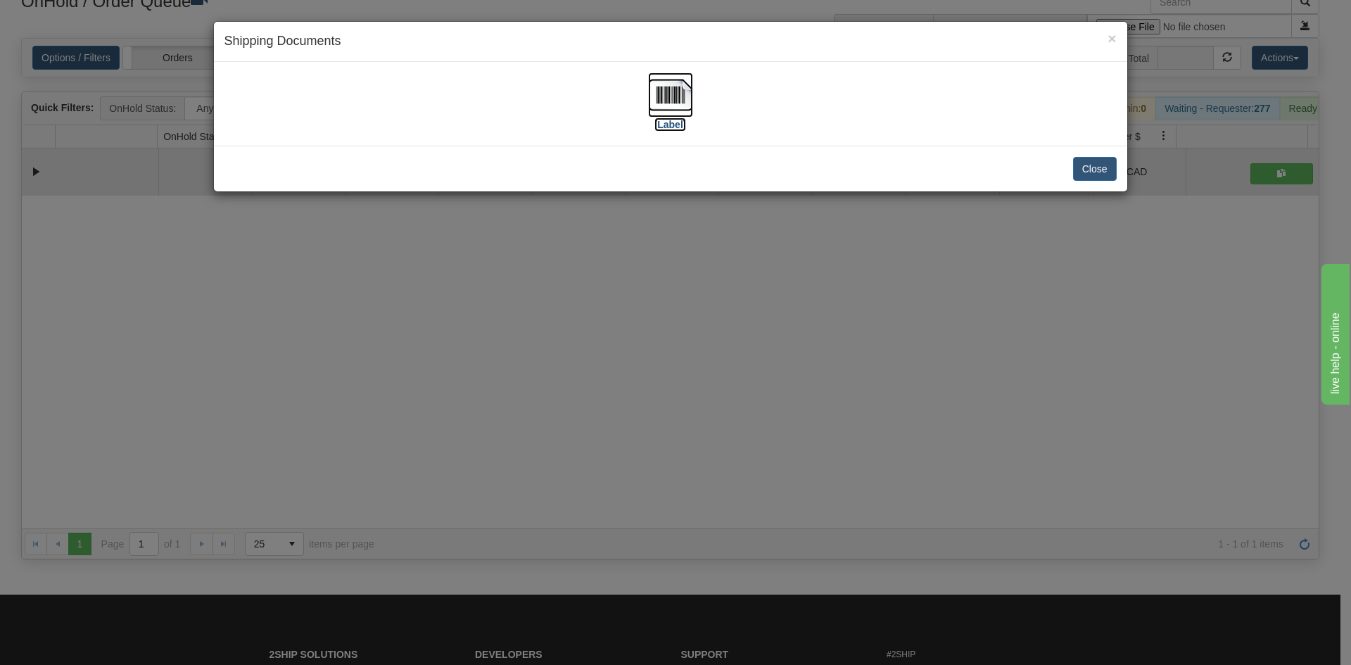
click at [662, 90] on img at bounding box center [670, 94] width 45 height 45
click at [541, 367] on div "× Shipping Documents [Label] Close" at bounding box center [675, 332] width 1351 height 665
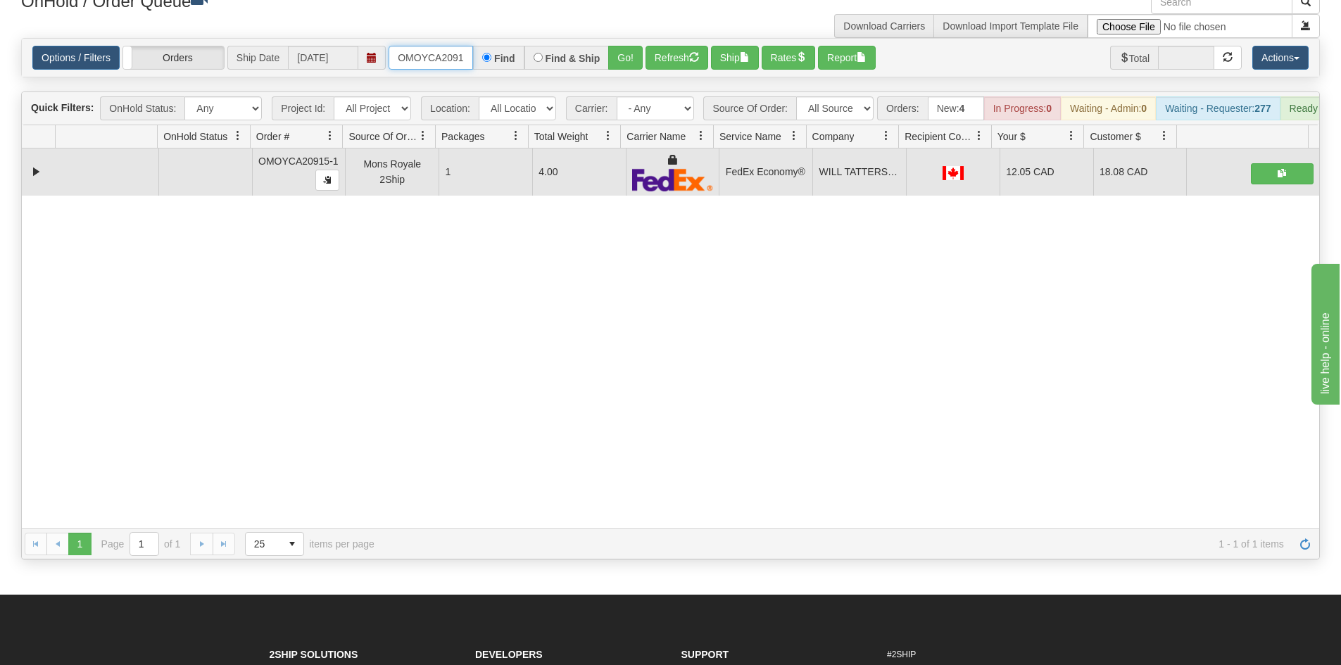
click at [457, 60] on input "OMOYCA20915-1" at bounding box center [430, 58] width 84 height 24
click at [613, 48] on button "Go!" at bounding box center [625, 58] width 34 height 24
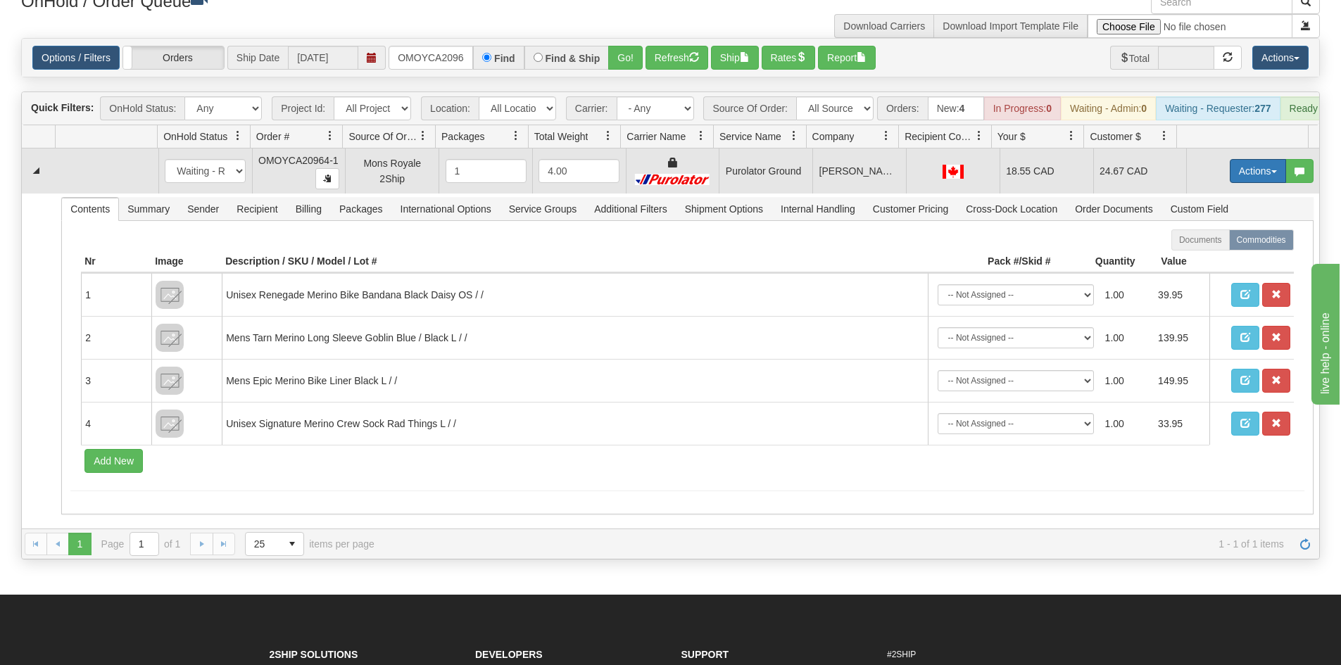
click at [1232, 182] on button "Actions" at bounding box center [1258, 171] width 56 height 24
click at [1201, 258] on span "Ship" at bounding box center [1202, 252] width 30 height 11
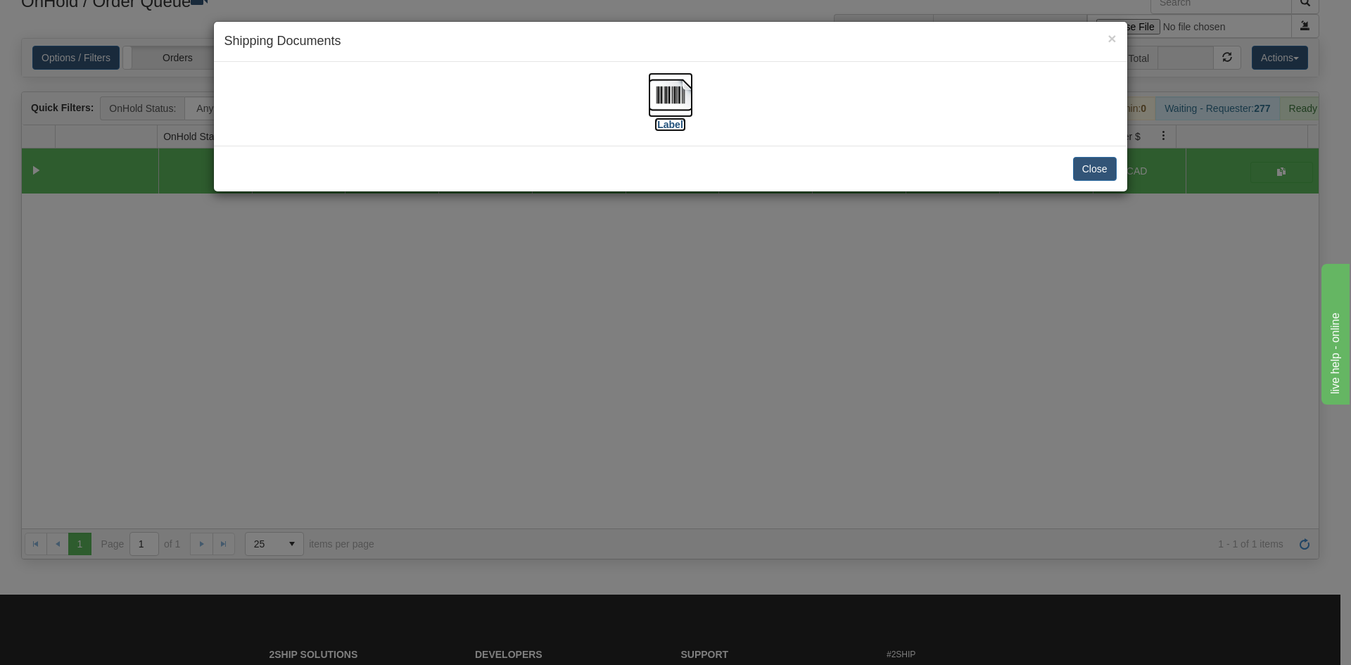
click at [652, 92] on img at bounding box center [670, 94] width 45 height 45
drag, startPoint x: 636, startPoint y: 386, endPoint x: 422, endPoint y: 156, distance: 313.7
click at [636, 386] on div "× Shipping Documents [Label] Close" at bounding box center [675, 332] width 1351 height 665
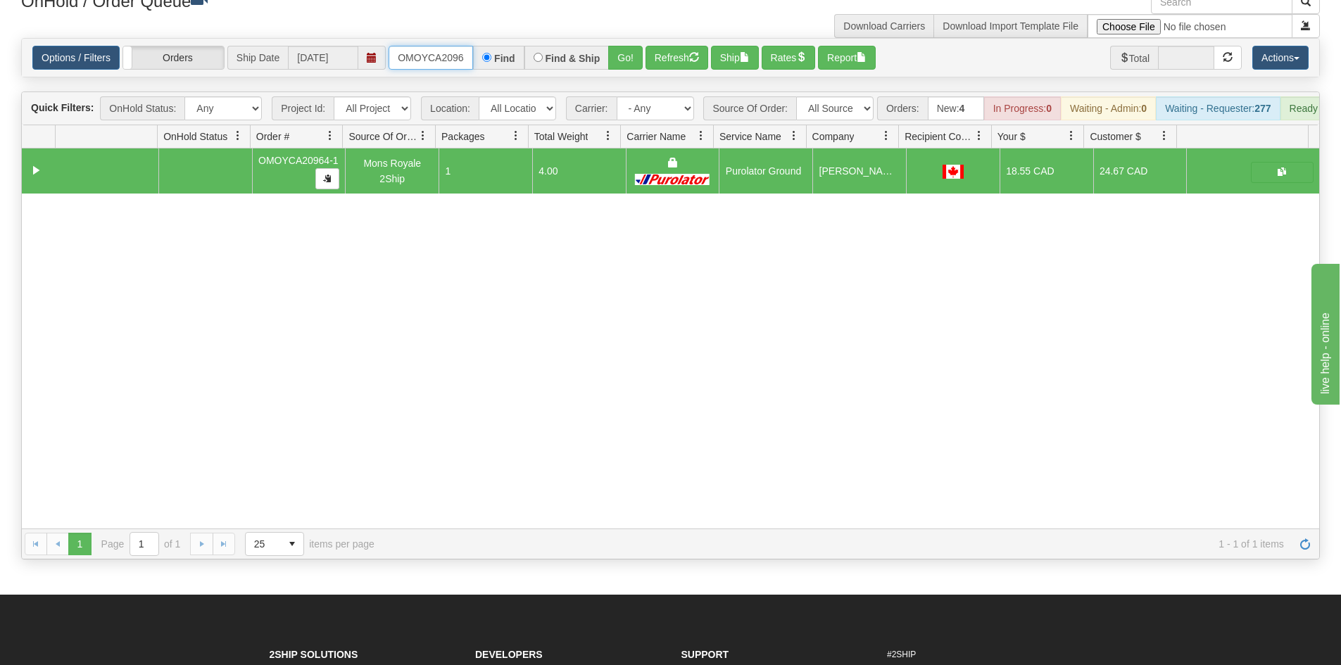
click at [437, 62] on input "OMOYCA20964-1" at bounding box center [430, 58] width 84 height 24
click at [621, 52] on button "Go!" at bounding box center [625, 58] width 34 height 24
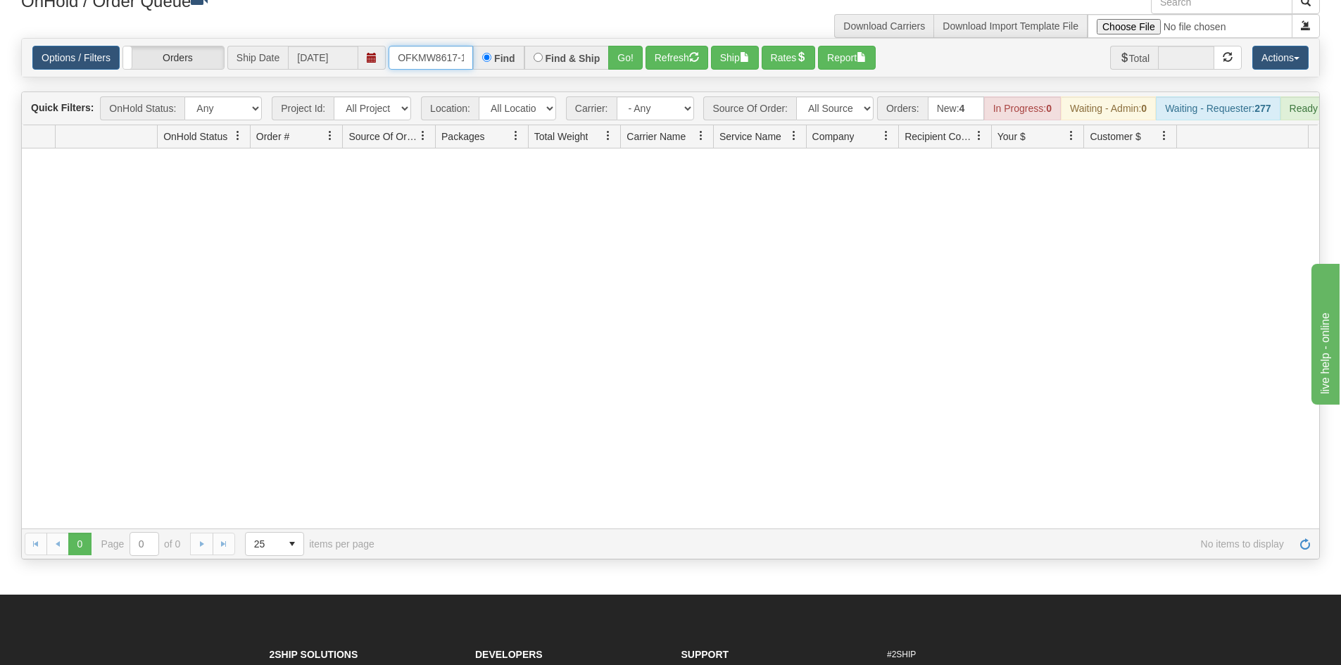
click at [424, 64] on input "OFKMW8617-1" at bounding box center [430, 58] width 84 height 24
click at [619, 60] on button "Go!" at bounding box center [625, 58] width 34 height 24
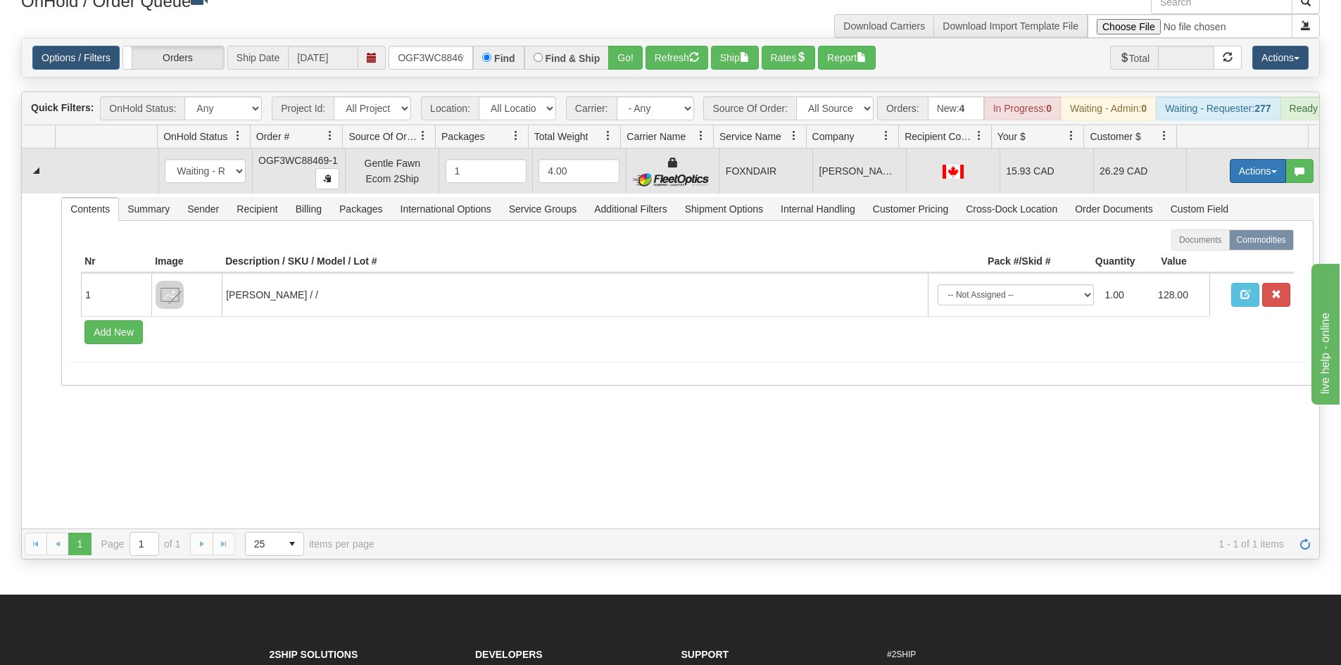
click at [1232, 176] on button "Actions" at bounding box center [1258, 171] width 56 height 24
click at [1222, 262] on link "Ship" at bounding box center [1229, 253] width 113 height 18
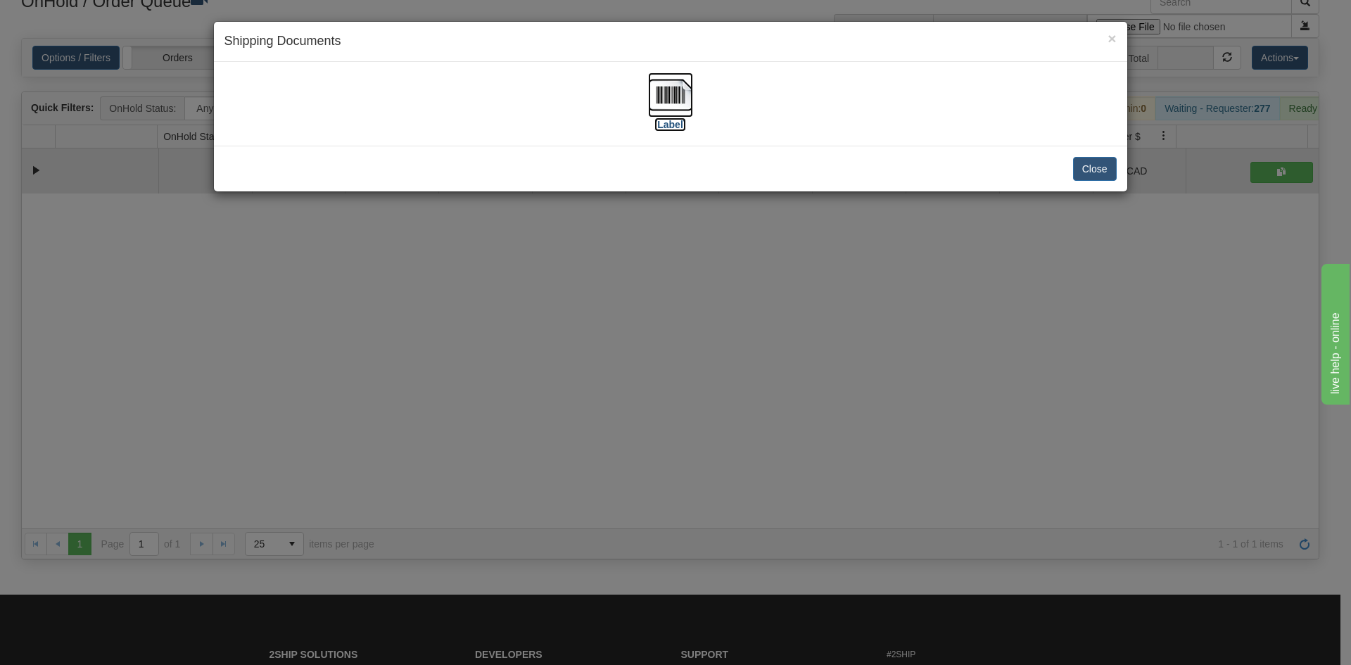
click at [671, 107] on img at bounding box center [670, 94] width 45 height 45
drag, startPoint x: 472, startPoint y: 474, endPoint x: 423, endPoint y: 265, distance: 214.1
click at [486, 469] on div "× Shipping Documents [Label] Close" at bounding box center [675, 332] width 1351 height 665
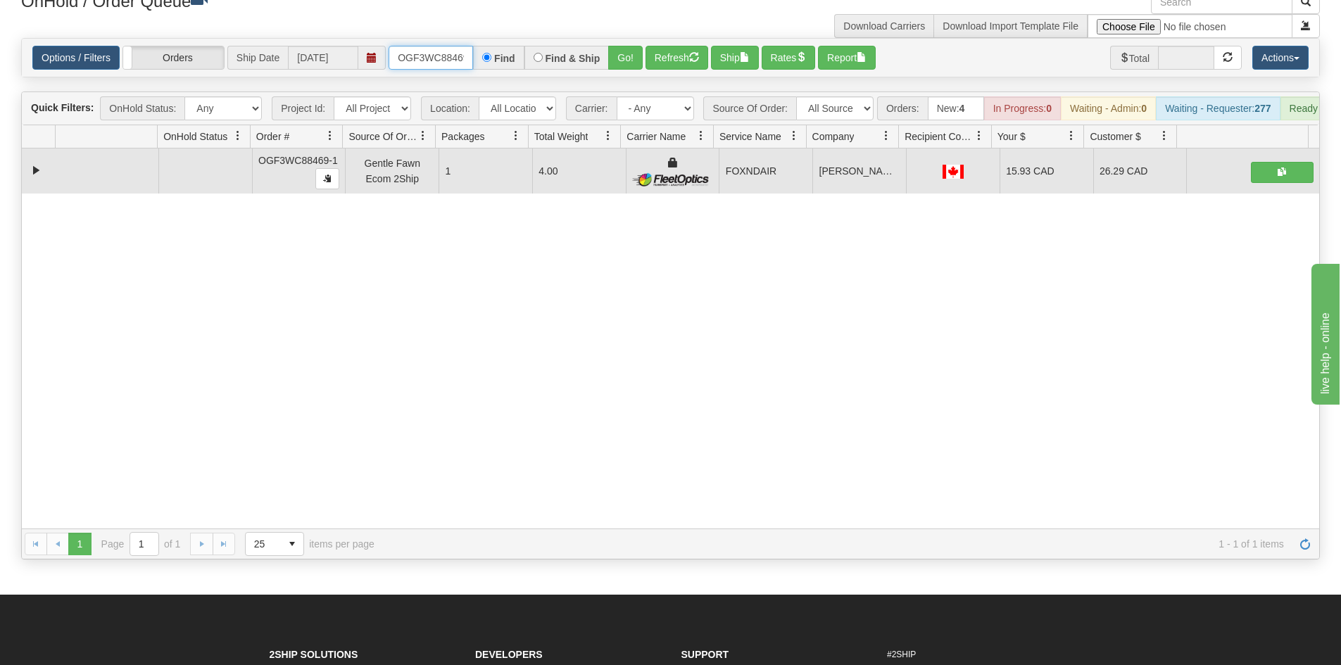
click at [445, 51] on input "OGF3WC88469-1" at bounding box center [430, 58] width 84 height 24
click at [620, 67] on button "Go!" at bounding box center [625, 58] width 34 height 24
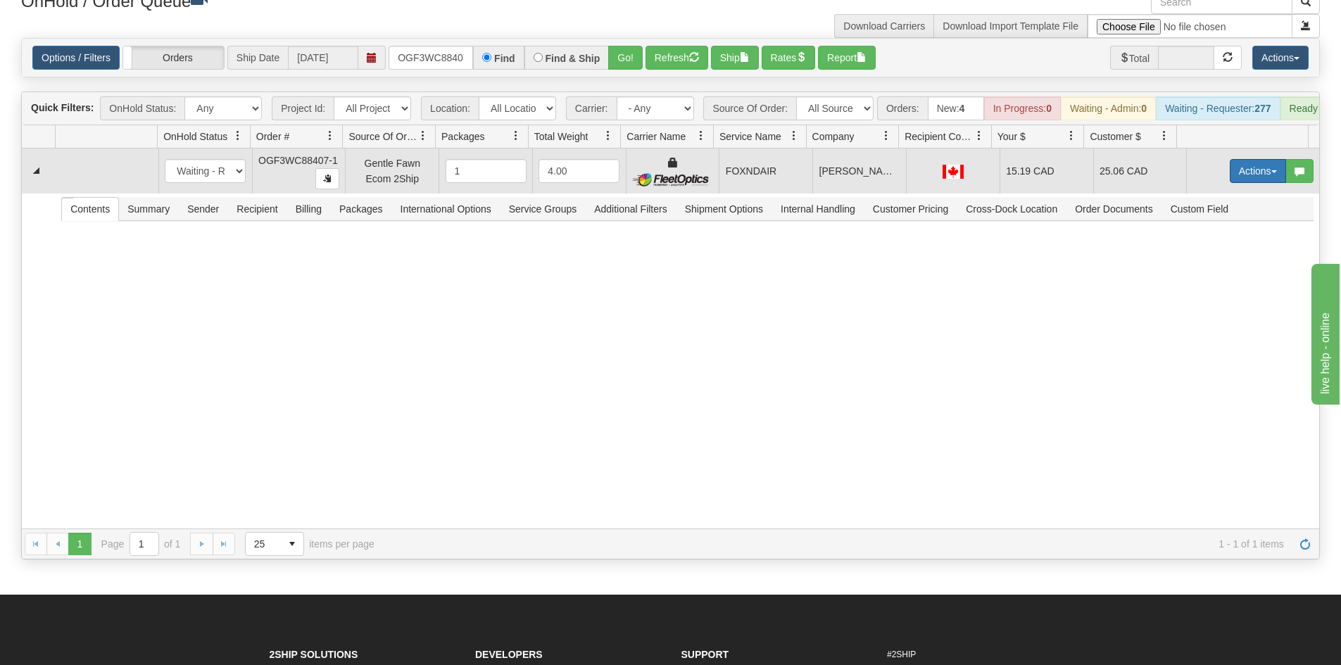
click at [1249, 183] on button "Actions" at bounding box center [1258, 171] width 56 height 24
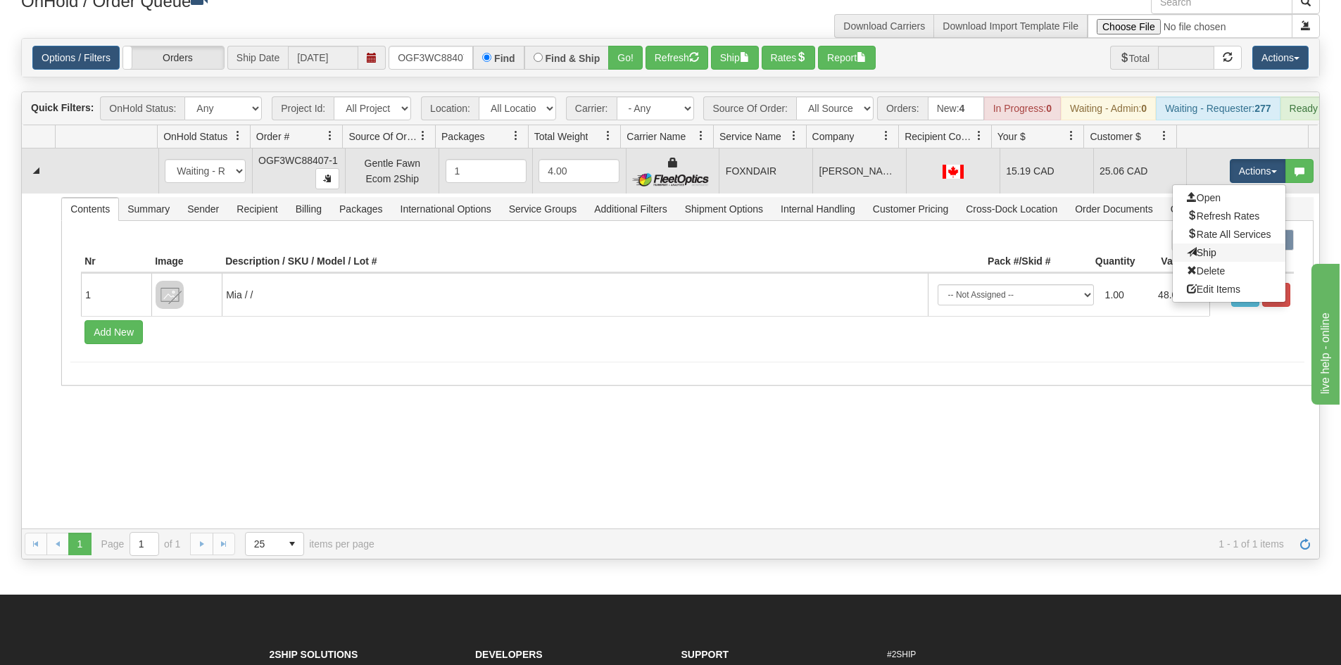
click at [1211, 262] on link "Ship" at bounding box center [1229, 253] width 113 height 18
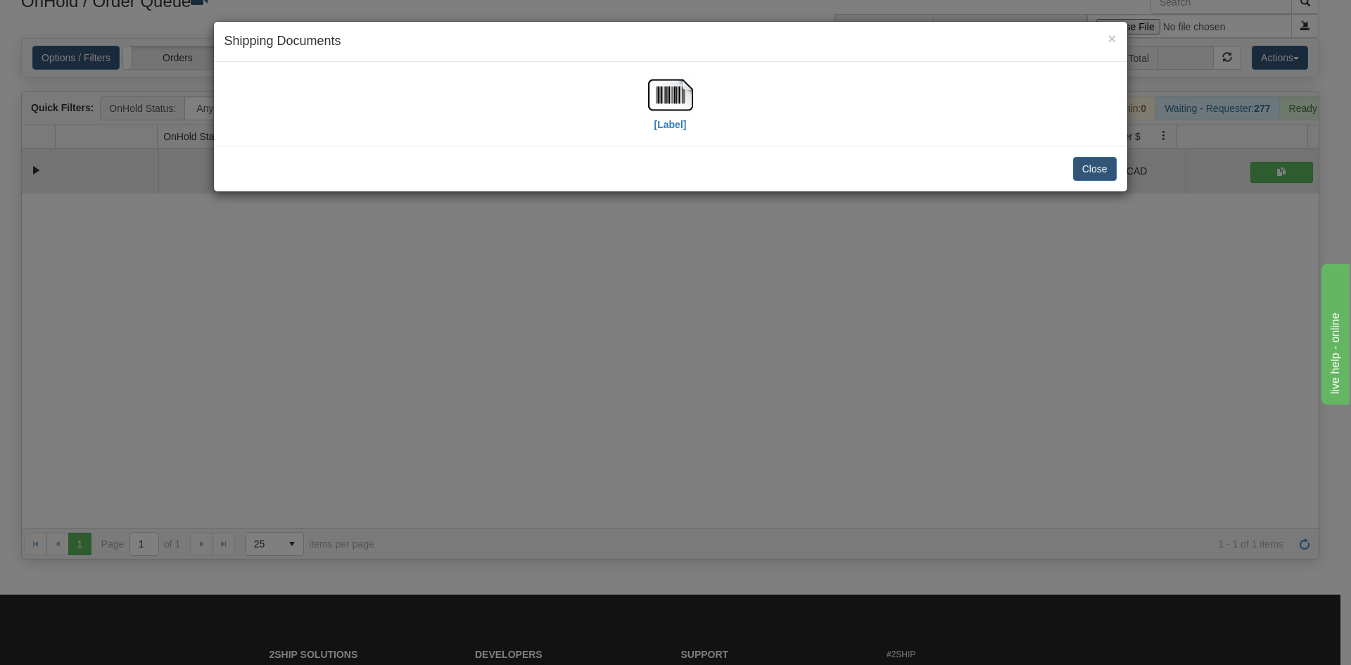
click at [700, 77] on div "[Label]" at bounding box center [671, 103] width 892 height 63
click at [634, 126] on div "[Label]" at bounding box center [671, 103] width 892 height 63
click at [674, 103] on img at bounding box center [670, 94] width 45 height 45
drag, startPoint x: 524, startPoint y: 386, endPoint x: 503, endPoint y: 341, distance: 50.1
click at [532, 374] on div "× Shipping Documents [Label] Close" at bounding box center [675, 332] width 1351 height 665
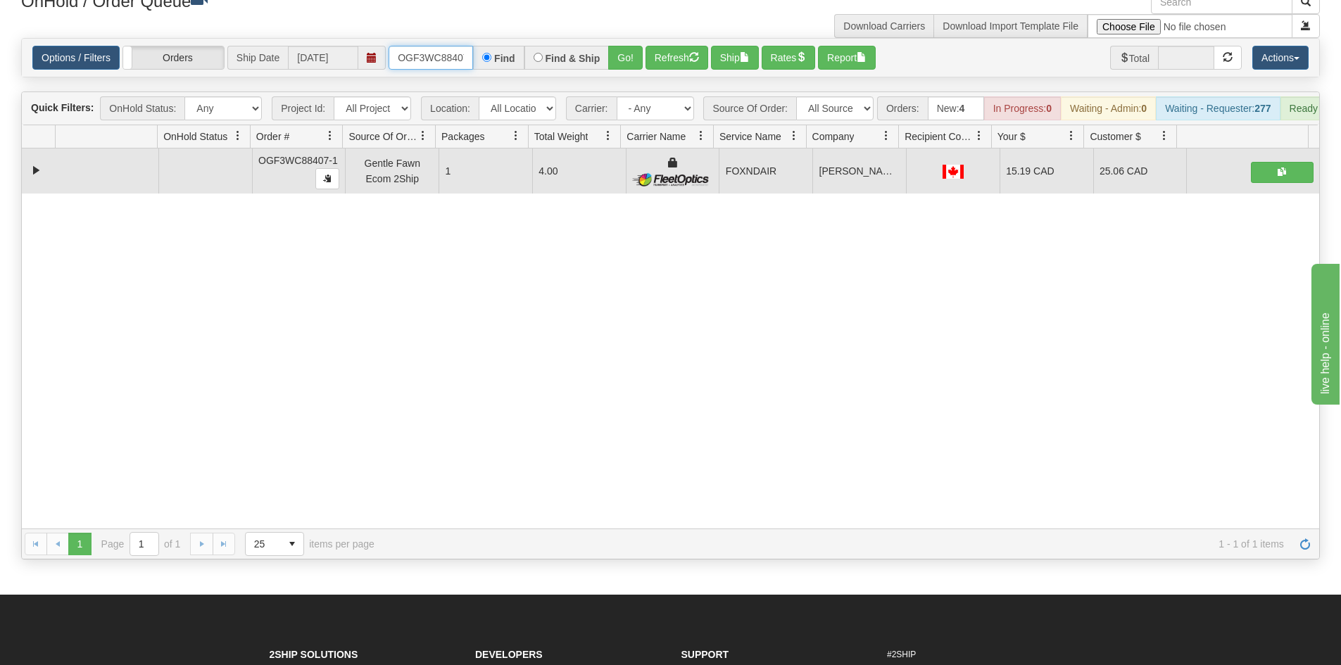
click at [433, 55] on input "OGF3WC88407-1" at bounding box center [430, 58] width 84 height 24
click at [624, 49] on button "Go!" at bounding box center [625, 58] width 34 height 24
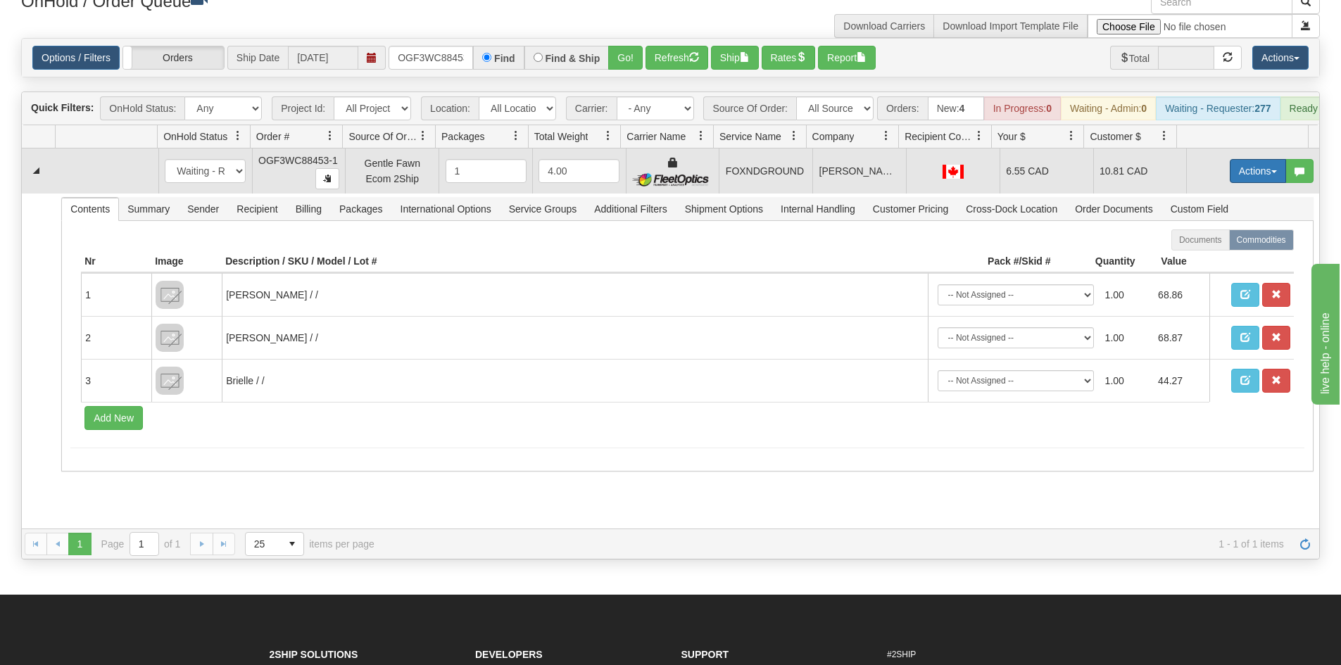
click at [1246, 181] on button "Actions" at bounding box center [1258, 171] width 56 height 24
click at [1213, 262] on link "Ship" at bounding box center [1229, 253] width 113 height 18
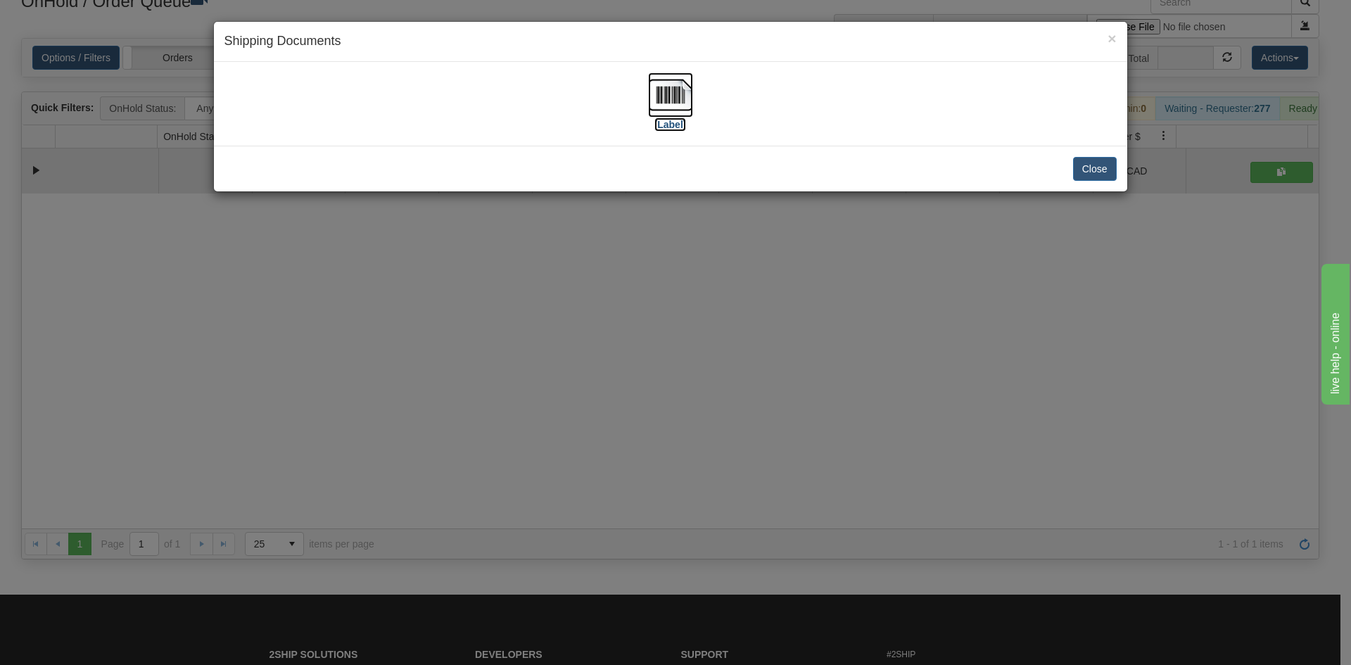
click at [671, 93] on img at bounding box center [670, 94] width 45 height 45
drag, startPoint x: 506, startPoint y: 417, endPoint x: 322, endPoint y: 14, distance: 442.8
click at [509, 412] on div "× Shipping Documents [Label] Close" at bounding box center [675, 332] width 1351 height 665
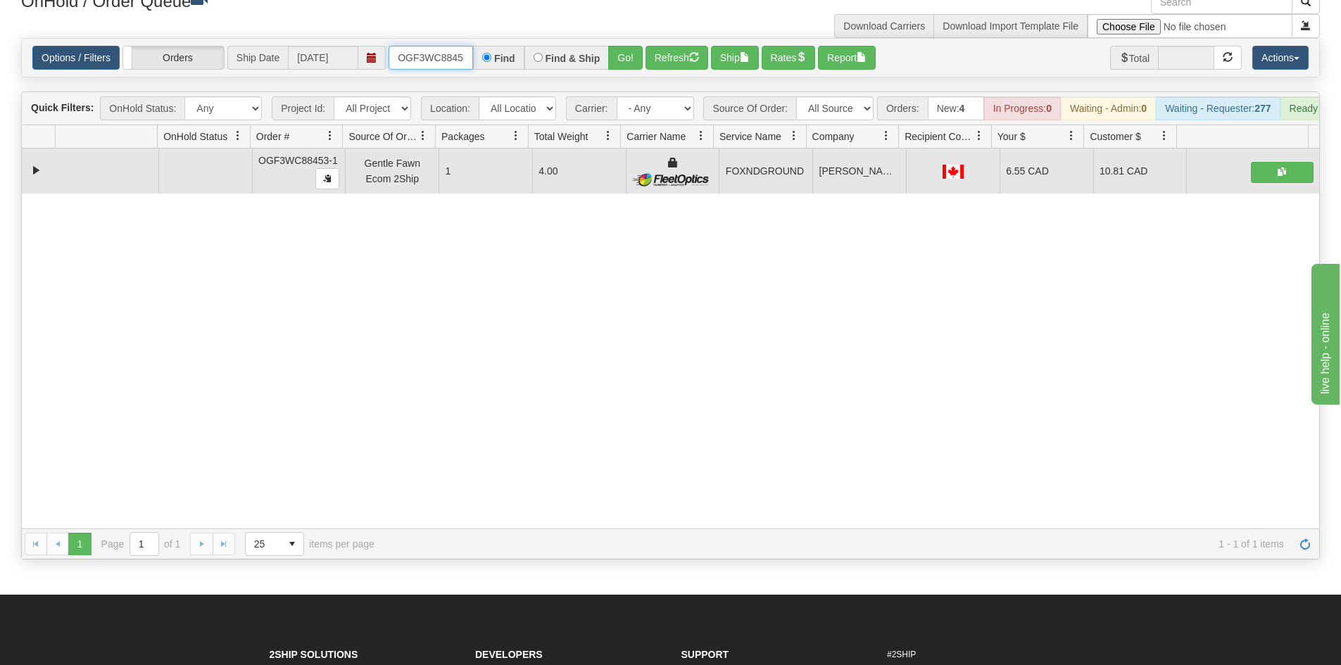
click at [418, 52] on input "OGF3WC88453-1" at bounding box center [430, 58] width 84 height 24
click at [633, 58] on button "Go!" at bounding box center [625, 58] width 34 height 24
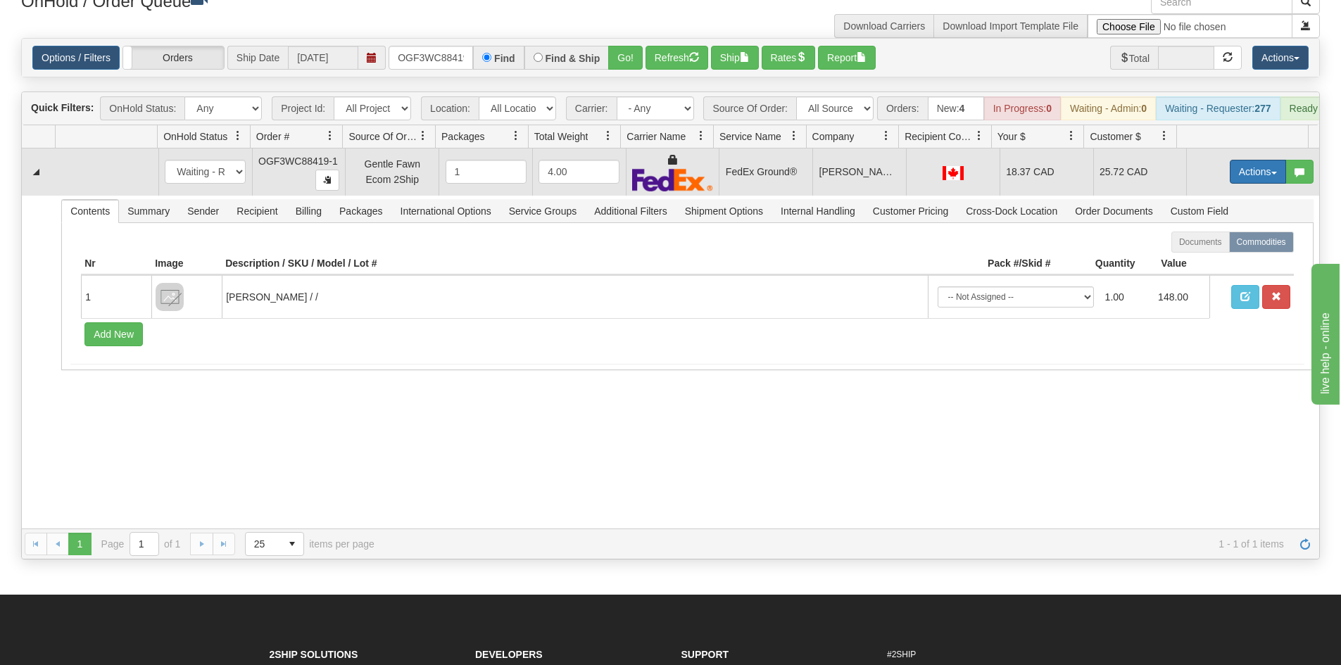
click at [1246, 183] on button "Actions" at bounding box center [1258, 172] width 56 height 24
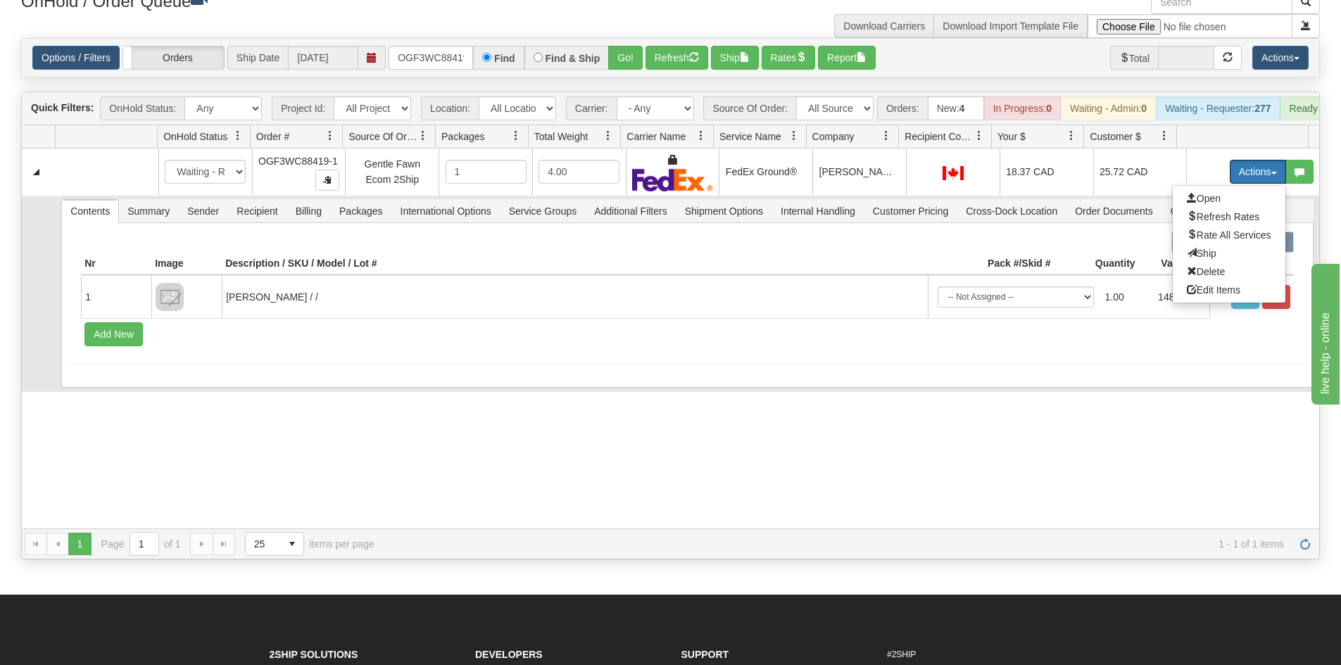
click at [1187, 259] on span "Ship" at bounding box center [1202, 253] width 30 height 11
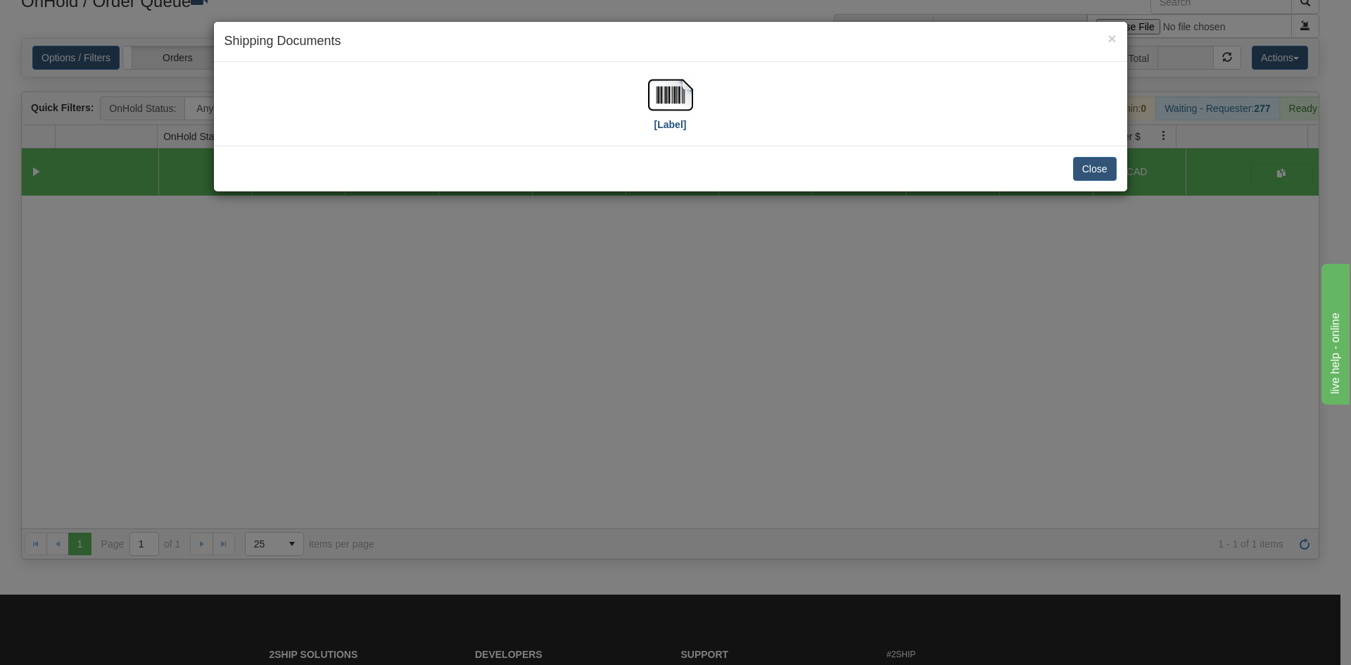
drag, startPoint x: 636, startPoint y: 88, endPoint x: 670, endPoint y: 94, distance: 34.9
click at [636, 88] on div "[Label]" at bounding box center [671, 103] width 892 height 63
click at [671, 94] on img at bounding box center [670, 94] width 45 height 45
drag, startPoint x: 745, startPoint y: 363, endPoint x: 508, endPoint y: 100, distance: 354.3
click at [750, 357] on div "× Shipping Documents [Label] Close" at bounding box center [675, 332] width 1351 height 665
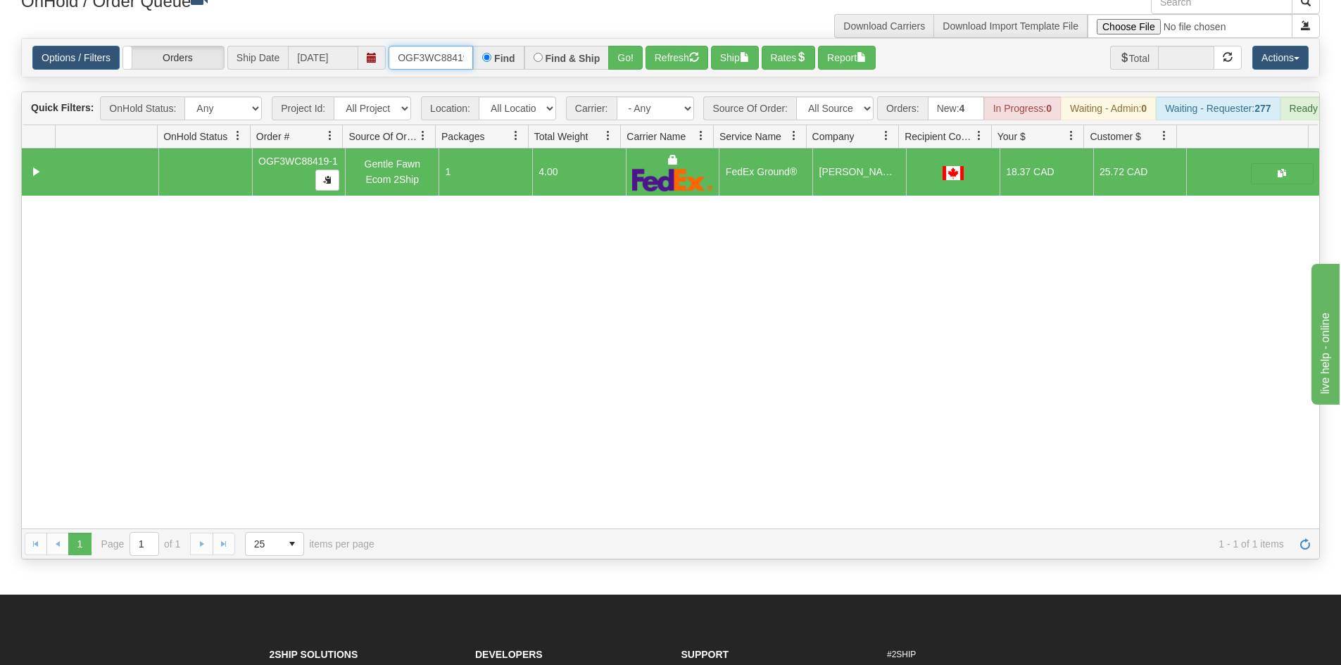
click at [445, 57] on input "OGF3WC88419-1" at bounding box center [430, 58] width 84 height 24
click at [613, 58] on button "Go!" at bounding box center [625, 58] width 34 height 24
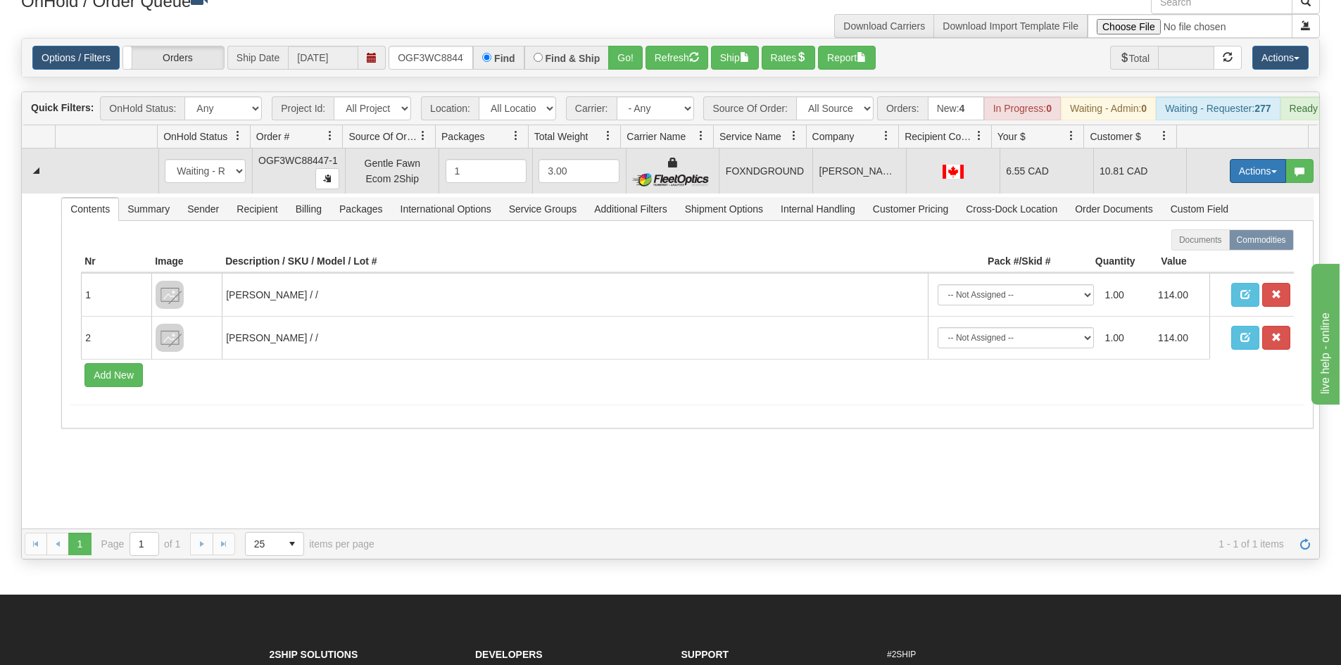
click at [1249, 183] on button "Actions" at bounding box center [1258, 171] width 56 height 24
click at [1218, 262] on link "Ship" at bounding box center [1229, 253] width 113 height 18
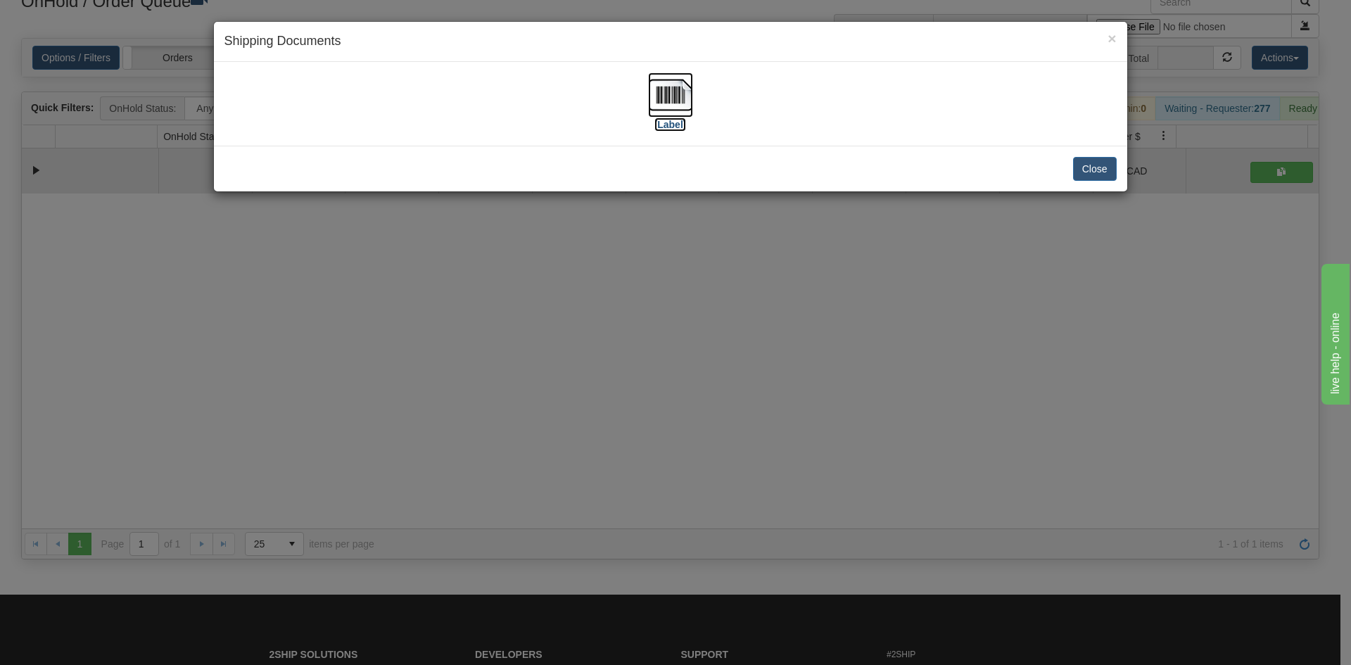
click at [657, 80] on img at bounding box center [670, 94] width 45 height 45
drag, startPoint x: 582, startPoint y: 332, endPoint x: 493, endPoint y: 227, distance: 138.3
click at [582, 330] on div "× Shipping Documents [Label] Close" at bounding box center [675, 332] width 1351 height 665
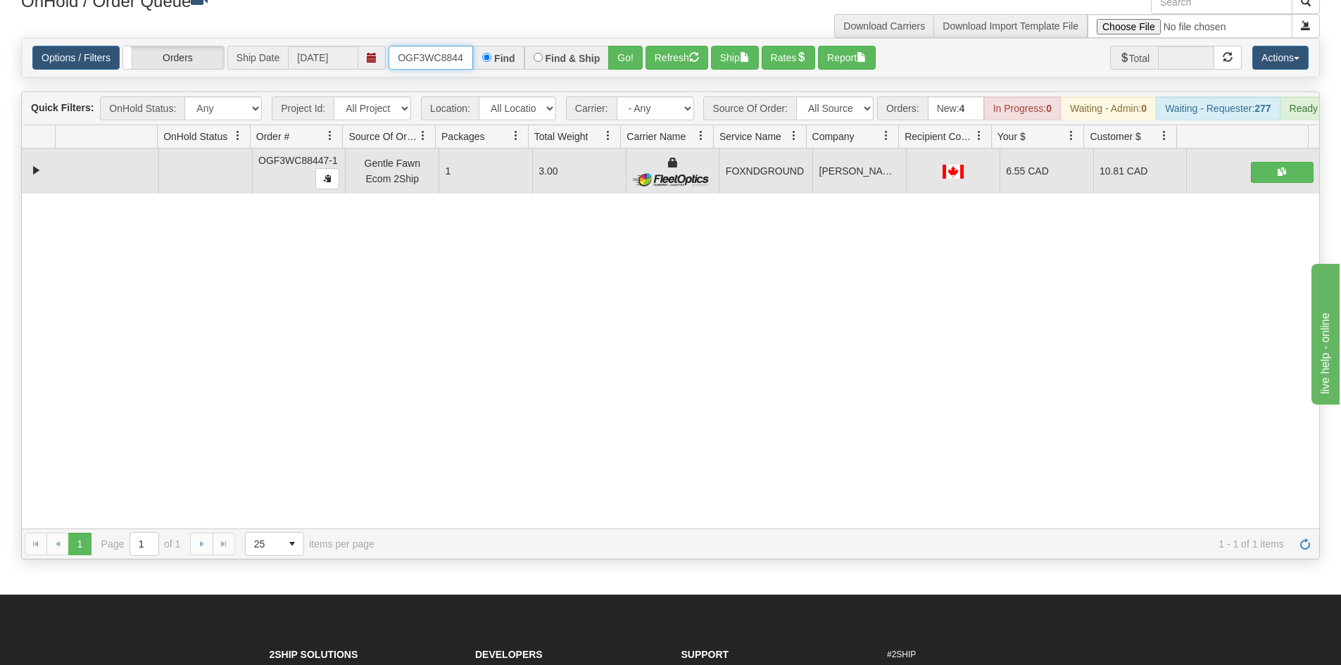
click at [464, 63] on input "OGF3WC88447-1" at bounding box center [430, 58] width 84 height 24
drag, startPoint x: 621, startPoint y: 53, endPoint x: 622, endPoint y: 76, distance: 22.6
click at [621, 53] on button "Go!" at bounding box center [625, 58] width 34 height 24
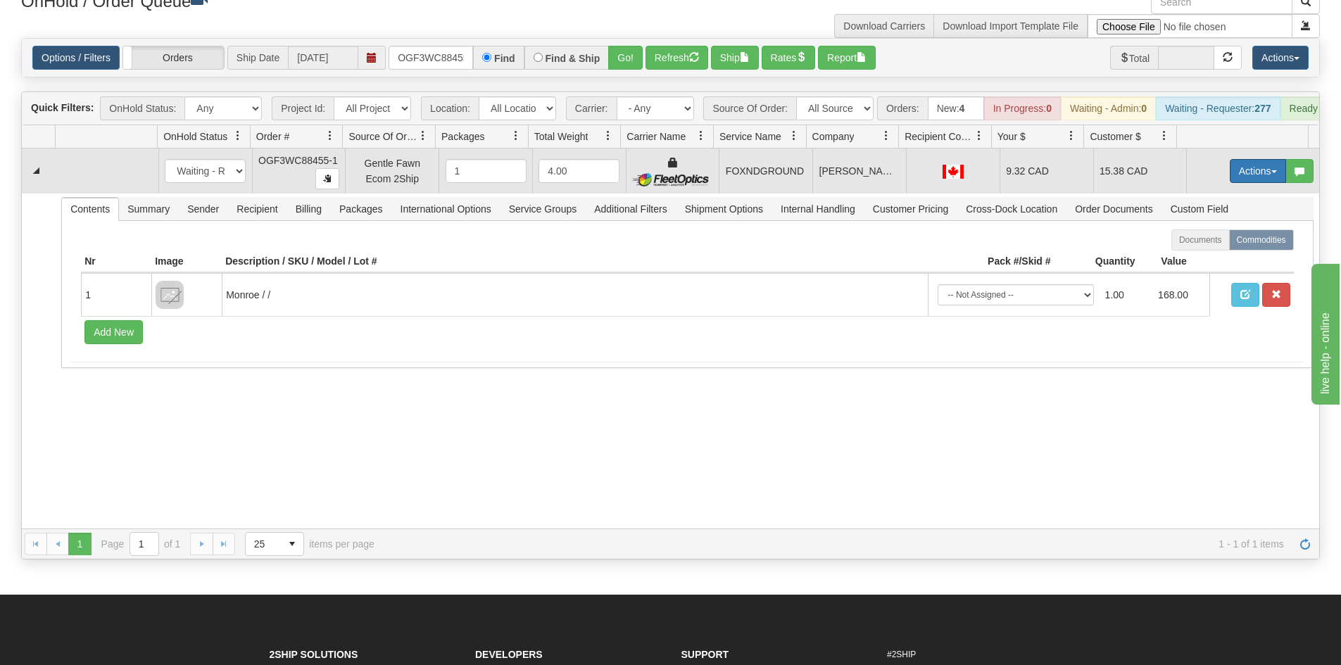
click at [1244, 183] on button "Actions" at bounding box center [1258, 171] width 56 height 24
click at [1204, 259] on link "Ship" at bounding box center [1229, 253] width 113 height 18
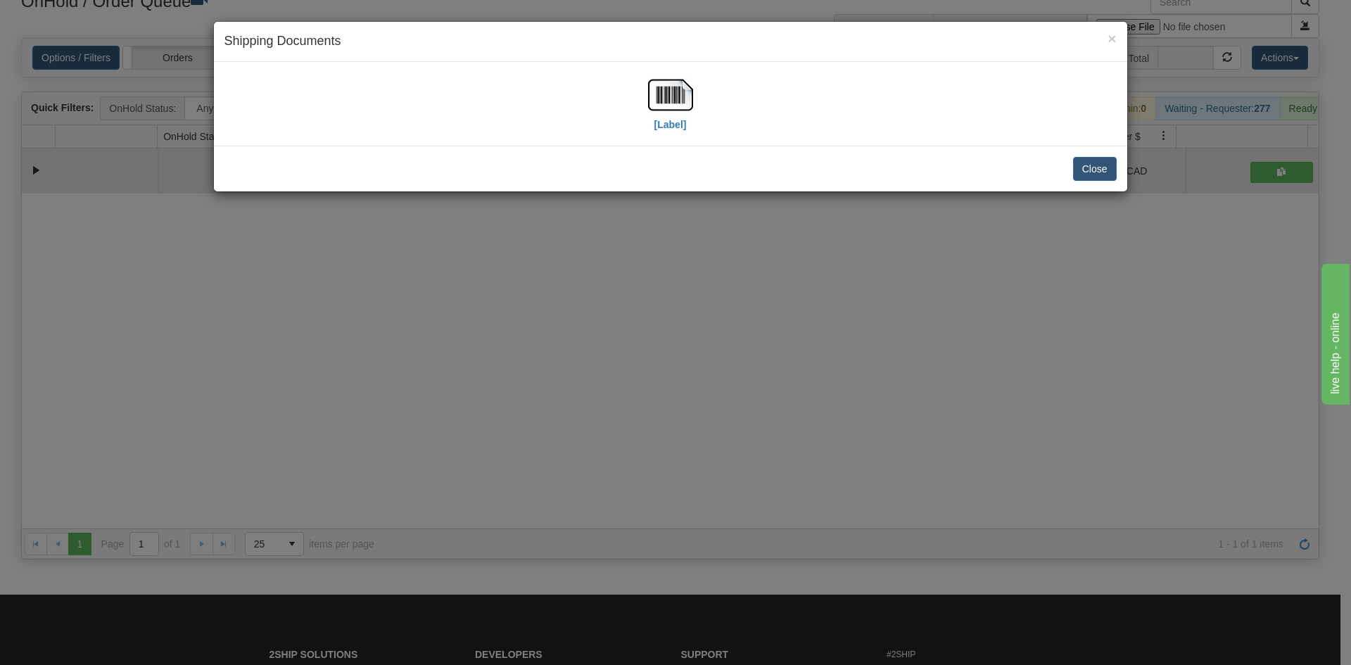
click at [645, 85] on div "[Label]" at bounding box center [671, 103] width 892 height 63
click at [666, 101] on img at bounding box center [670, 94] width 45 height 45
drag, startPoint x: 683, startPoint y: 435, endPoint x: 370, endPoint y: 56, distance: 491.4
click at [666, 412] on div "× Shipping Documents [Label] Close" at bounding box center [675, 332] width 1351 height 665
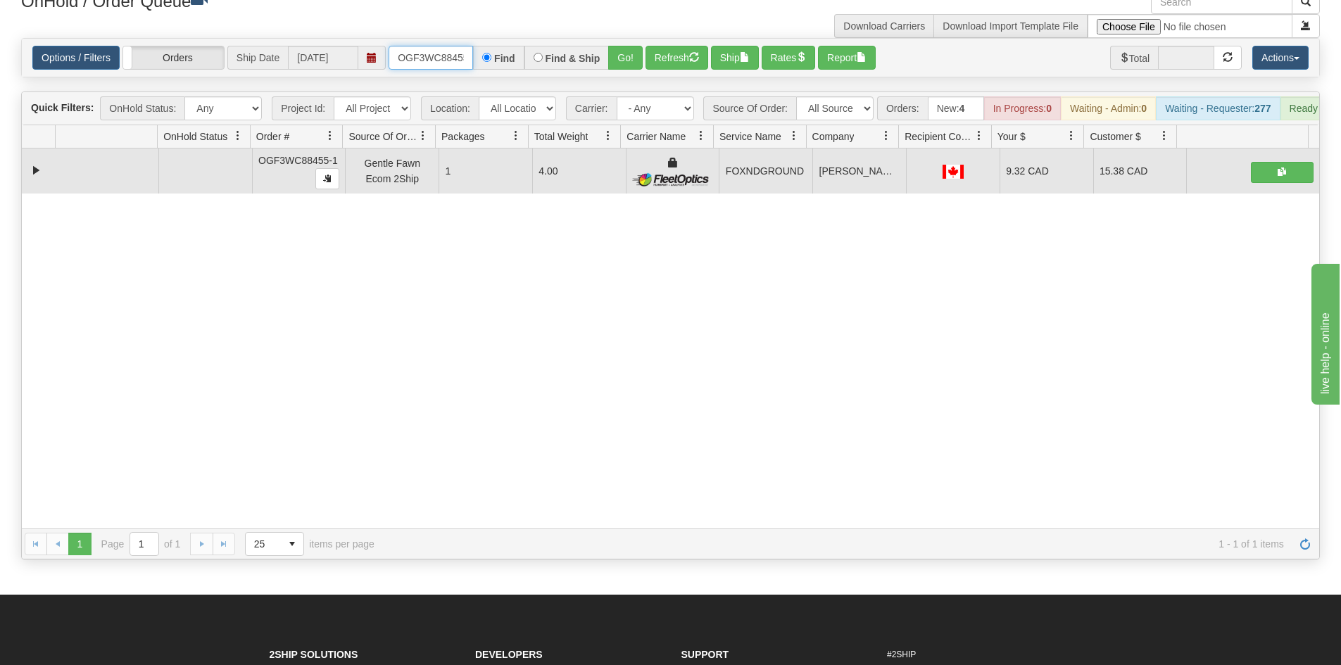
click at [400, 54] on input "OGF3WC88455-1" at bounding box center [430, 58] width 84 height 24
click at [623, 61] on button "Go!" at bounding box center [625, 58] width 34 height 24
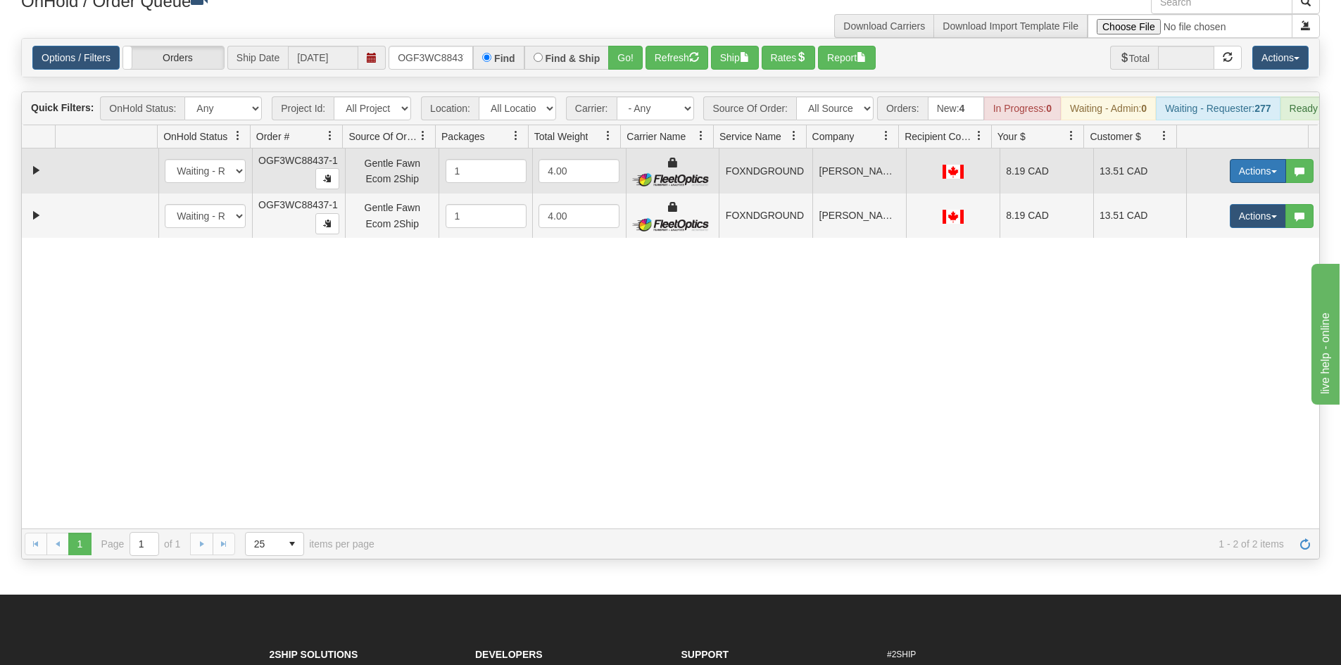
click at [1260, 172] on button "Actions" at bounding box center [1258, 171] width 56 height 24
click at [1195, 258] on span "Ship" at bounding box center [1202, 252] width 30 height 11
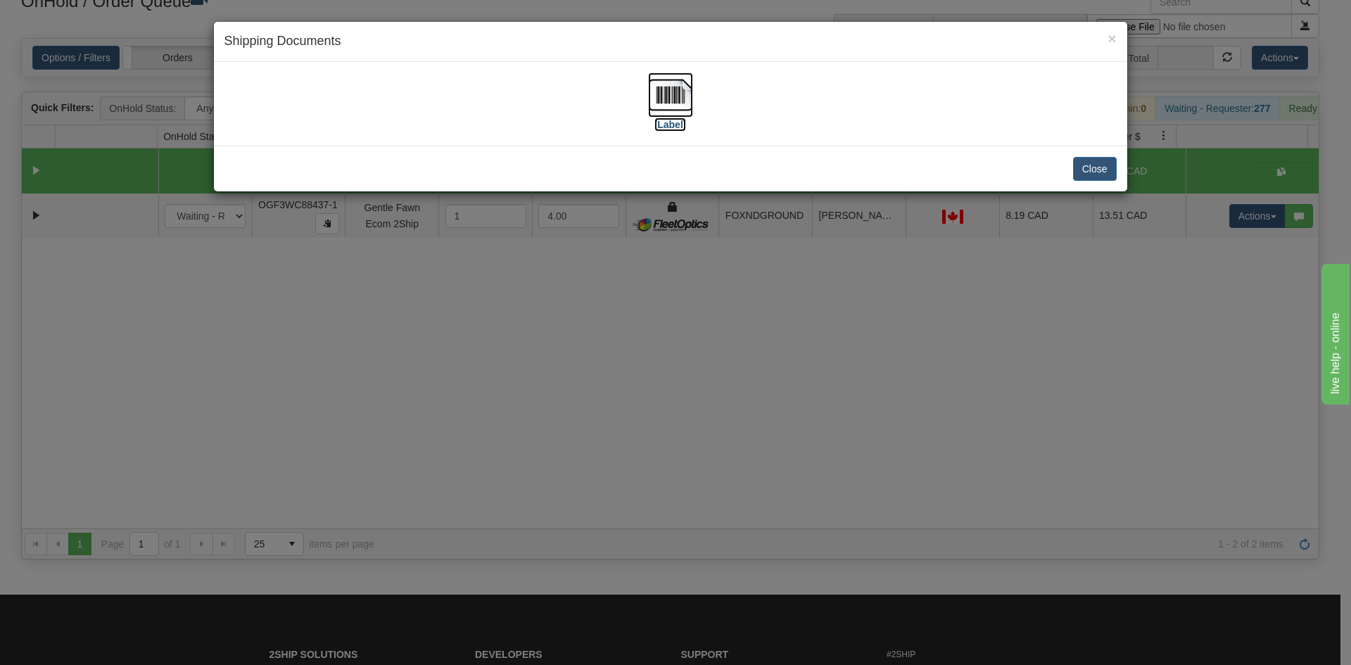
click at [664, 116] on img at bounding box center [670, 94] width 45 height 45
drag, startPoint x: 1193, startPoint y: 274, endPoint x: 1275, endPoint y: 236, distance: 89.8
click at [1193, 272] on div "× Shipping Documents [Label] Close" at bounding box center [675, 332] width 1351 height 665
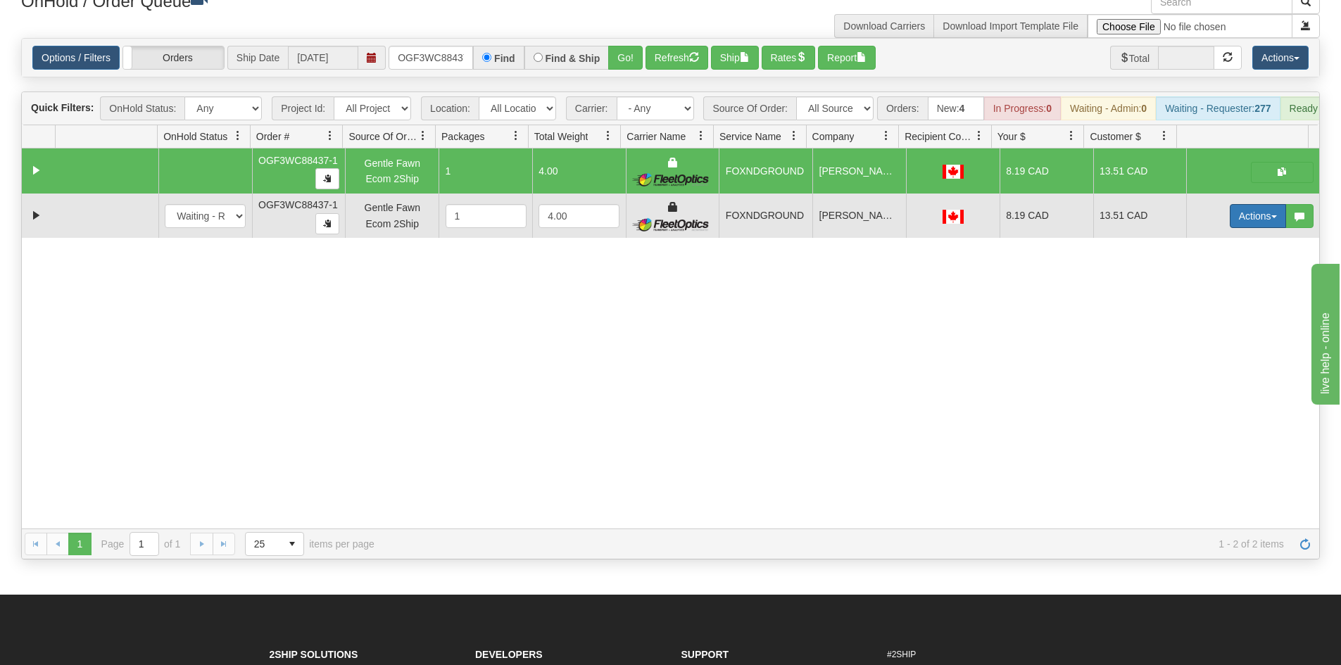
click at [1250, 228] on button "Actions" at bounding box center [1258, 216] width 56 height 24
click at [1219, 325] on link "Delete" at bounding box center [1229, 316] width 113 height 18
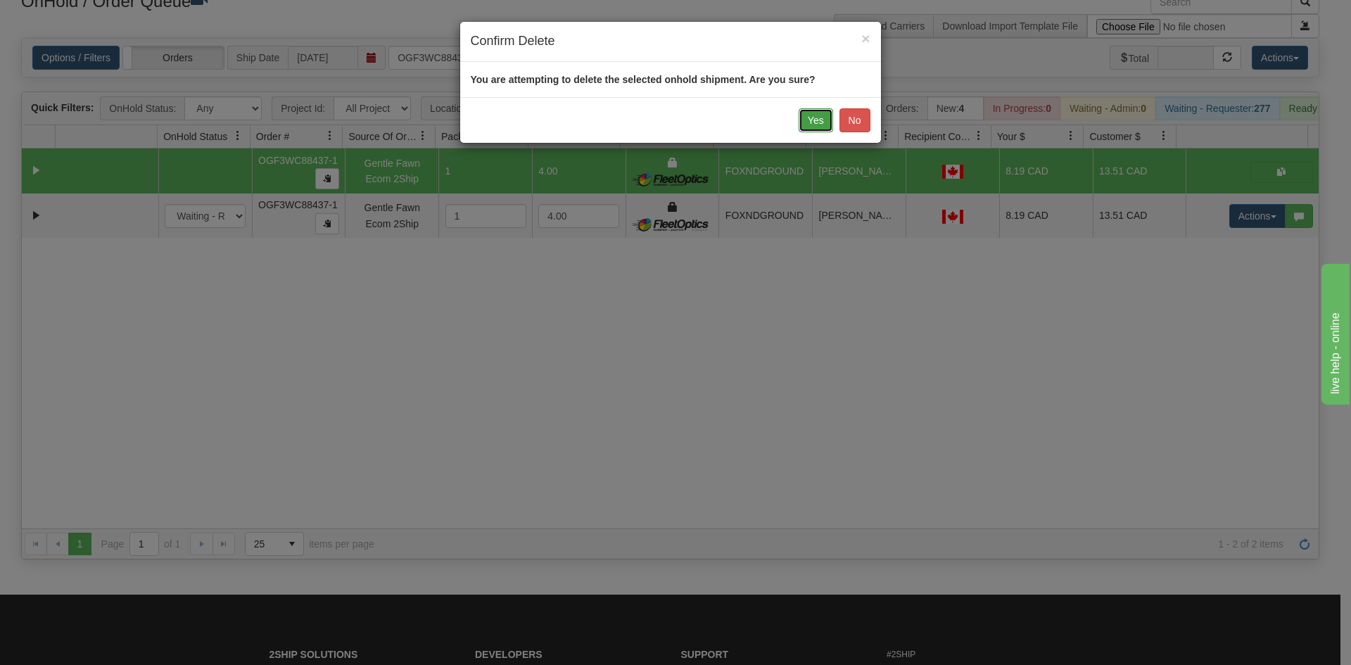
click at [821, 115] on button "Yes" at bounding box center [816, 120] width 34 height 24
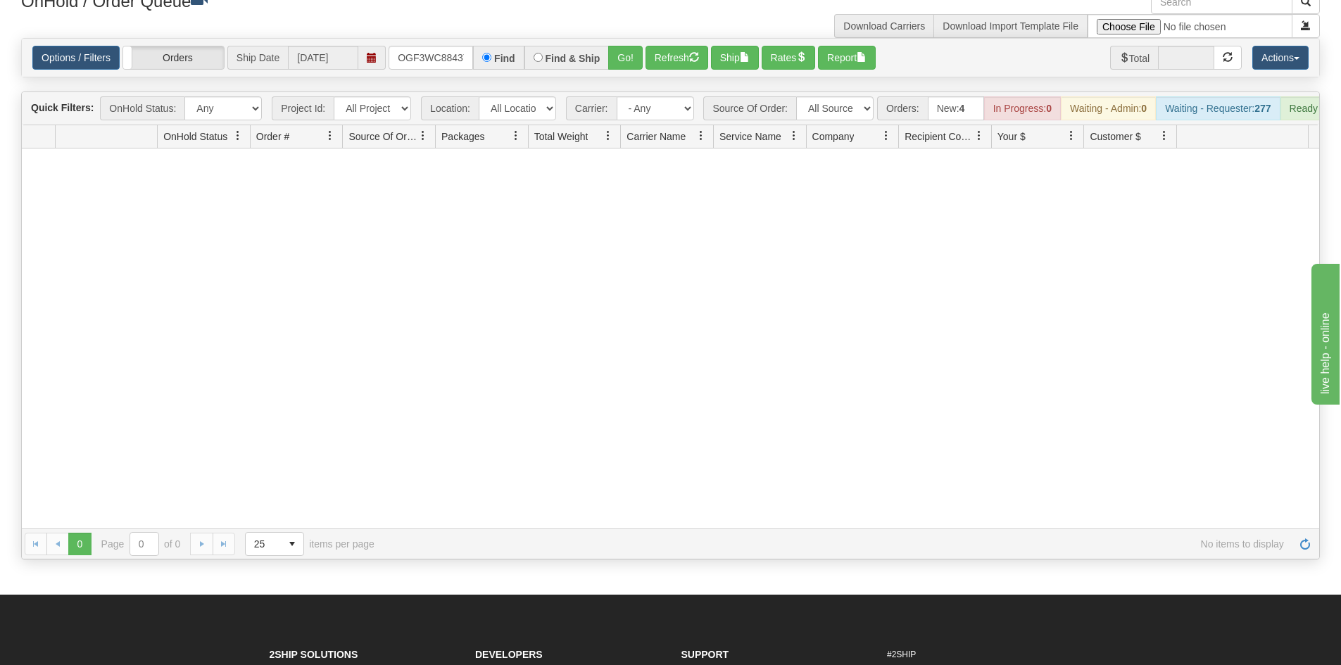
click at [416, 42] on div "Options / Filters Group Shipments Orders Ship Date [DATE] OGF3WC88437-1 Find Fi…" at bounding box center [670, 58] width 1297 height 38
click at [424, 50] on input "OGF3WC88437-1" at bounding box center [430, 58] width 84 height 24
click at [633, 65] on button "Go!" at bounding box center [625, 58] width 34 height 24
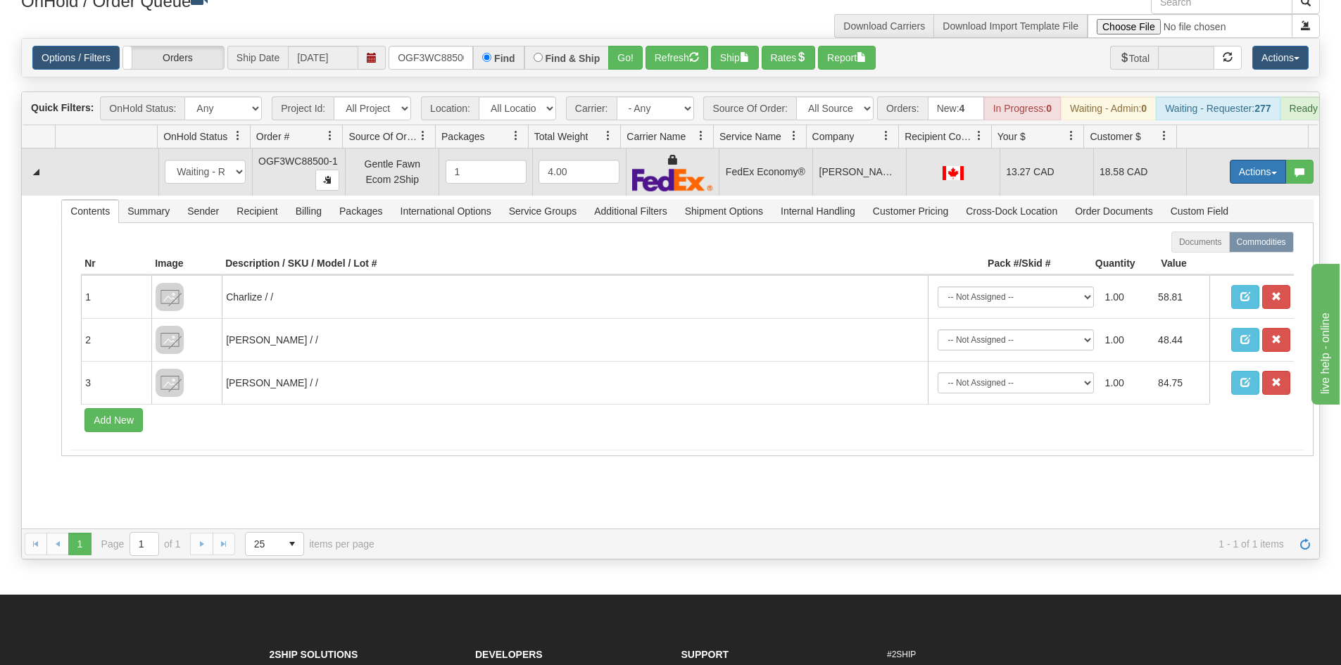
click at [1262, 180] on button "Actions" at bounding box center [1258, 172] width 56 height 24
click at [1213, 263] on link "Ship" at bounding box center [1229, 253] width 113 height 18
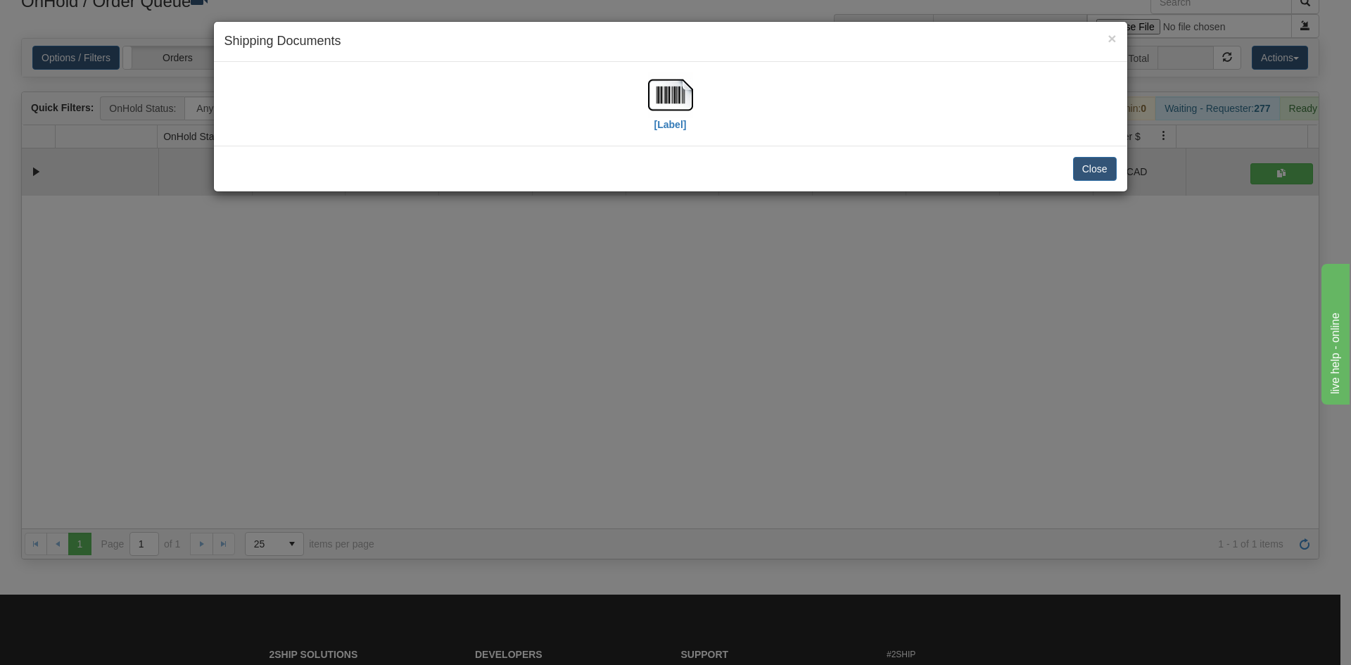
click at [707, 89] on div "[Label]" at bounding box center [671, 103] width 892 height 63
click at [699, 92] on div "[Label]" at bounding box center [671, 103] width 892 height 63
click at [692, 97] on img at bounding box center [670, 94] width 45 height 45
drag, startPoint x: 807, startPoint y: 393, endPoint x: 798, endPoint y: 378, distance: 17.6
click at [803, 386] on div "× Shipping Documents [Label] Close" at bounding box center [675, 332] width 1351 height 665
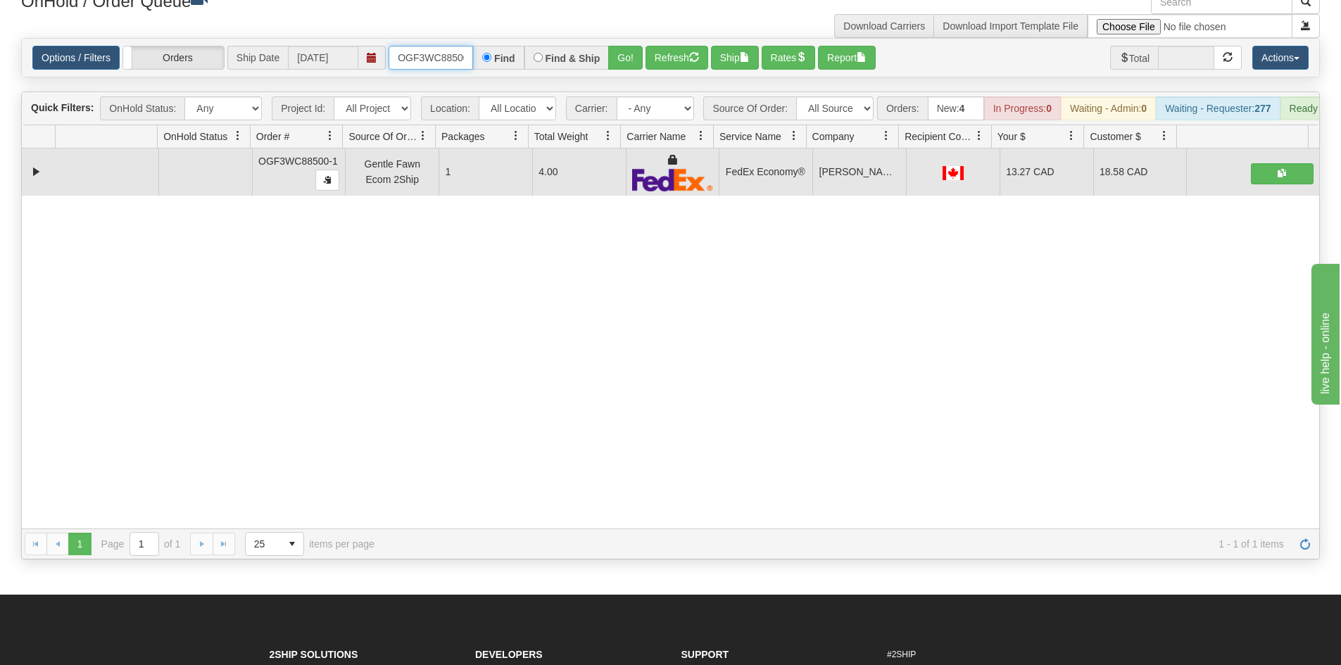
drag, startPoint x: 448, startPoint y: 50, endPoint x: 453, endPoint y: 65, distance: 15.6
click at [449, 51] on input "OGF3WC88500-1" at bounding box center [430, 58] width 84 height 24
click at [624, 51] on button "Go!" at bounding box center [625, 58] width 34 height 24
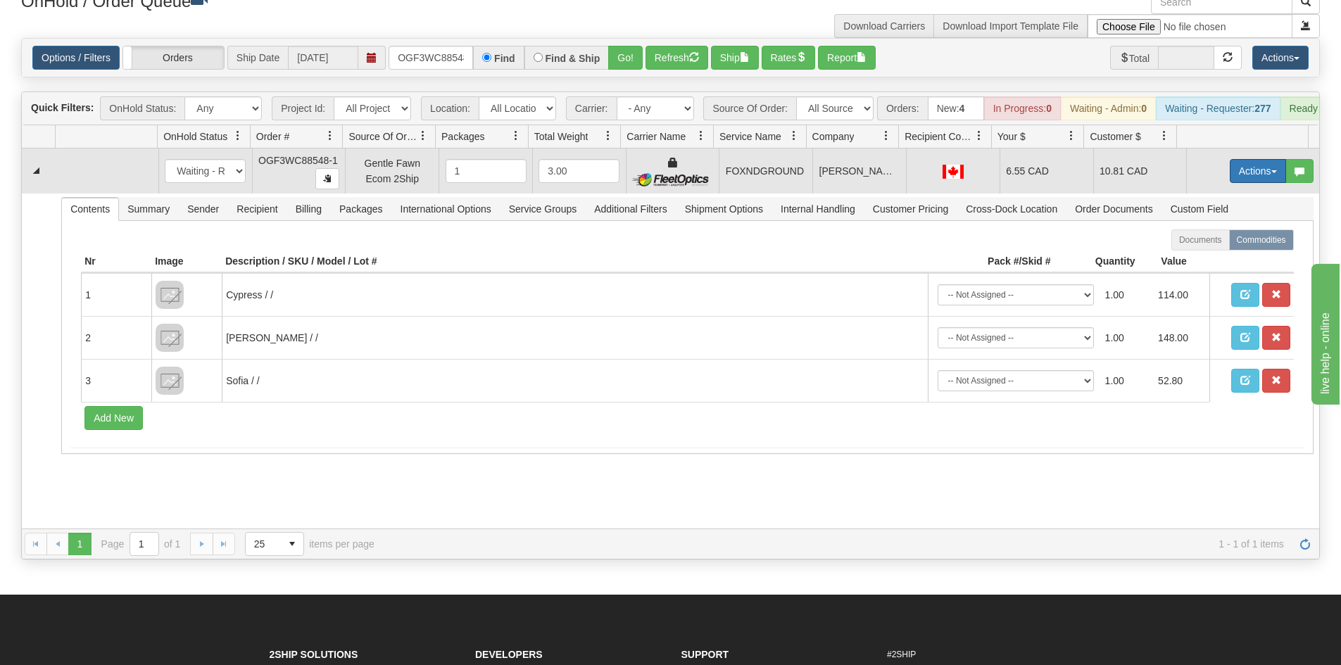
click at [1230, 175] on button "Actions" at bounding box center [1258, 171] width 56 height 24
click at [1199, 258] on span "Ship" at bounding box center [1202, 252] width 30 height 11
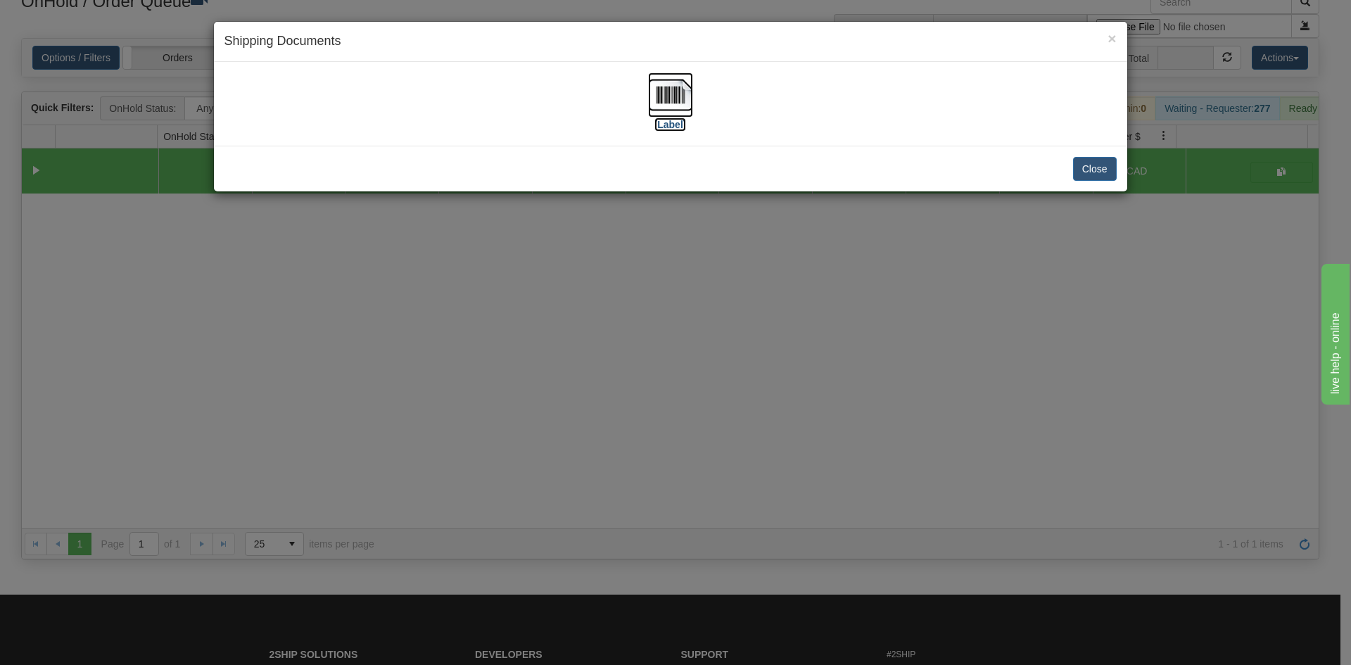
click at [690, 98] on img at bounding box center [670, 94] width 45 height 45
drag, startPoint x: 701, startPoint y: 388, endPoint x: 528, endPoint y: 232, distance: 233.7
click at [697, 378] on div "× Shipping Documents [Label] Close" at bounding box center [675, 332] width 1351 height 665
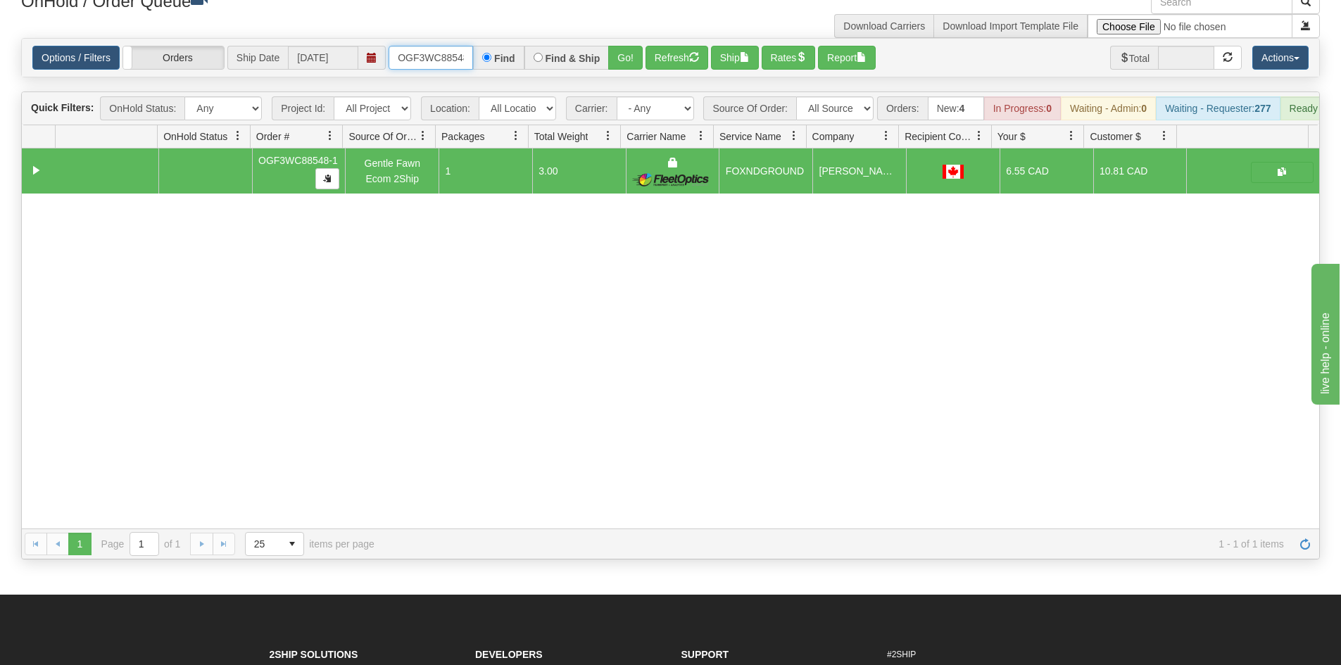
click at [422, 57] on input "OGF3WC88548-1" at bounding box center [430, 58] width 84 height 24
click at [629, 58] on button "Go!" at bounding box center [625, 58] width 34 height 24
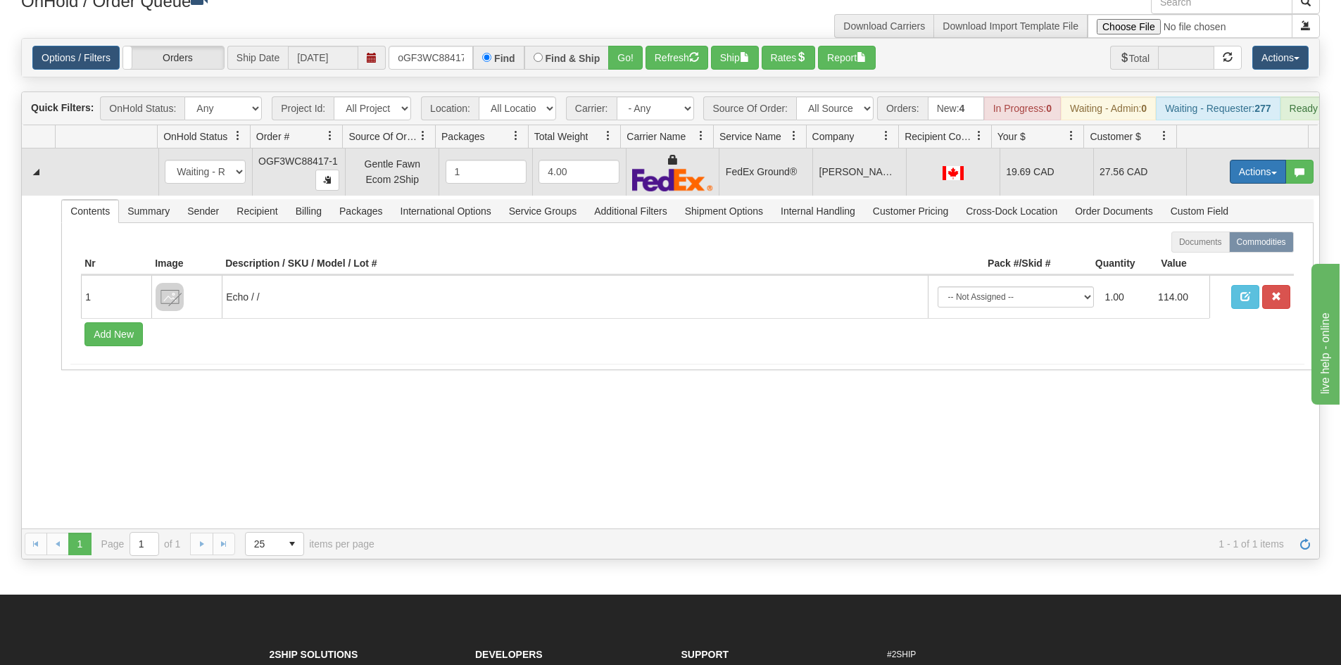
click at [1236, 178] on button "Actions" at bounding box center [1258, 172] width 56 height 24
click at [1195, 259] on span "Ship" at bounding box center [1202, 253] width 30 height 11
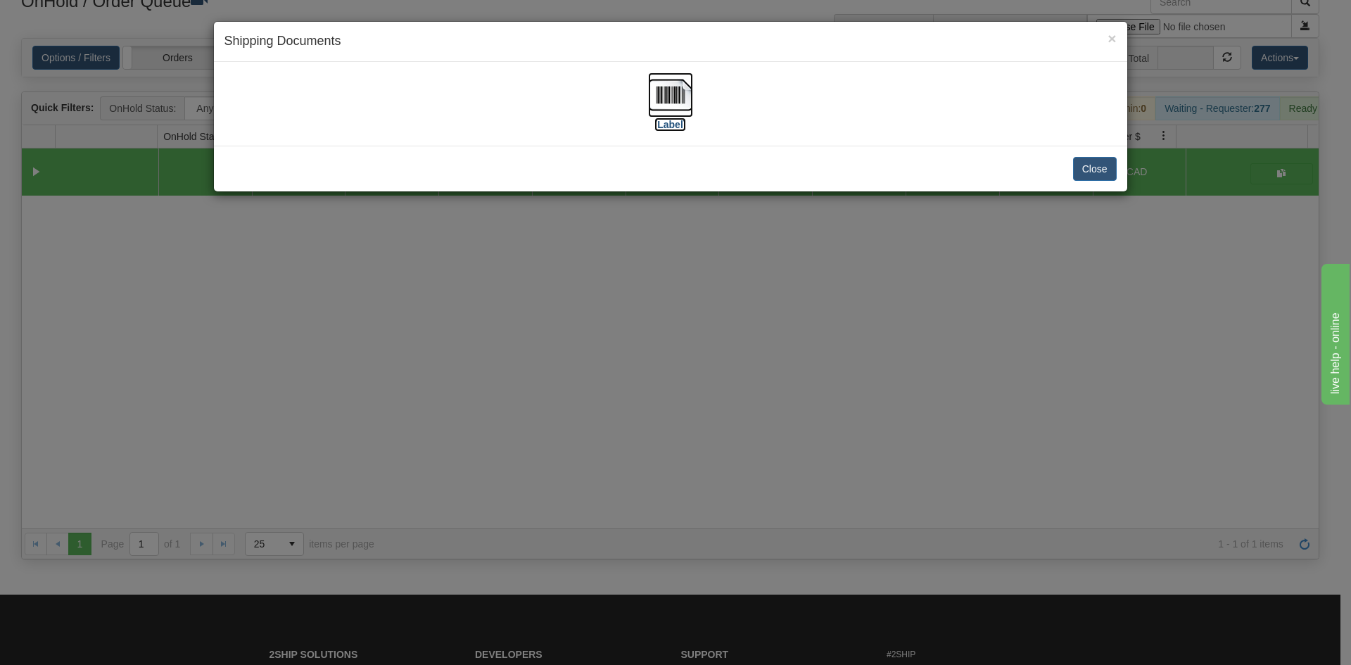
click at [671, 97] on img at bounding box center [670, 94] width 45 height 45
click at [885, 460] on div "× Shipping Documents [Label] Close" at bounding box center [675, 332] width 1351 height 665
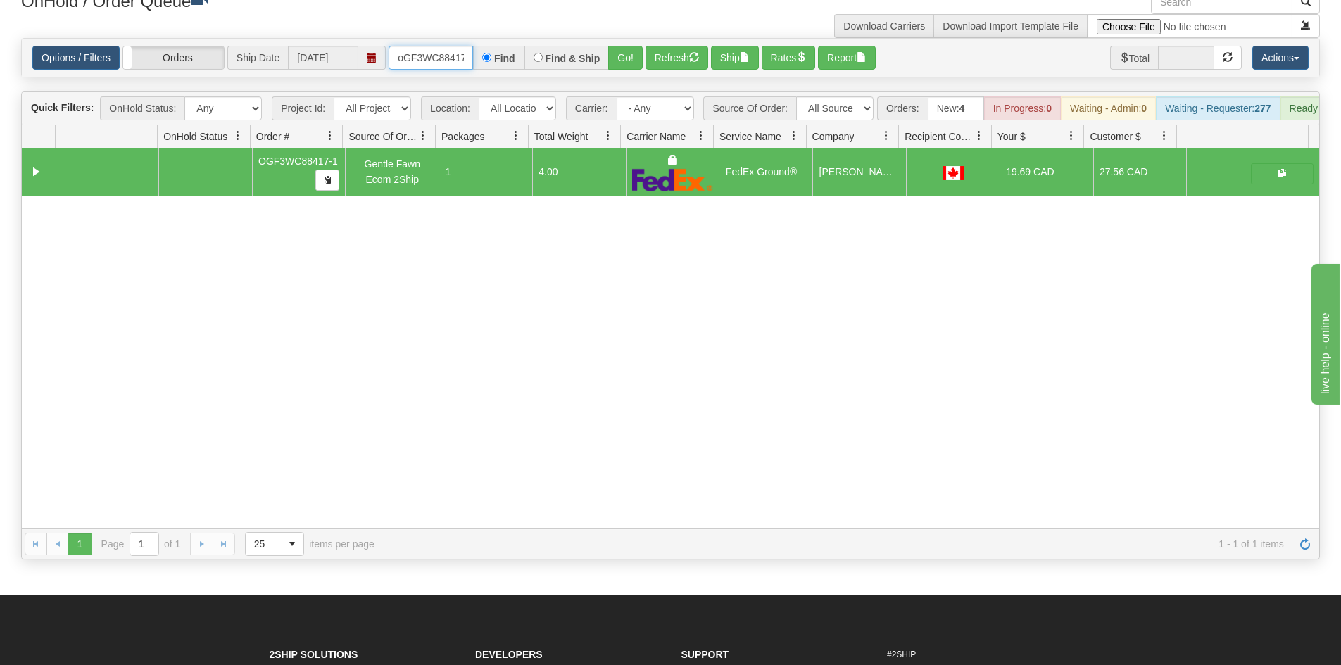
click at [424, 67] on input "oGF3WC88417-1" at bounding box center [430, 58] width 84 height 24
click at [620, 57] on button "Go!" at bounding box center [625, 58] width 34 height 24
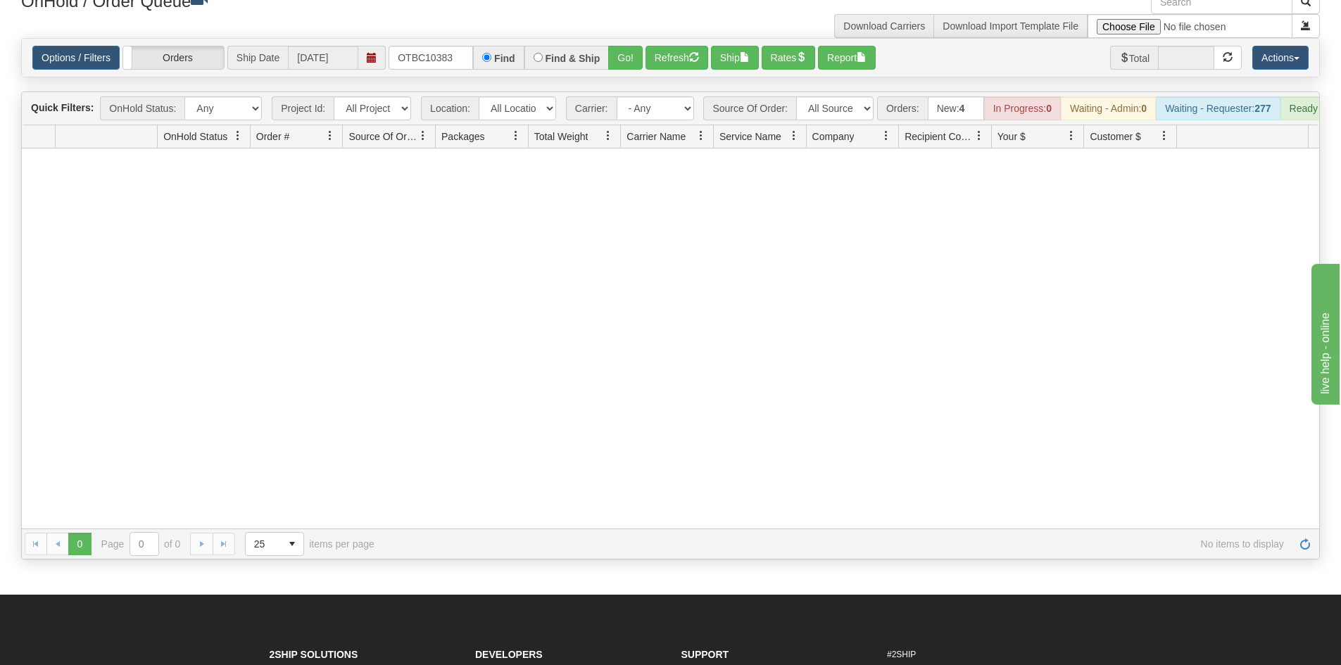
drag, startPoint x: 542, startPoint y: 473, endPoint x: 407, endPoint y: 111, distance: 386.2
click at [543, 462] on div at bounding box center [670, 338] width 1297 height 380
click at [426, 62] on input "OTBC10383" at bounding box center [430, 58] width 84 height 24
type input "ORSCEVO-W012975"
click at [623, 52] on button "Go!" at bounding box center [625, 58] width 34 height 24
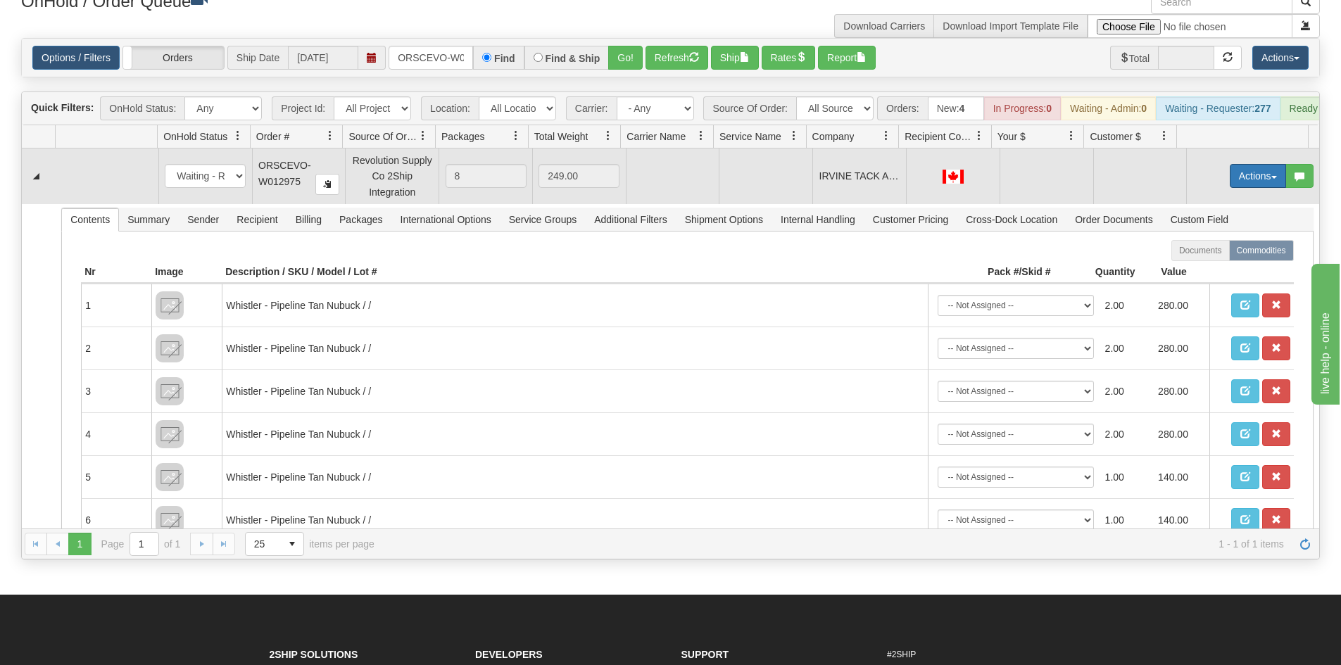
click at [1259, 188] on button "Actions" at bounding box center [1258, 176] width 56 height 24
click at [1187, 245] on span "Rate All Services" at bounding box center [1229, 239] width 84 height 11
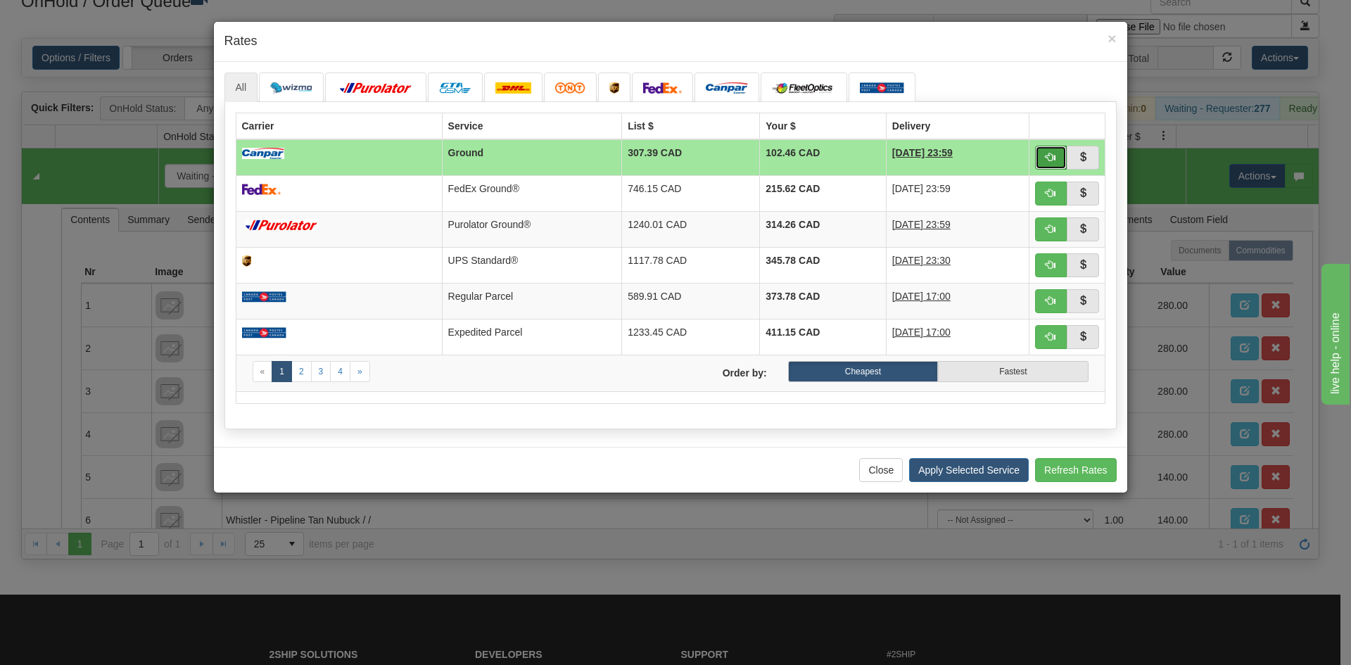
click at [1056, 149] on button "button" at bounding box center [1051, 158] width 32 height 24
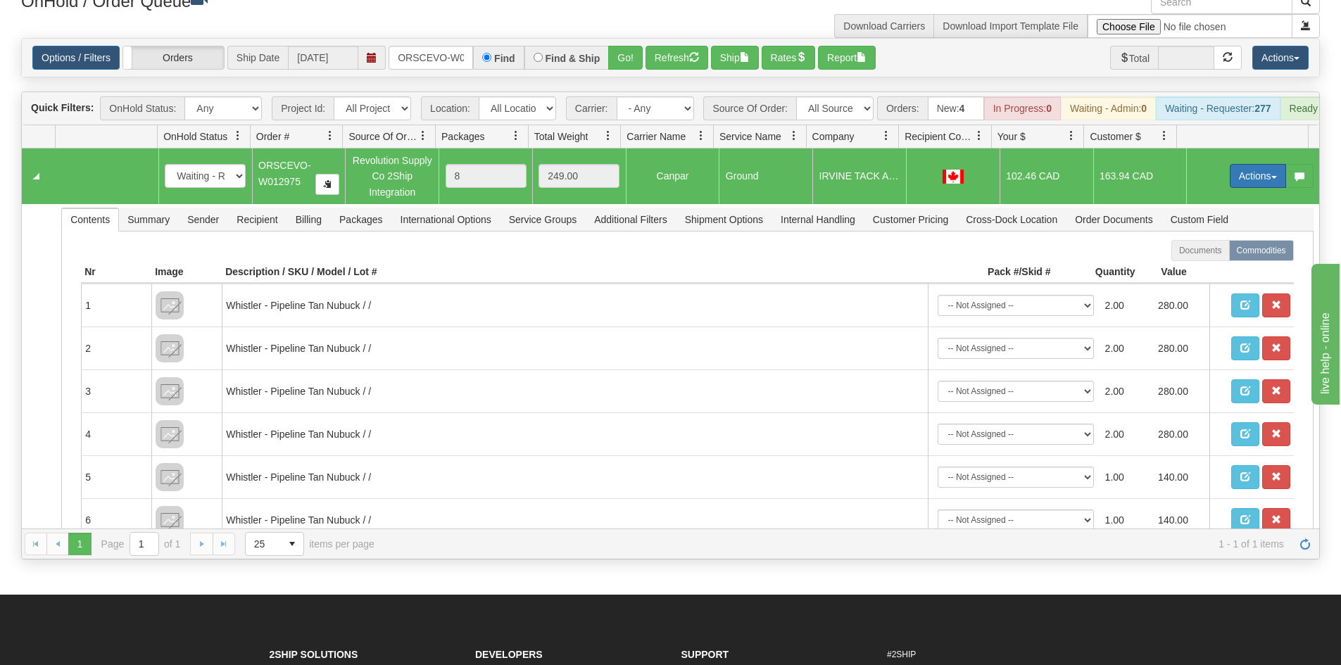
click at [1230, 184] on button "Actions" at bounding box center [1258, 176] width 56 height 24
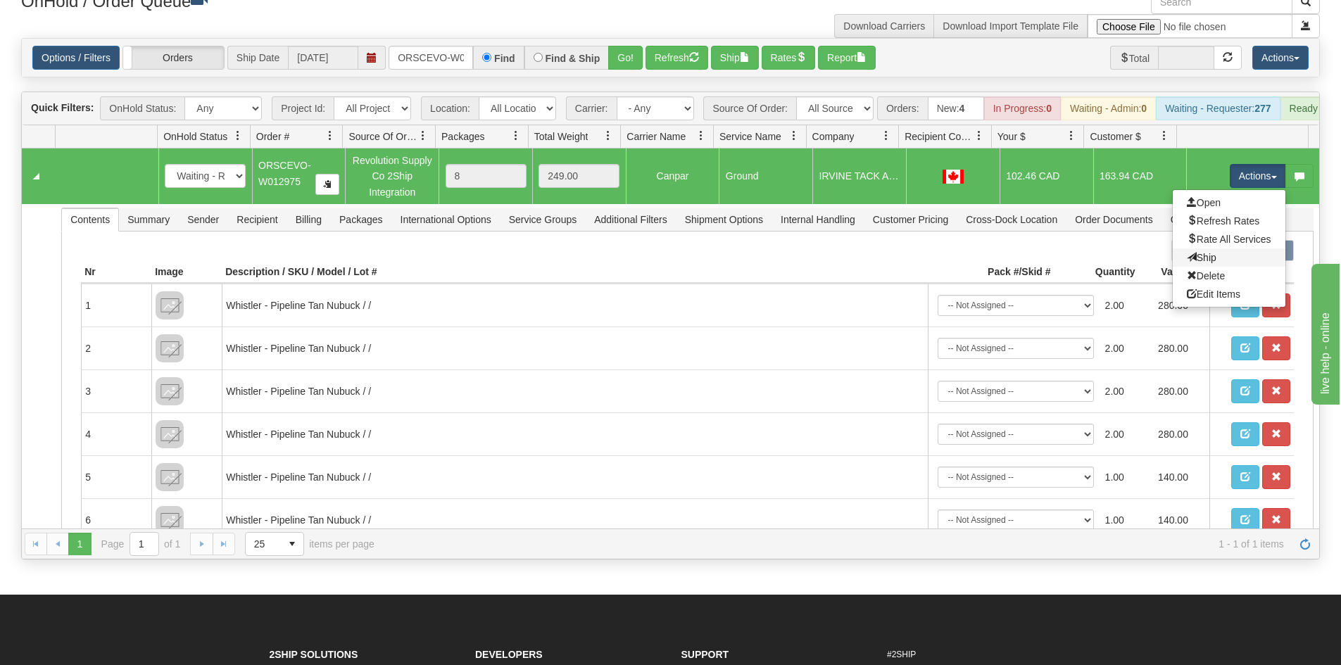
click at [1224, 267] on link "Ship" at bounding box center [1229, 257] width 113 height 18
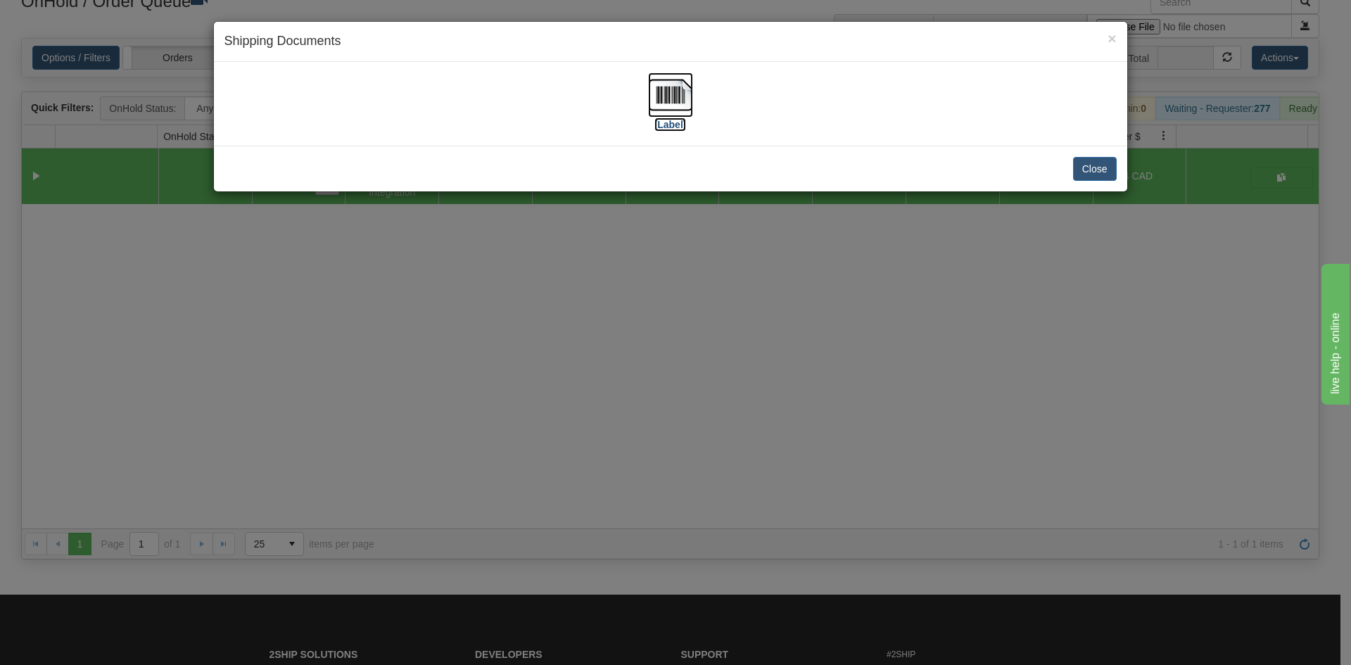
click at [681, 123] on label "[Label]" at bounding box center [671, 125] width 32 height 14
drag, startPoint x: 1111, startPoint y: 377, endPoint x: 1104, endPoint y: 353, distance: 24.5
click at [1104, 353] on div "× Shipping Documents [Label] Close" at bounding box center [675, 332] width 1351 height 665
